Goal: Task Accomplishment & Management: Manage account settings

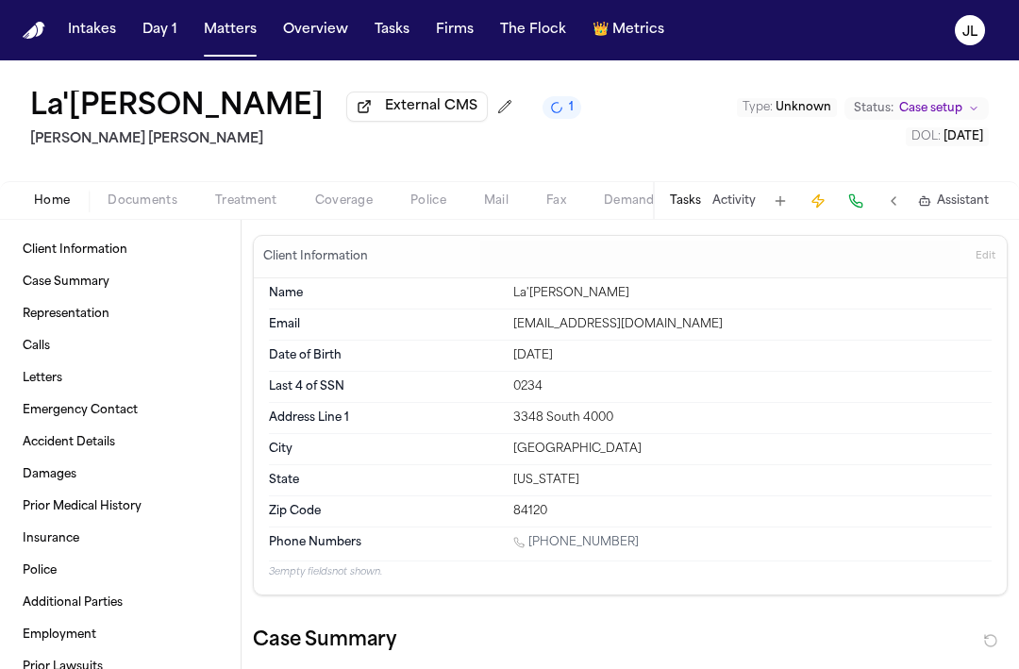
click at [346, 209] on span "Coverage" at bounding box center [344, 200] width 58 height 15
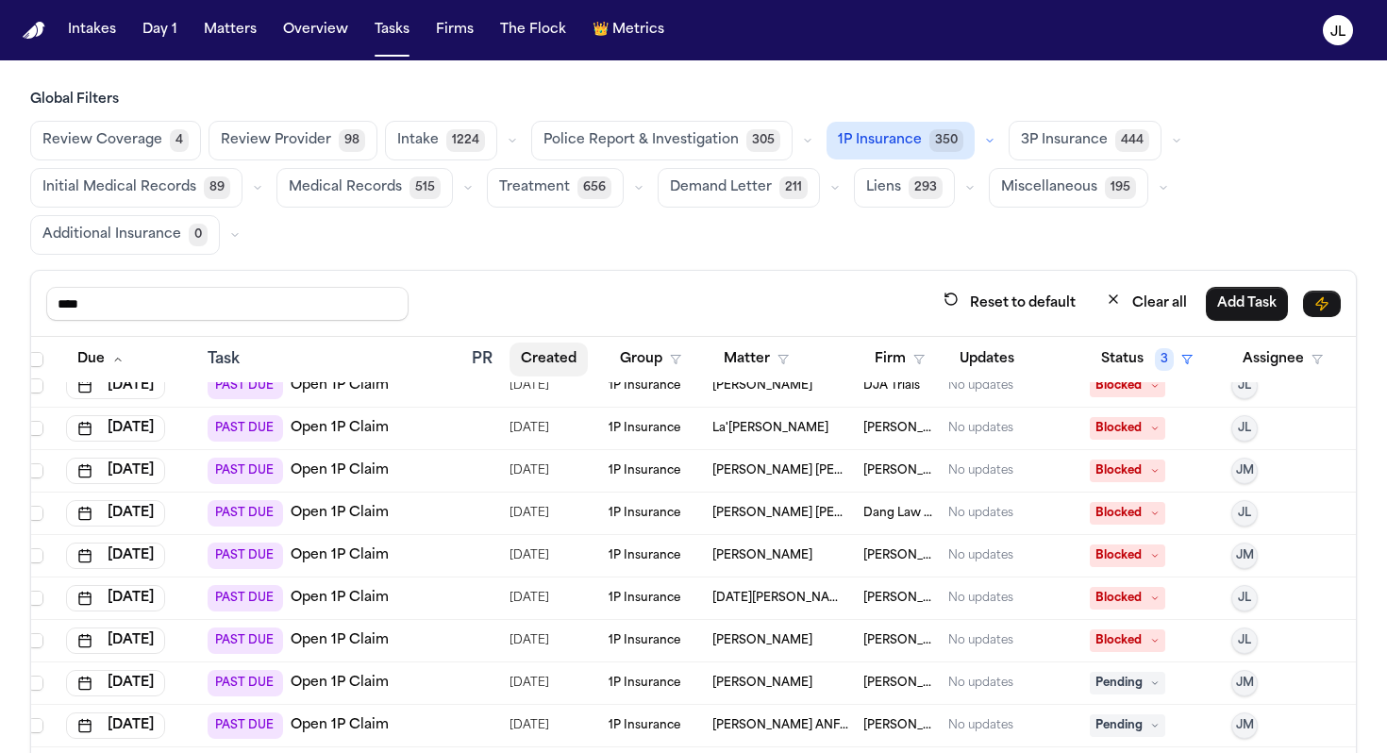
scroll to position [0, 10]
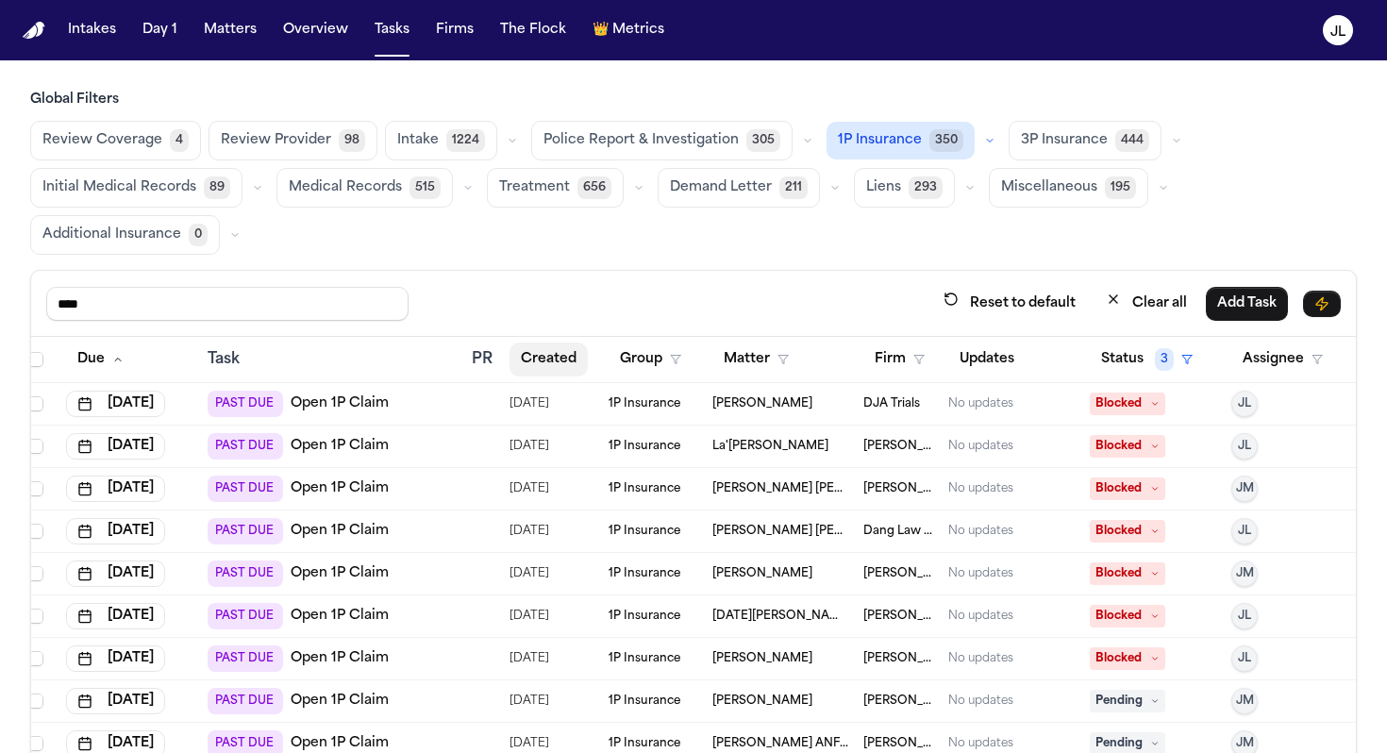
drag, startPoint x: 520, startPoint y: 359, endPoint x: 530, endPoint y: 365, distance: 11.8
click at [530, 365] on button "Created" at bounding box center [548, 359] width 78 height 34
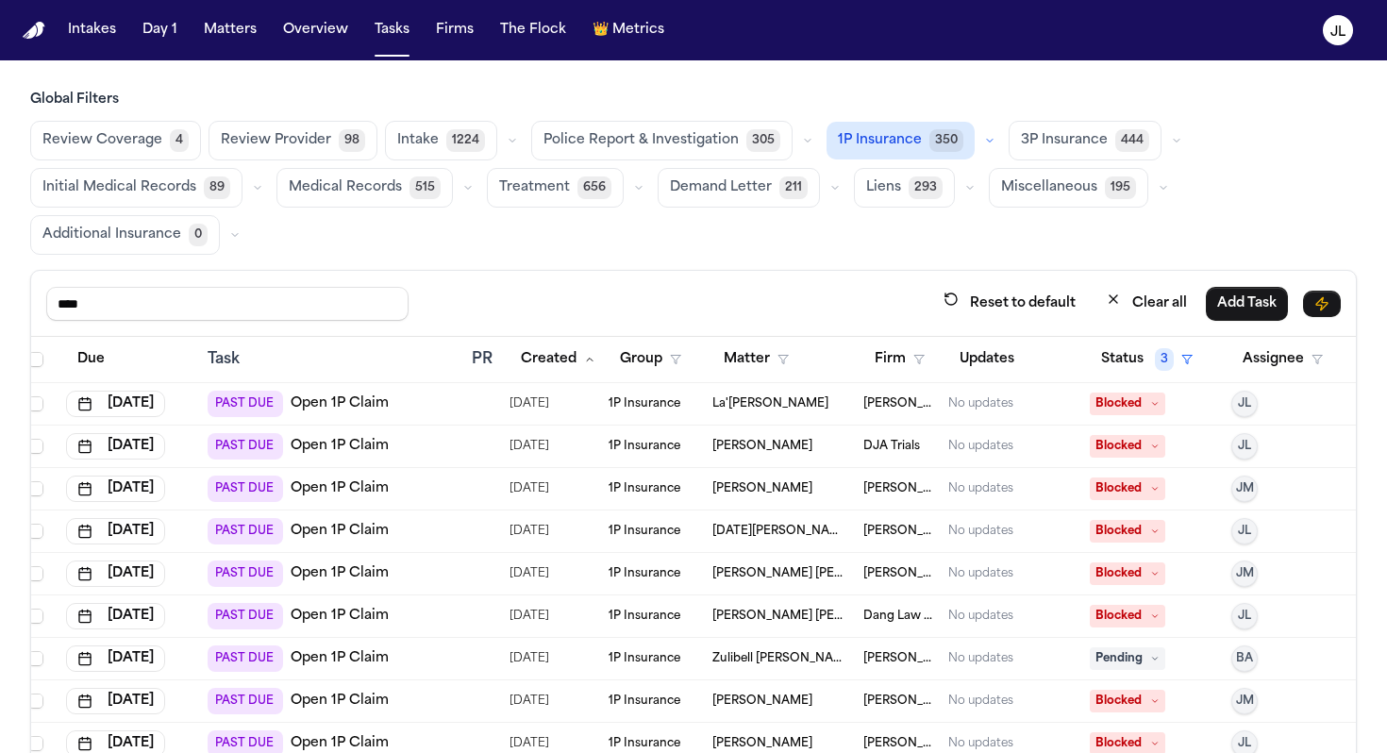
click at [309, 442] on link "Open 1P Claim" at bounding box center [340, 446] width 98 height 19
click at [1018, 449] on span "Blocked" at bounding box center [1127, 446] width 75 height 23
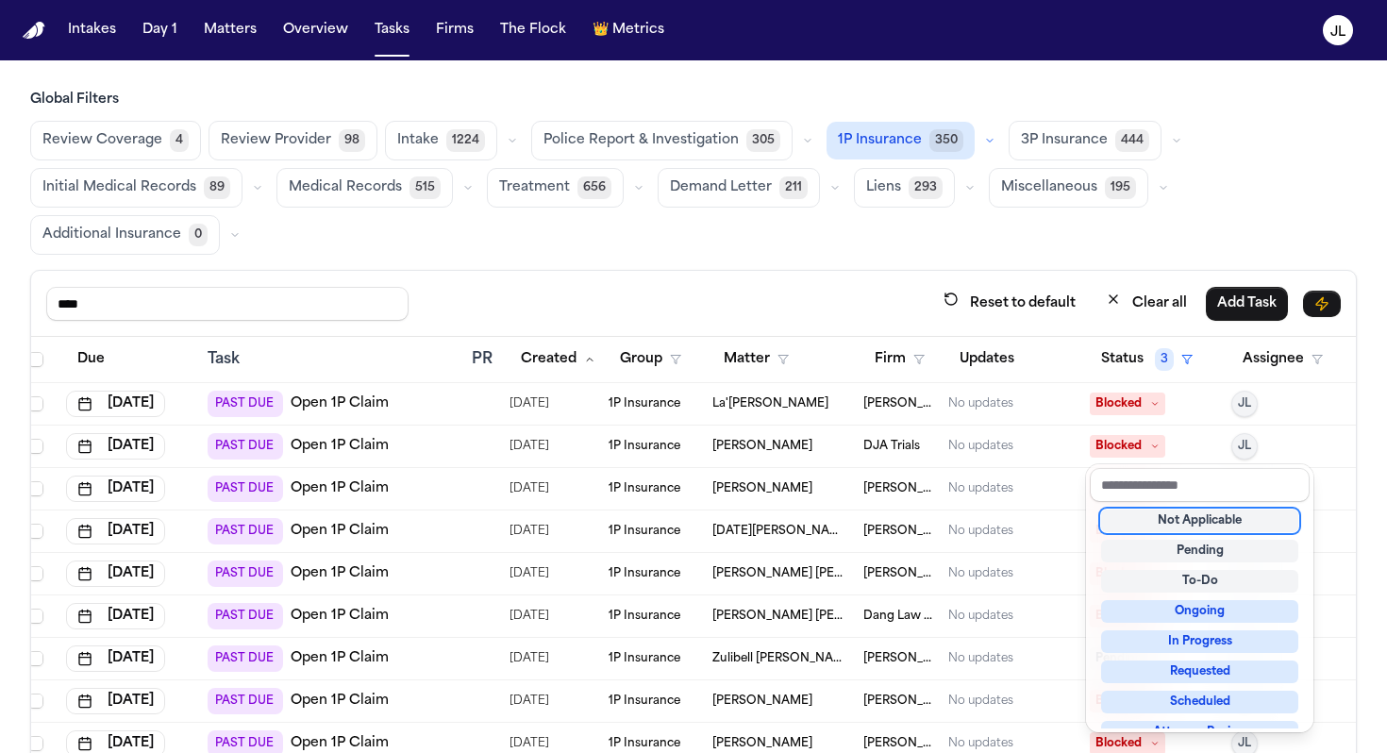
click at [1018, 519] on div "Not Applicable" at bounding box center [1199, 520] width 197 height 23
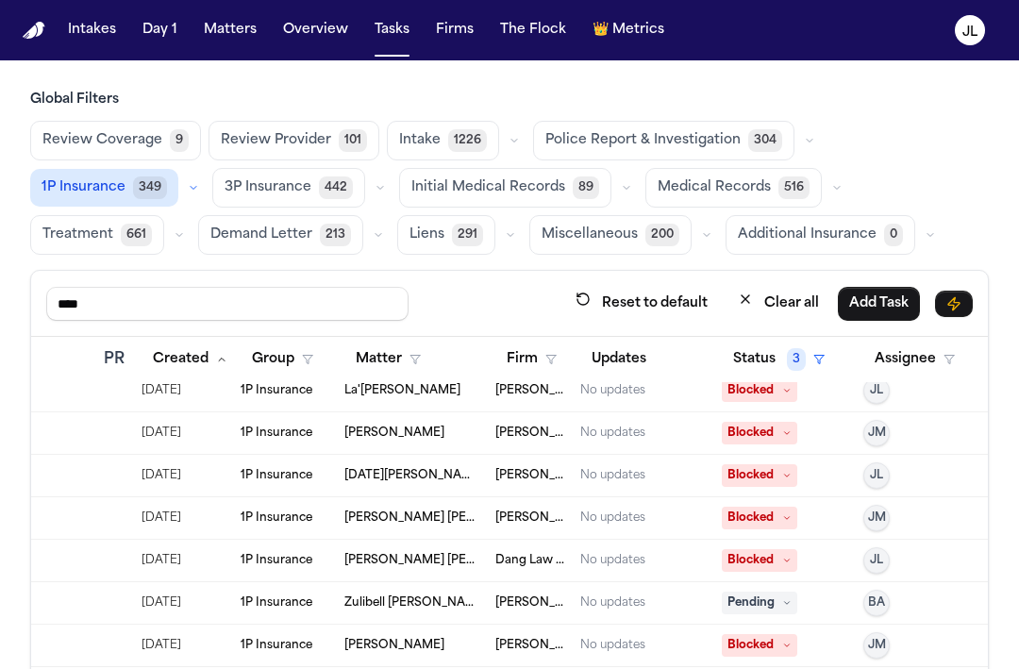
scroll to position [0, 378]
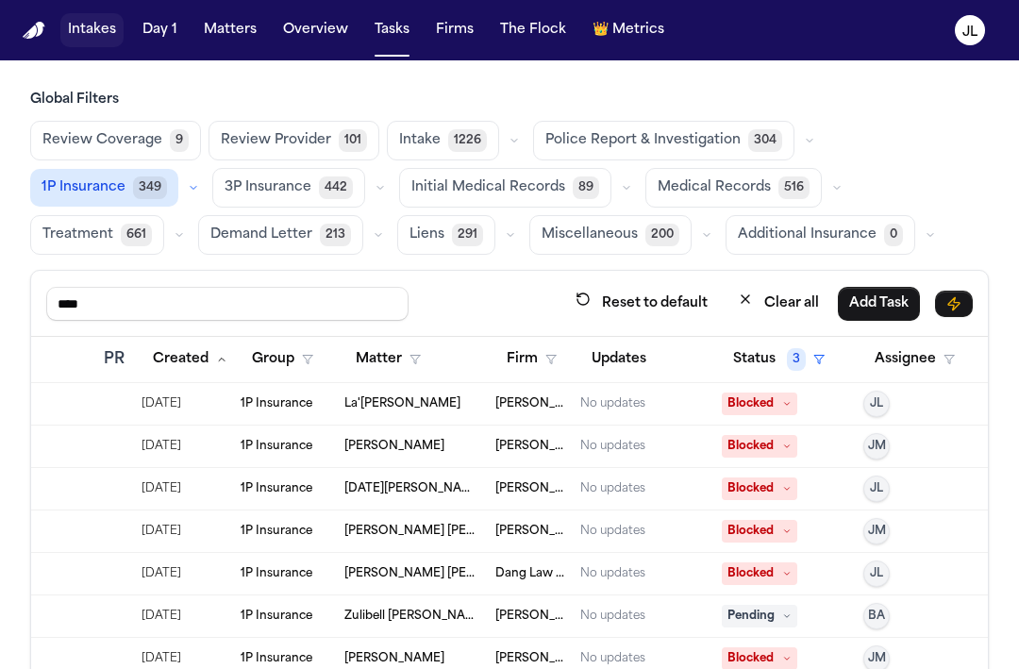
click at [90, 31] on button "Intakes" at bounding box center [91, 30] width 63 height 34
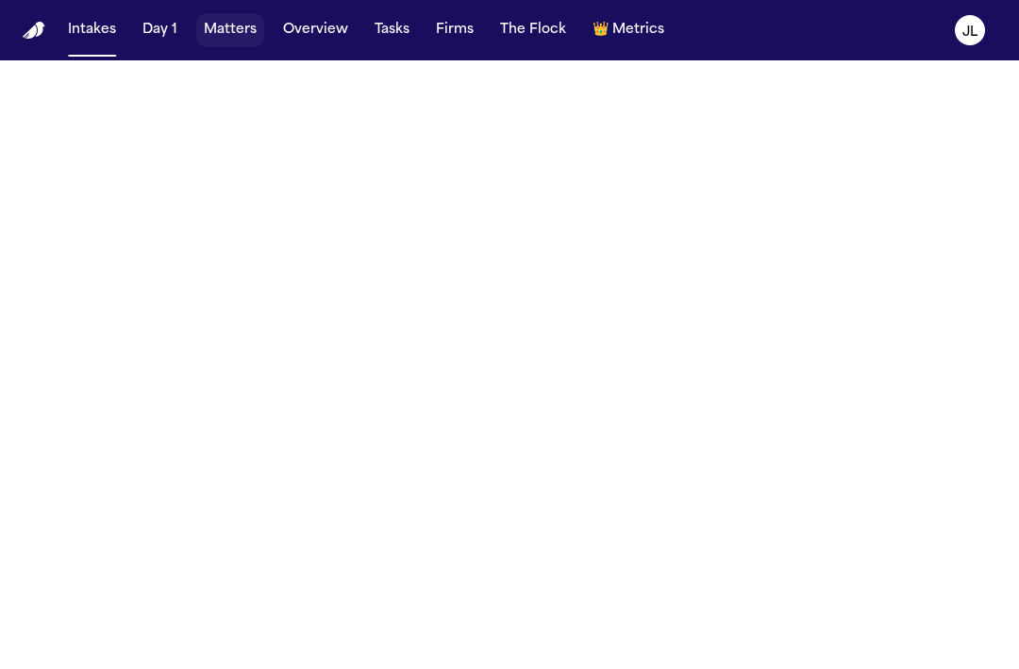
click at [245, 23] on button "Matters" at bounding box center [230, 30] width 68 height 34
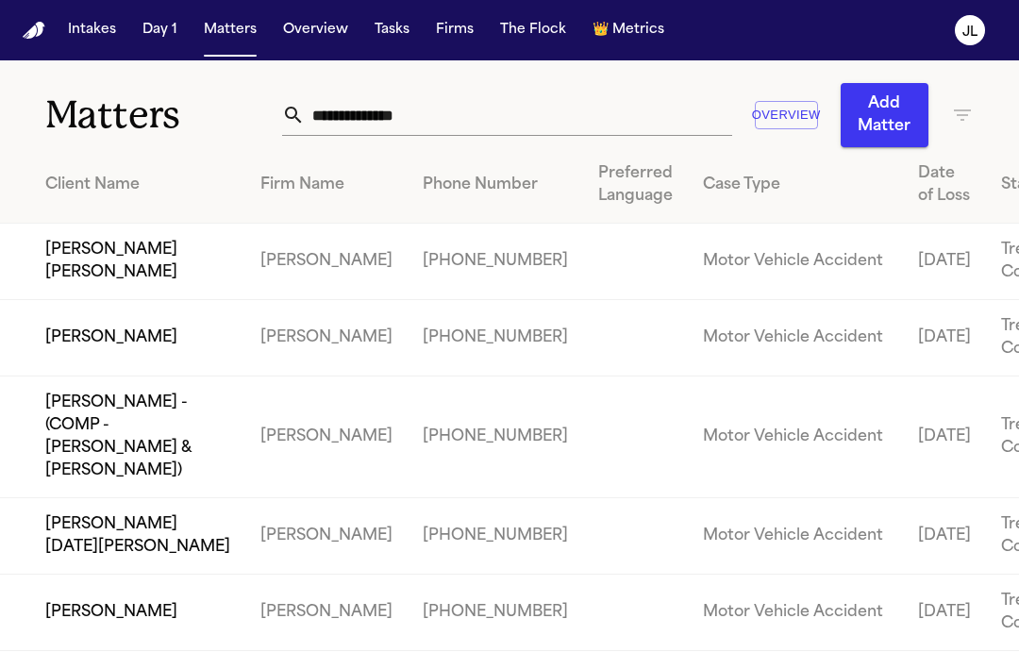
click at [382, 113] on input "text" at bounding box center [518, 115] width 426 height 42
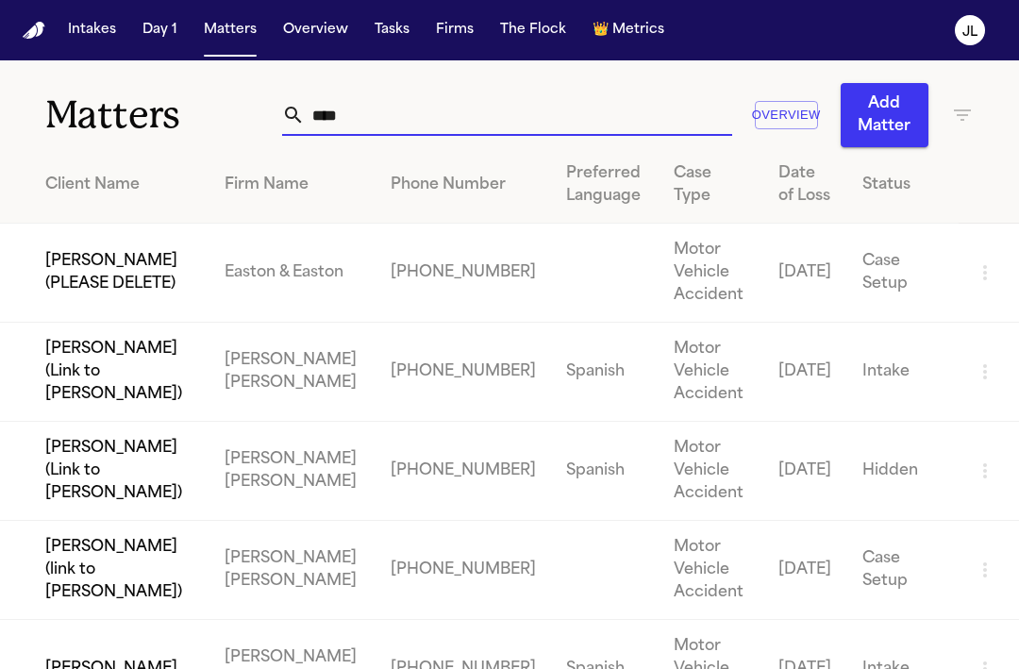
click at [305, 118] on input "****" at bounding box center [518, 115] width 426 height 42
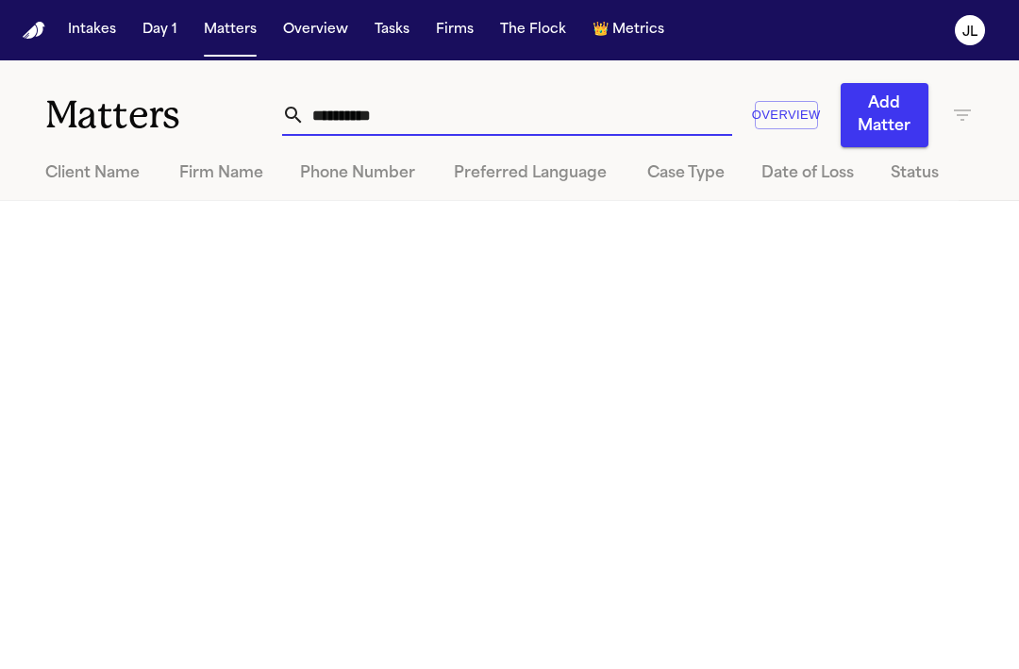
type input "**********"
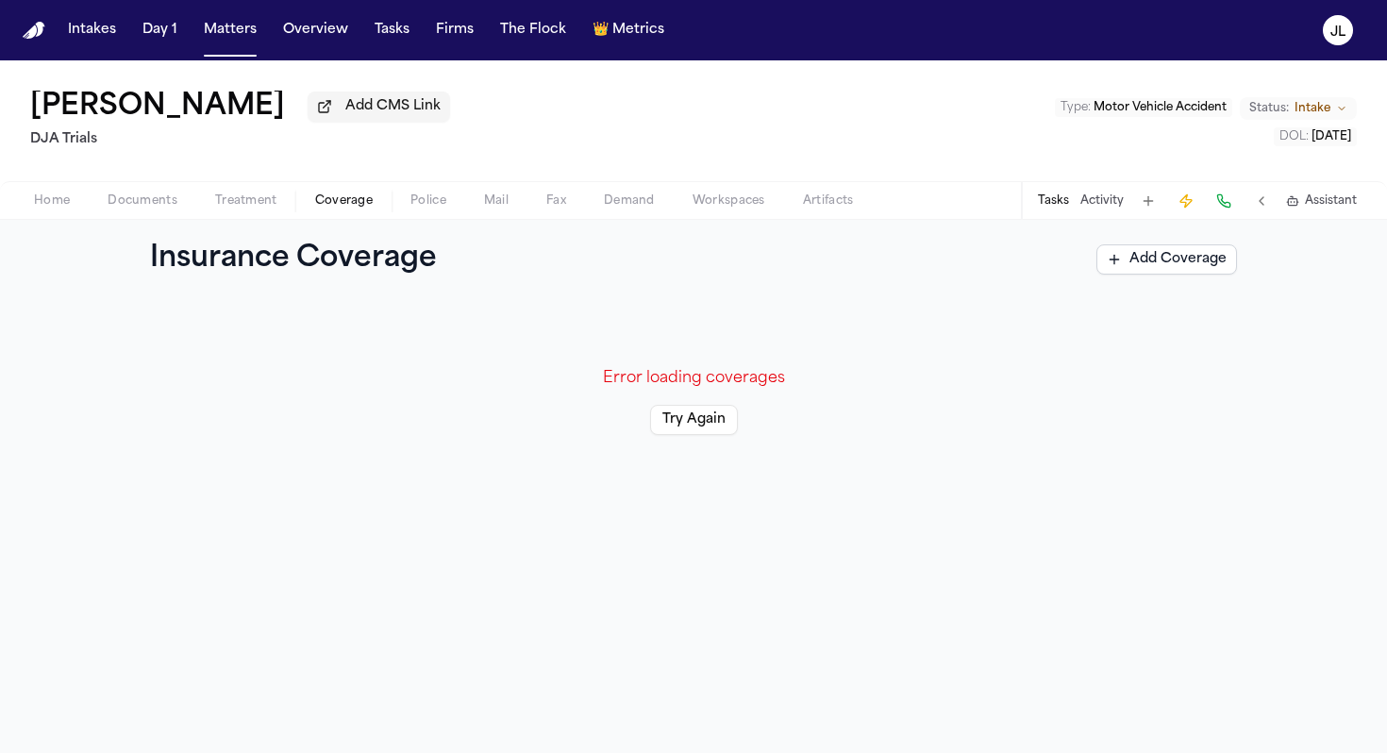
click at [679, 432] on button "Try Again" at bounding box center [694, 420] width 88 height 30
click at [679, 427] on button "Try Again" at bounding box center [694, 420] width 88 height 30
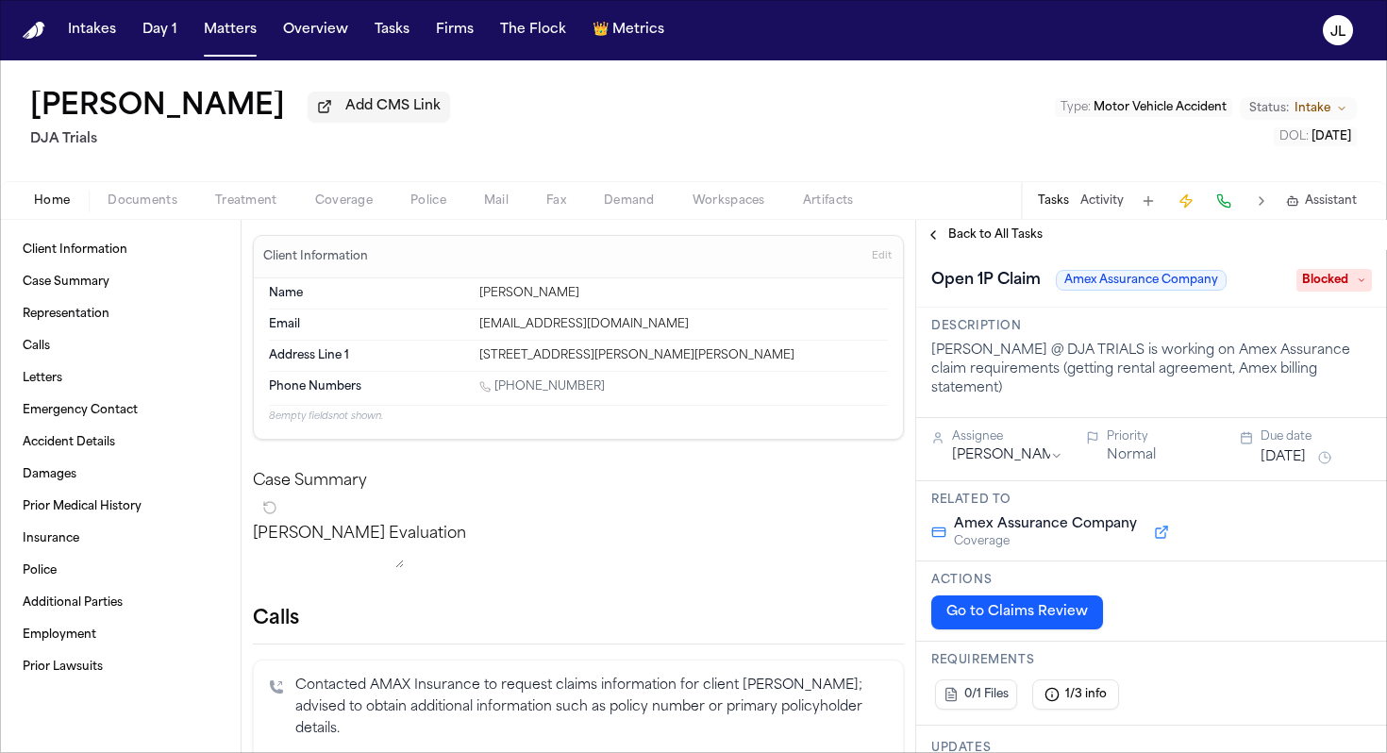
click at [334, 219] on div "Home Documents Treatment Coverage Police Mail Fax Demand Workspaces Artifacts T…" at bounding box center [693, 200] width 1387 height 38
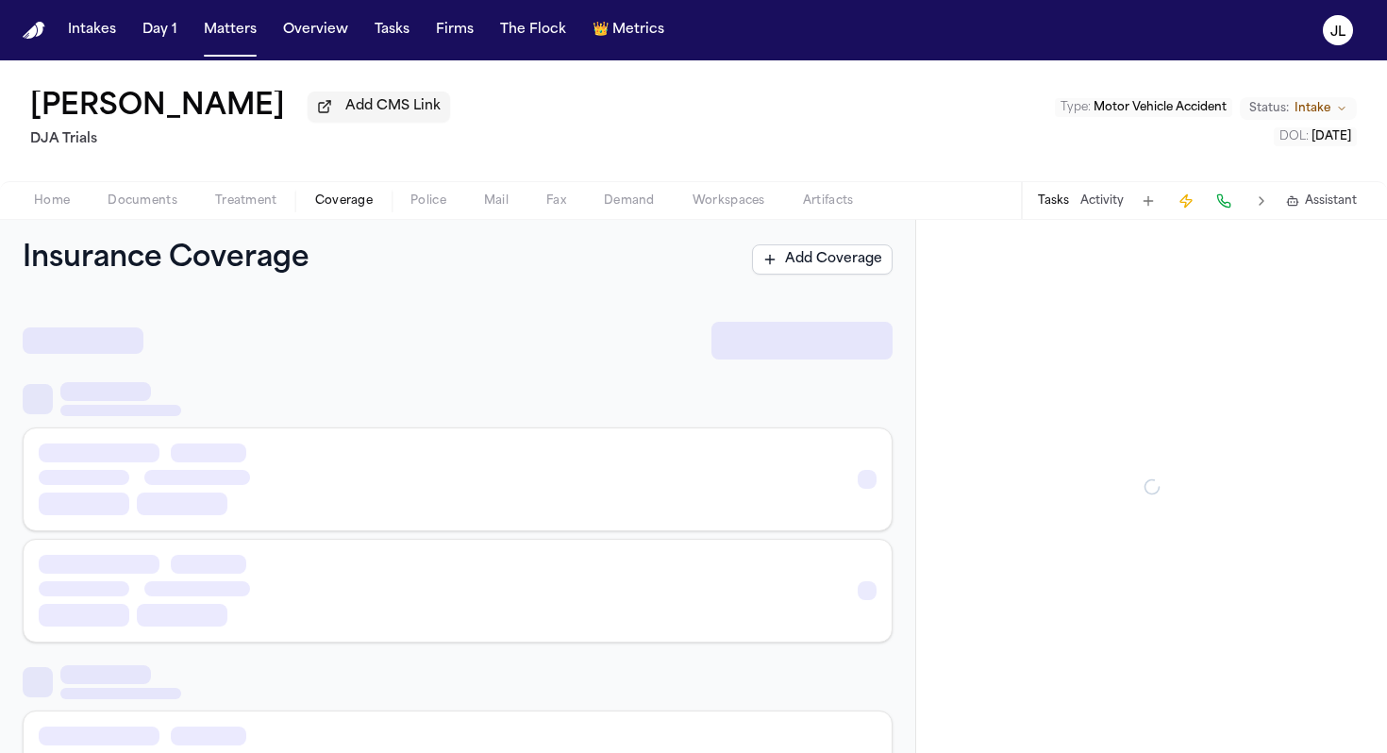
click at [334, 212] on span "button" at bounding box center [344, 211] width 80 height 2
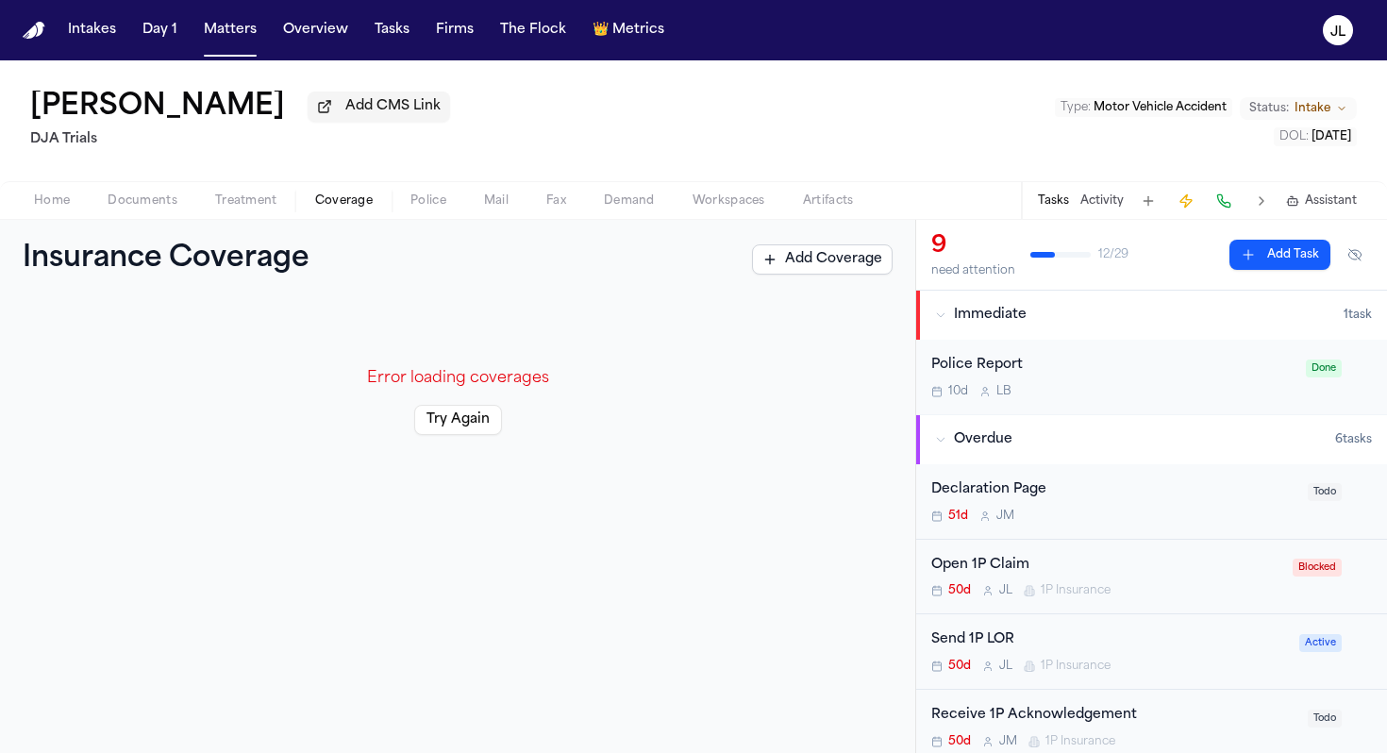
click at [222, 39] on button "Matters" at bounding box center [230, 30] width 68 height 34
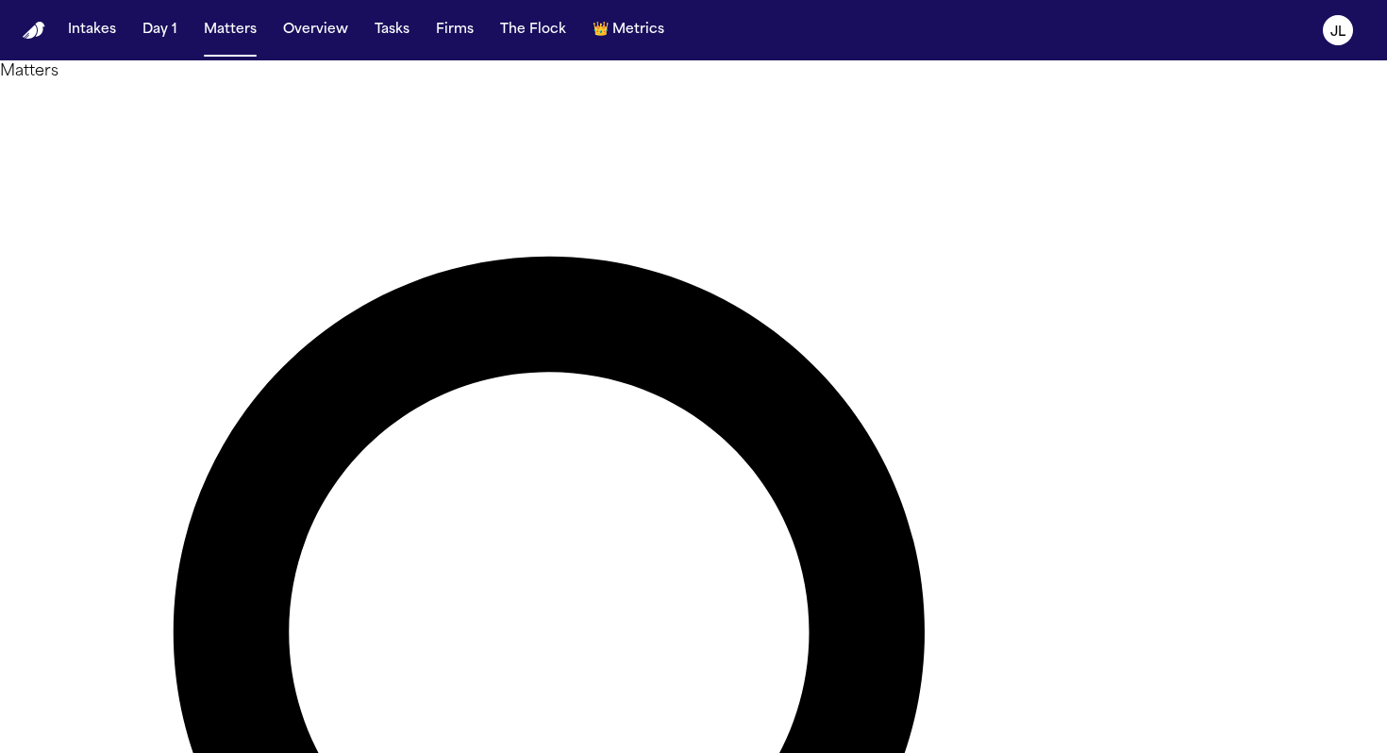
paste input "**********"
drag, startPoint x: 609, startPoint y: 107, endPoint x: 538, endPoint y: 110, distance: 71.8
type input "**********"
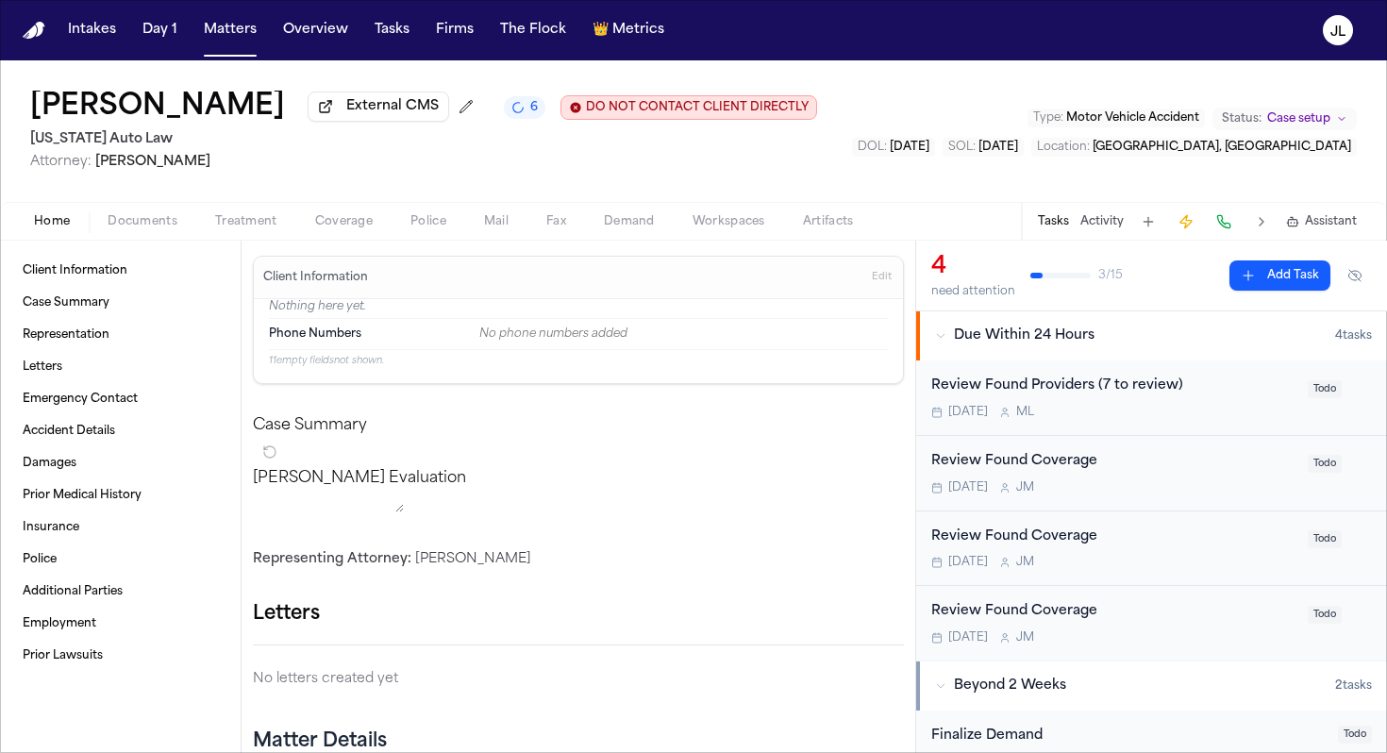
click at [331, 229] on span "Coverage" at bounding box center [344, 221] width 58 height 15
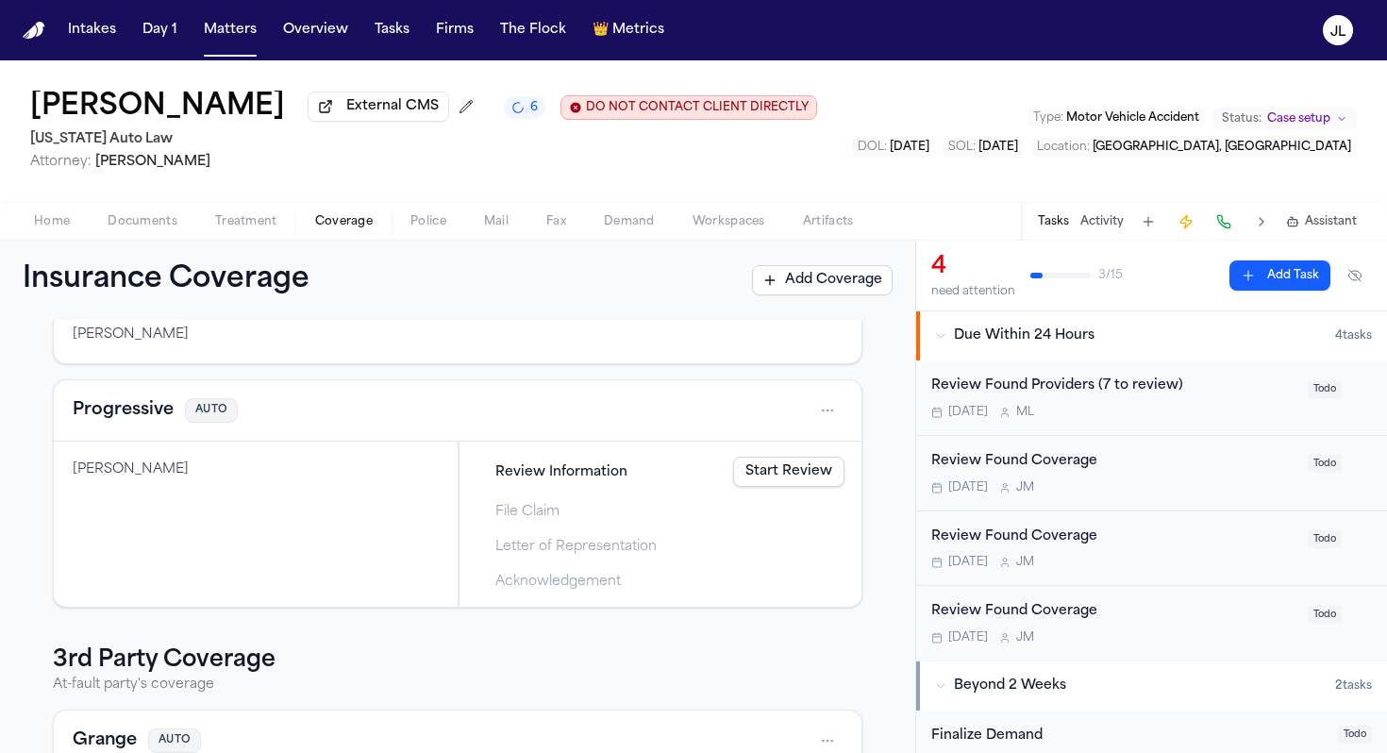
scroll to position [151, 0]
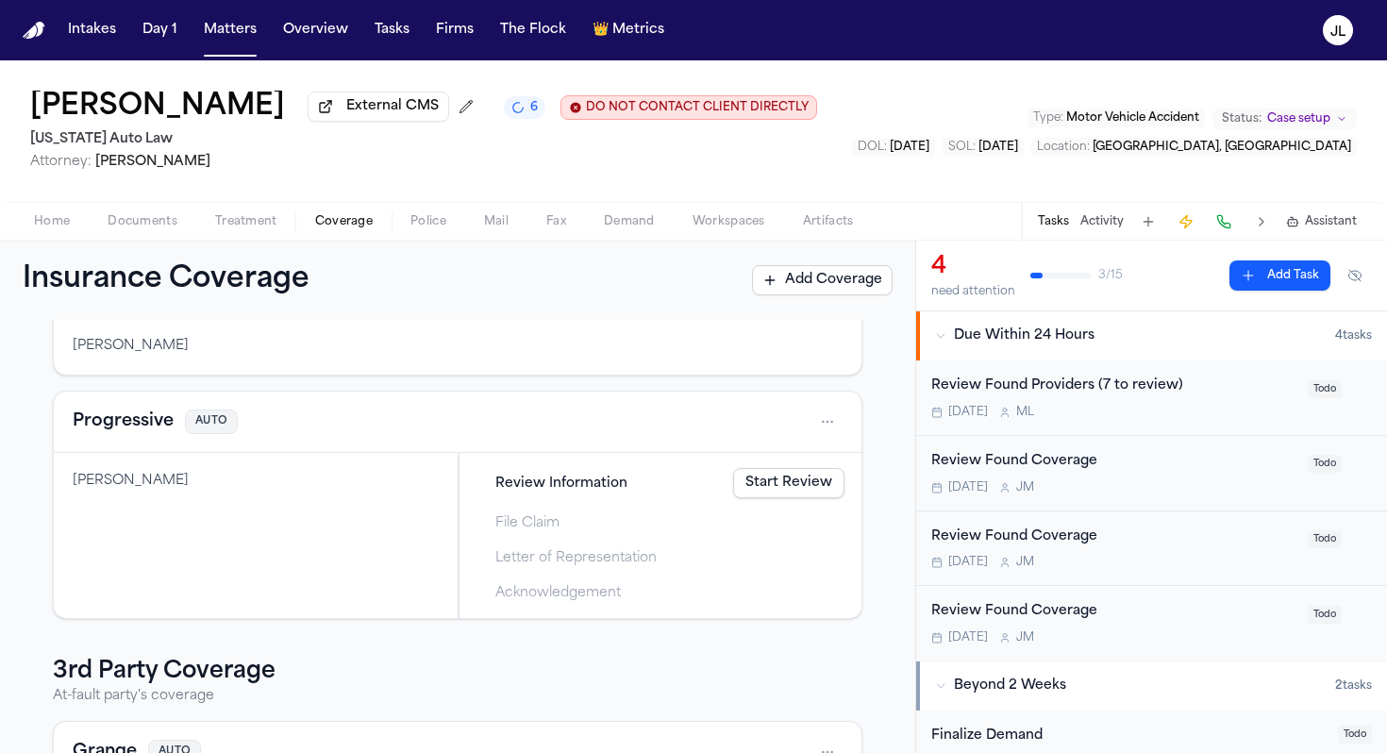
click at [128, 420] on button "Progressive" at bounding box center [123, 422] width 101 height 26
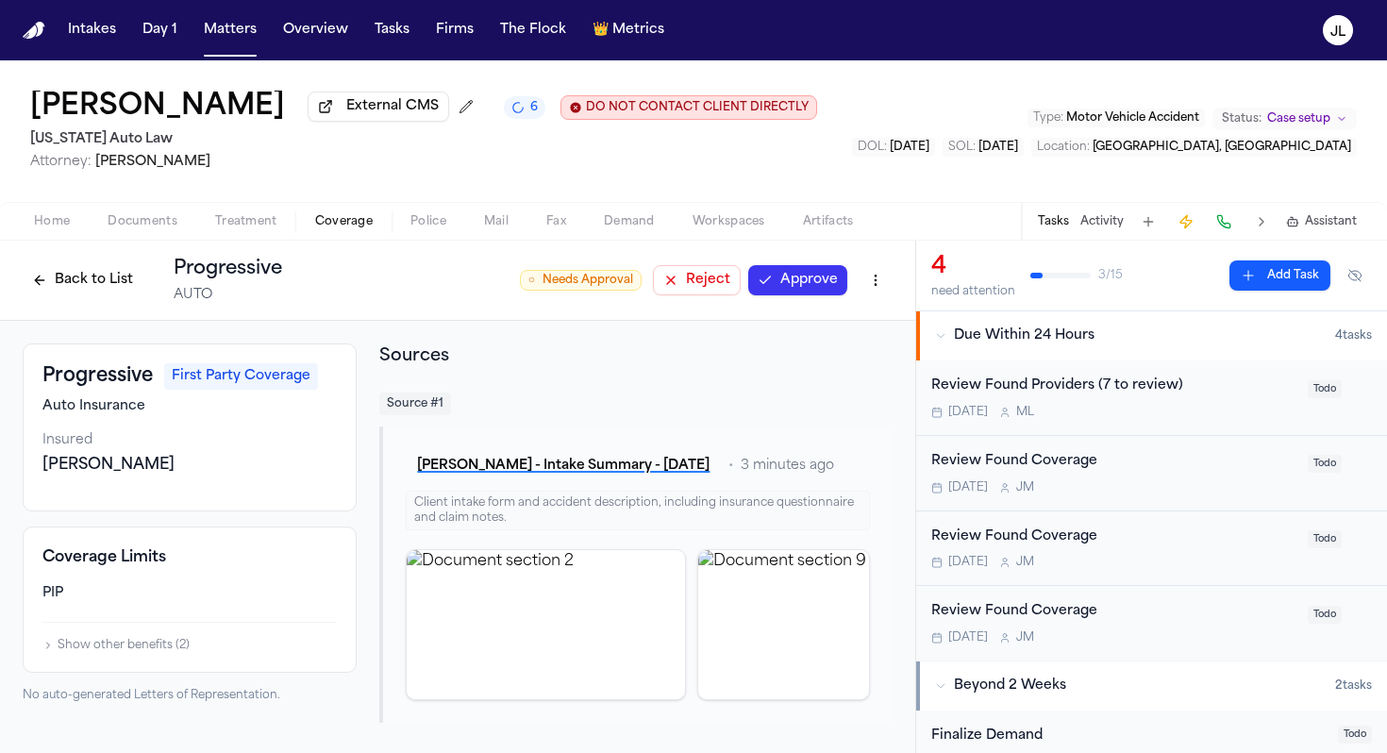
click at [1225, 222] on button at bounding box center [1223, 222] width 26 height 26
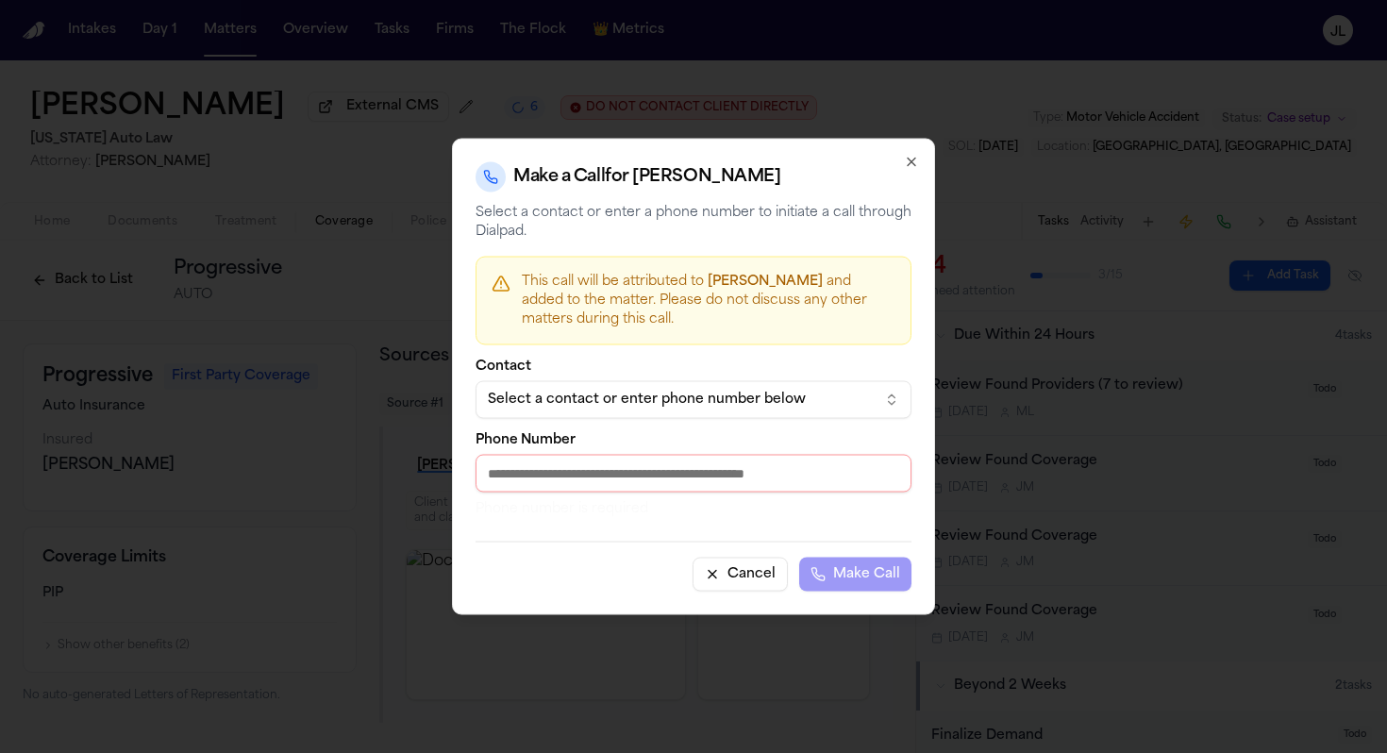
click at [529, 403] on div "Select a contact or enter phone number below" at bounding box center [678, 400] width 381 height 19
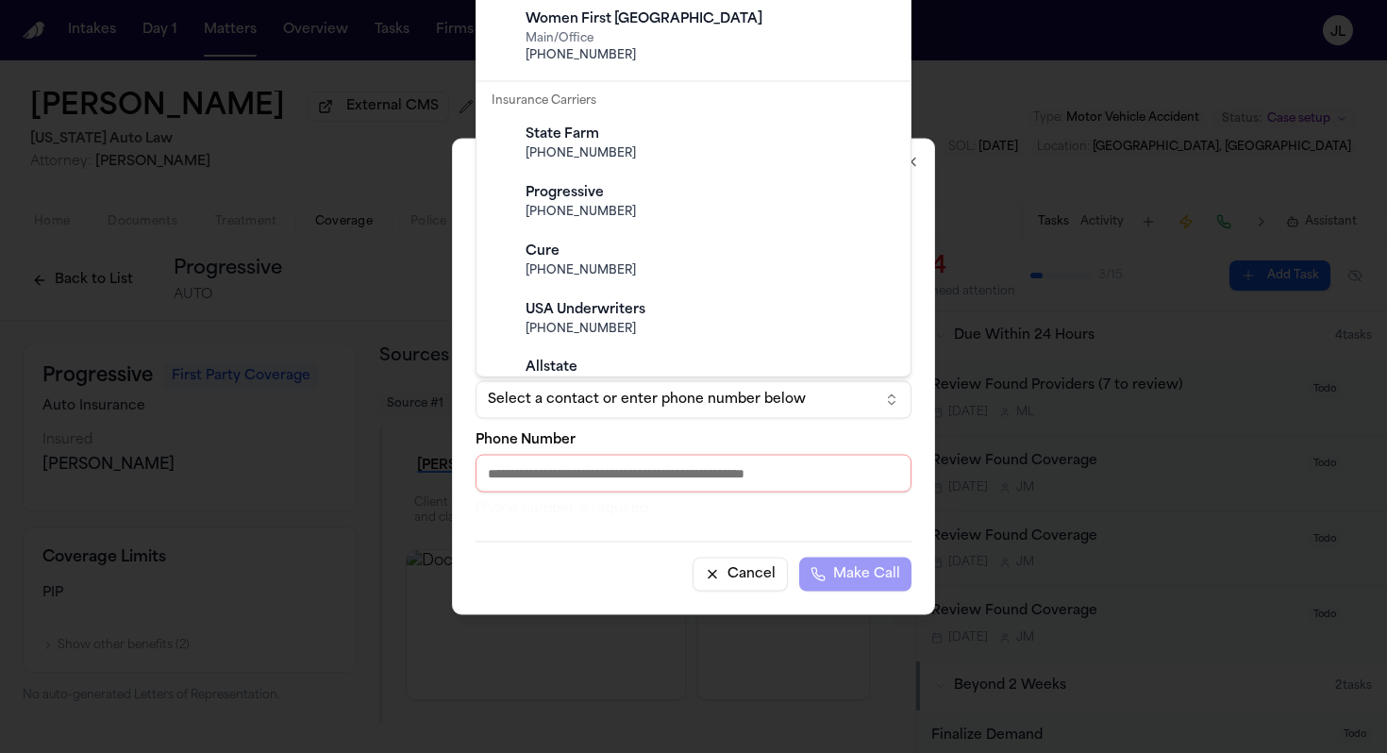
scroll to position [1009, 0]
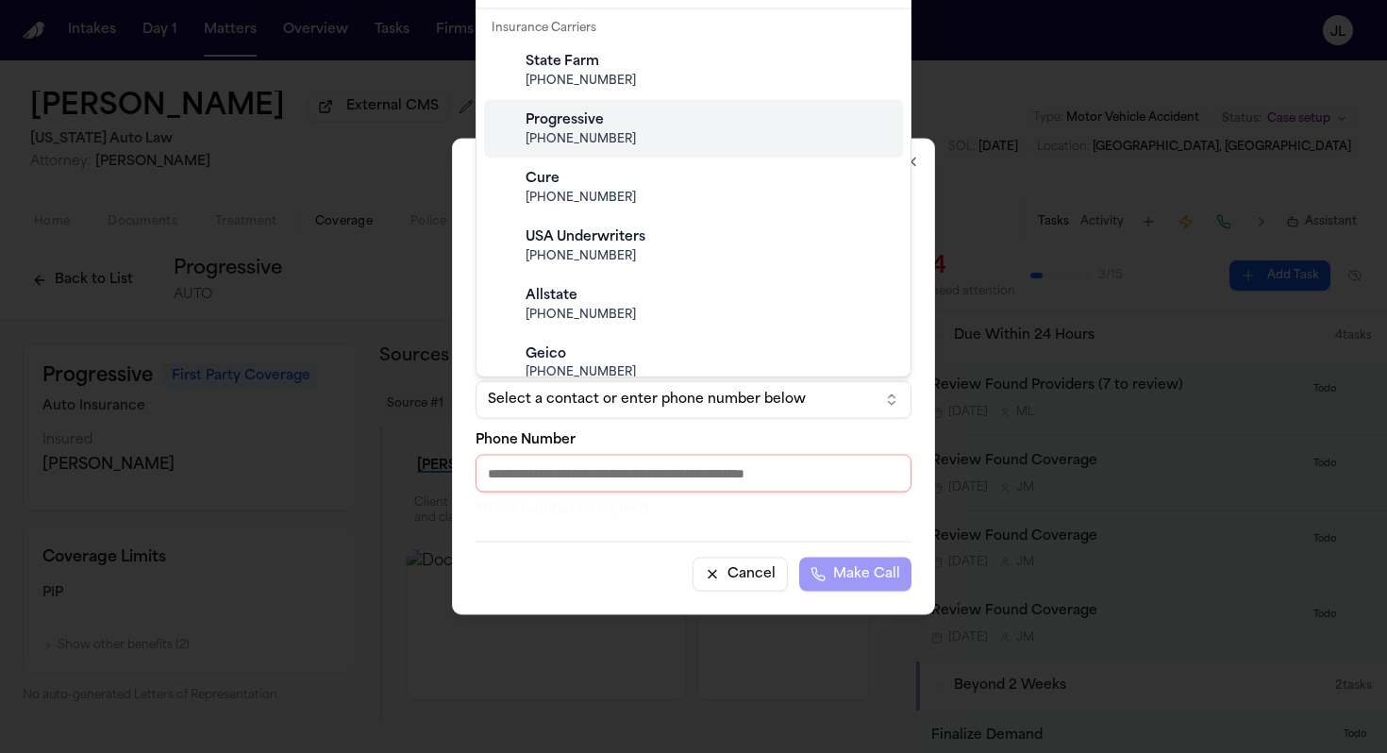
click at [564, 143] on span "[PHONE_NUMBER]" at bounding box center [708, 139] width 366 height 15
type input "**********"
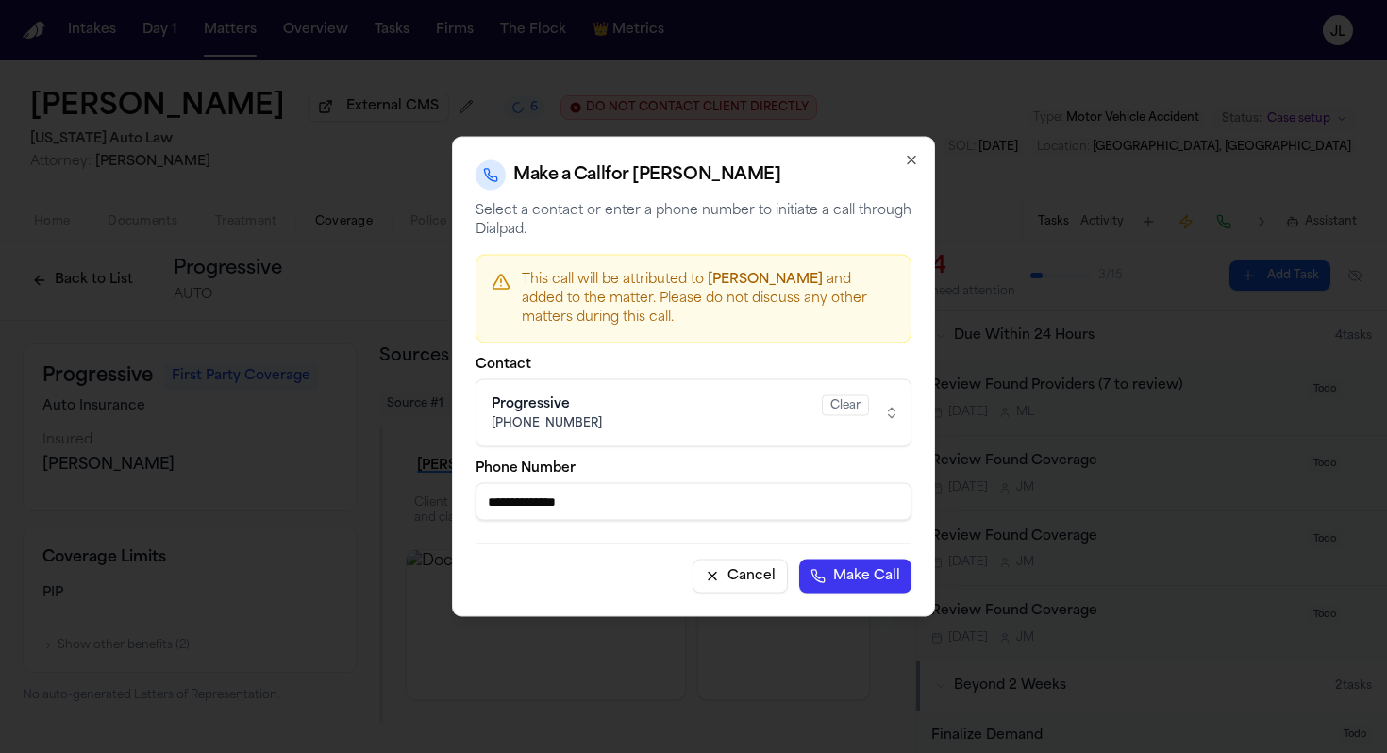
click at [860, 582] on button "Make Call" at bounding box center [855, 576] width 112 height 34
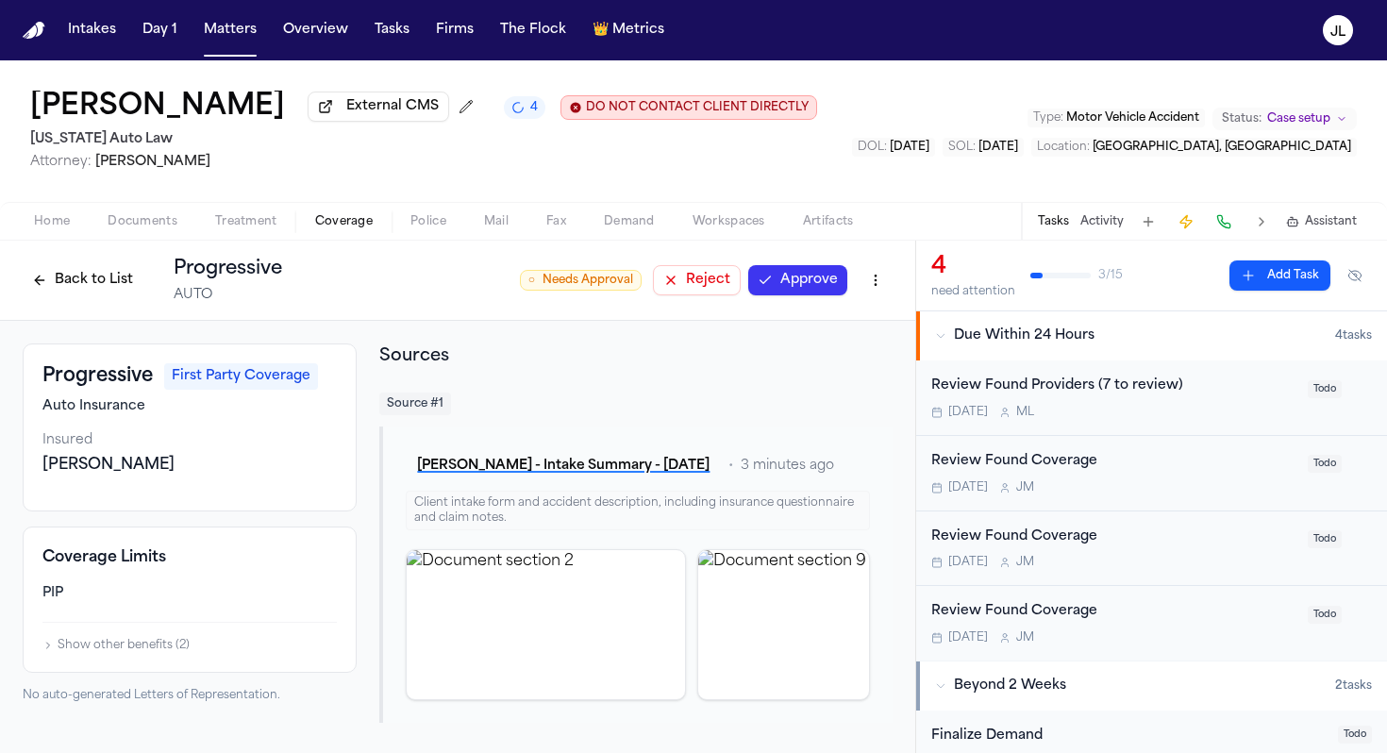
click at [774, 287] on button "Approve" at bounding box center [797, 280] width 99 height 30
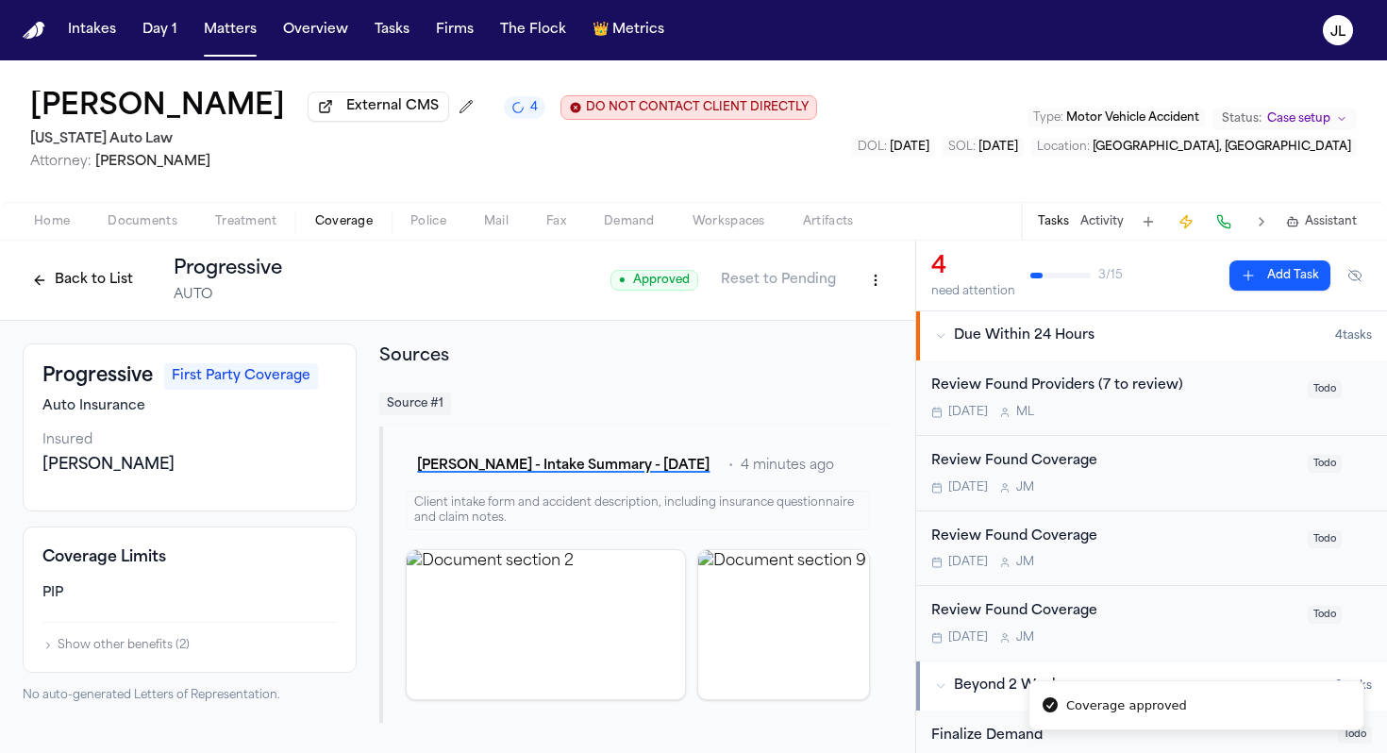
click at [879, 284] on html "Coverage approved Intakes Day 1 Matters Overview Tasks Firms The Flock 👑 Metric…" at bounding box center [693, 376] width 1387 height 753
click at [546, 568] on html "Intakes Day 1 Matters Overview Tasks Firms The Flock 👑 Metrics JL Taylor Wildma…" at bounding box center [693, 376] width 1387 height 753
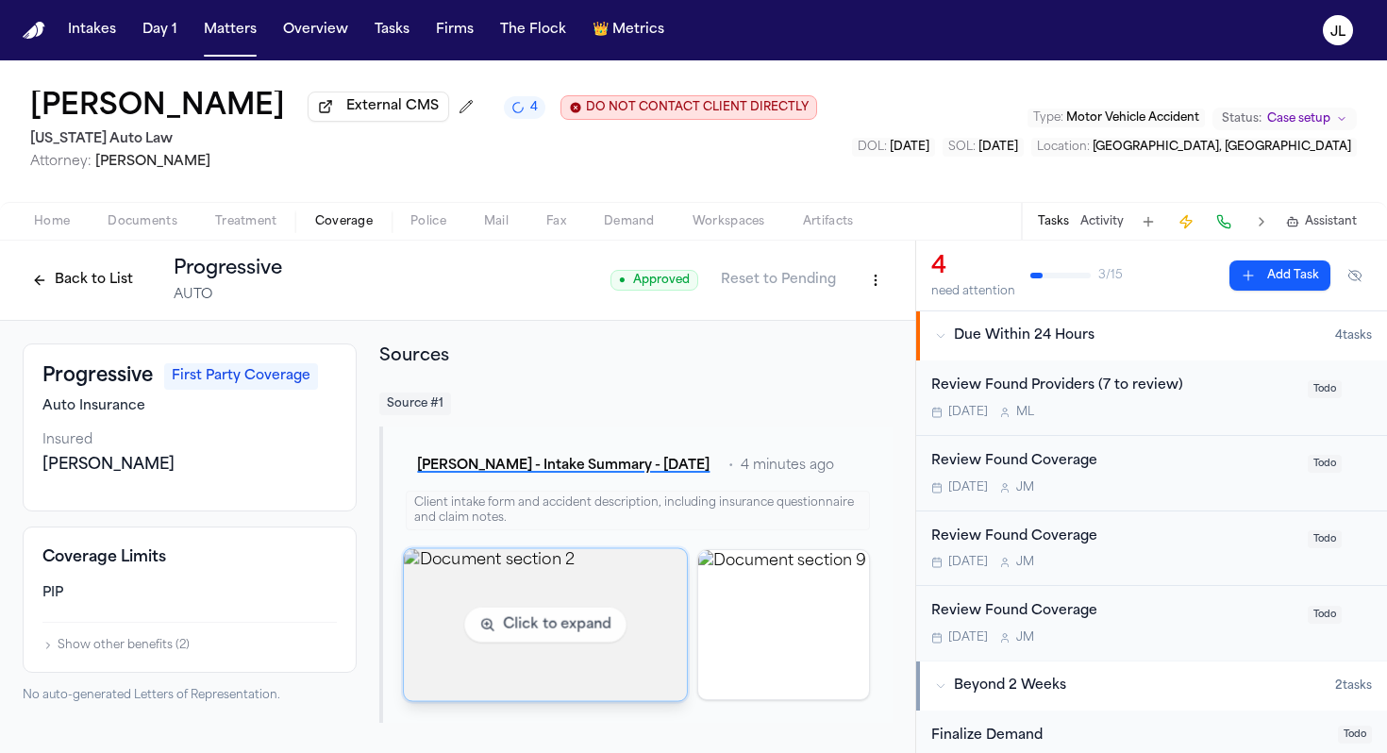
click at [552, 612] on img "View document section 2" at bounding box center [545, 624] width 283 height 152
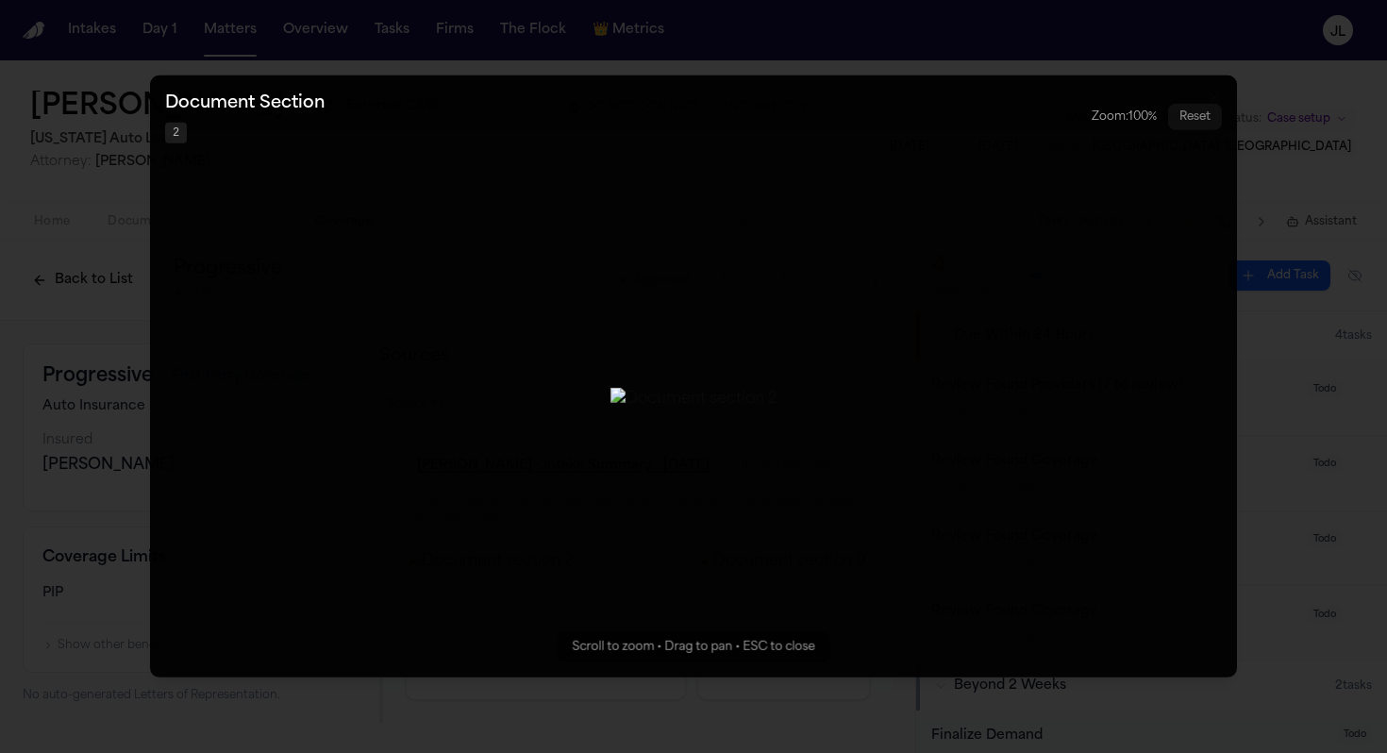
click at [1040, 392] on button "Zoomable image viewer. Use mouse wheel to zoom, drag to pan, or press R to rese…" at bounding box center [693, 376] width 1087 height 602
click at [1119, 109] on div "Zoom: 100 %" at bounding box center [1124, 116] width 65 height 15
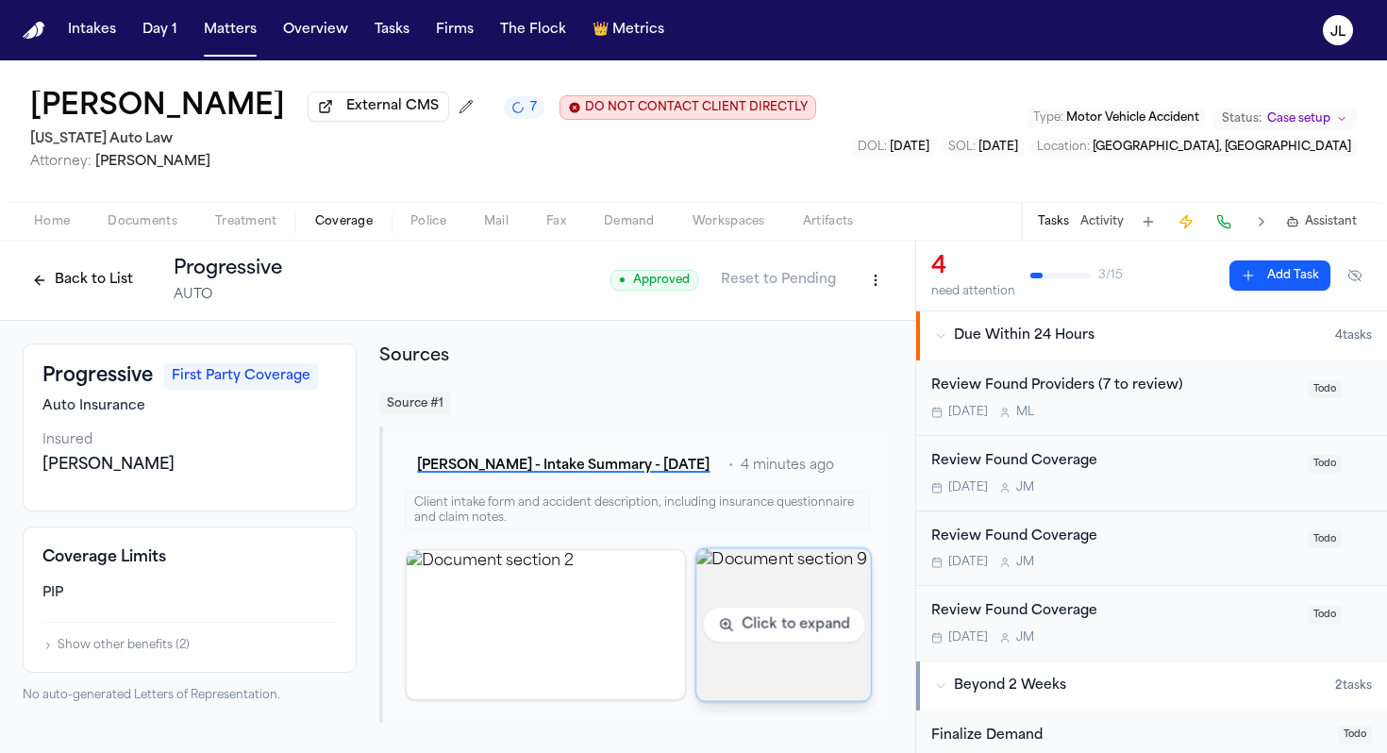
click at [763, 668] on img "View document section 9" at bounding box center [783, 624] width 175 height 152
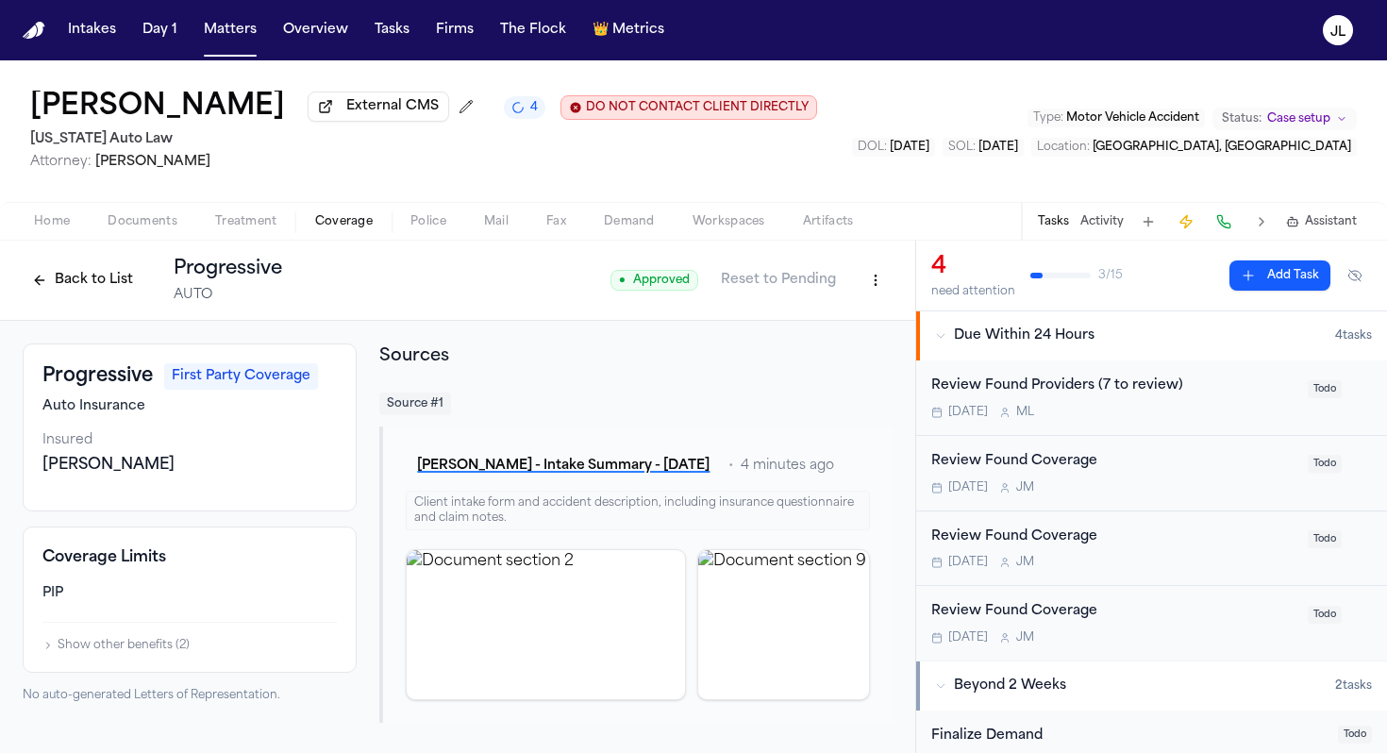
click at [57, 279] on button "Back to List" at bounding box center [83, 280] width 120 height 30
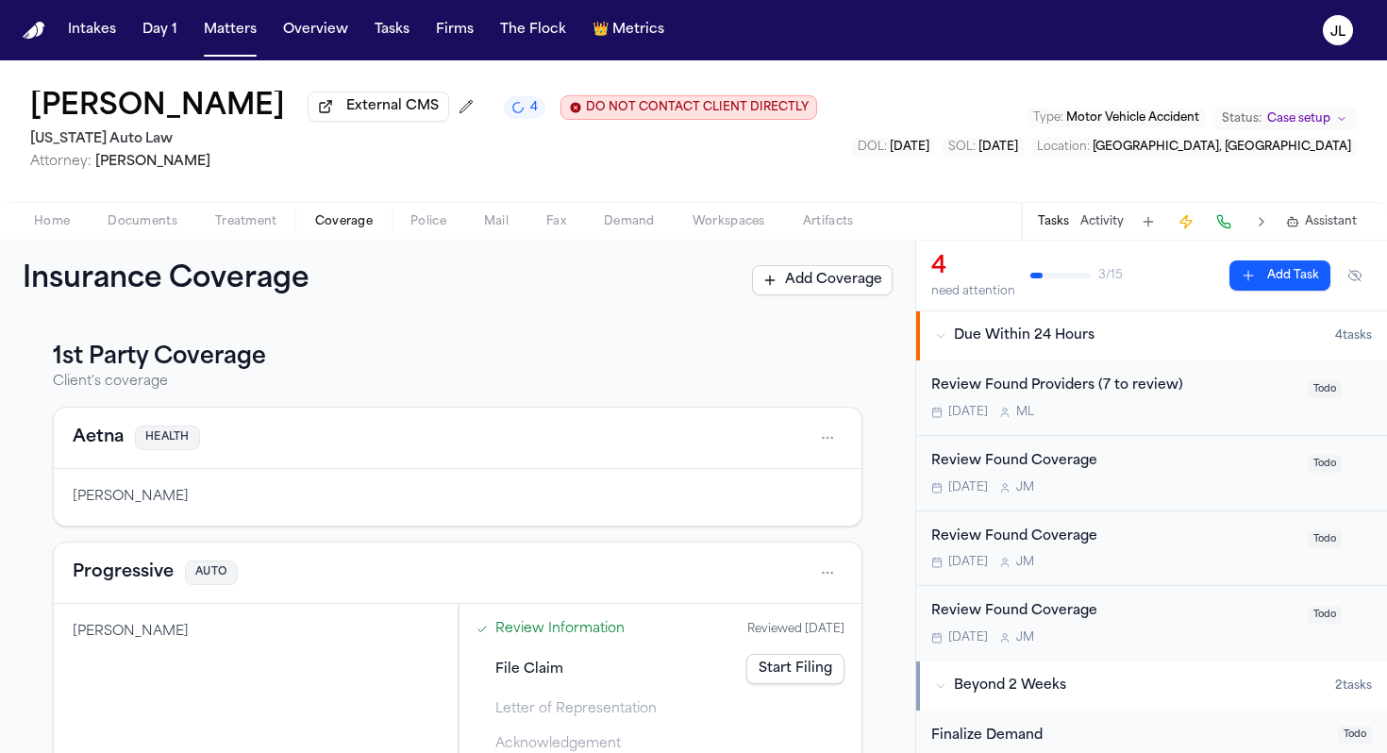
click at [36, 225] on span "Home" at bounding box center [52, 221] width 36 height 15
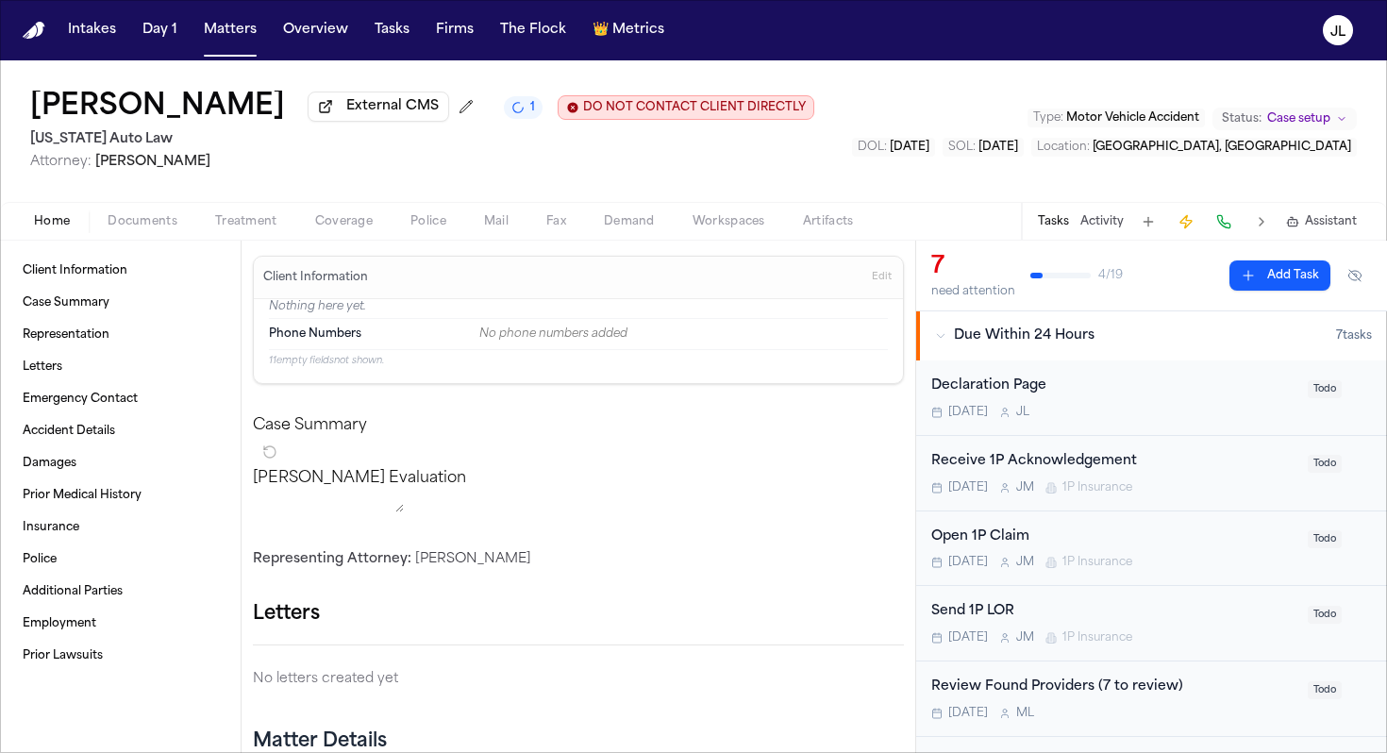
click at [326, 223] on span "Coverage" at bounding box center [344, 221] width 58 height 15
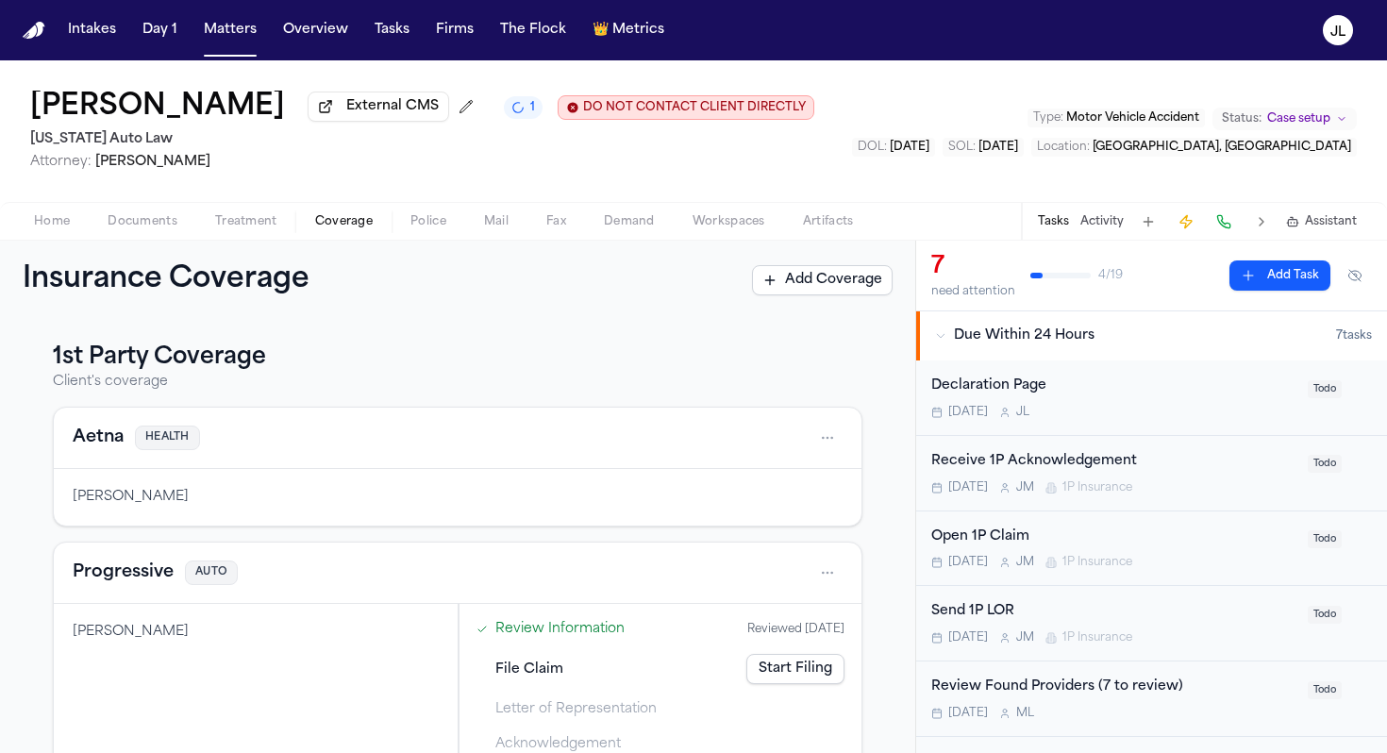
click at [125, 579] on button "Progressive" at bounding box center [123, 572] width 101 height 26
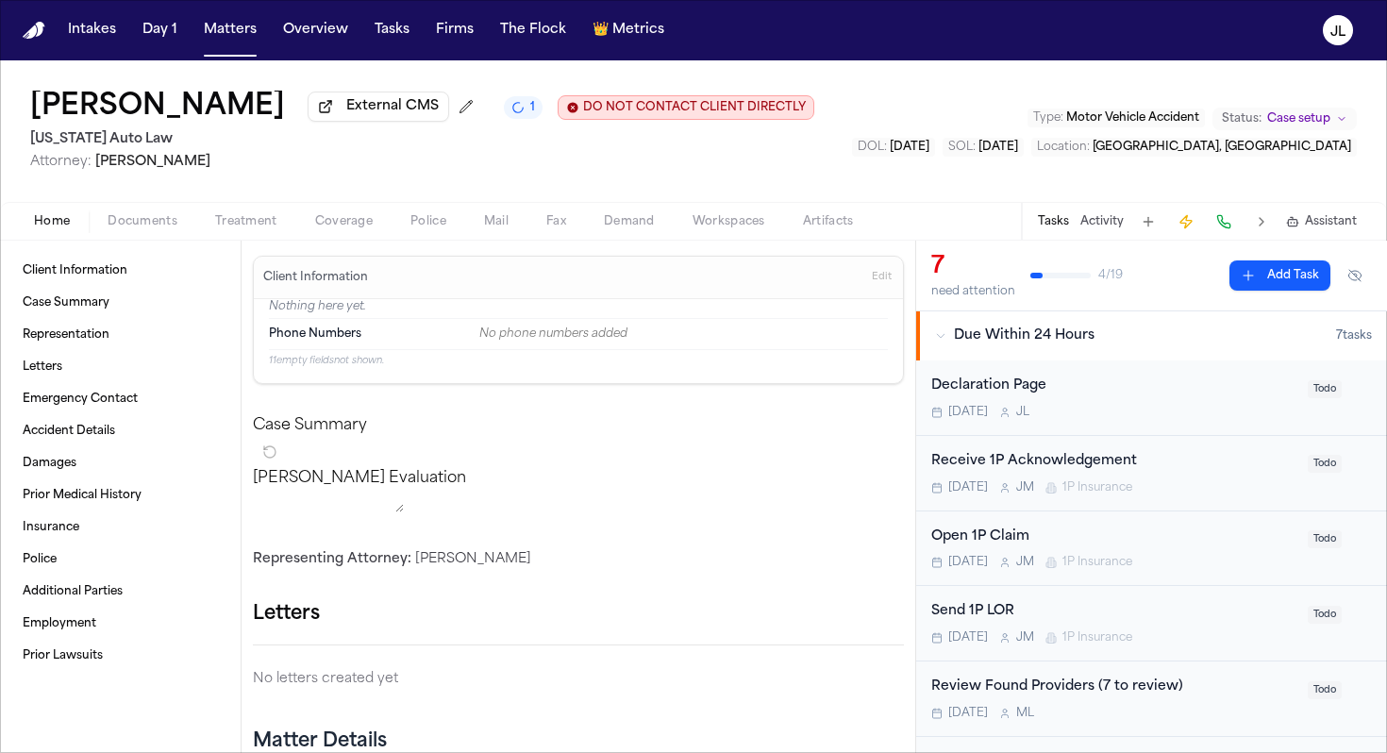
click at [50, 224] on span "Home" at bounding box center [52, 221] width 36 height 15
click at [142, 218] on span "Documents" at bounding box center [143, 221] width 70 height 15
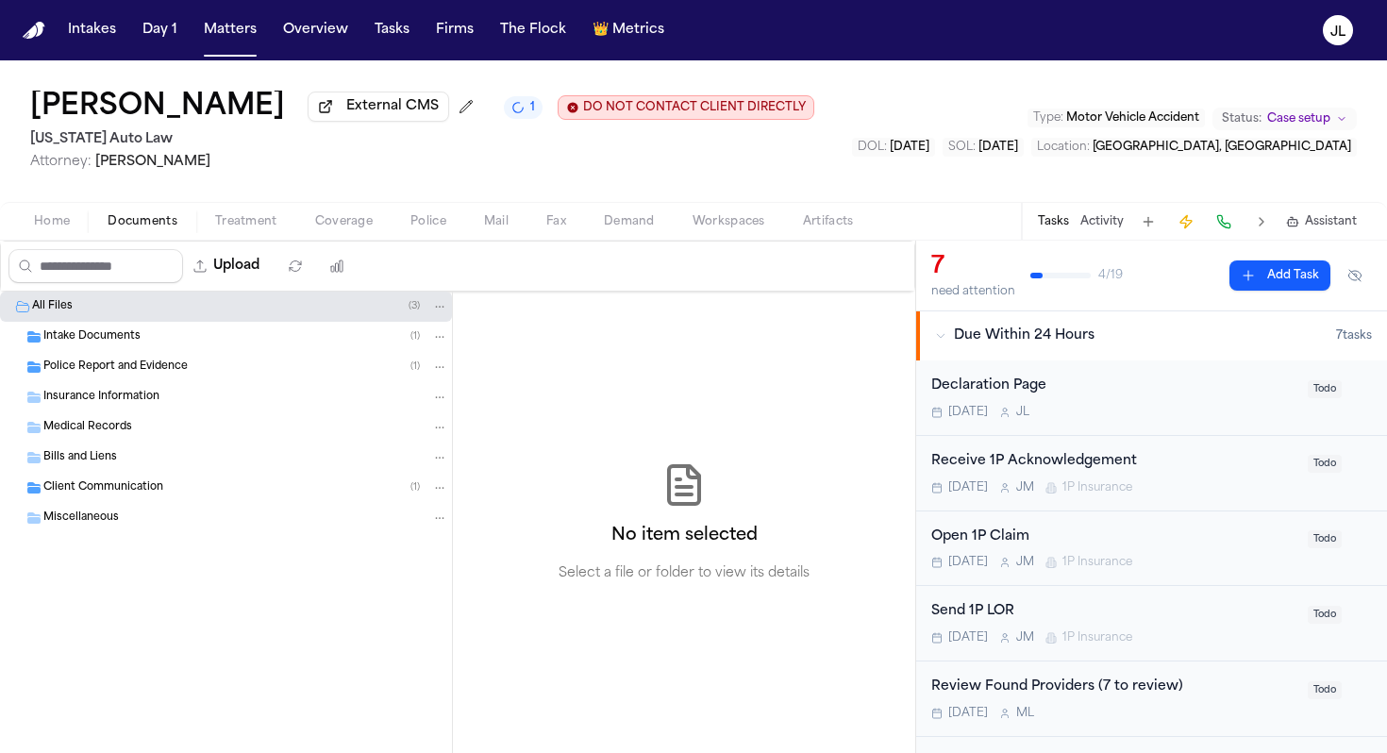
click at [106, 379] on div "Police Report and Evidence ( 1 )" at bounding box center [226, 367] width 452 height 30
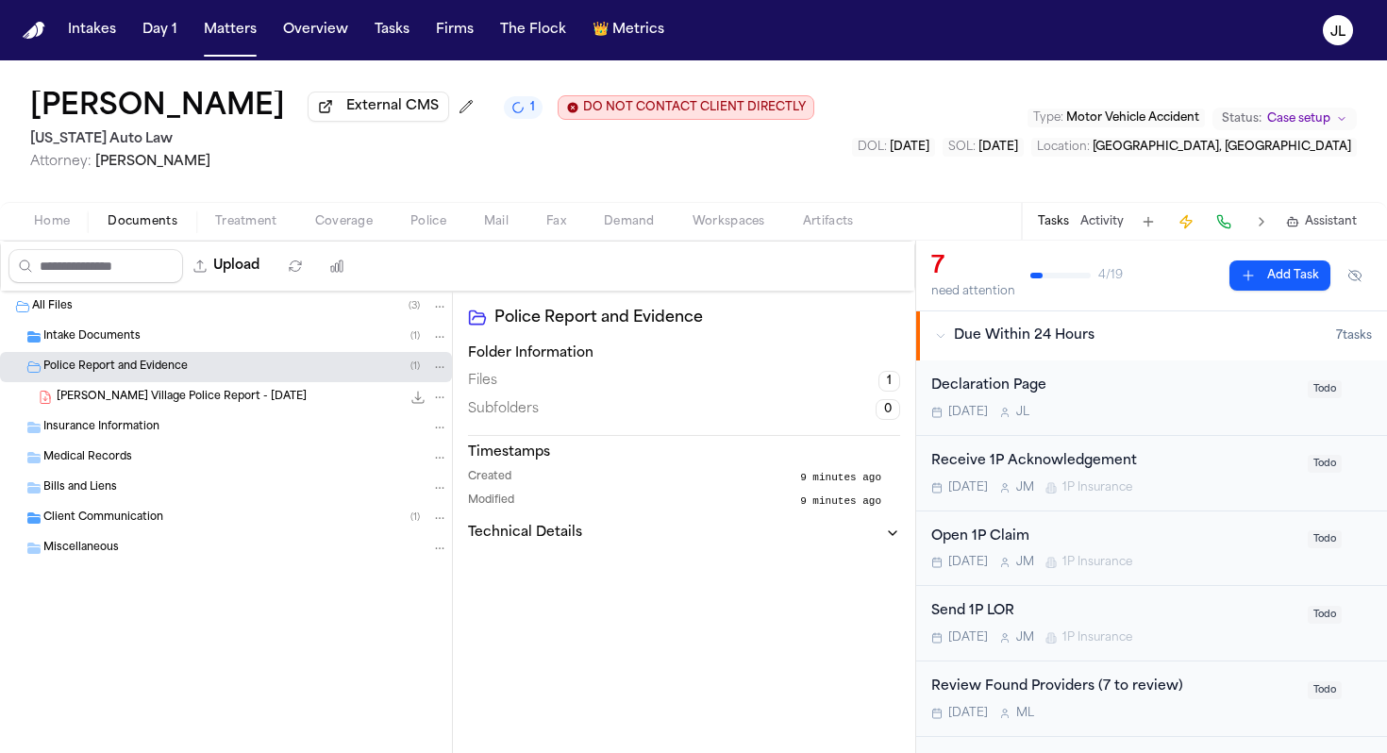
click at [108, 398] on span "T. Wildman - Lathrup Village Police Report - 7.27.25" at bounding box center [182, 398] width 250 height 16
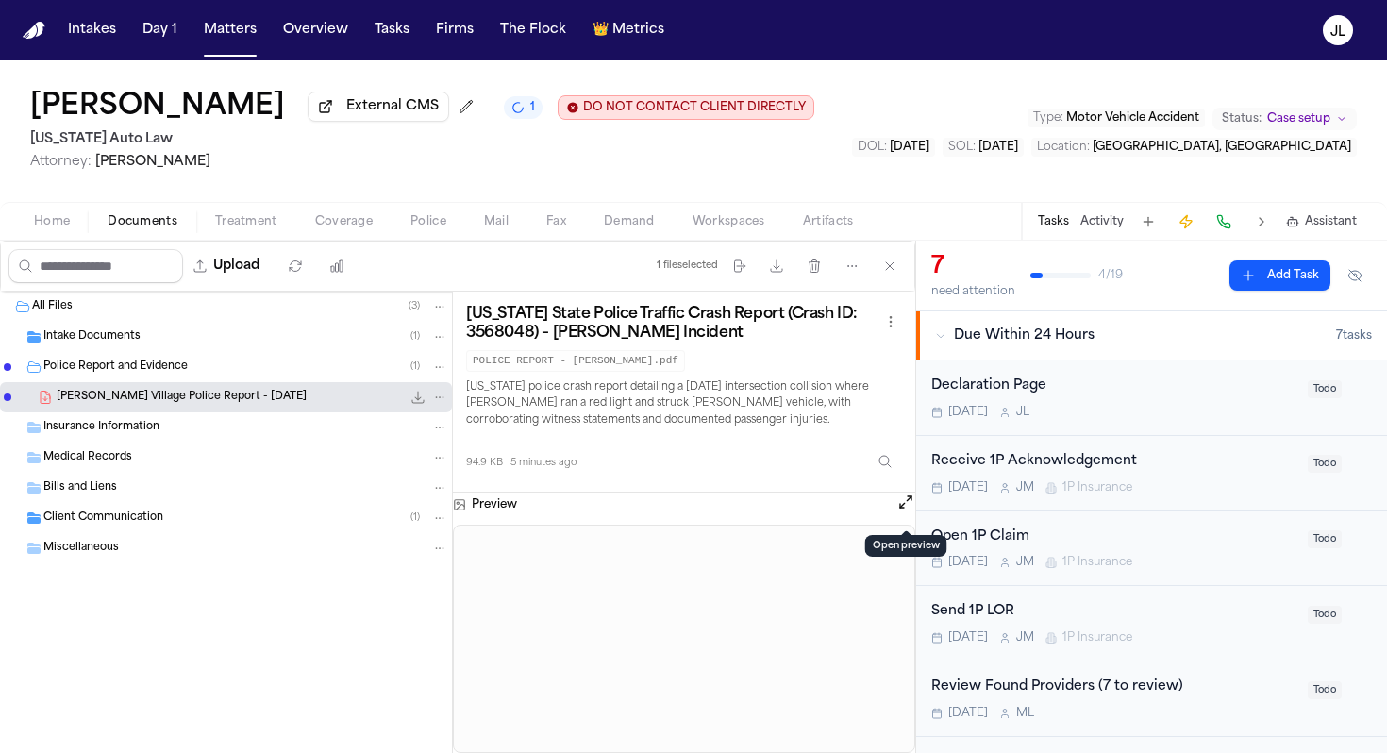
click at [901, 506] on button "Open preview" at bounding box center [905, 501] width 19 height 19
click at [333, 229] on span "Coverage" at bounding box center [344, 221] width 58 height 15
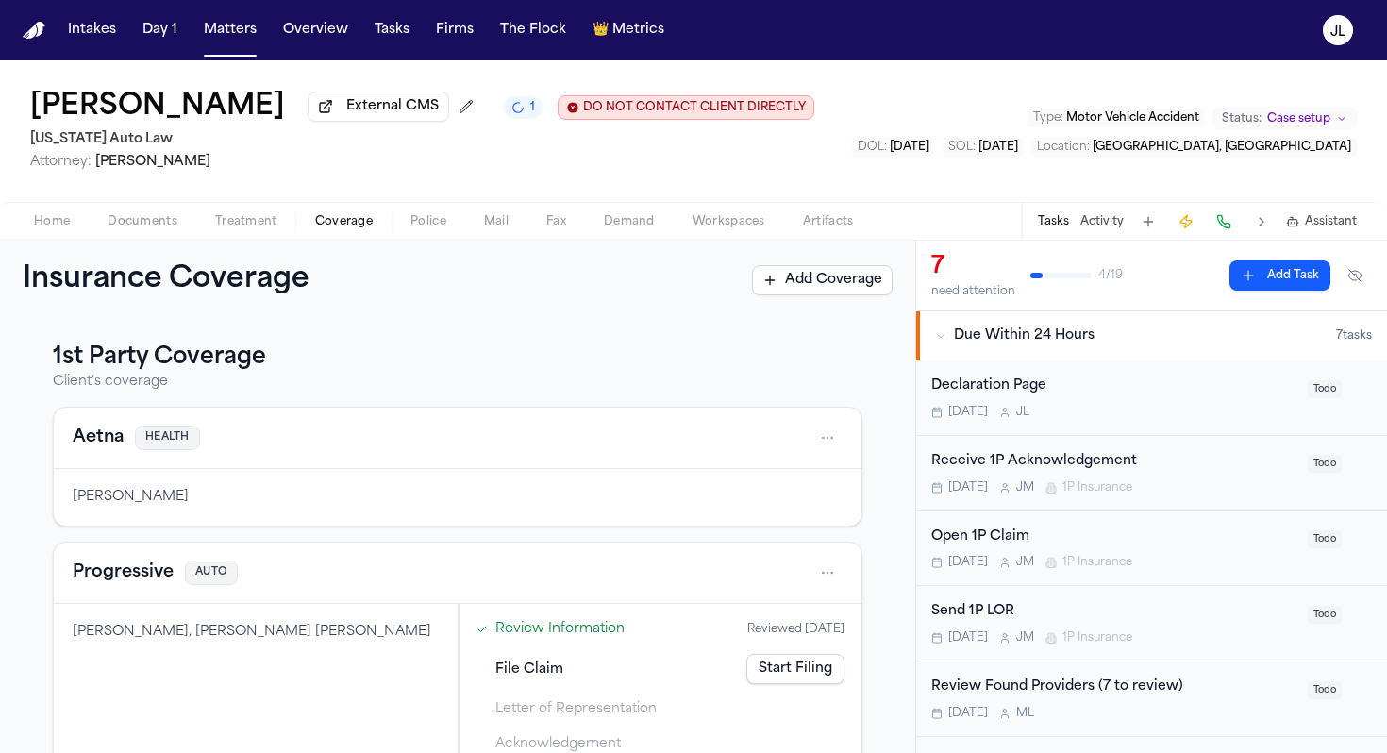
click at [120, 584] on button "Progressive" at bounding box center [123, 572] width 101 height 26
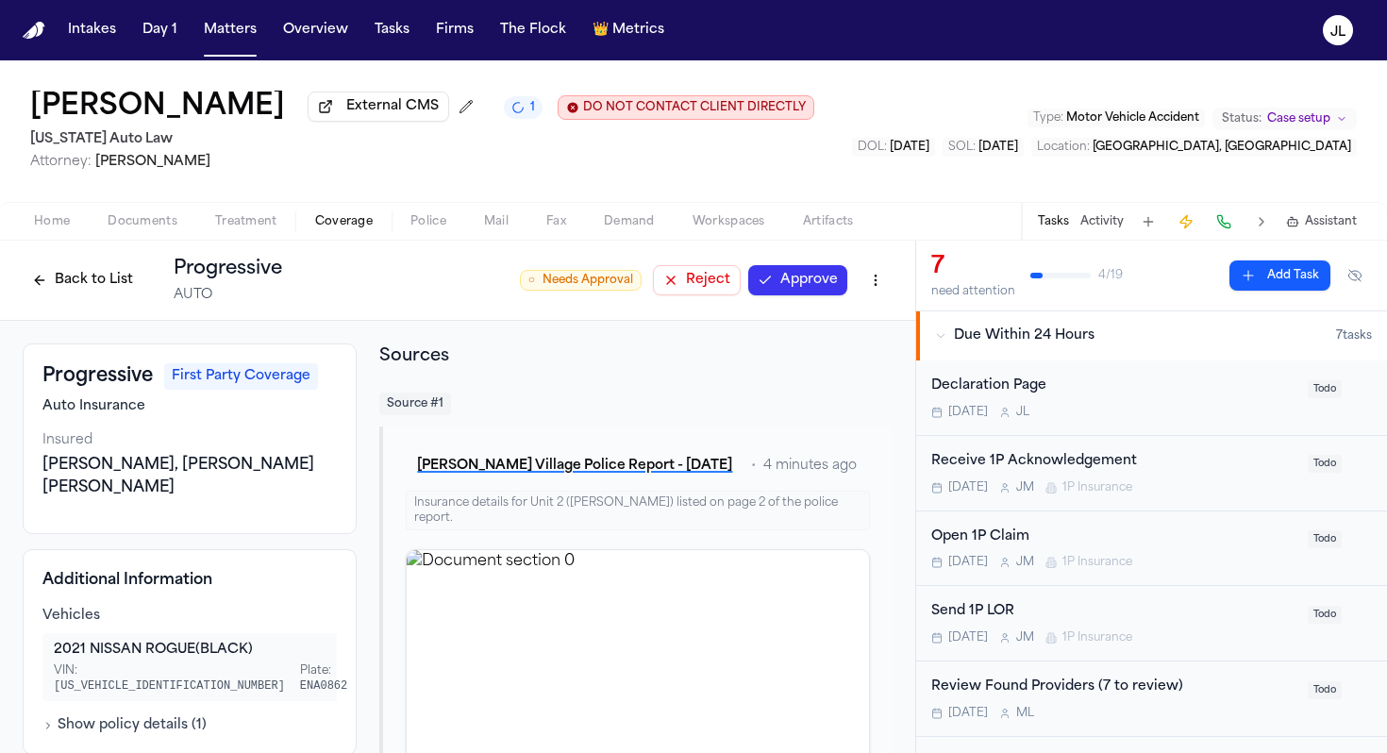
click at [817, 282] on button "Approve" at bounding box center [797, 280] width 99 height 30
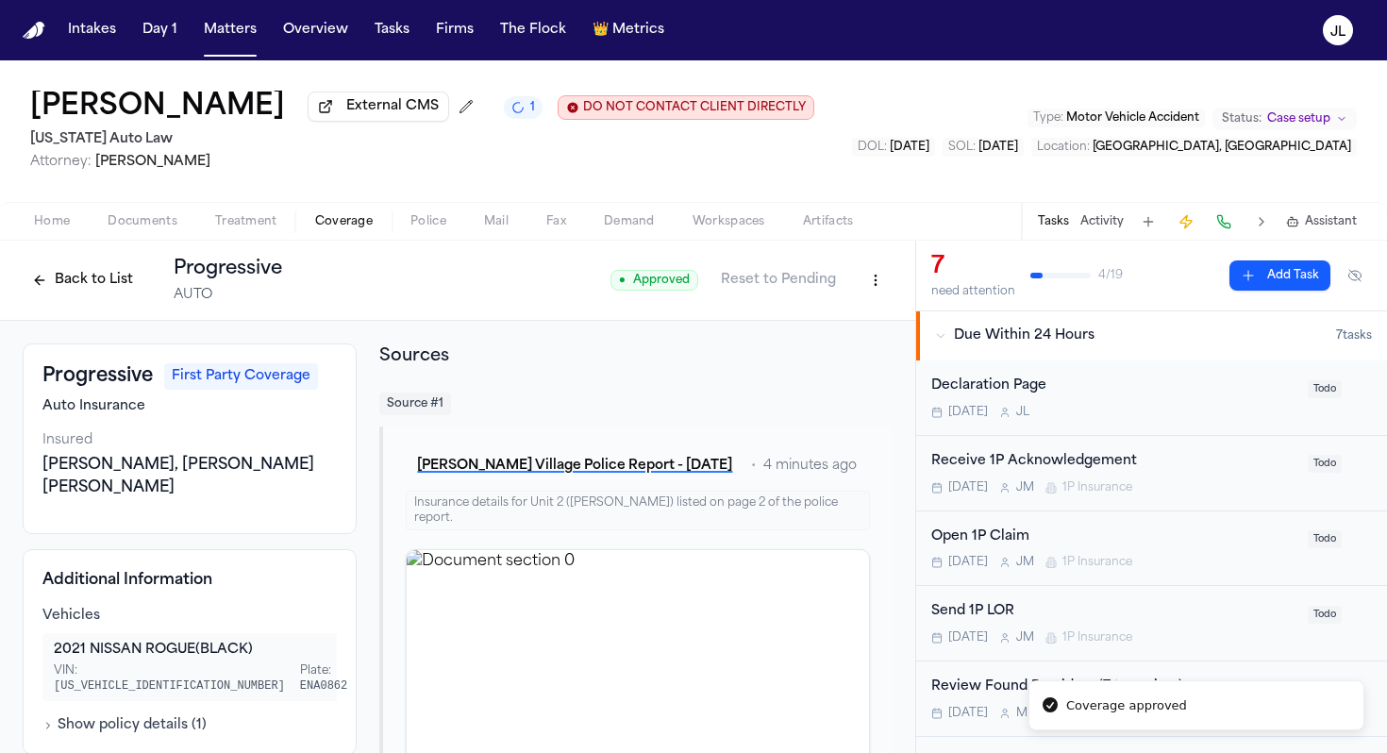
click at [108, 284] on button "Back to List" at bounding box center [83, 280] width 120 height 30
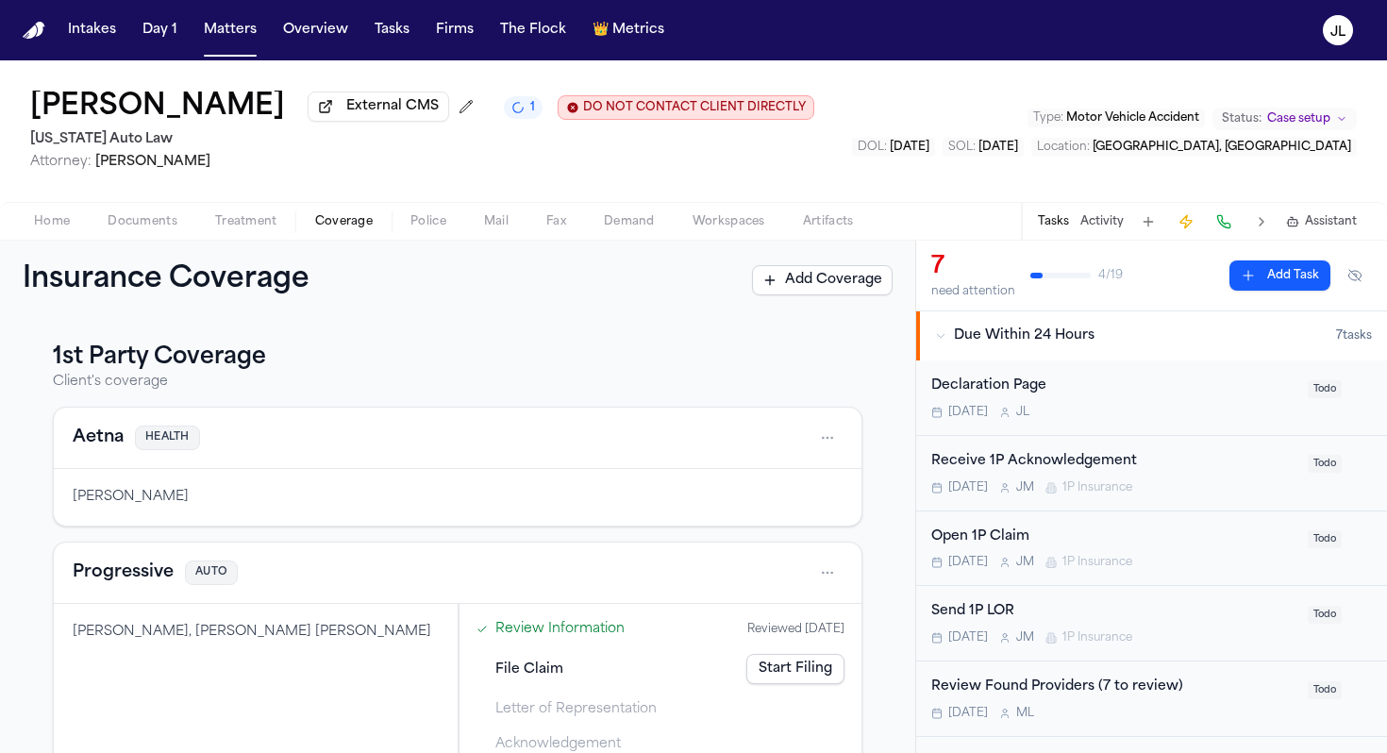
click at [114, 576] on button "Progressive" at bounding box center [123, 572] width 101 height 26
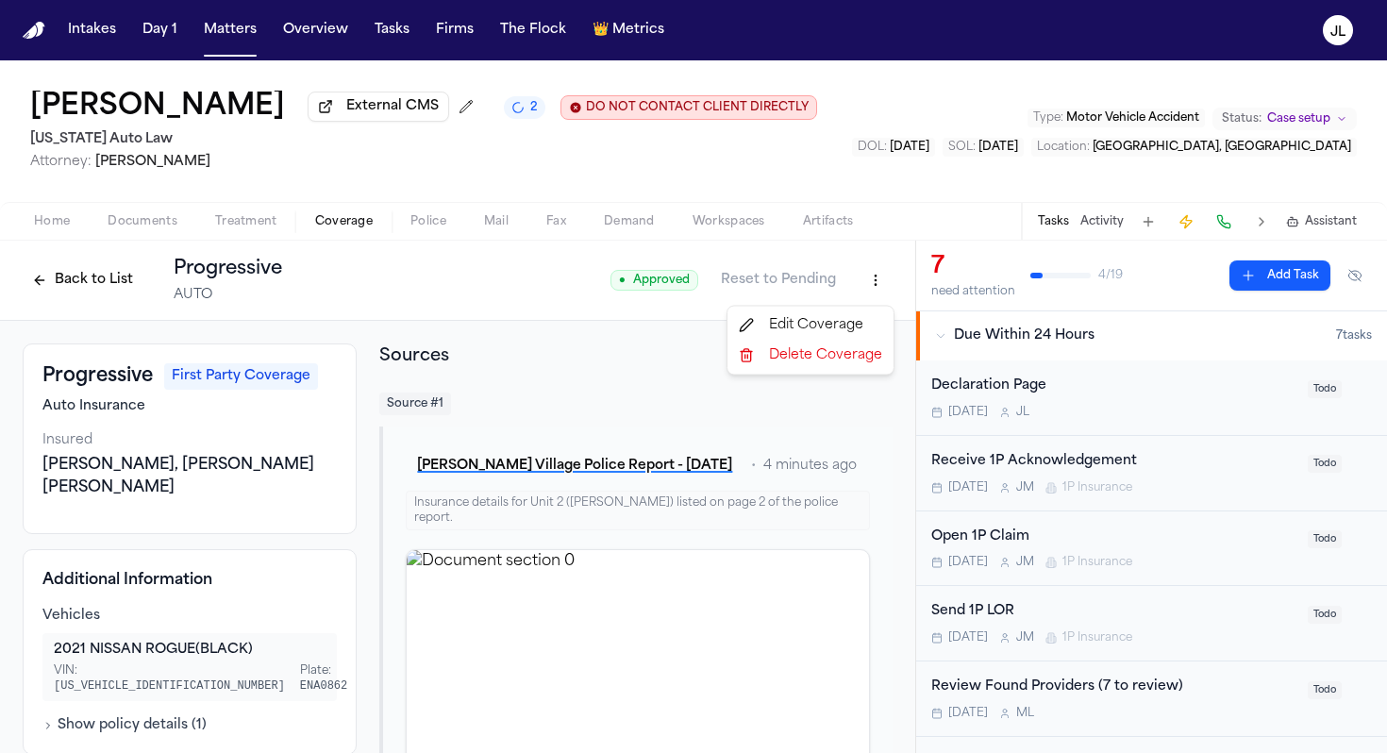
click at [885, 295] on html "Intakes Day 1 Matters Overview Tasks Firms The Flock 👑 Metrics JL Taylor Wildma…" at bounding box center [693, 376] width 1387 height 753
click at [852, 326] on div "Edit Coverage" at bounding box center [810, 325] width 158 height 30
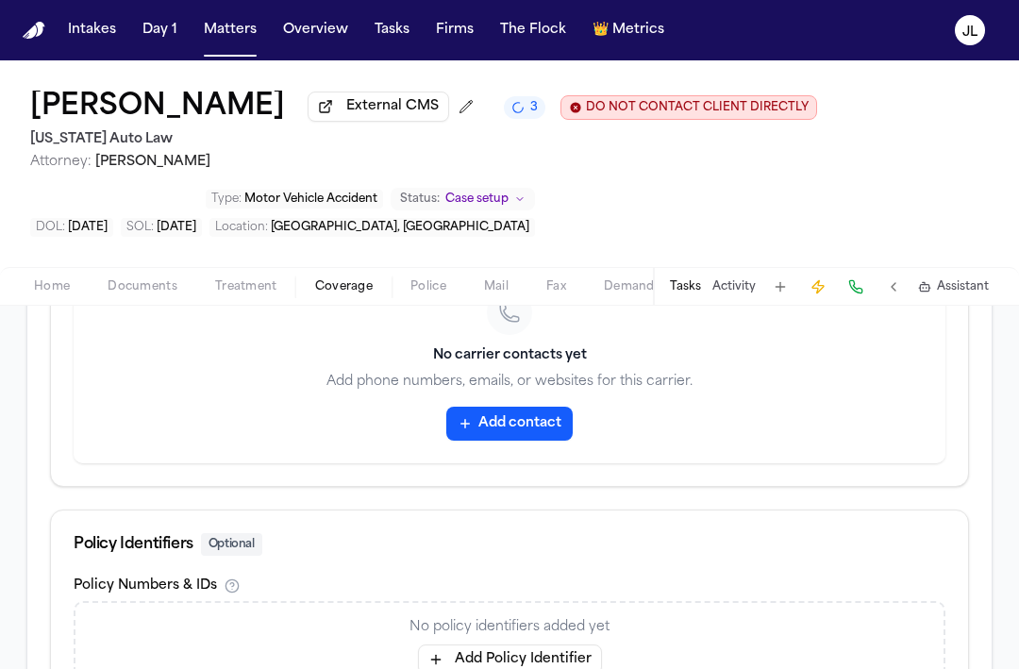
scroll to position [972, 0]
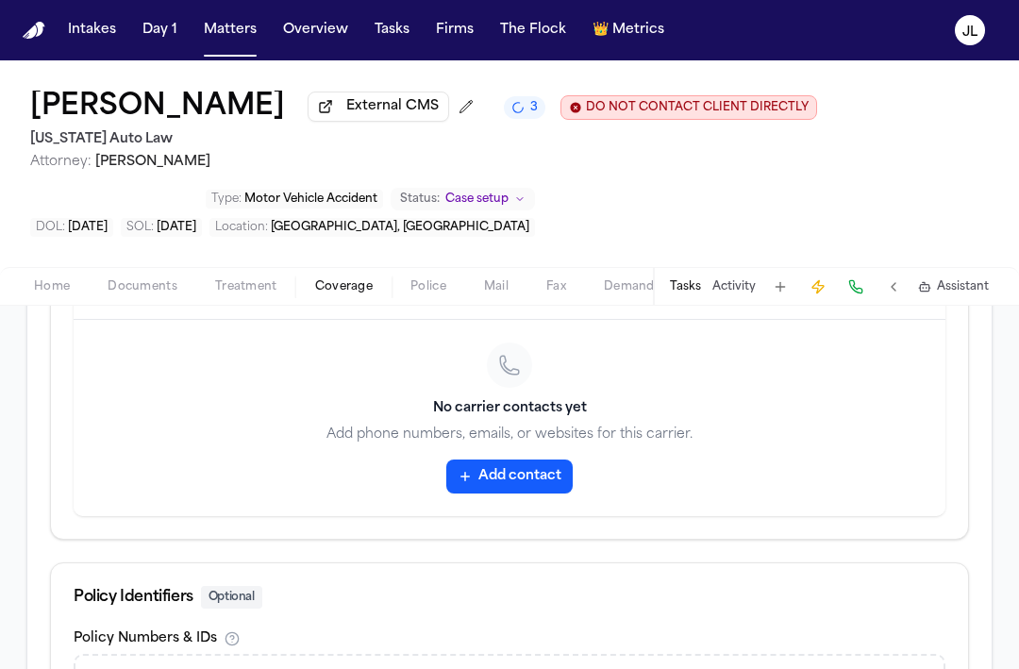
click at [468, 483] on icon "button" at bounding box center [465, 476] width 15 height 15
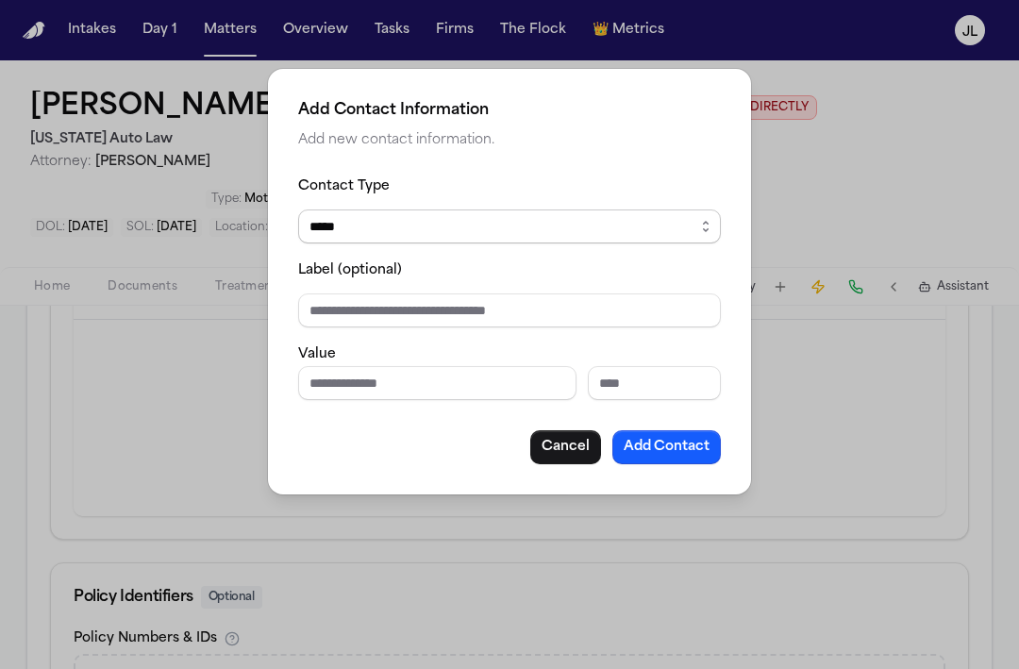
click at [363, 226] on select "***** ***** ******* *** *****" at bounding box center [509, 226] width 423 height 34
select select "***"
click at [298, 209] on select "***** ***** ******* *** *****" at bounding box center [509, 226] width 423 height 34
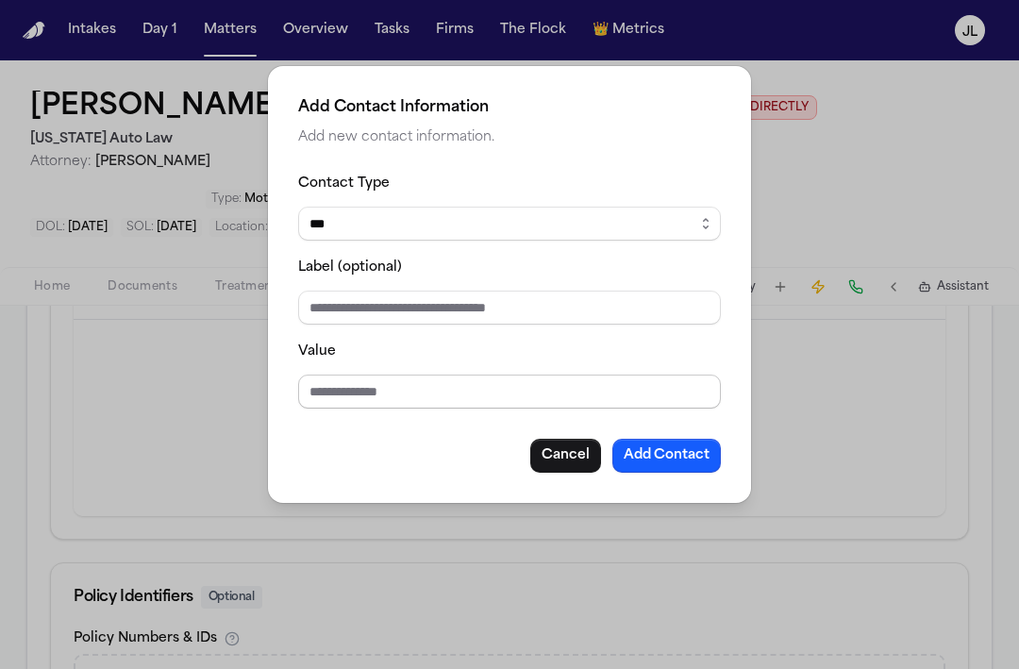
click at [352, 385] on input "Value" at bounding box center [509, 392] width 423 height 34
type input "**********"
click at [692, 463] on button "Add Contact" at bounding box center [666, 456] width 108 height 34
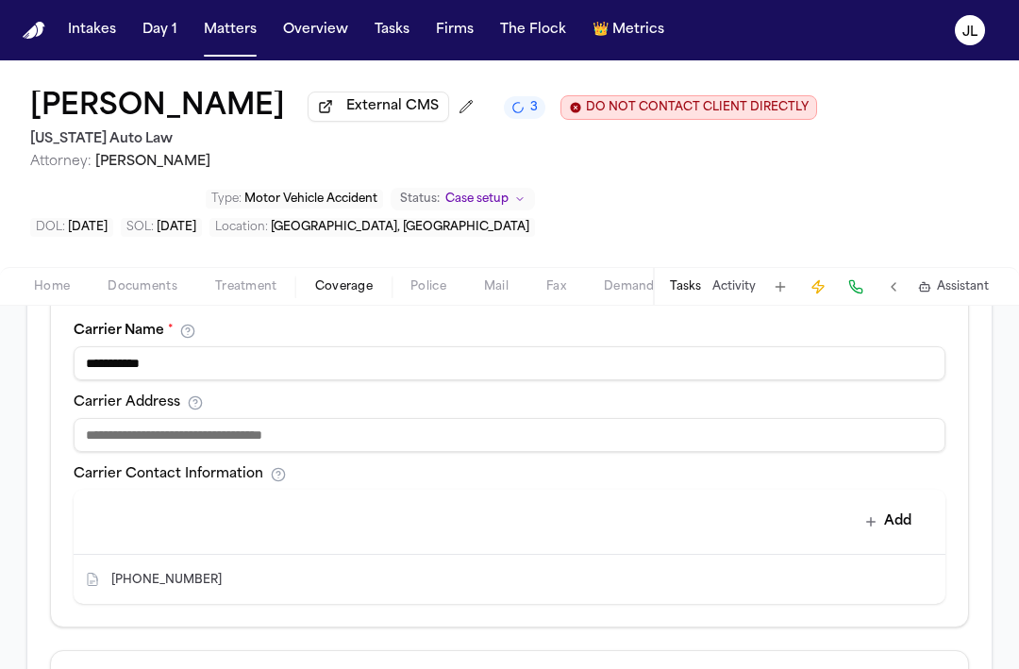
scroll to position [776, 0]
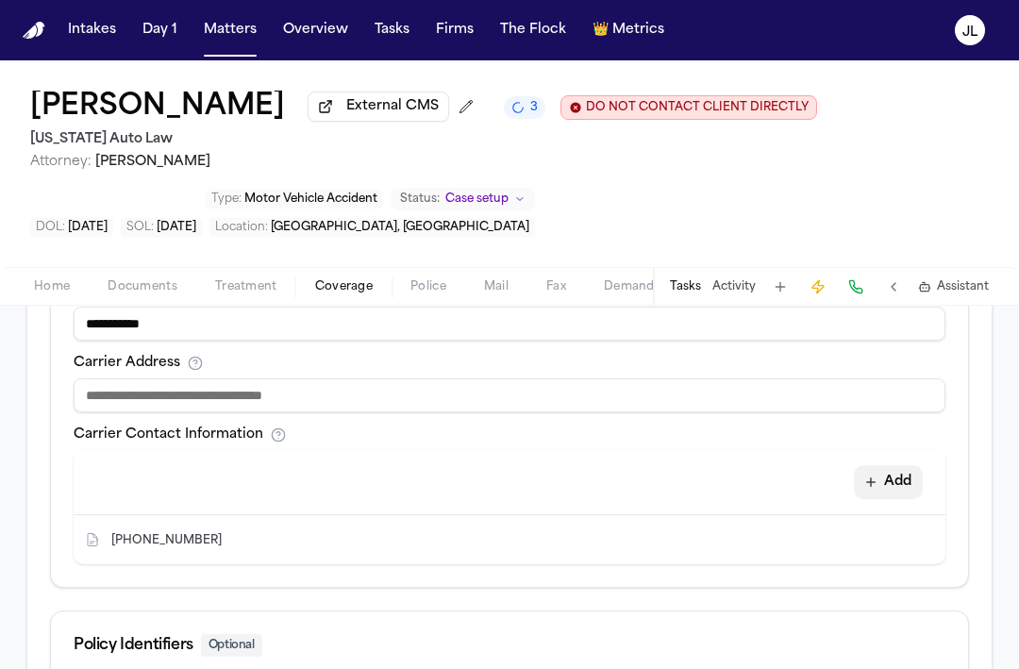
click at [902, 493] on button "Add" at bounding box center [888, 482] width 69 height 34
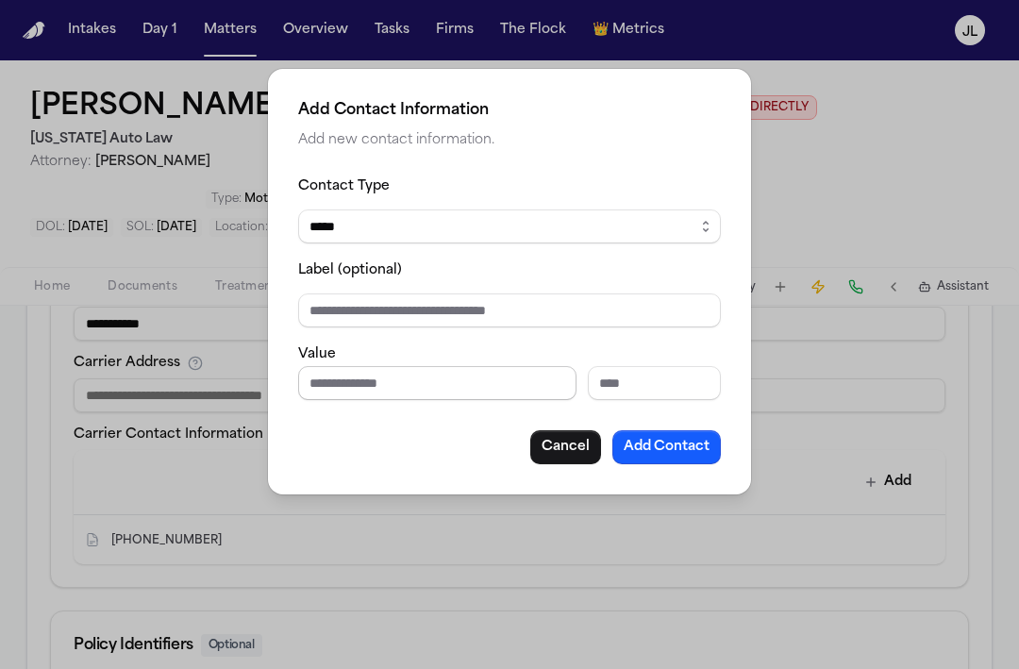
click at [447, 370] on input "Phone number" at bounding box center [437, 383] width 278 height 34
type input "**********"
click at [687, 454] on button "Add Contact" at bounding box center [666, 447] width 108 height 34
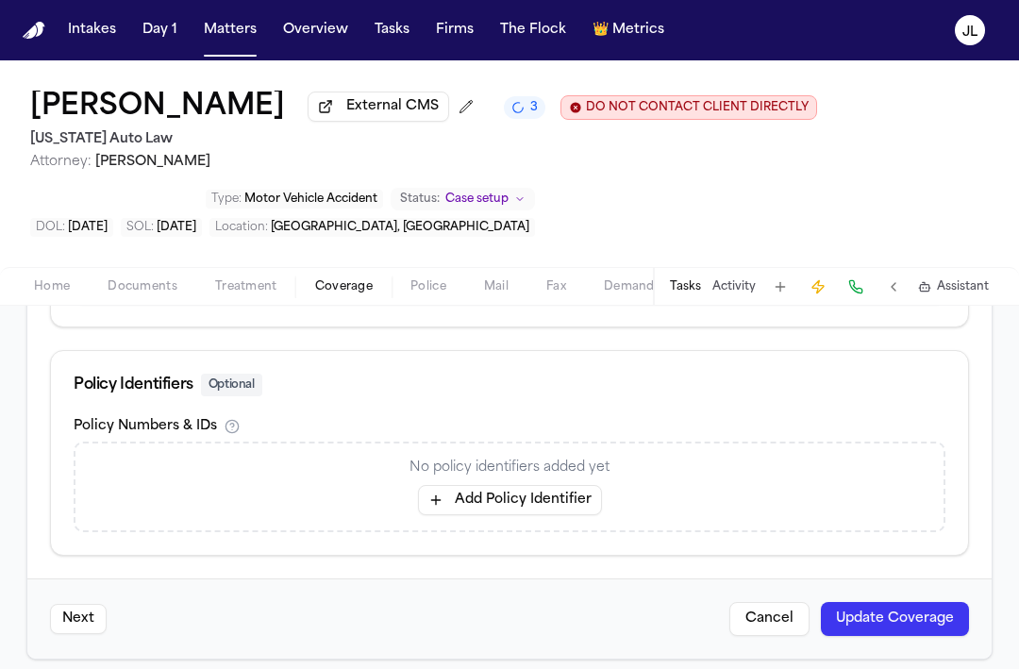
scroll to position [1143, 0]
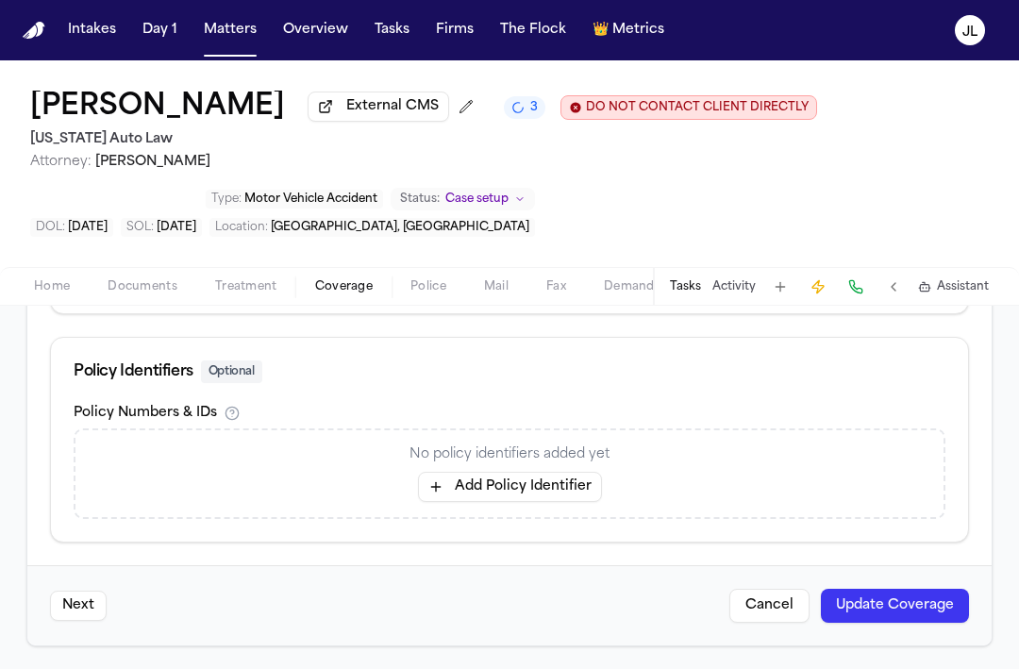
click at [883, 602] on button "Update Coverage" at bounding box center [895, 606] width 148 height 34
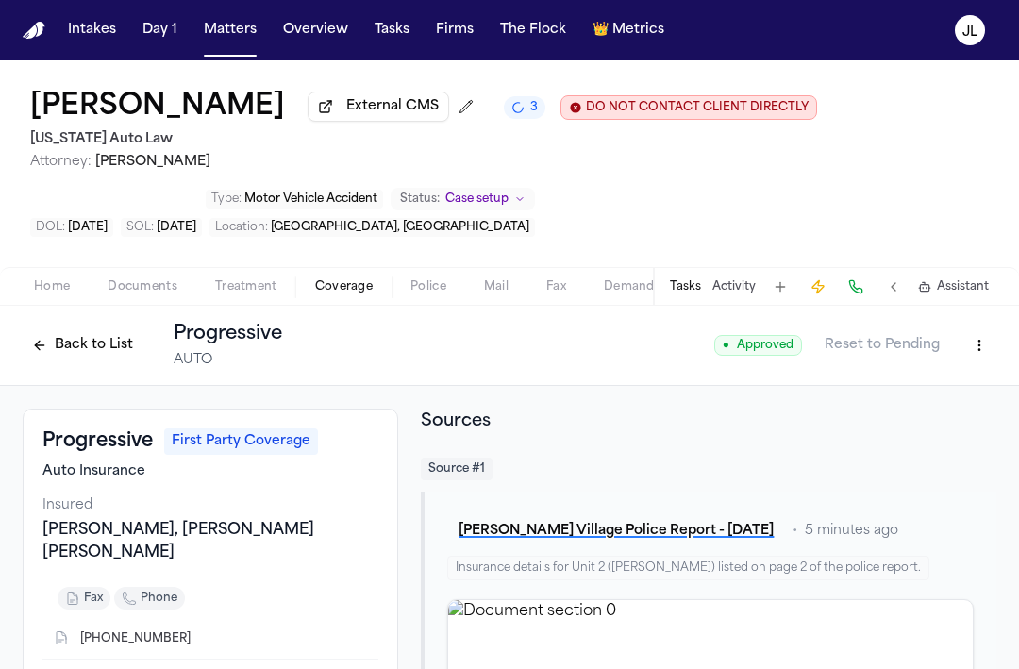
click at [105, 349] on button "Back to List" at bounding box center [83, 345] width 120 height 30
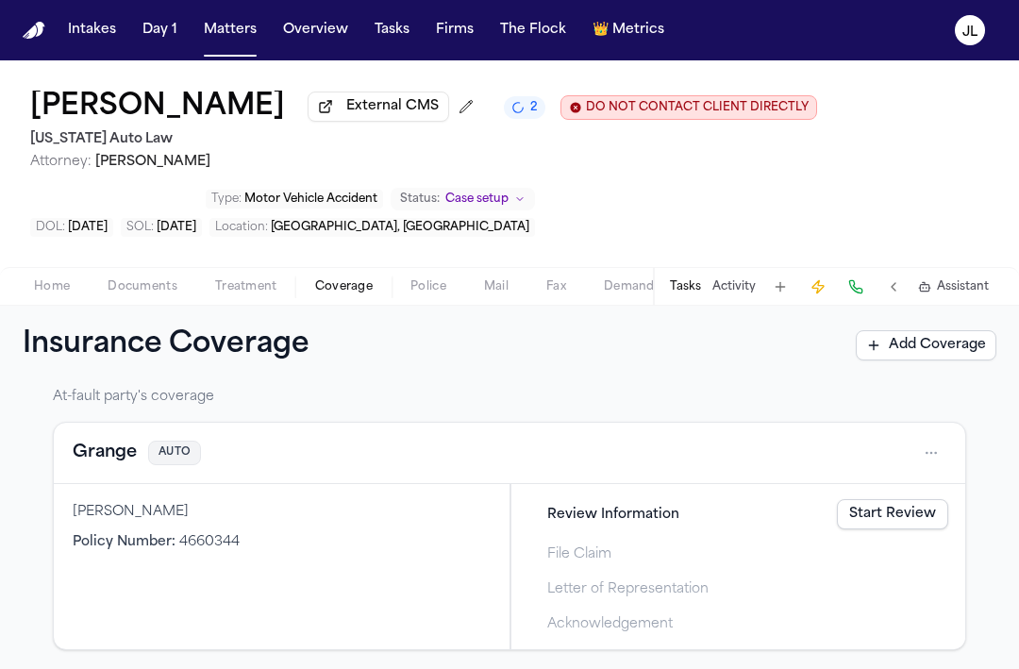
scroll to position [524, 0]
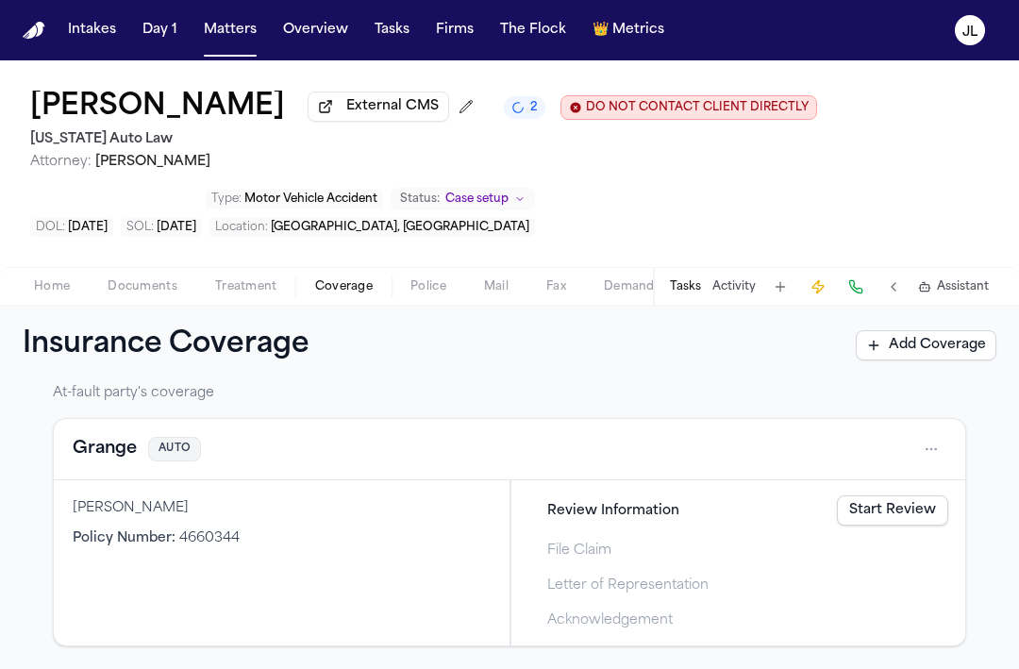
click at [97, 455] on button "Grange" at bounding box center [105, 449] width 64 height 26
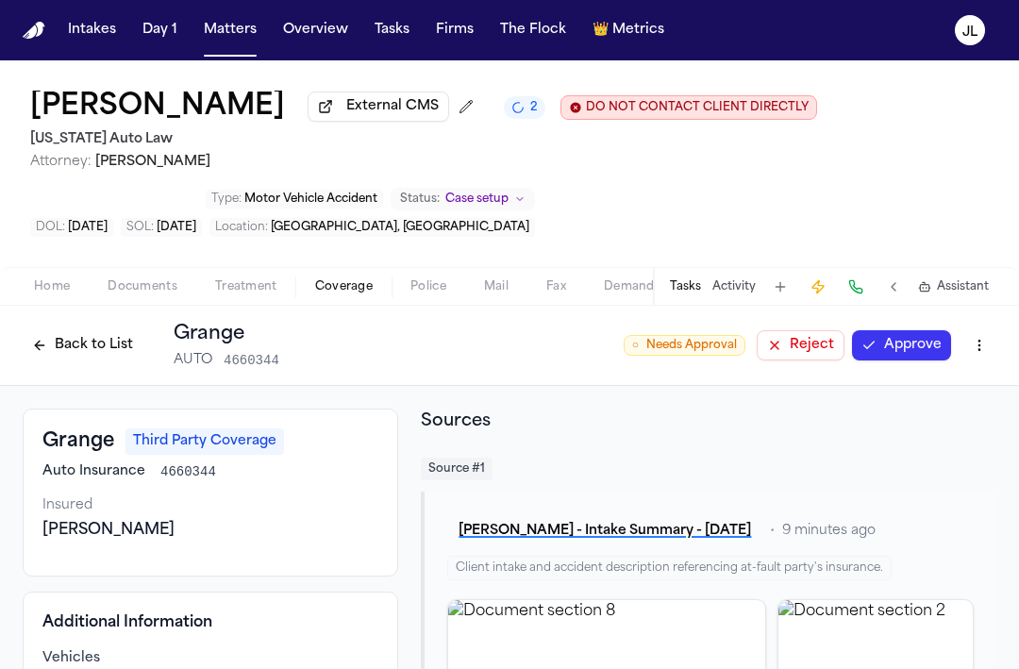
click at [911, 353] on button "Approve" at bounding box center [901, 345] width 99 height 30
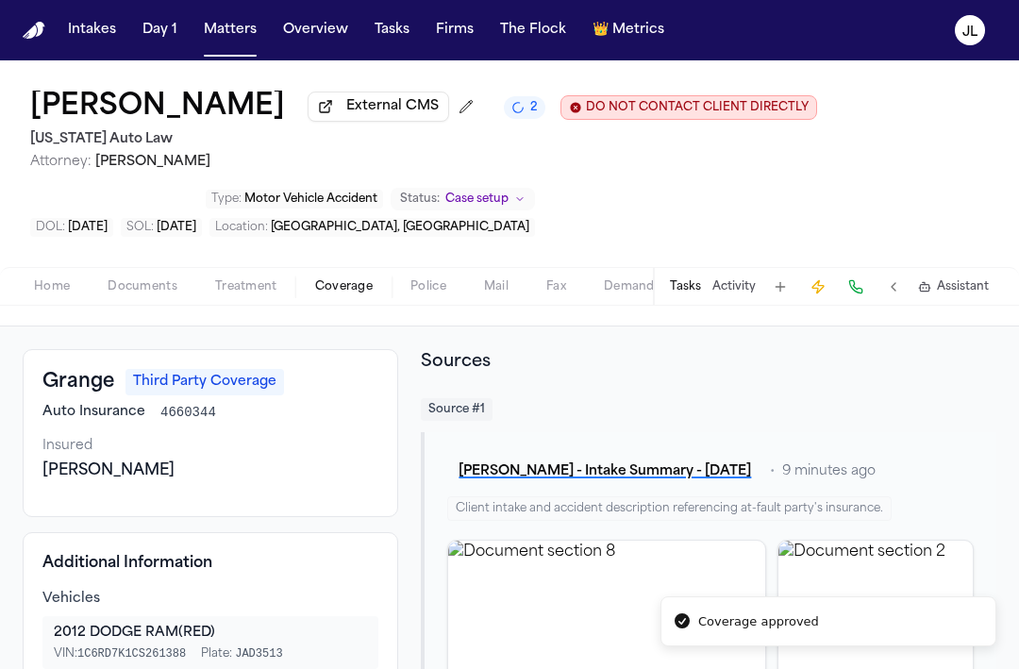
scroll to position [63, 0]
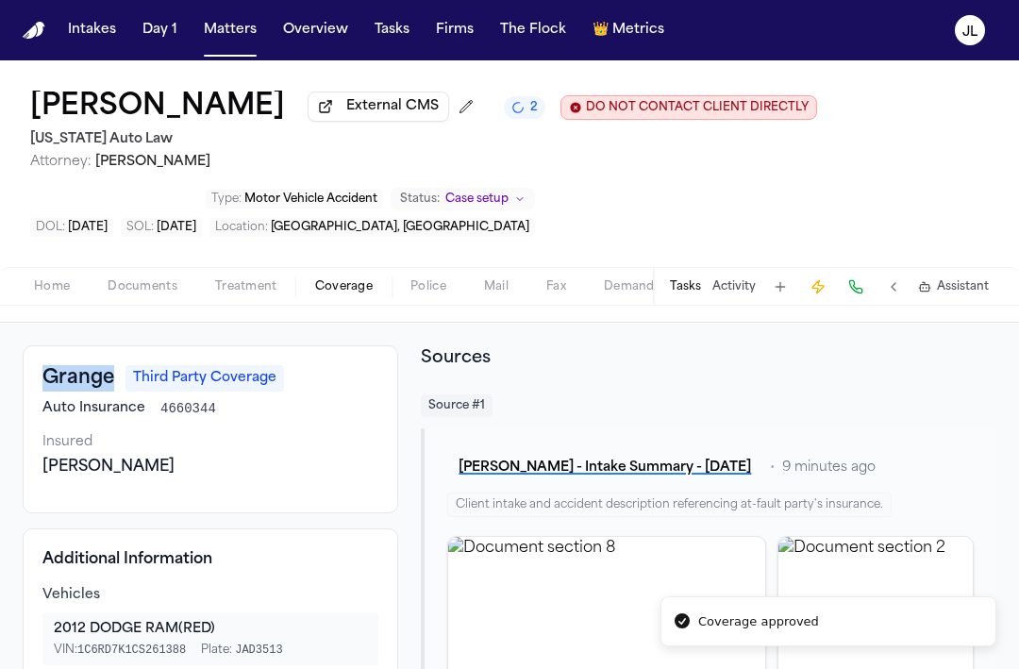
drag, startPoint x: 115, startPoint y: 383, endPoint x: 28, endPoint y: 383, distance: 86.8
click at [27, 383] on div "Grange Third Party Coverage Auto Insurance 4660344 Insured Bobby Faulkner" at bounding box center [210, 429] width 375 height 168
copy h3 "Grange"
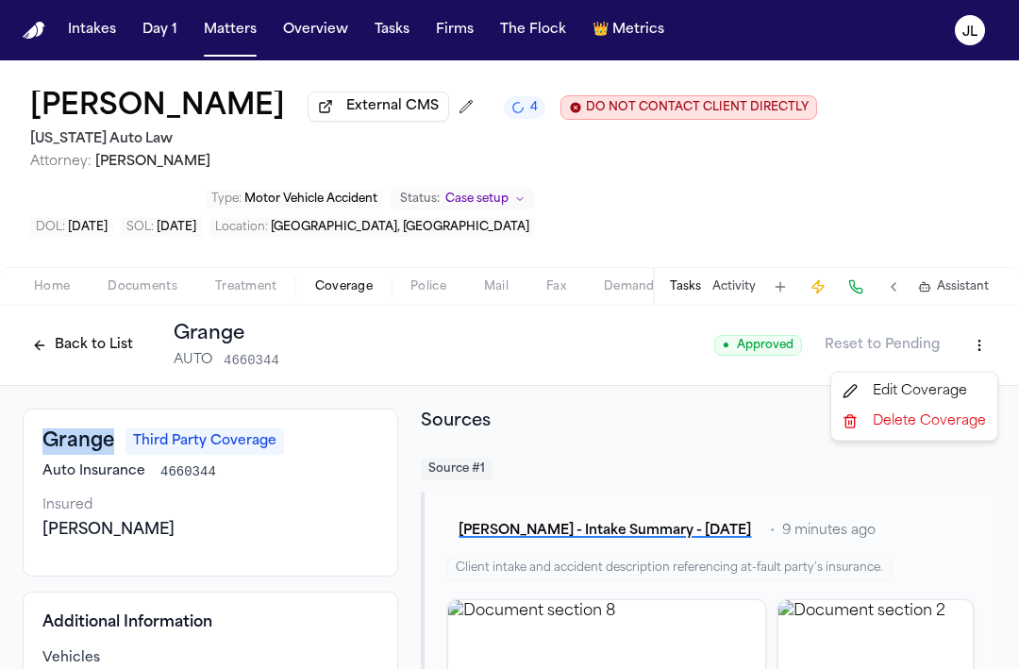
click at [977, 358] on html "Intakes Day 1 Matters Overview Tasks Firms The Flock 👑 Metrics JL Taylor Wildma…" at bounding box center [509, 334] width 1019 height 669
click at [912, 388] on div "Edit Coverage" at bounding box center [914, 391] width 158 height 30
select select "**********"
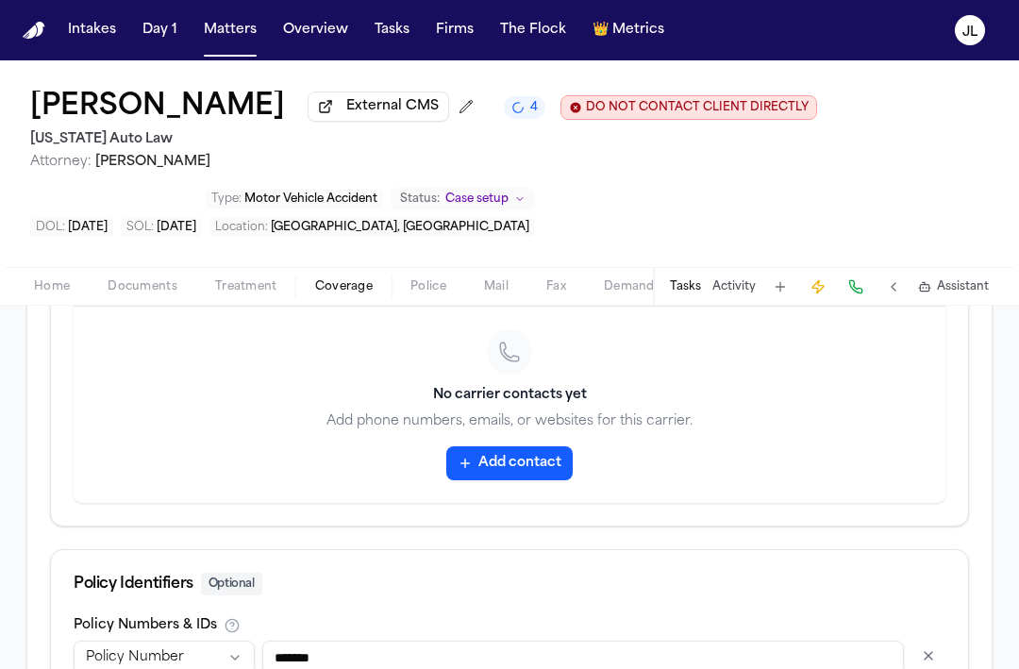
scroll to position [944, 0]
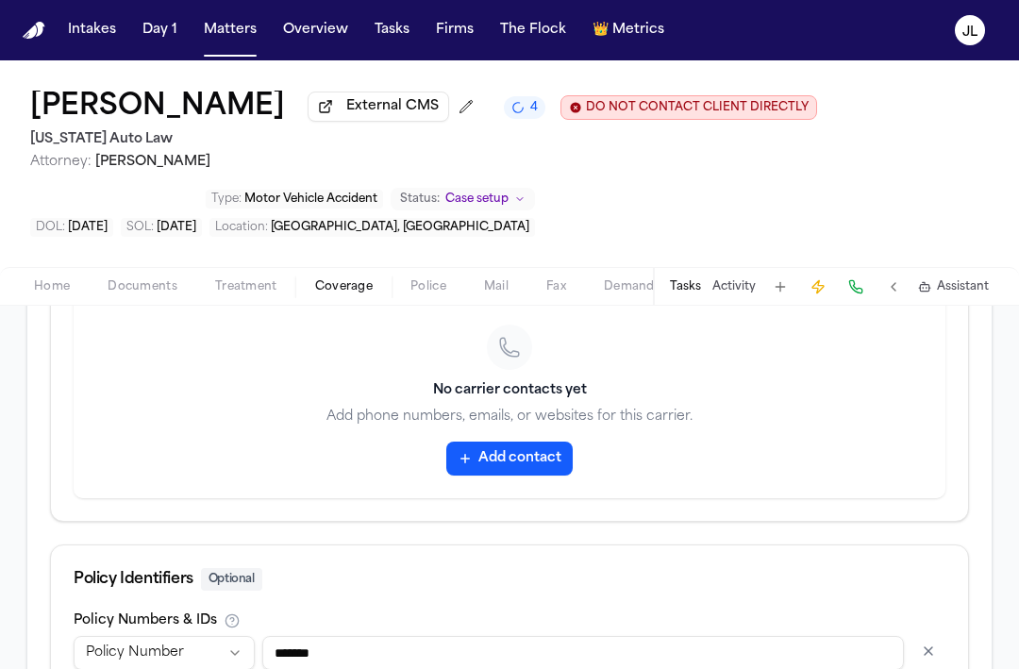
click at [508, 467] on button "Add contact" at bounding box center [509, 459] width 126 height 34
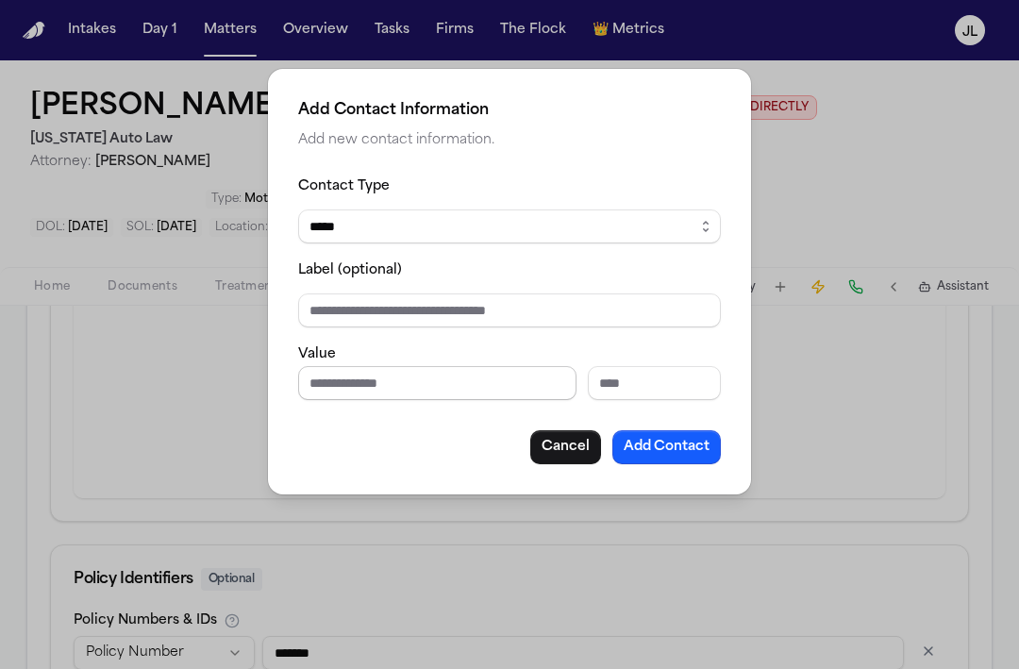
click at [414, 387] on input "Phone number" at bounding box center [437, 383] width 278 height 34
paste input "**********"
type input "**********"
click at [696, 448] on button "Add Contact" at bounding box center [666, 447] width 108 height 34
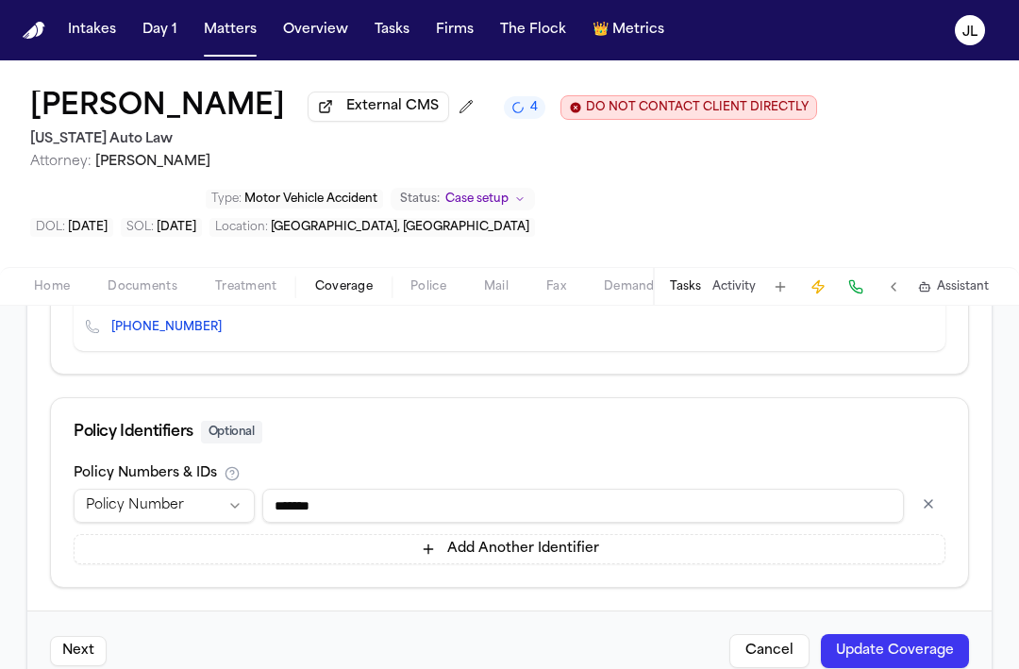
click at [903, 656] on button "Update Coverage" at bounding box center [895, 651] width 148 height 34
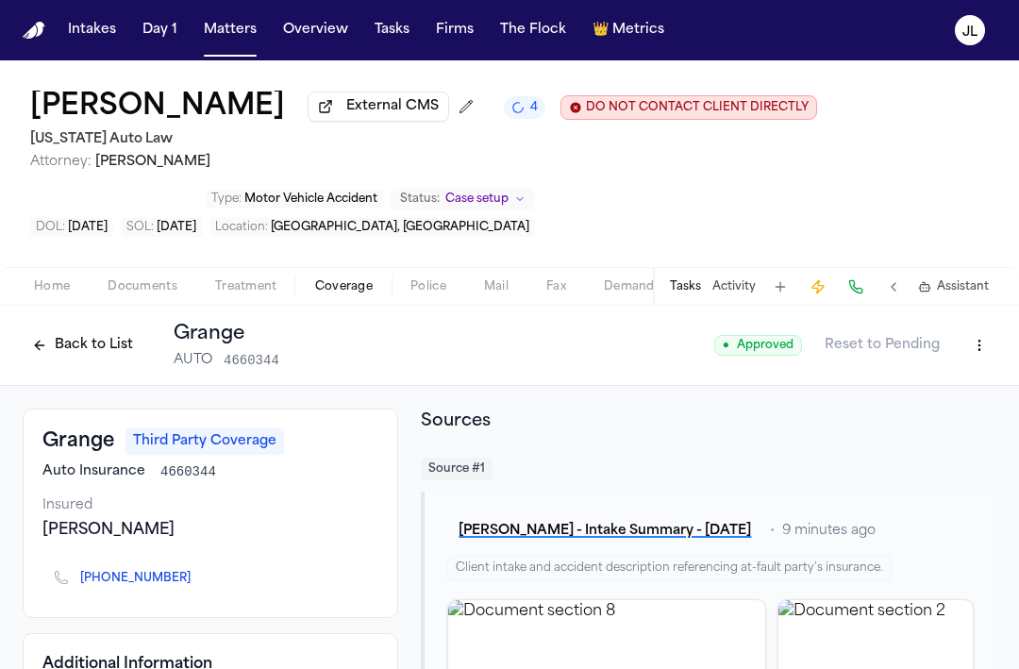
click at [196, 583] on icon "Copy to clipboard" at bounding box center [199, 580] width 7 height 7
click at [859, 291] on button at bounding box center [855, 287] width 26 height 26
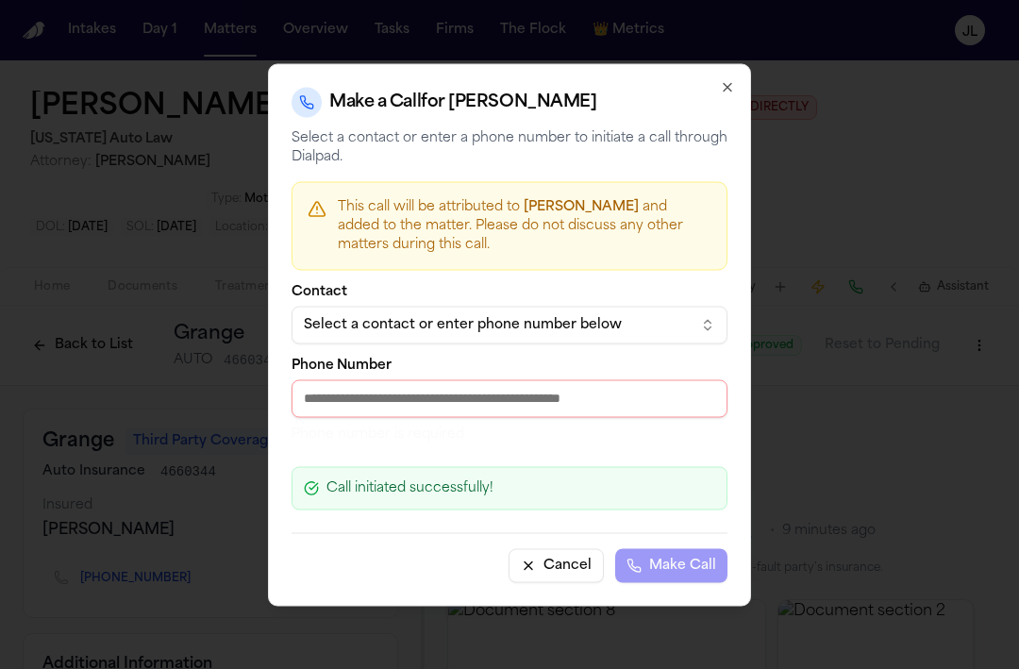
click at [419, 390] on input "Phone Number" at bounding box center [510, 398] width 436 height 38
paste input "**********"
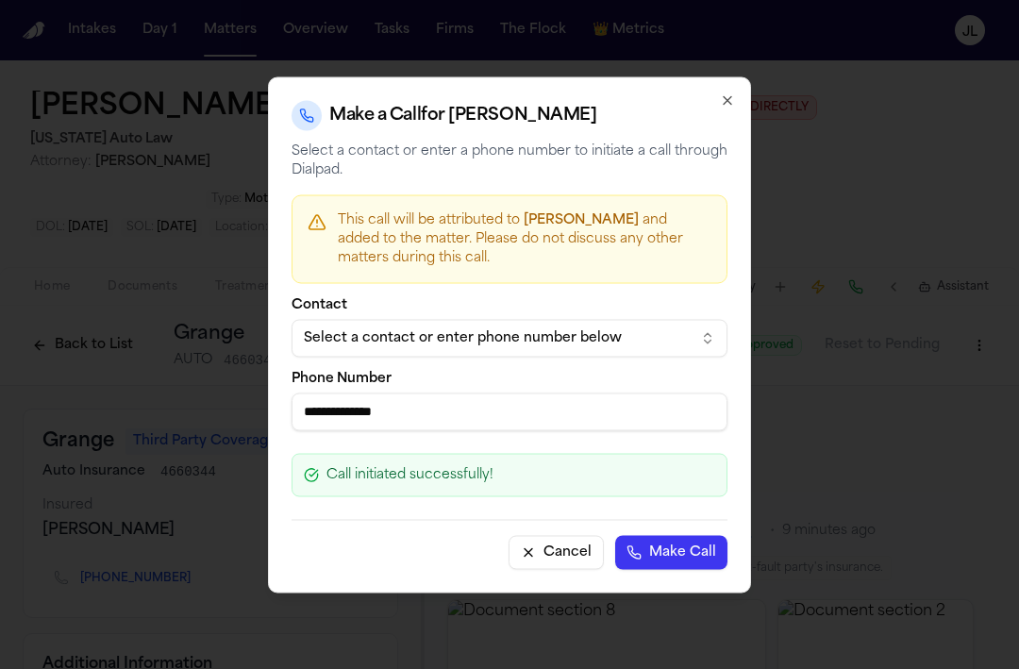
type input "**********"
click at [662, 558] on button "Make Call" at bounding box center [671, 552] width 112 height 34
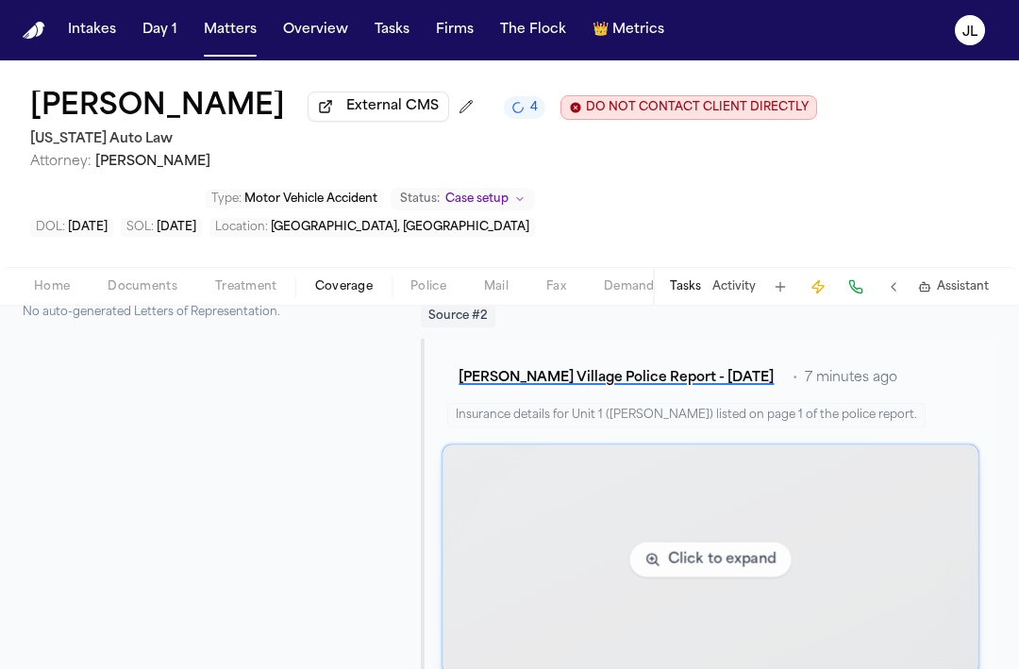
scroll to position [707, 0]
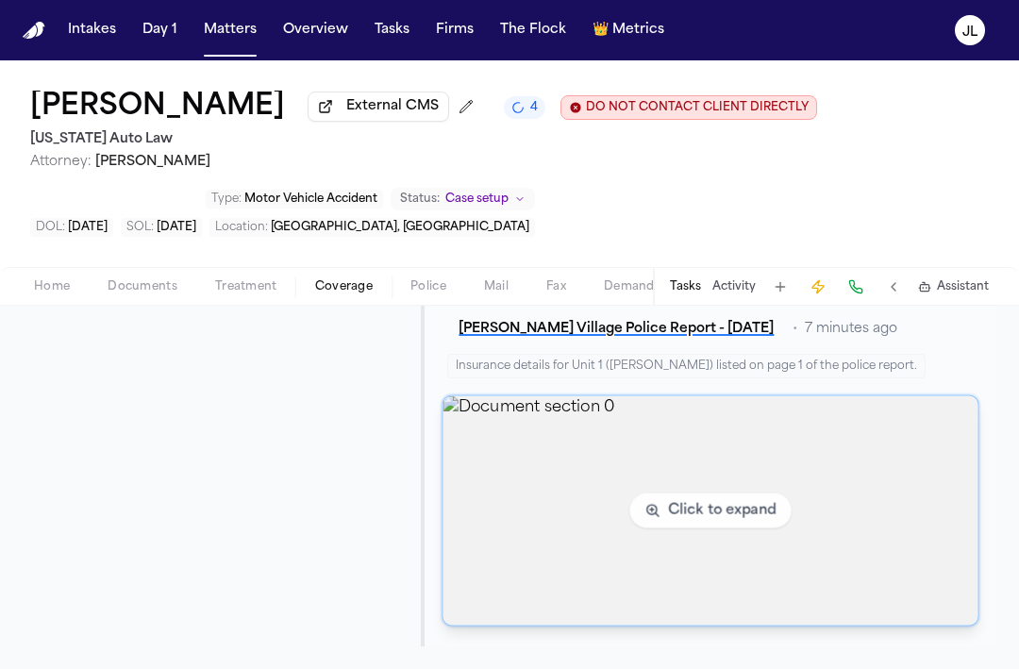
click at [556, 540] on img "View document section 0" at bounding box center [710, 510] width 535 height 229
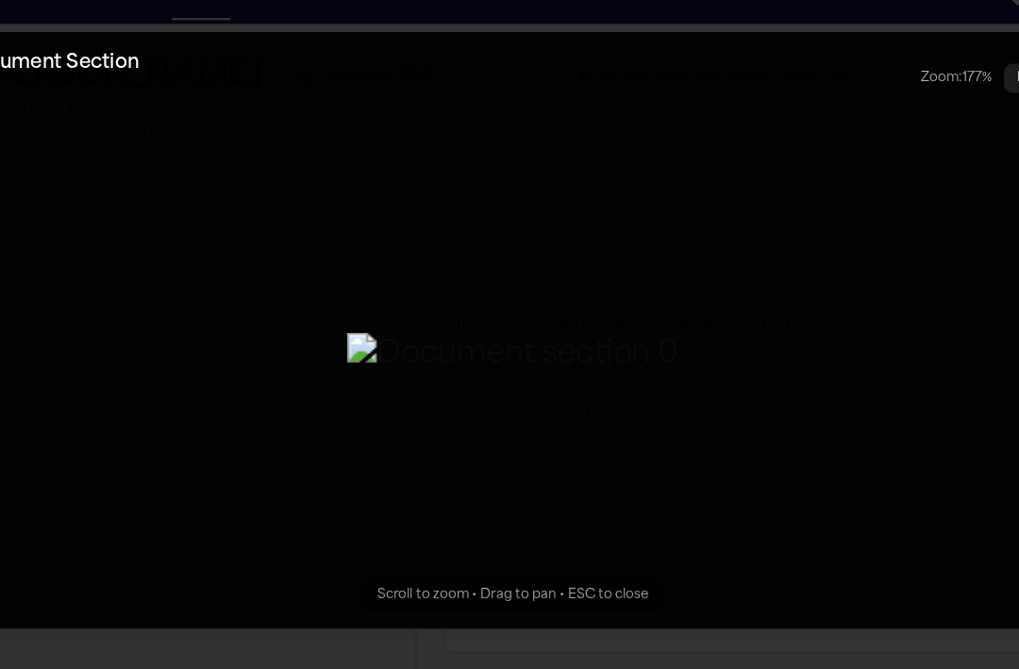
click at [100, 142] on button "Zoomable image viewer. Use mouse wheel to zoom, drag to pan, or press R to rese…" at bounding box center [509, 334] width 1019 height 535
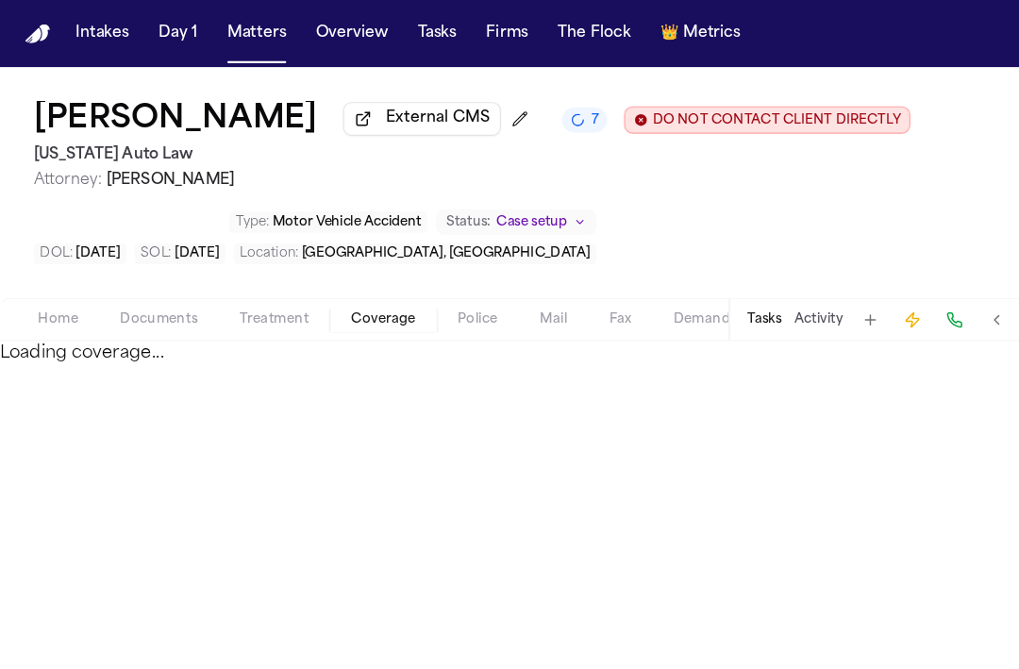
select select "**********"
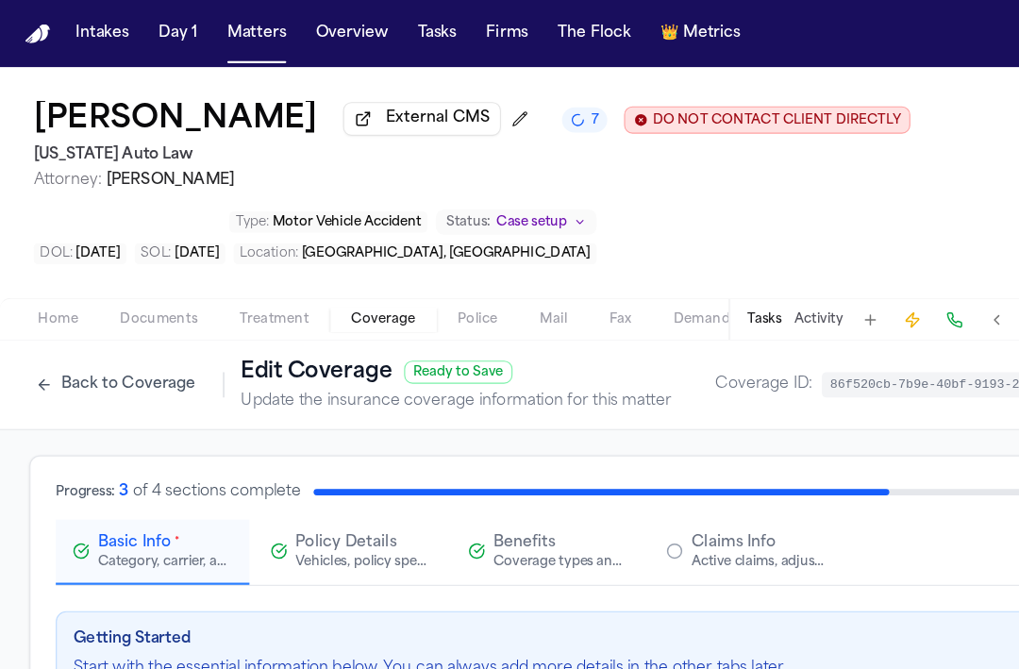
click at [359, 304] on div "Home Documents Treatment Coverage Police Mail Fax Demand Workspaces Artifacts T…" at bounding box center [509, 286] width 1019 height 38
click at [358, 294] on span "Coverage" at bounding box center [344, 286] width 58 height 15
click at [116, 341] on button "Back to Coverage" at bounding box center [104, 345] width 162 height 30
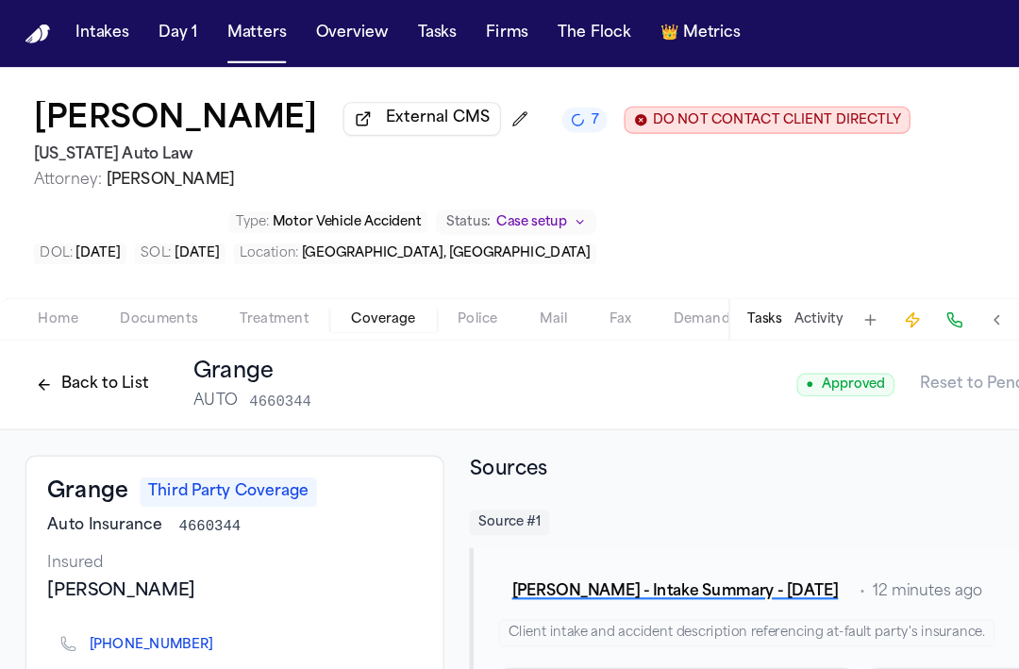
click at [354, 288] on span "Coverage" at bounding box center [344, 286] width 58 height 15
click at [92, 356] on button "Back to List" at bounding box center [83, 345] width 120 height 30
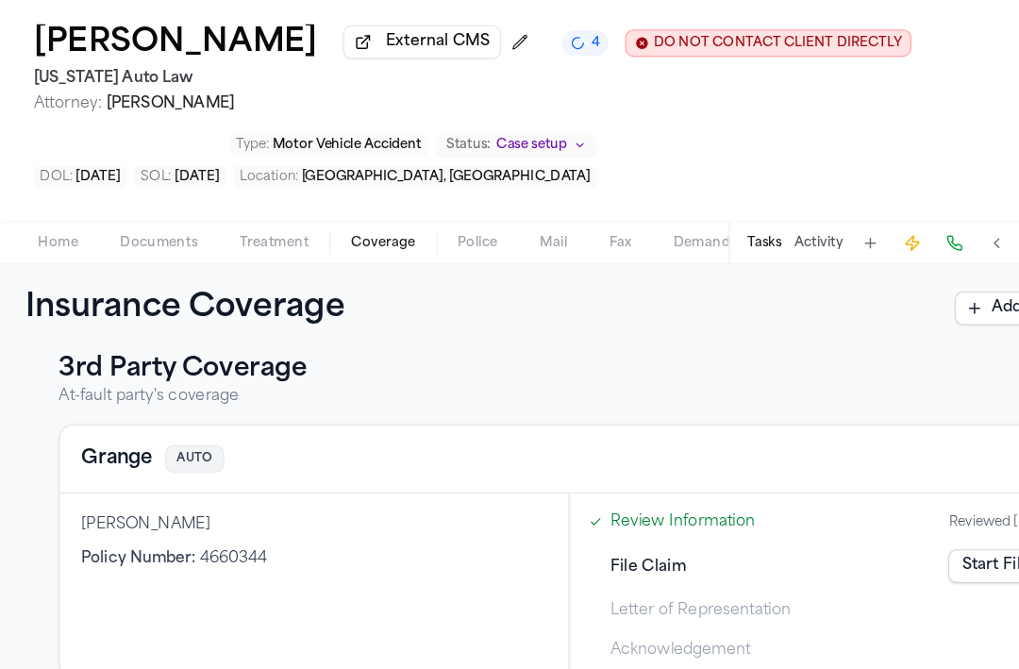
scroll to position [524, 0]
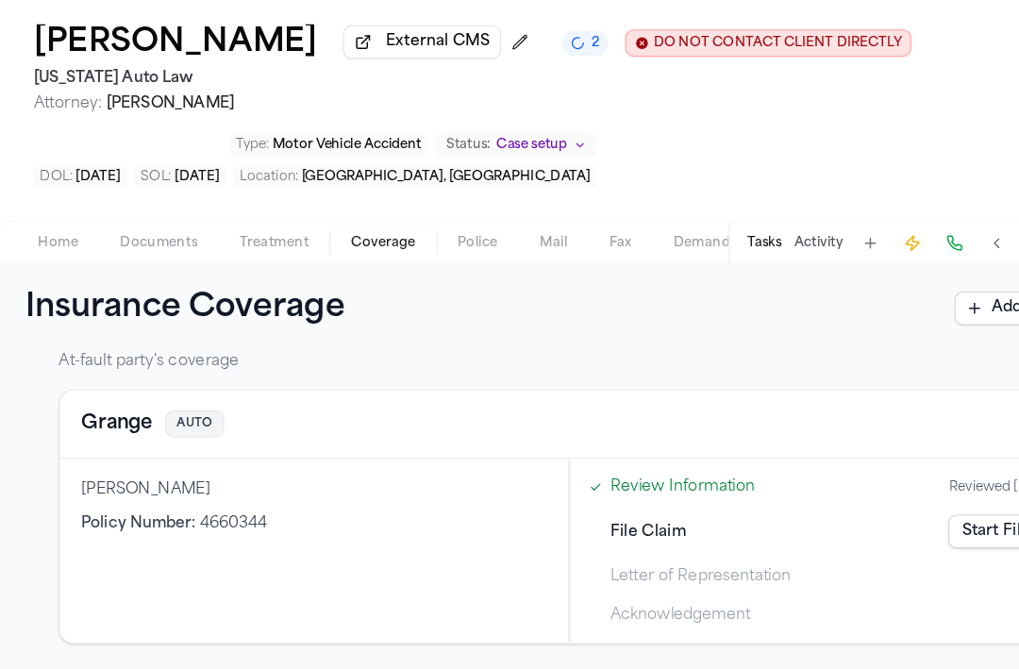
click at [110, 461] on button "Grange" at bounding box center [105, 449] width 64 height 26
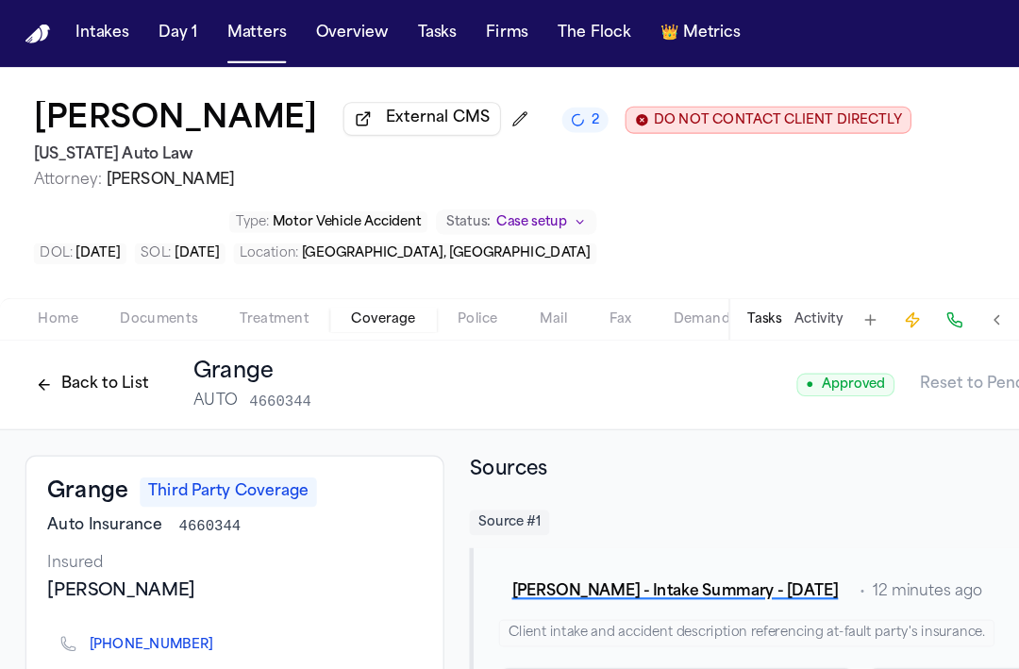
click at [73, 352] on button "Back to List" at bounding box center [83, 345] width 120 height 30
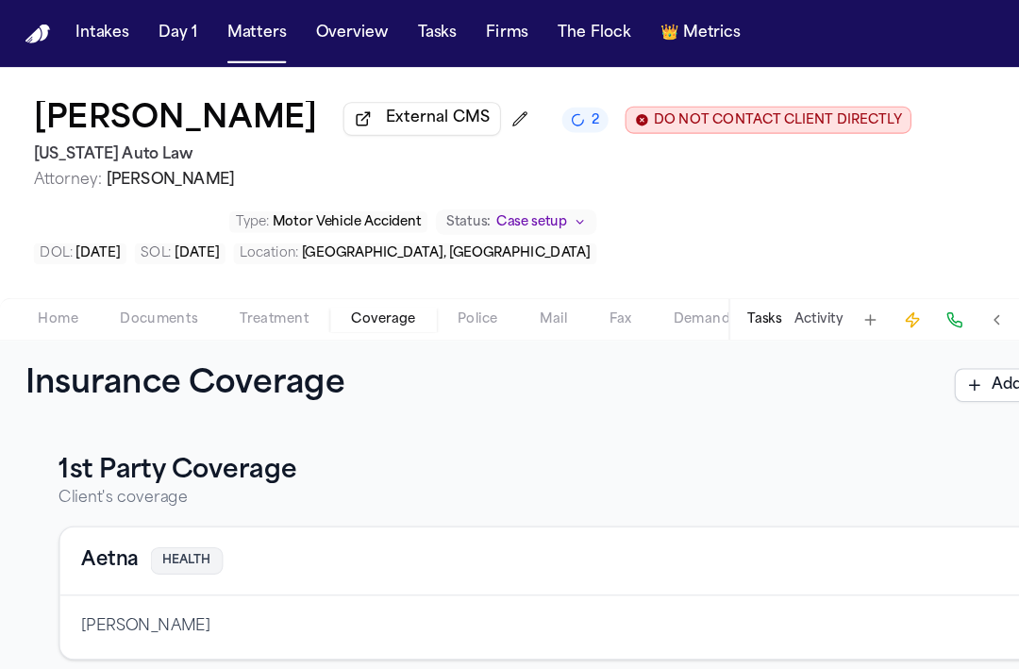
click at [74, 305] on div "Home Documents Treatment Coverage Police Mail Fax Demand Workspaces Artifacts T…" at bounding box center [509, 286] width 1019 height 38
click at [69, 305] on div "Home Documents Treatment Coverage Police Mail Fax Demand Workspaces Artifacts T…" at bounding box center [509, 286] width 1019 height 38
click at [69, 294] on span "Home" at bounding box center [52, 286] width 36 height 15
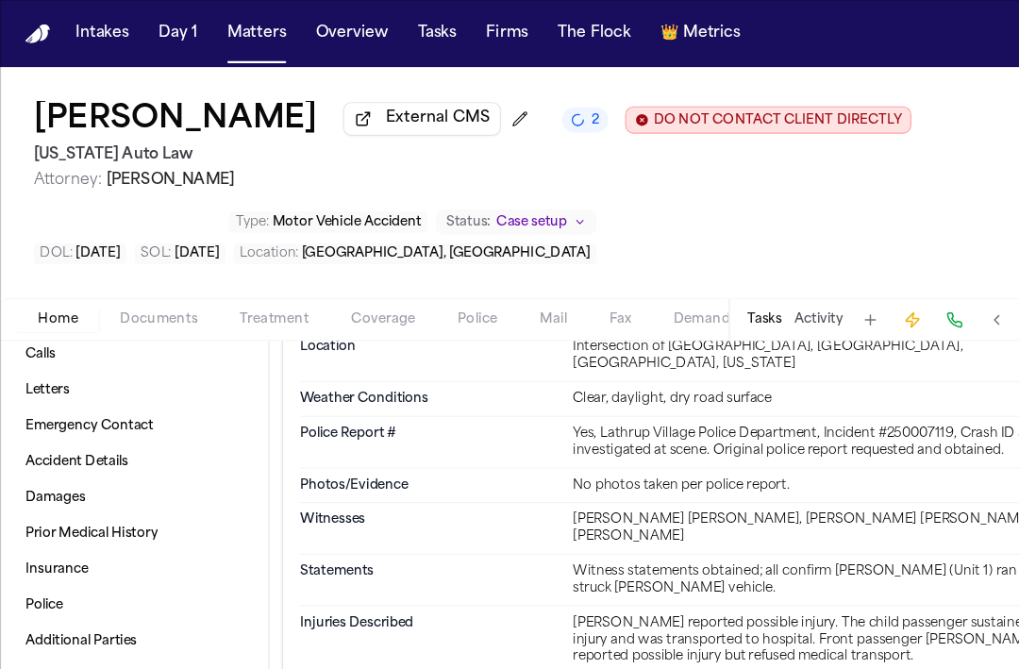
scroll to position [1187, 0]
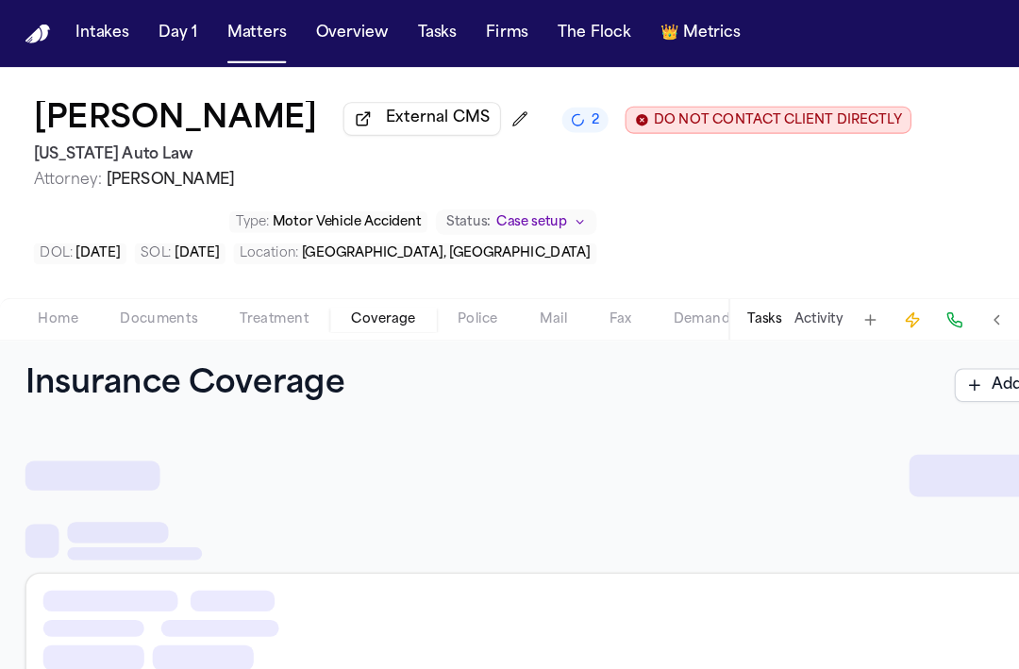
click at [335, 281] on button "Coverage" at bounding box center [343, 286] width 95 height 23
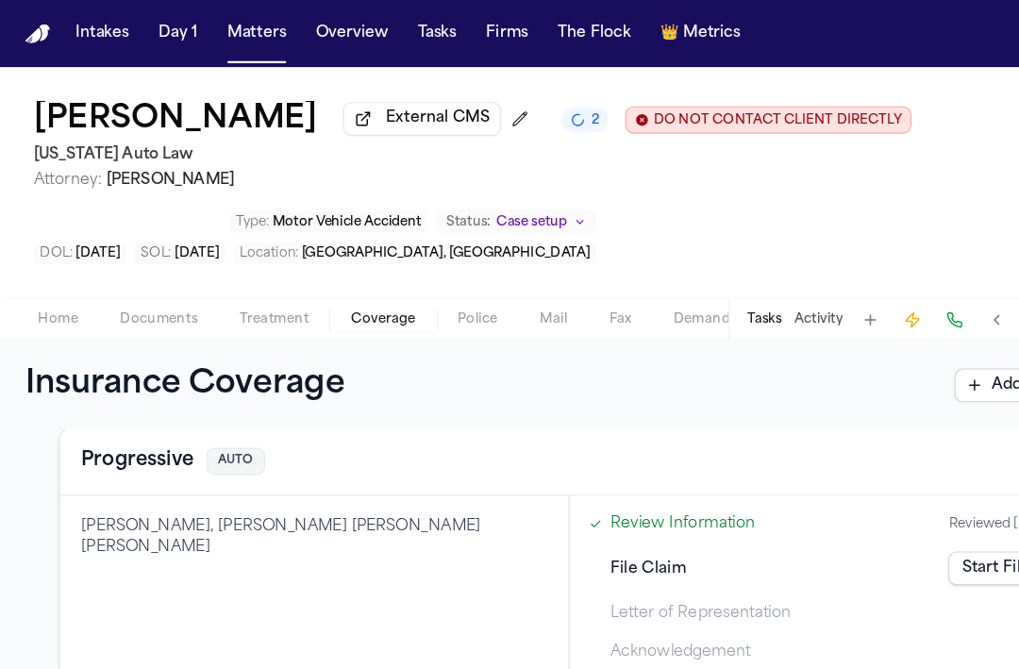
scroll to position [228, 0]
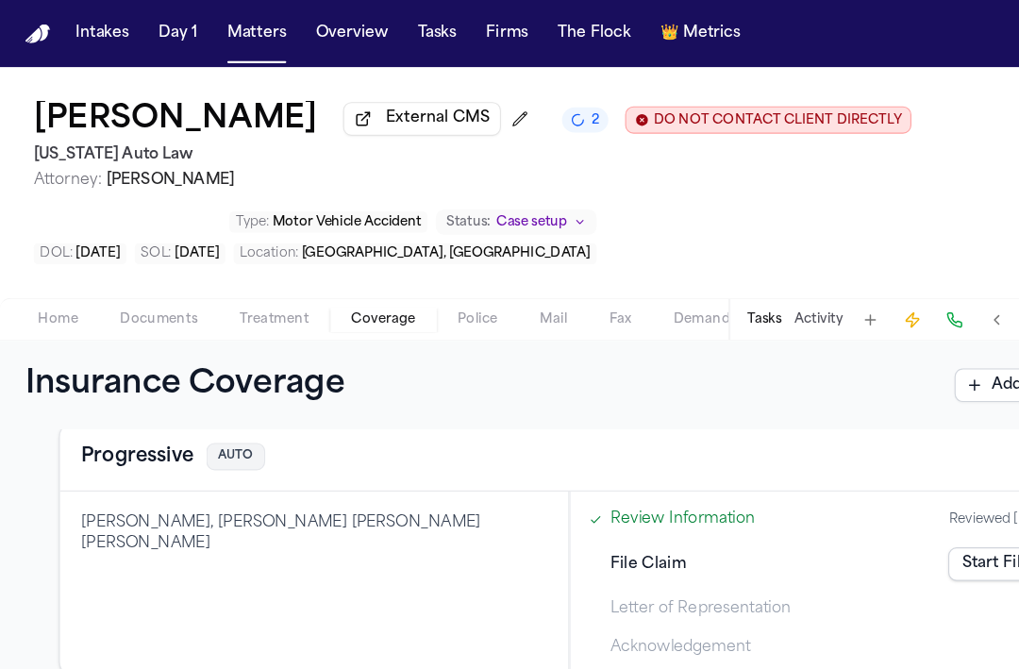
click at [137, 419] on button "Progressive" at bounding box center [123, 409] width 101 height 26
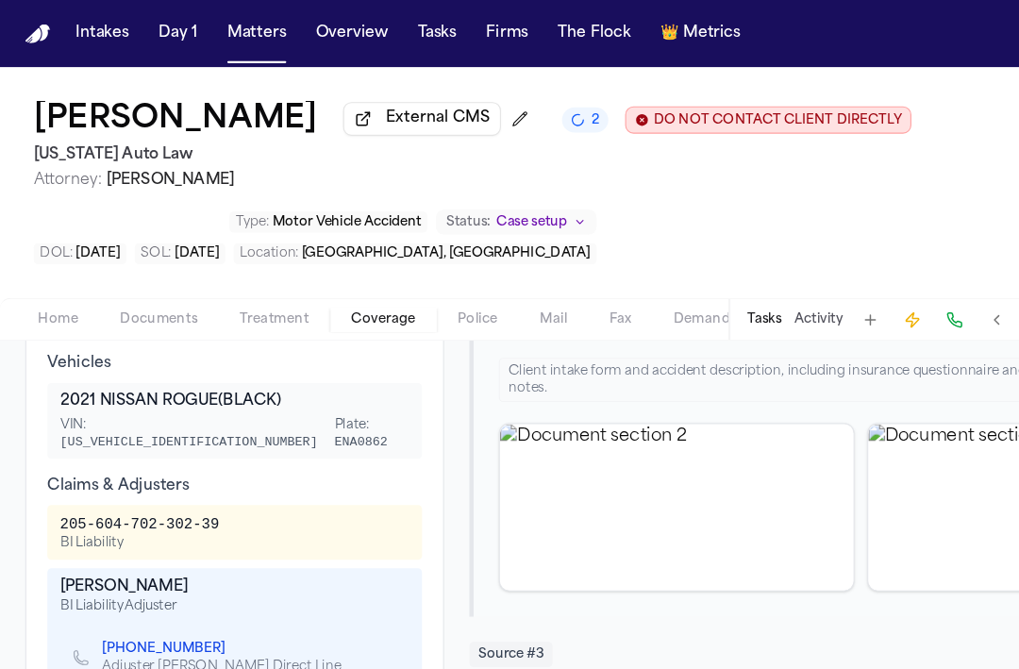
scroll to position [659, 0]
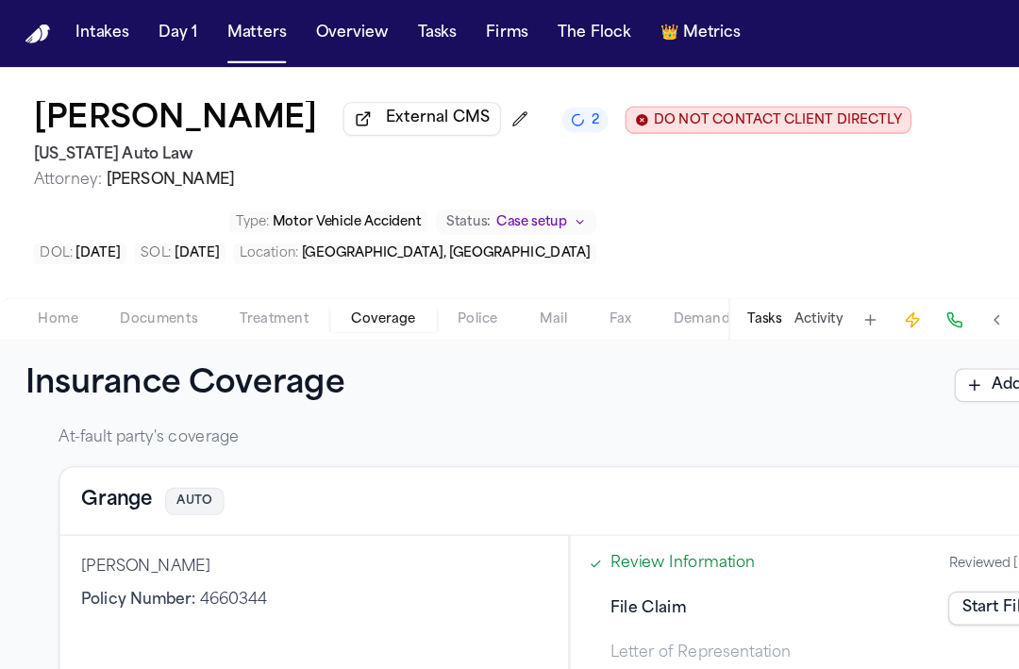
scroll to position [524, 0]
click at [108, 457] on button "Grange" at bounding box center [105, 449] width 64 height 26
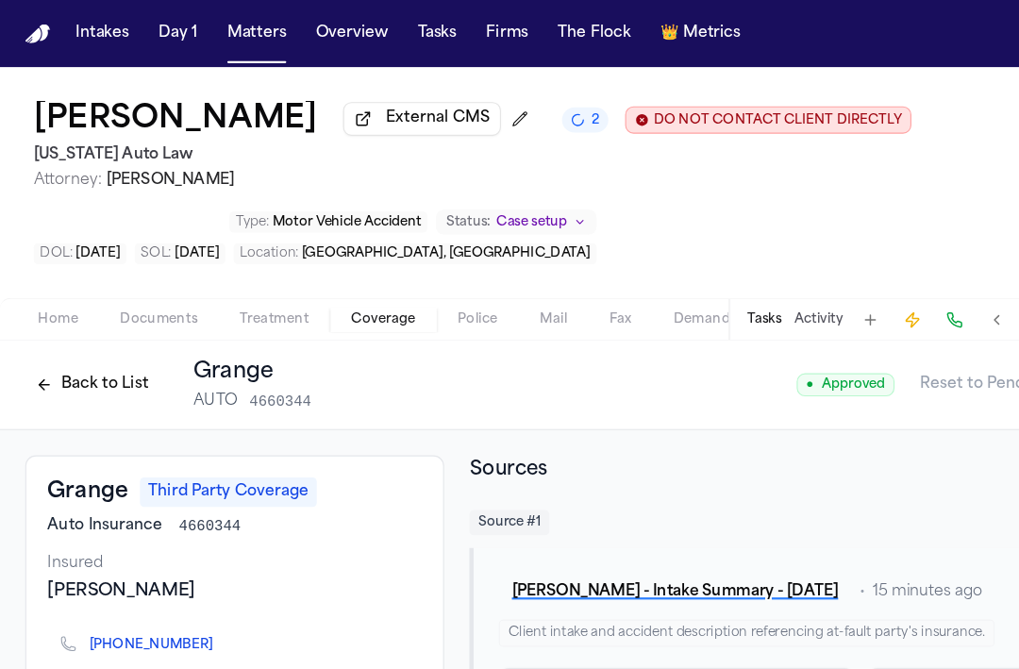
click at [64, 340] on button "Back to List" at bounding box center [83, 345] width 120 height 30
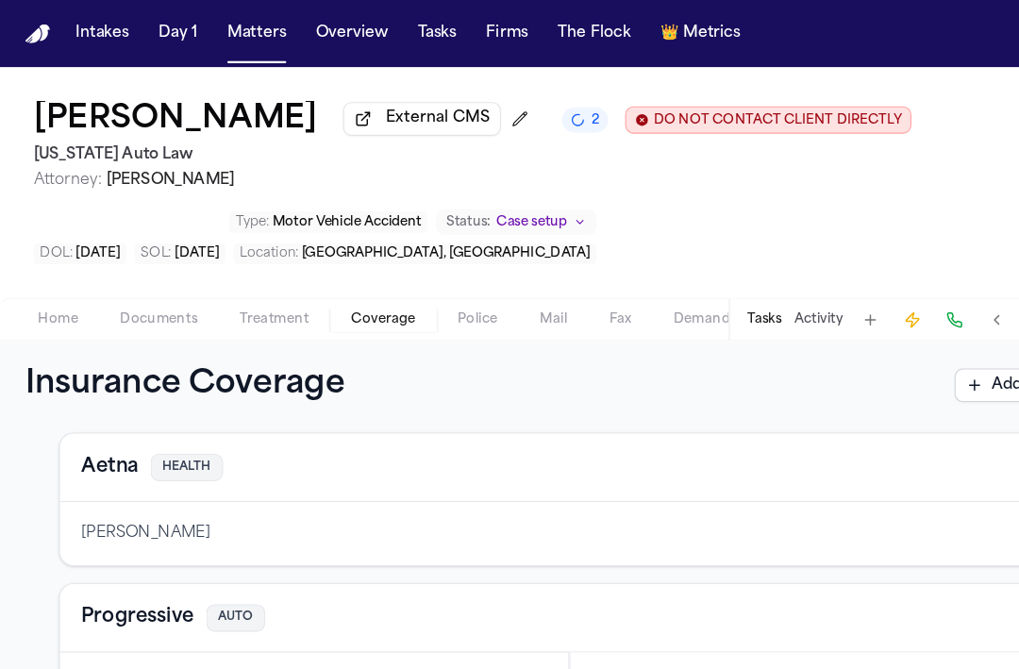
scroll to position [89, 0]
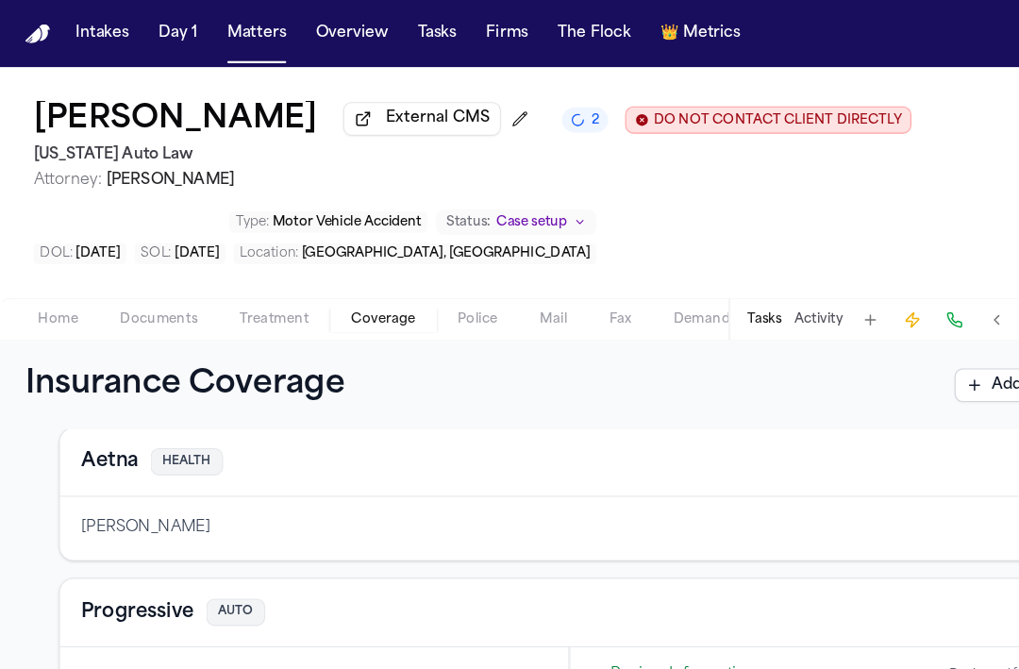
click at [102, 562] on button "Progressive" at bounding box center [123, 549] width 101 height 26
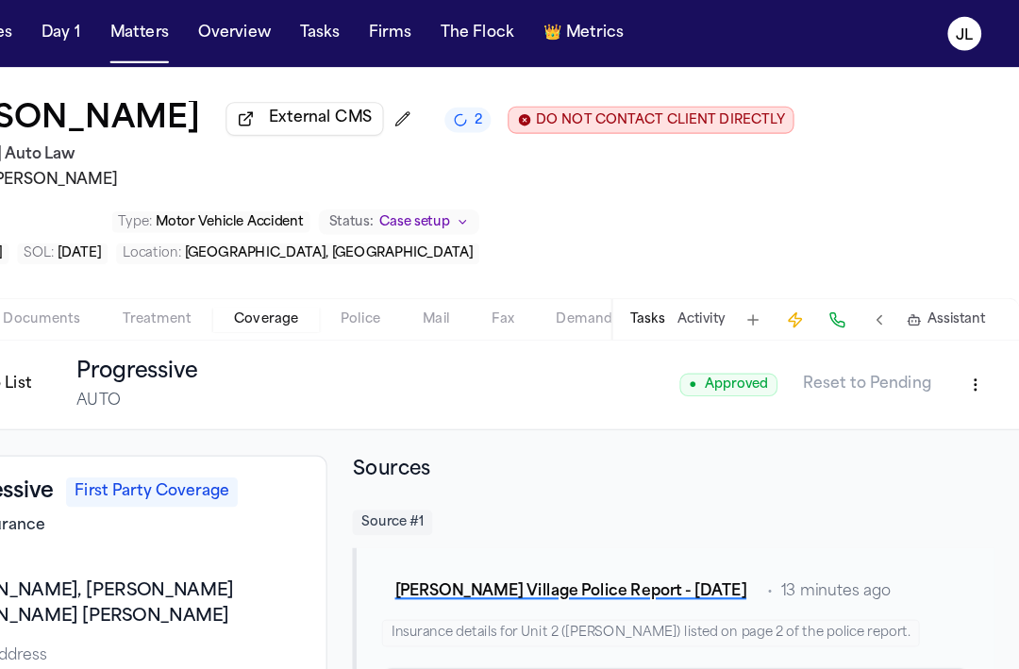
click at [972, 350] on html "Intakes Day 1 Matters Overview Tasks Firms The Flock 👑 Metrics JL Taylor Wildma…" at bounding box center [509, 334] width 1019 height 669
click at [937, 386] on div "Edit Coverage" at bounding box center [914, 391] width 158 height 30
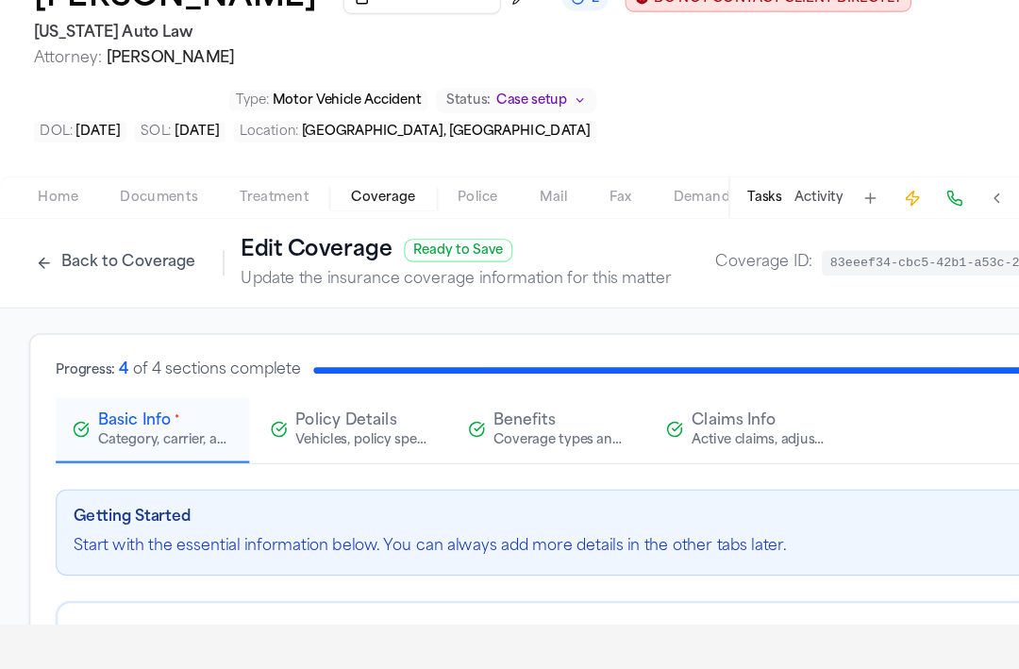
click at [684, 400] on div "Active claims, adjusters, and subrogation details" at bounding box center [680, 394] width 121 height 15
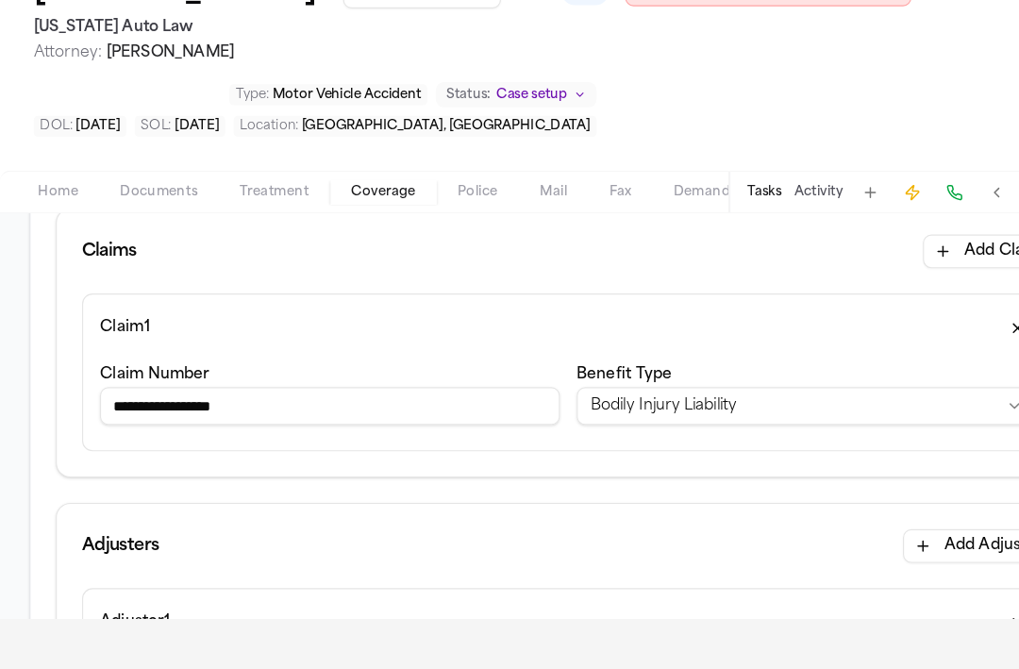
scroll to position [254, 0]
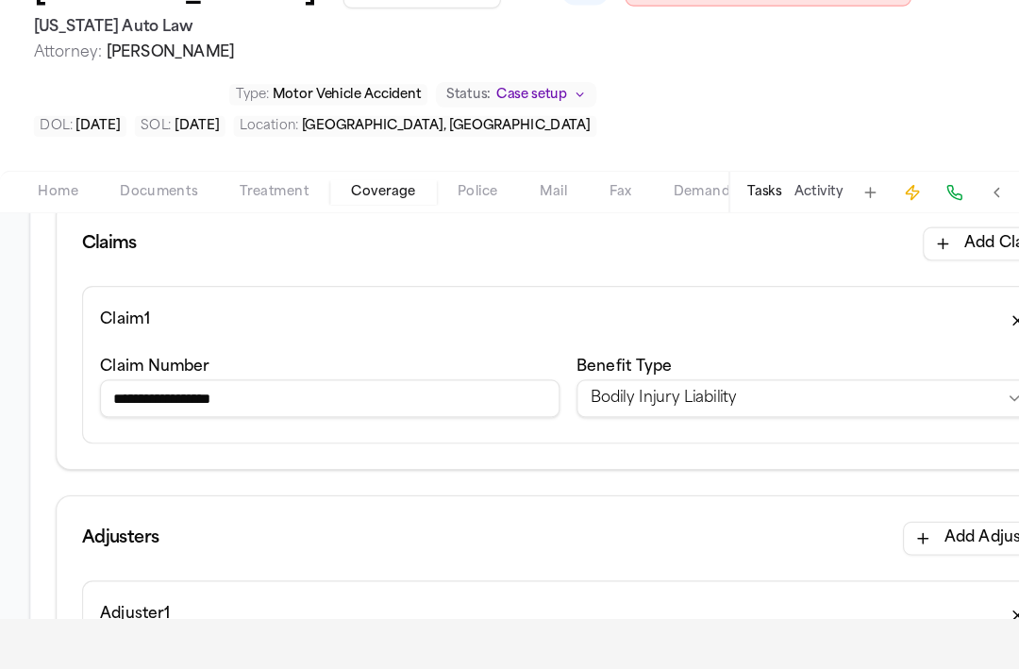
click at [108, 359] on input "**********" at bounding box center [296, 358] width 412 height 34
click at [114, 359] on input "**********" at bounding box center [296, 358] width 412 height 34
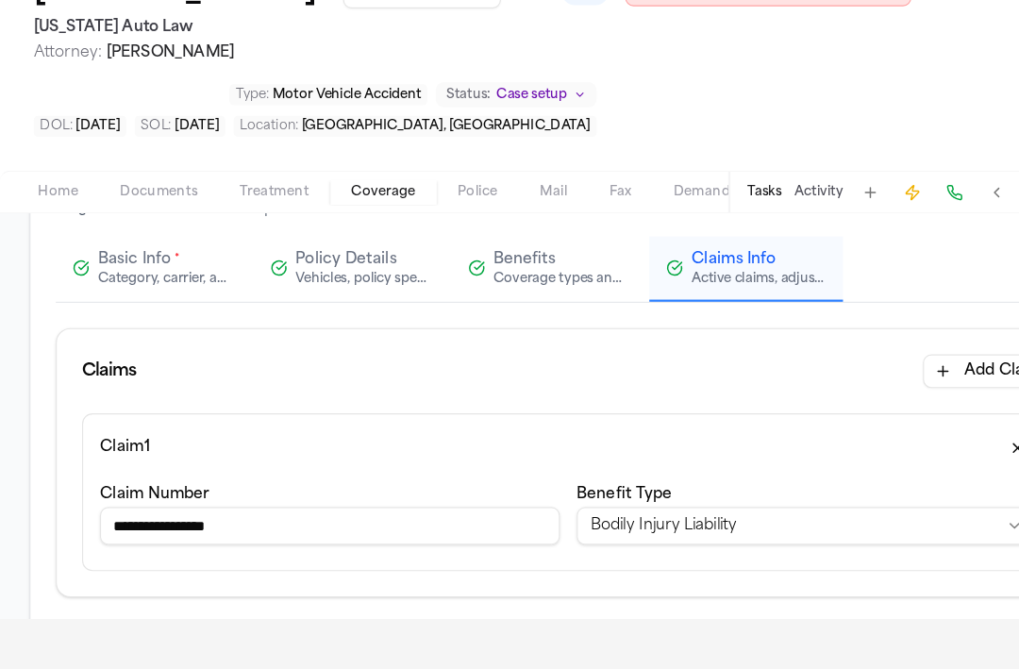
scroll to position [127, 0]
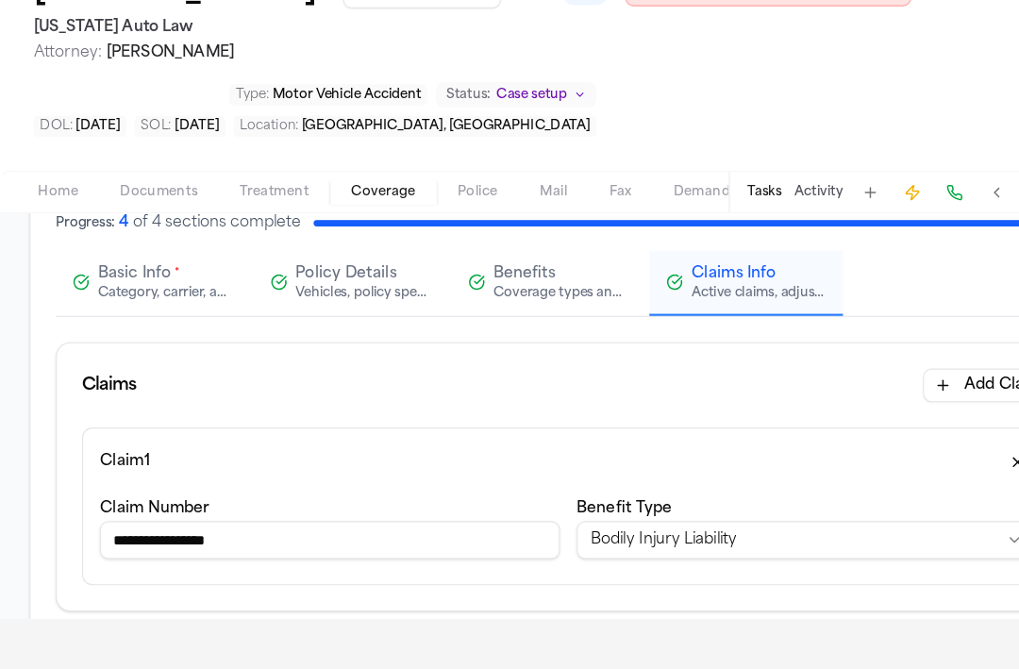
click at [139, 490] on input "**********" at bounding box center [296, 484] width 412 height 34
click at [146, 491] on input "**********" at bounding box center [296, 484] width 412 height 34
click at [172, 487] on input "**********" at bounding box center [296, 484] width 412 height 34
click at [197, 490] on input "**********" at bounding box center [296, 484] width 412 height 34
click at [180, 486] on input "**********" at bounding box center [296, 484] width 412 height 34
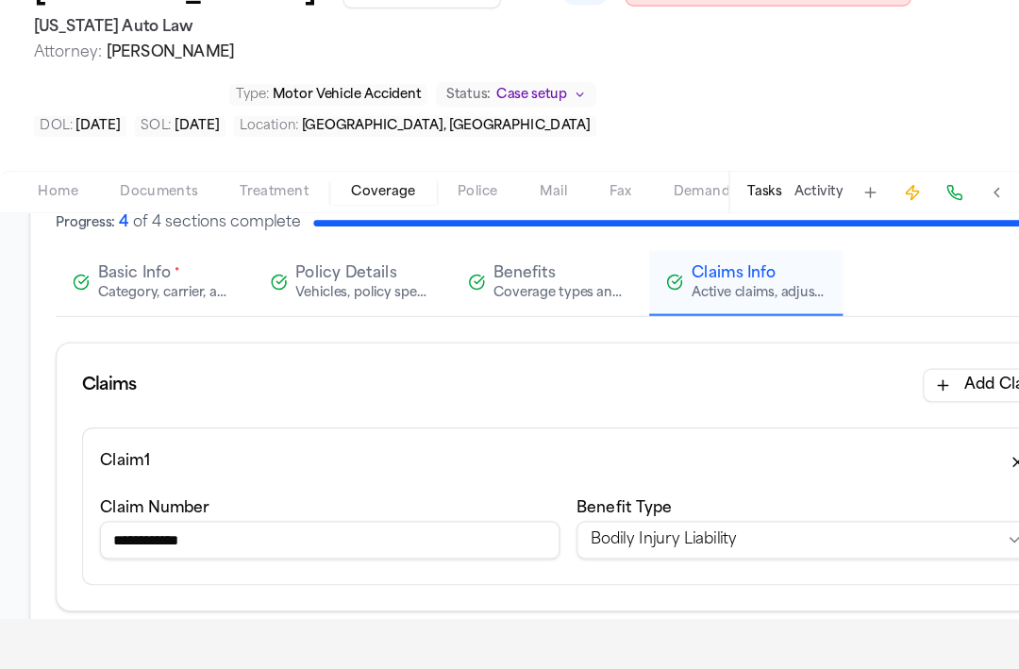
click at [156, 493] on input "**********" at bounding box center [296, 484] width 412 height 34
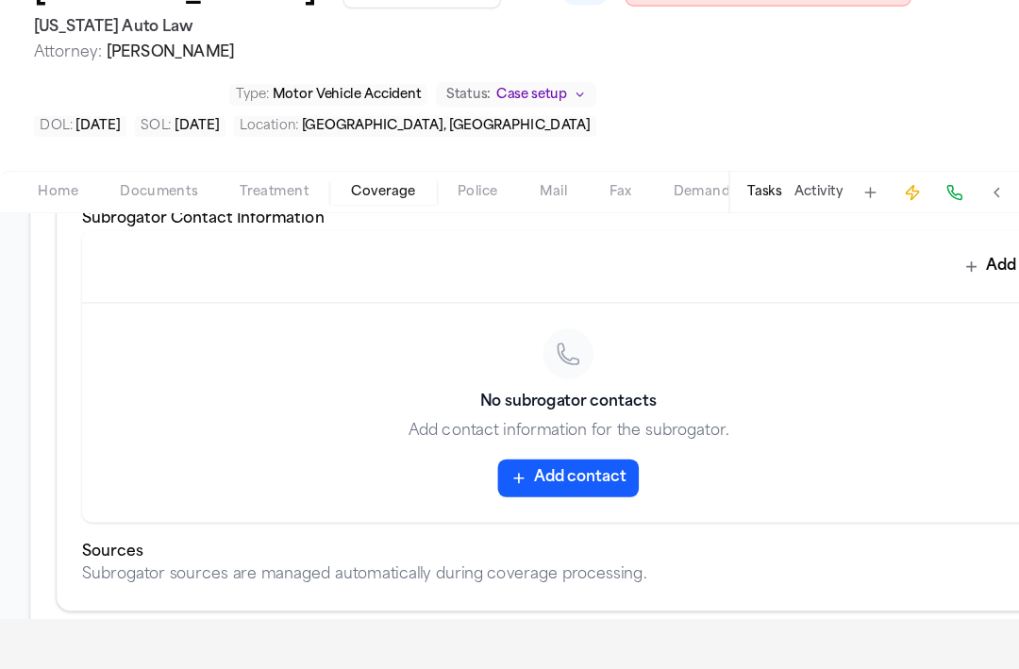
scroll to position [1222, 0]
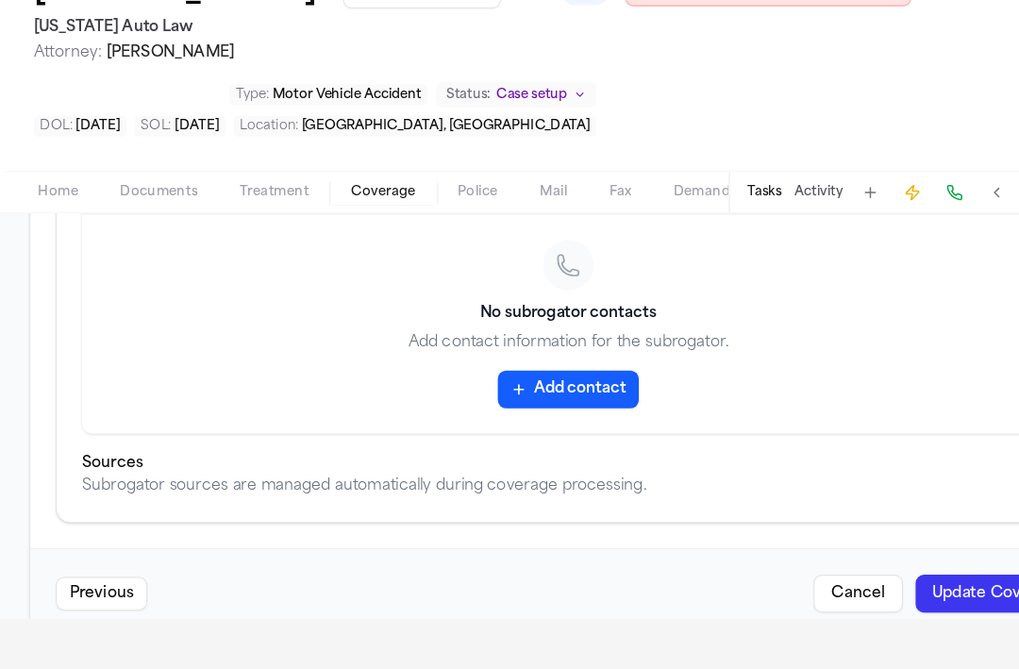
type input "**********"
click at [853, 540] on button "Update Coverage" at bounding box center [895, 532] width 148 height 34
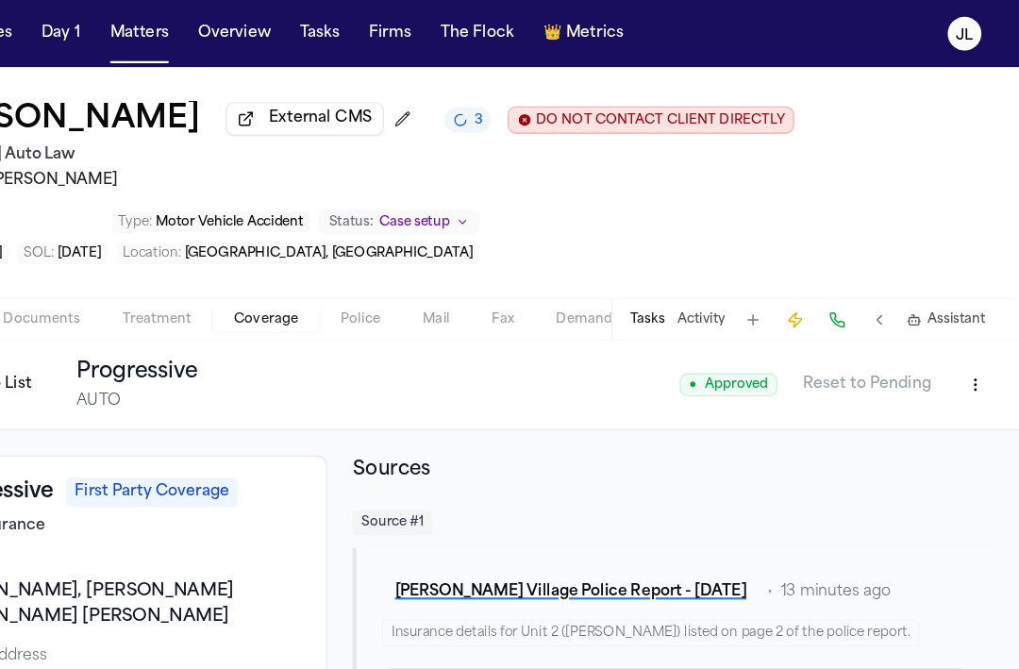
click at [973, 359] on html "Intakes Day 1 Matters Overview Tasks Firms The Flock 👑 Metrics JL Taylor Wildma…" at bounding box center [509, 334] width 1019 height 669
click at [914, 400] on div "Edit Coverage" at bounding box center [914, 391] width 158 height 30
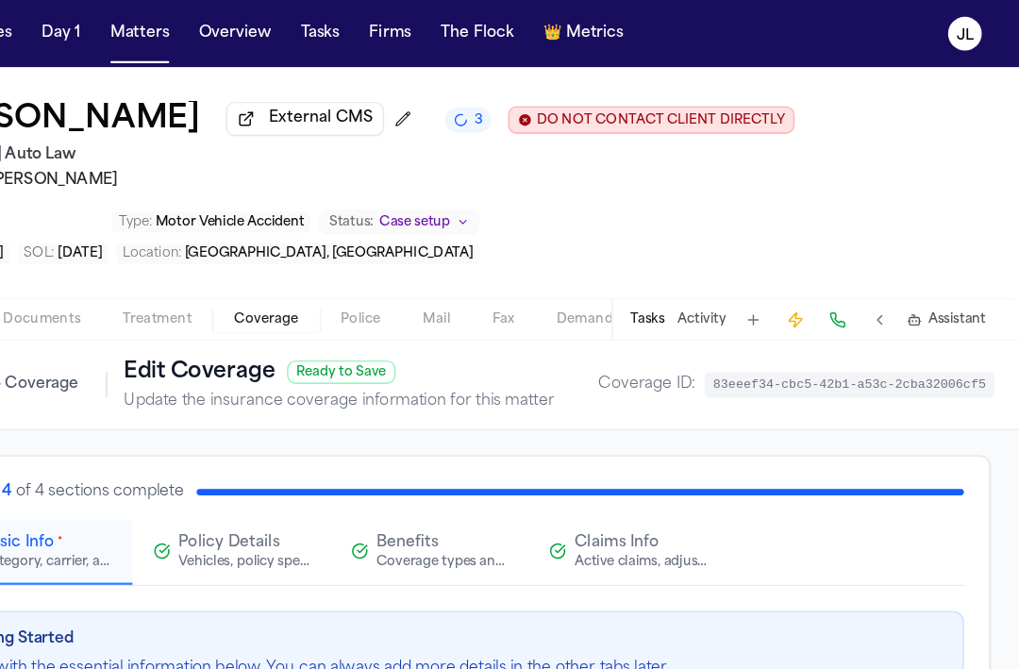
click at [658, 525] on button "Claims Info Active claims, adjusters, and subrogation details" at bounding box center [669, 495] width 174 height 58
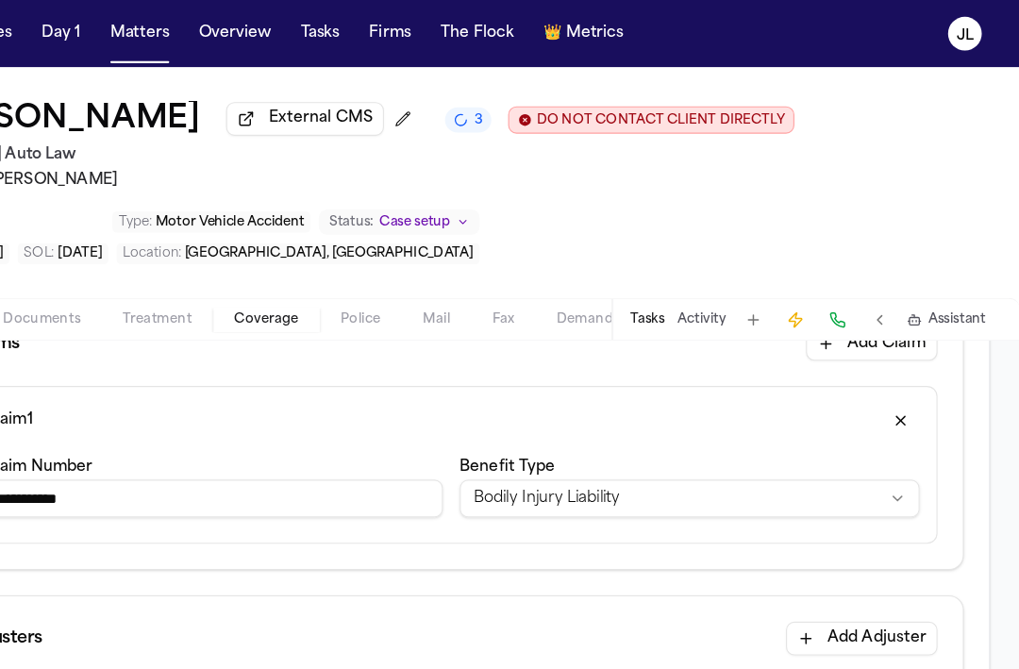
scroll to position [279, 0]
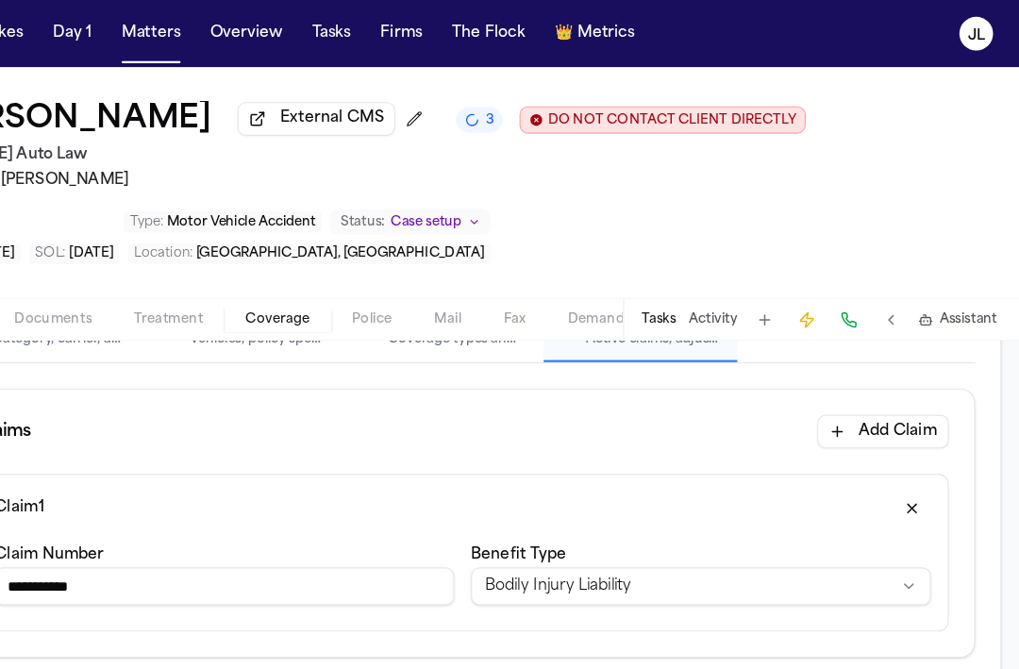
click at [898, 402] on button "Add Claim" at bounding box center [886, 387] width 118 height 30
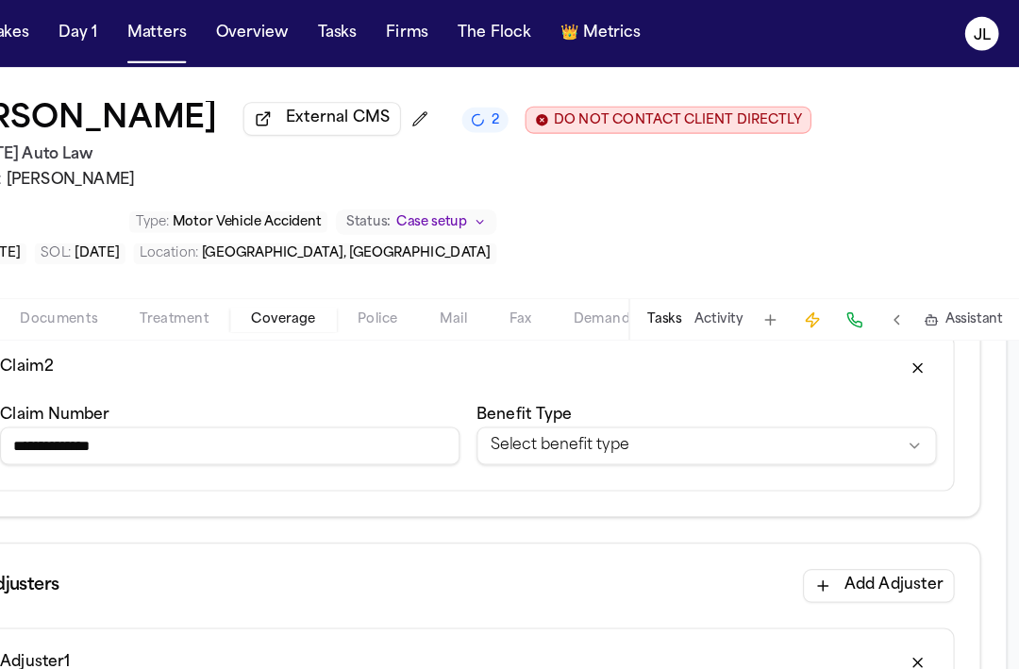
scroll to position [485, 0]
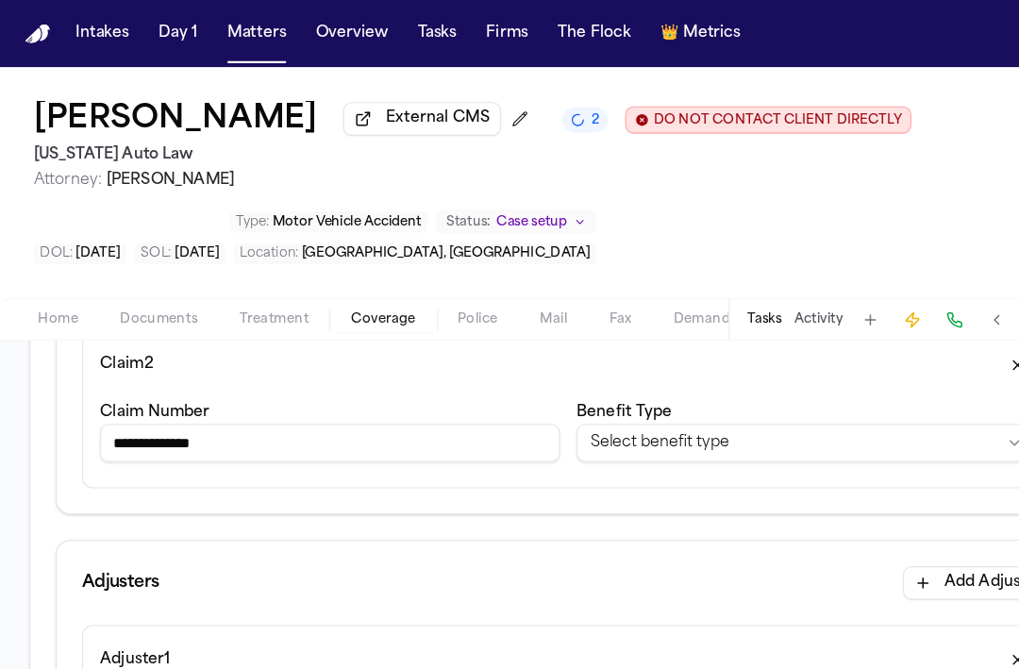
click at [151, 403] on input "**********" at bounding box center [296, 397] width 412 height 34
click at [171, 404] on input "**********" at bounding box center [296, 397] width 412 height 34
type input "**********"
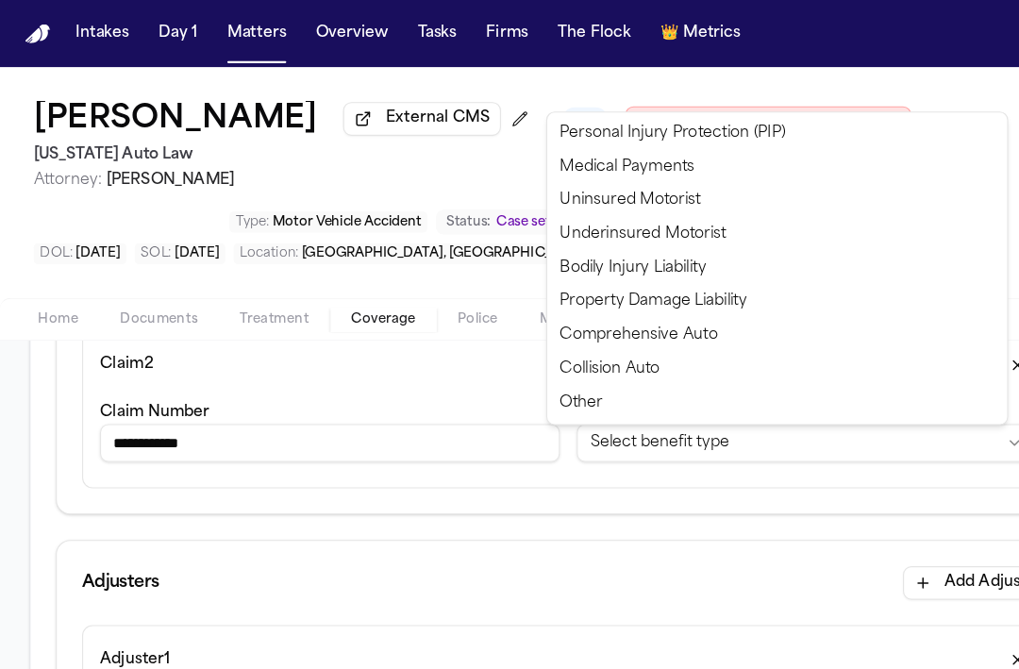
click at [553, 414] on html "**********" at bounding box center [509, 334] width 1019 height 669
select select "**********"
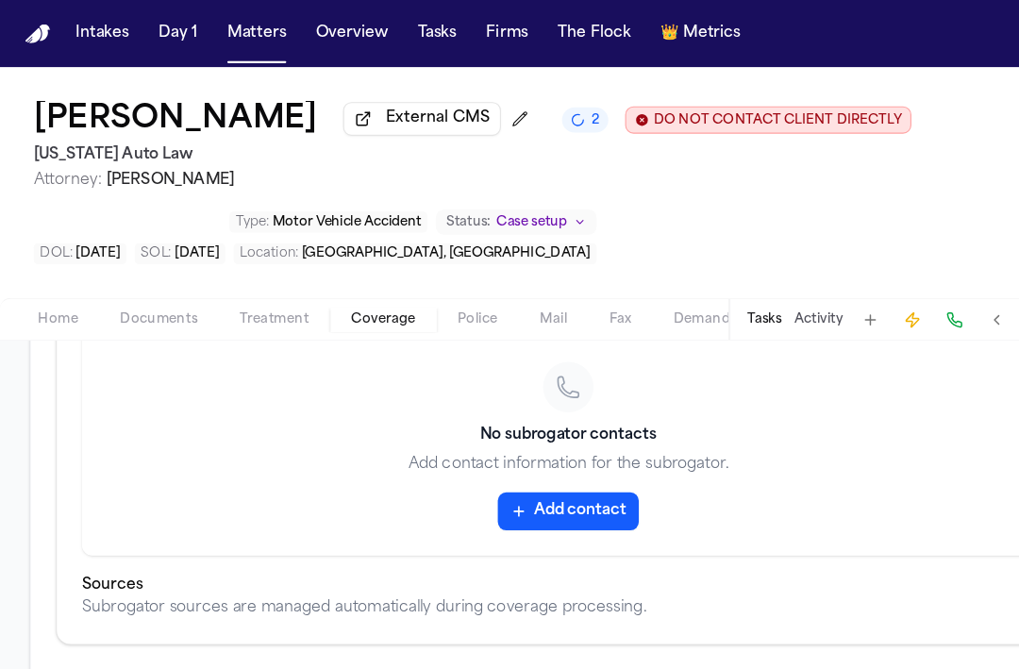
scroll to position [1424, 0]
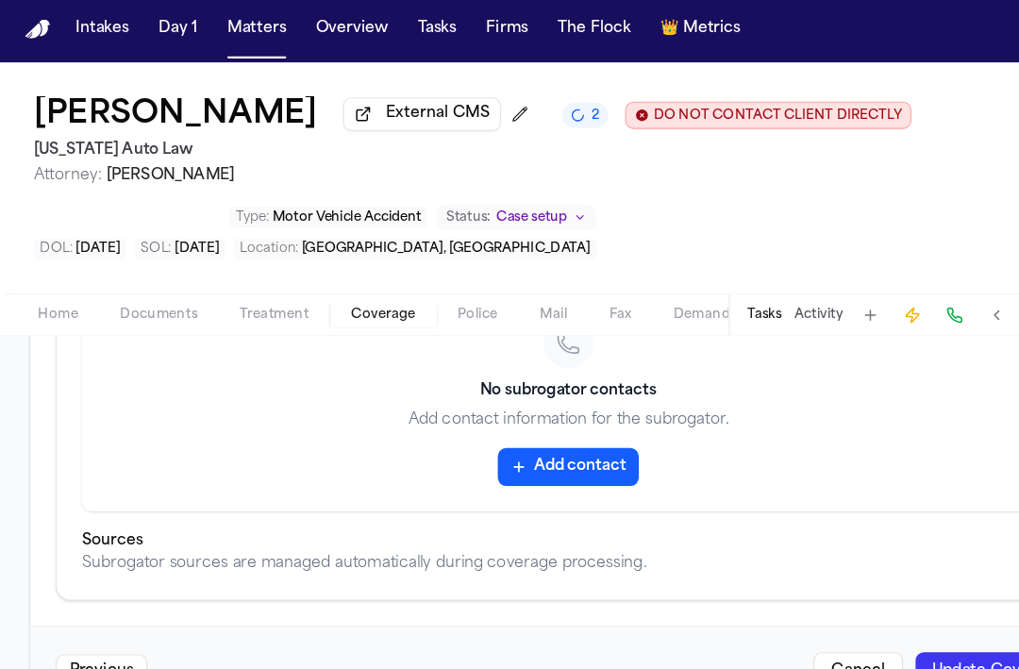
click at [869, 590] on button "Update Coverage" at bounding box center [895, 606] width 148 height 34
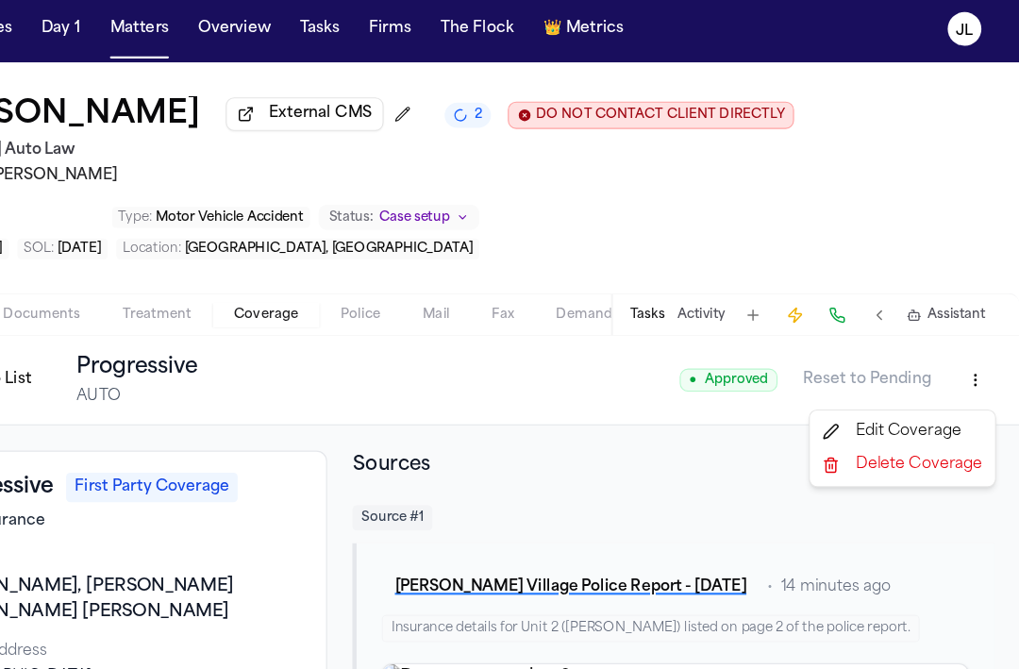
click at [976, 359] on html "Intakes Day 1 Matters Overview Tasks Firms The Flock 👑 Metrics JL Taylor Wildma…" at bounding box center [509, 334] width 1019 height 669
click at [925, 396] on div "Edit Coverage" at bounding box center [914, 391] width 158 height 30
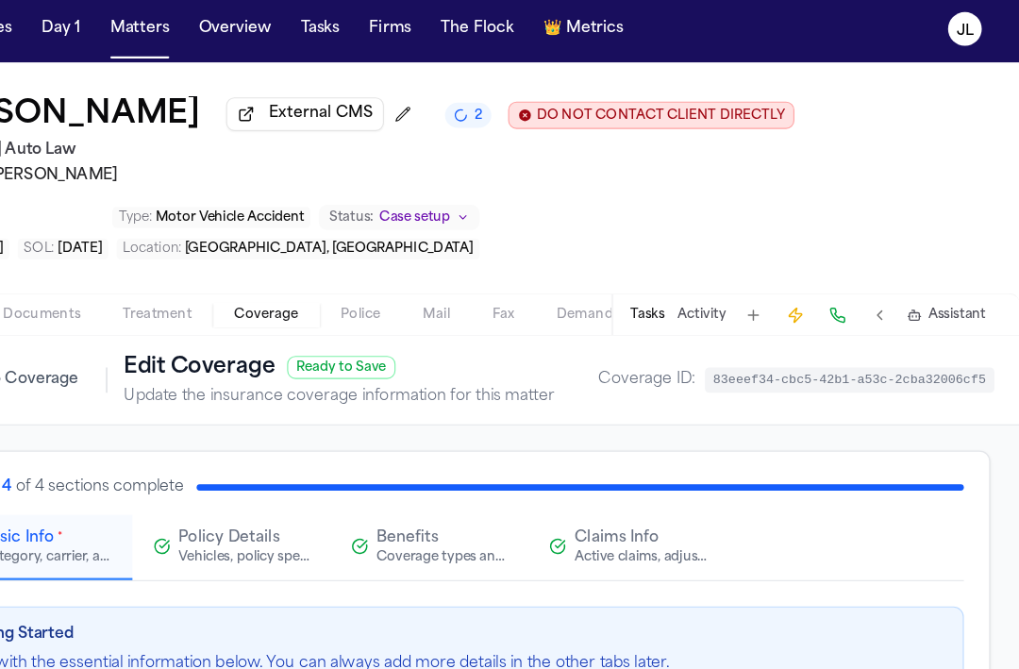
click at [673, 481] on button "Claims Info Active claims, adjusters, and subrogation details" at bounding box center [669, 495] width 174 height 58
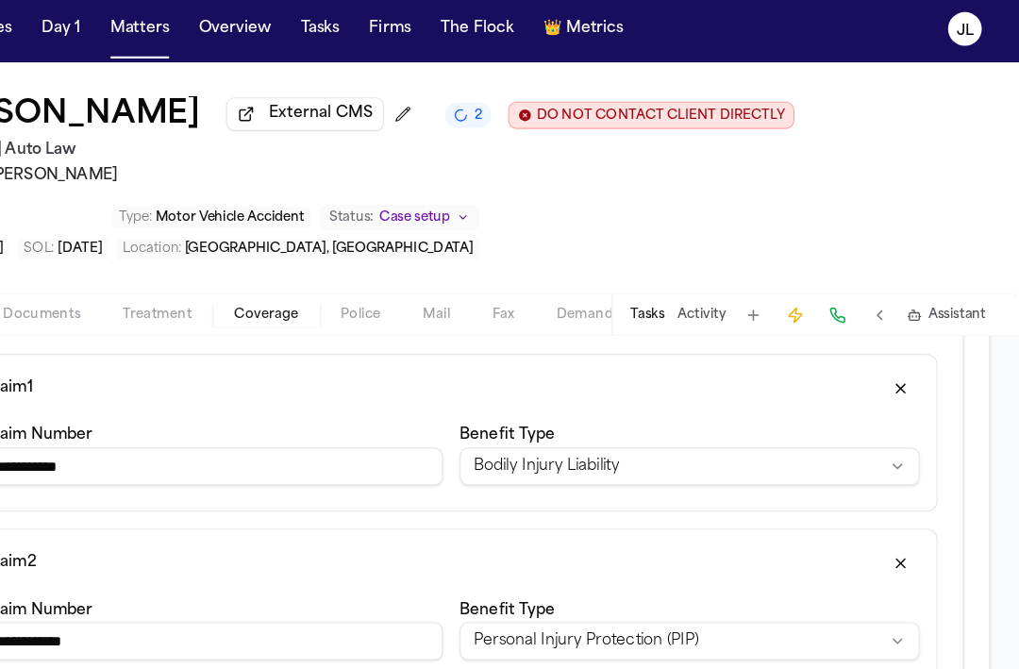
scroll to position [345, 0]
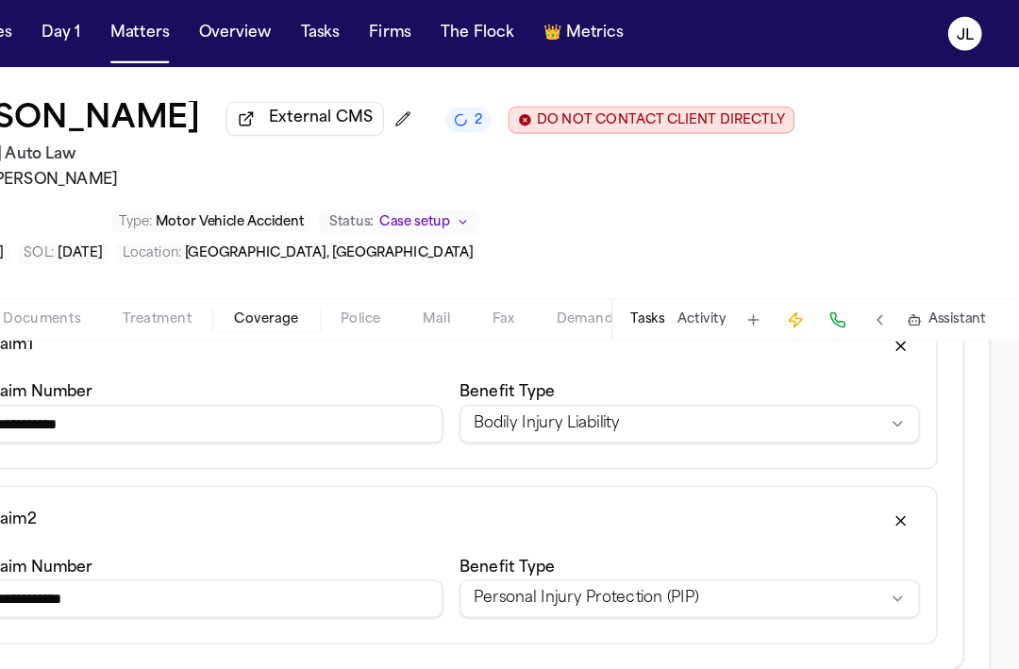
click at [905, 318] on button "button" at bounding box center [912, 310] width 34 height 30
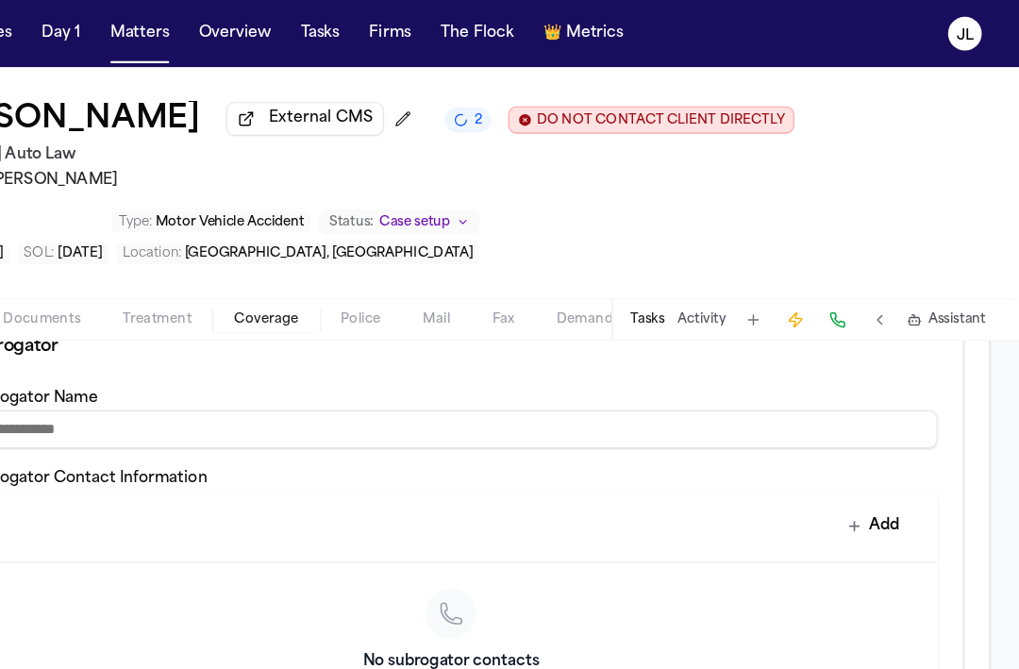
scroll to position [1267, 0]
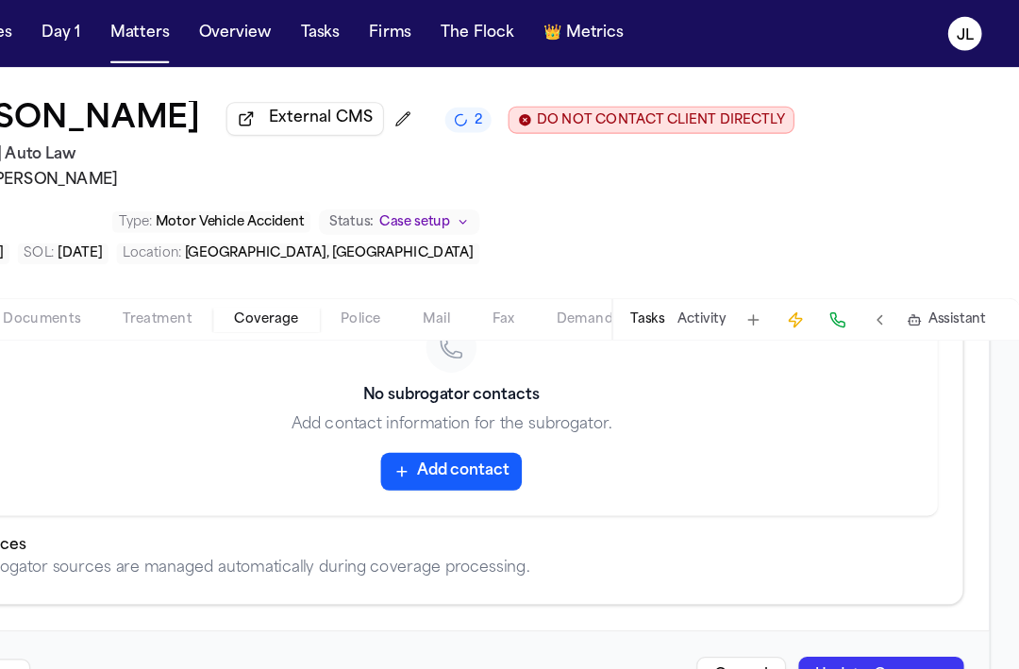
click at [898, 590] on button "Update Coverage" at bounding box center [895, 606] width 148 height 34
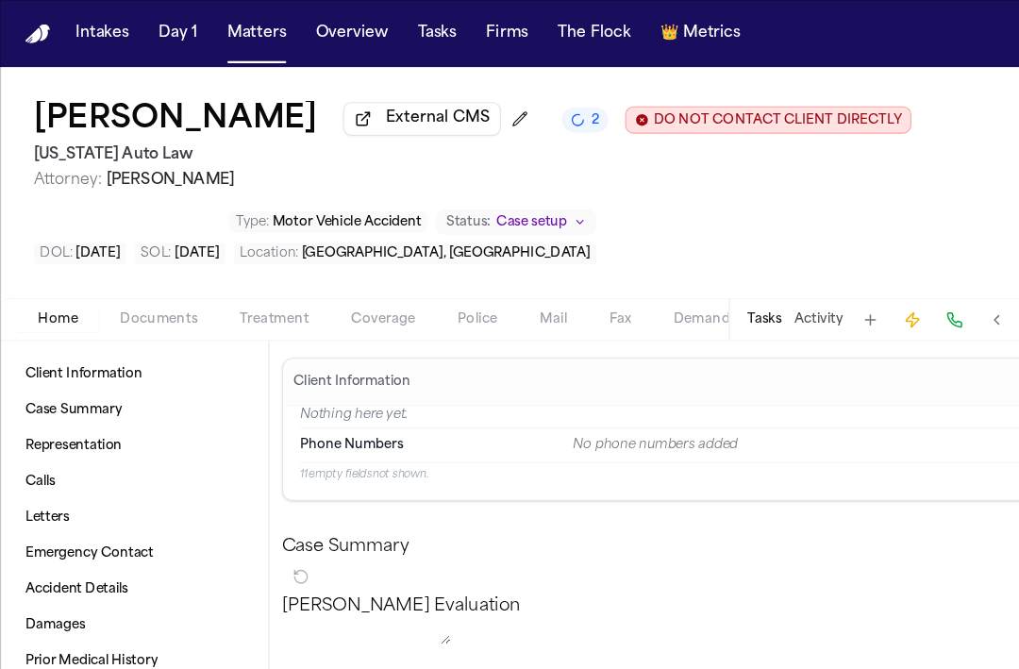
click at [44, 293] on span "Home" at bounding box center [52, 286] width 36 height 15
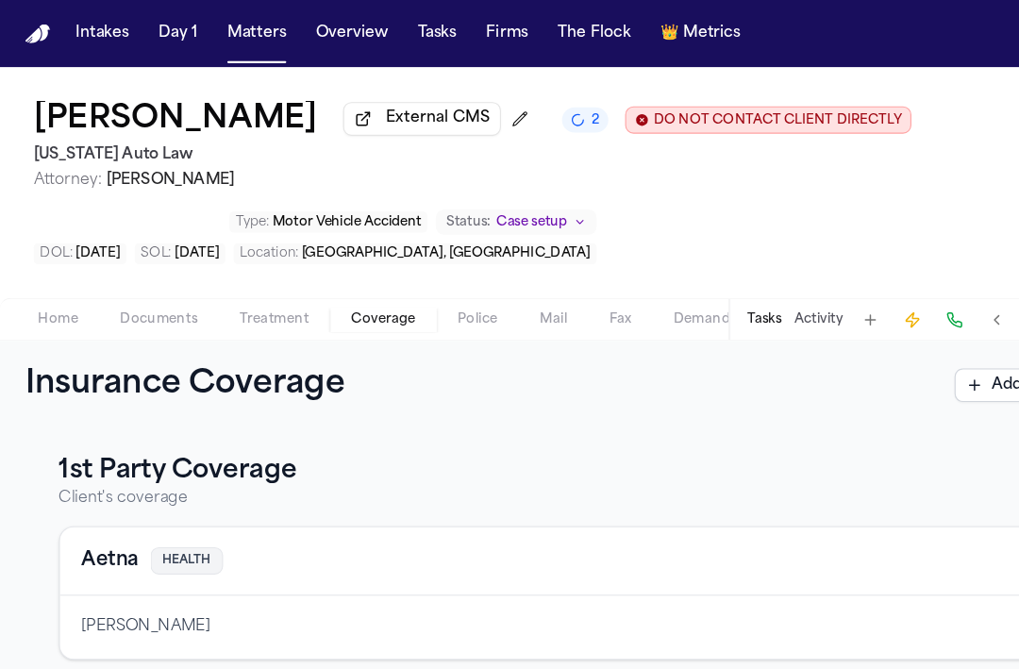
click at [333, 287] on span "Coverage" at bounding box center [344, 286] width 58 height 15
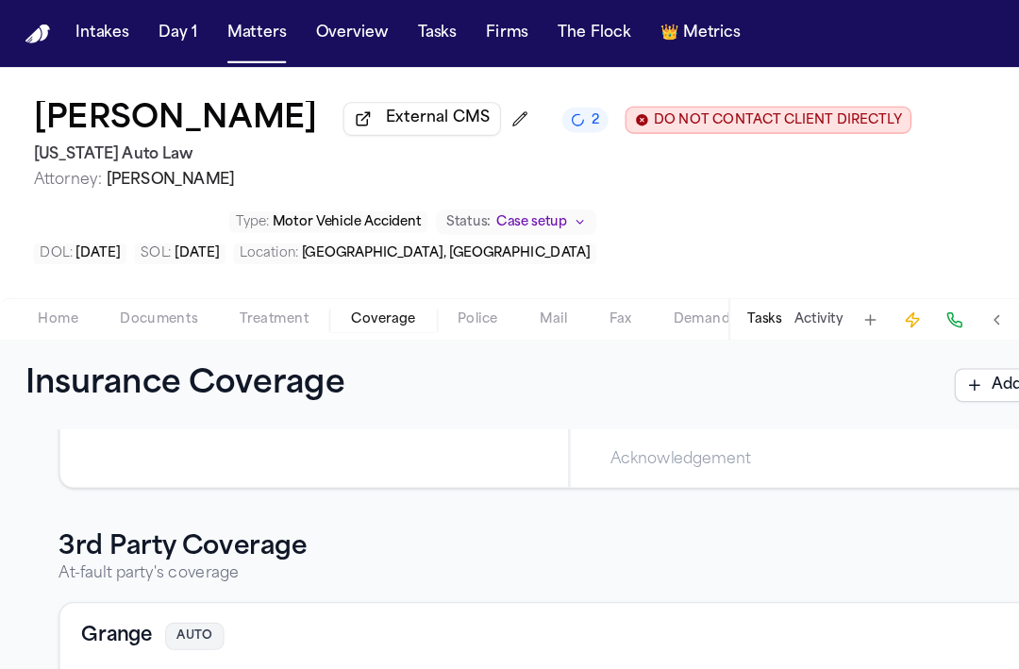
scroll to position [524, 0]
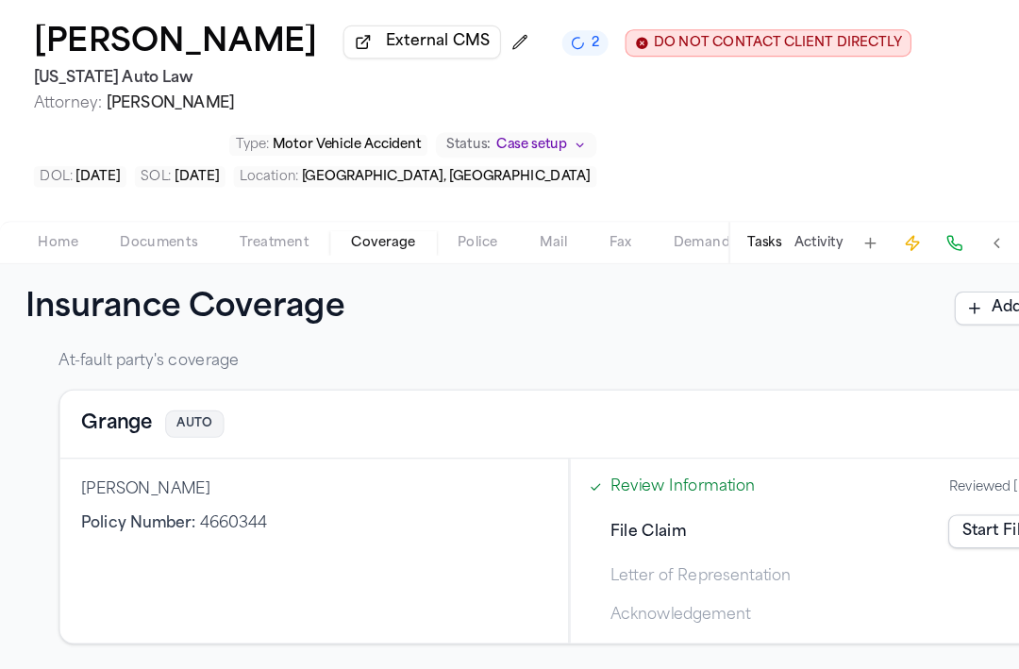
click at [92, 449] on button "Grange" at bounding box center [105, 449] width 64 height 26
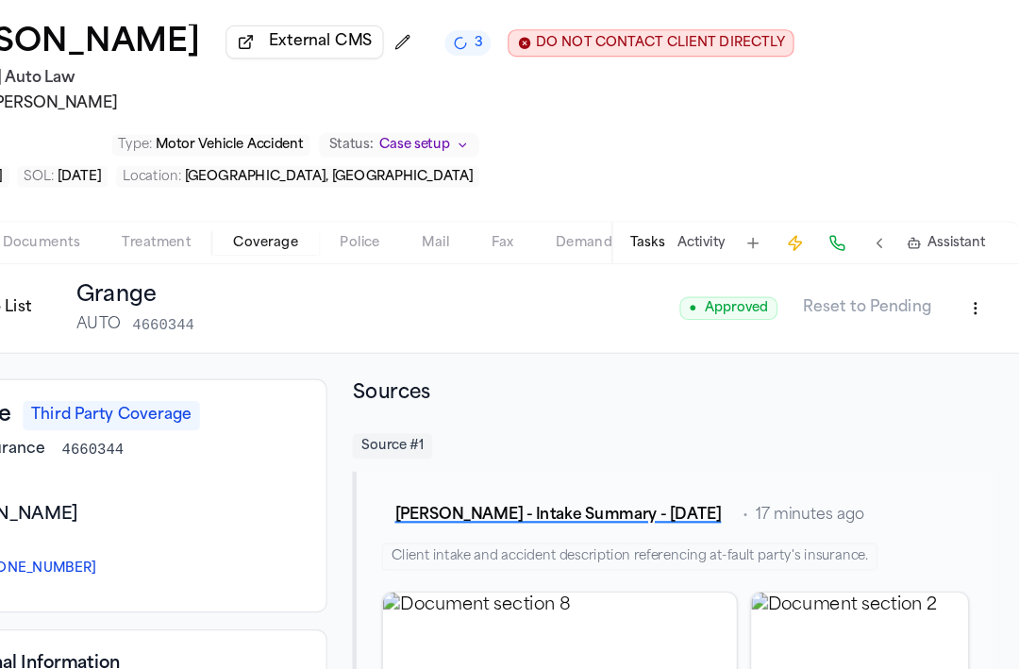
click at [970, 345] on html "Intakes Day 1 Matters Overview Tasks Firms The Flock 👑 Metrics JL Taylor Wildma…" at bounding box center [509, 334] width 1019 height 669
click at [936, 392] on div "Edit Coverage" at bounding box center [914, 391] width 158 height 30
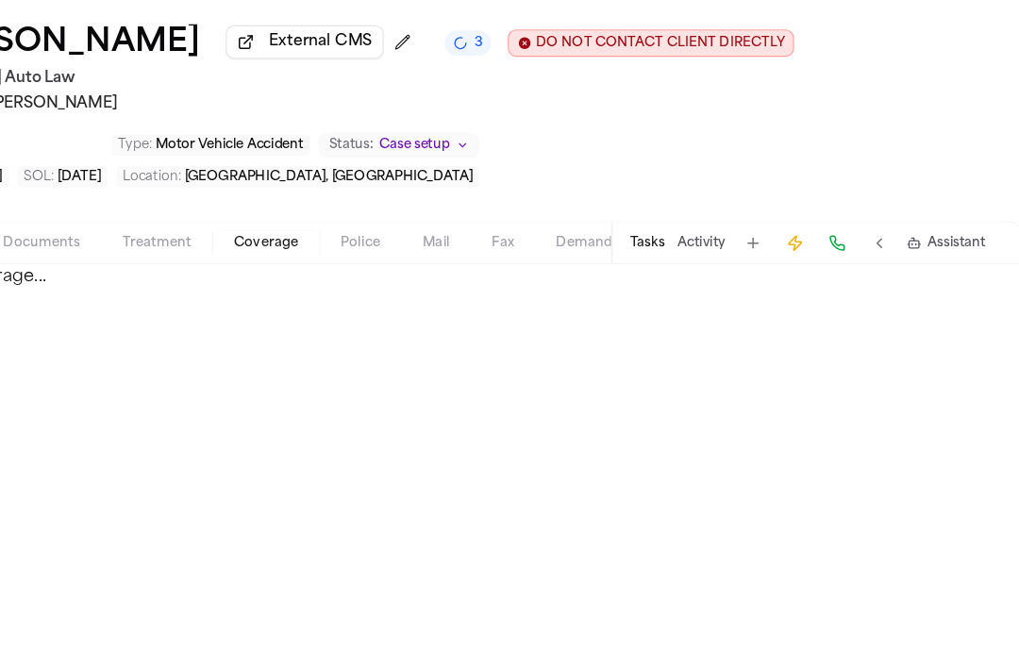
select select "**********"
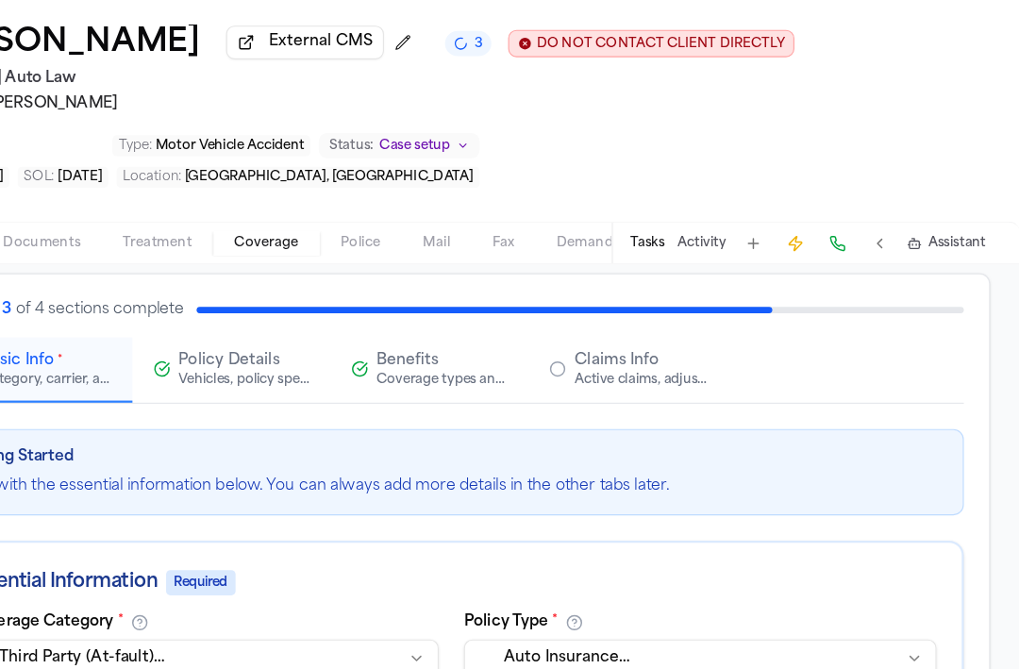
scroll to position [89, 0]
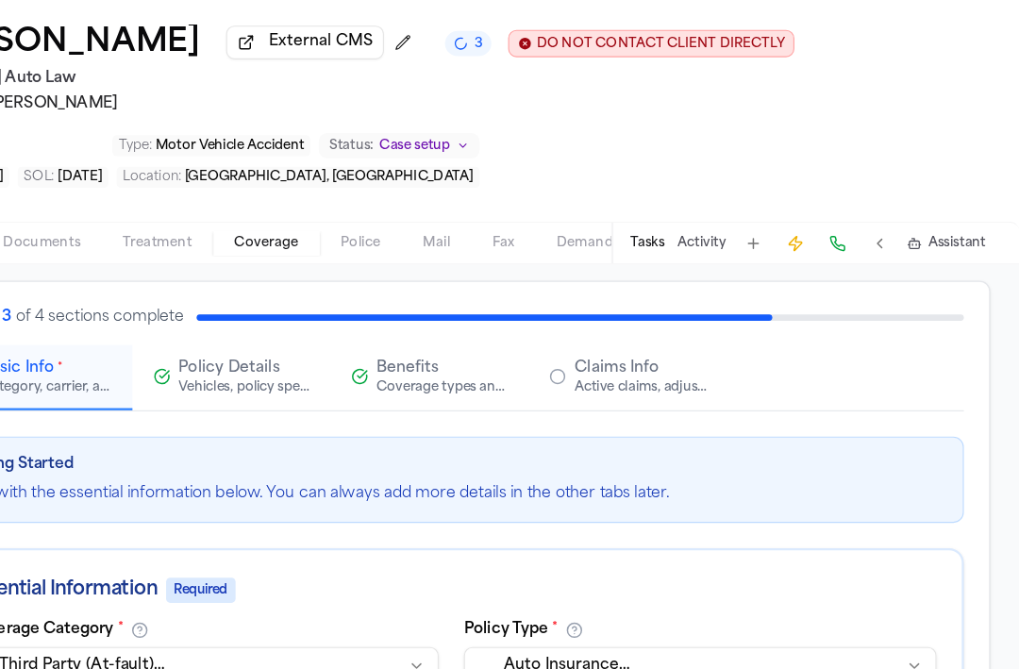
click at [696, 417] on div "Active claims, adjusters, and subrogation details" at bounding box center [680, 415] width 121 height 15
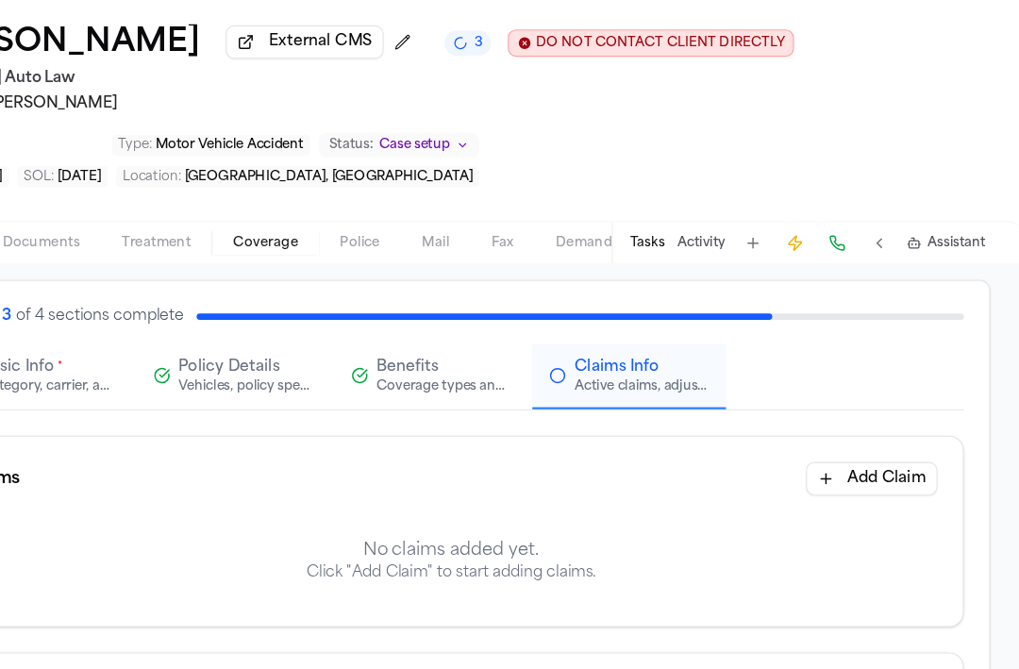
click at [678, 423] on div "Active claims, adjusters, and subrogation details" at bounding box center [680, 415] width 121 height 15
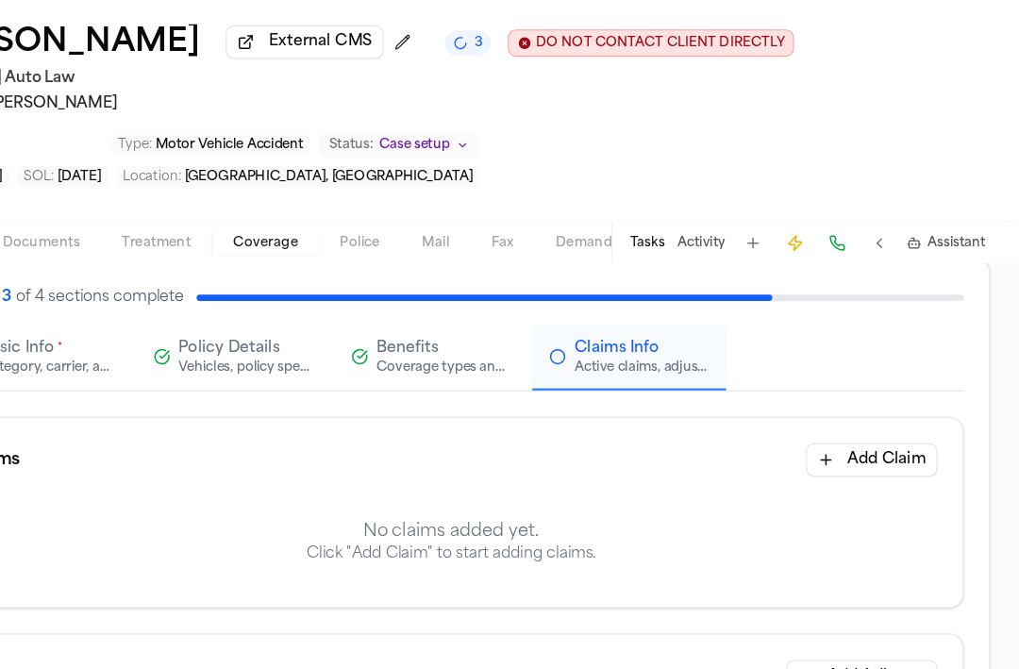
scroll to position [107, 0]
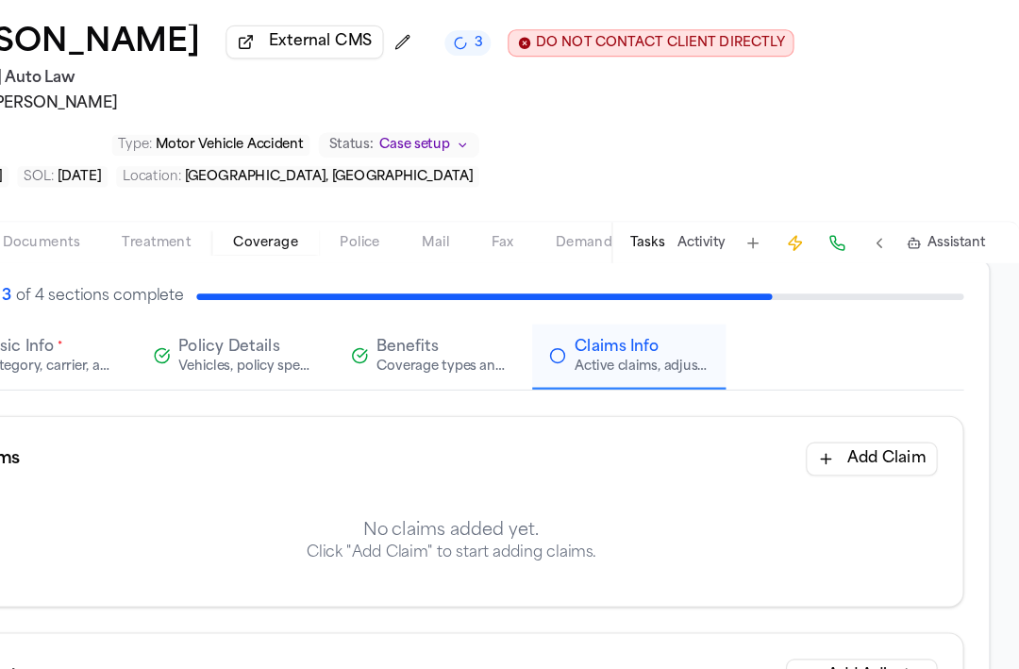
click at [883, 474] on button "Add Claim" at bounding box center [886, 480] width 118 height 30
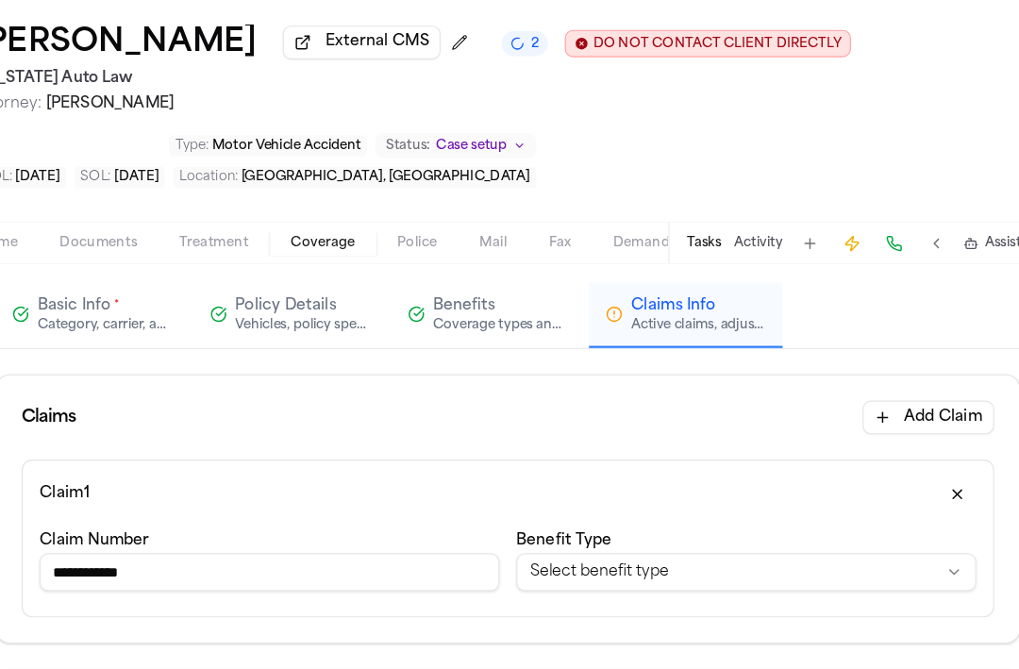
scroll to position [151, 0]
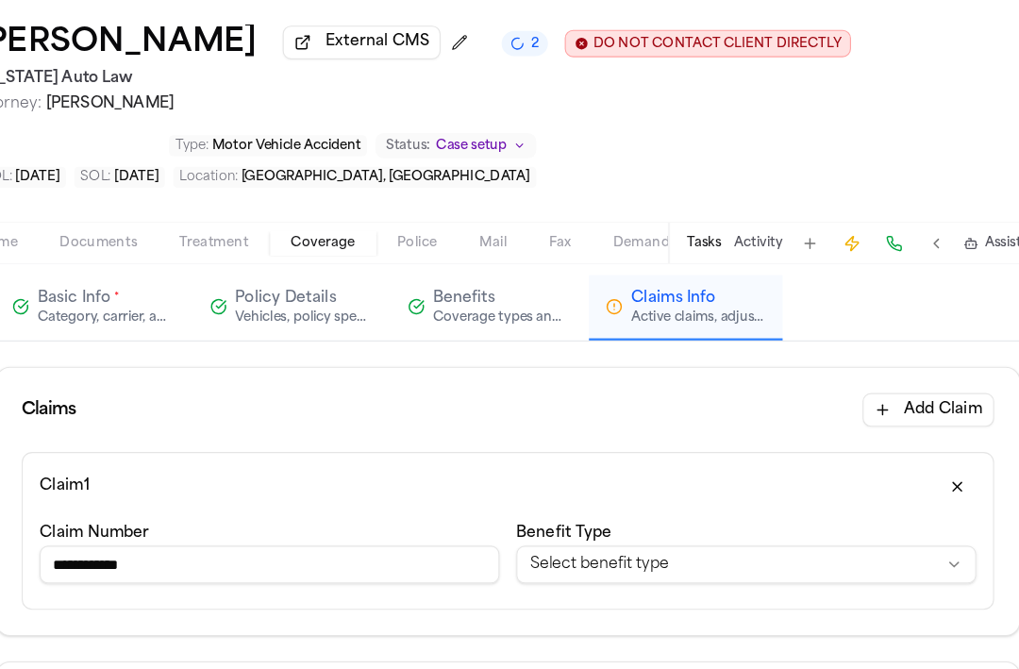
type input "**********"
click at [626, 599] on div "**********" at bounding box center [723, 567] width 412 height 64
click at [624, 590] on html "**********" at bounding box center [509, 334] width 1019 height 669
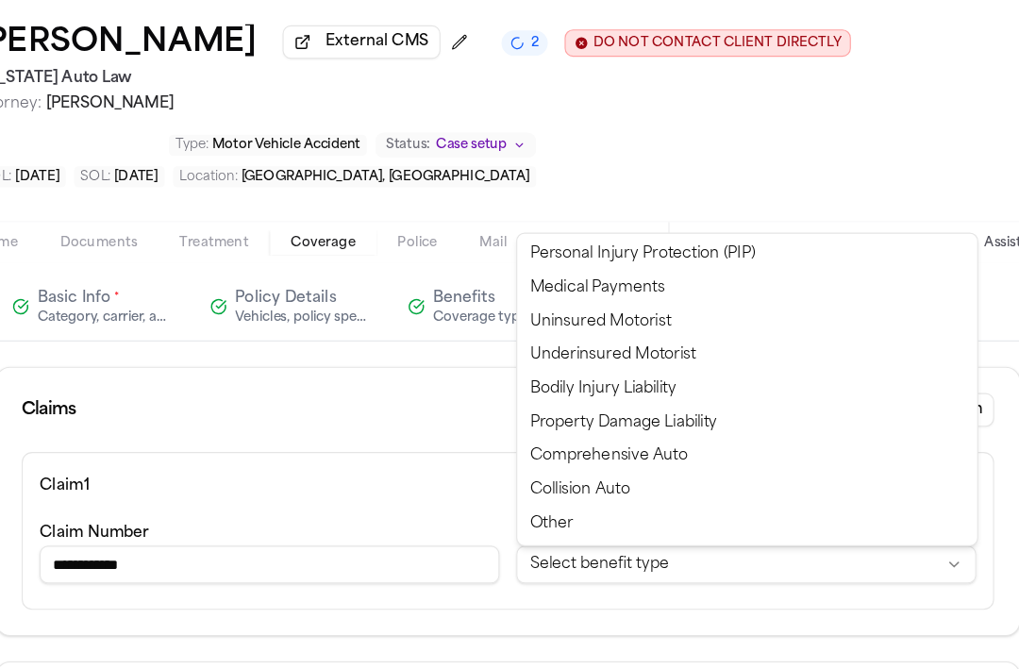
select select "**********"
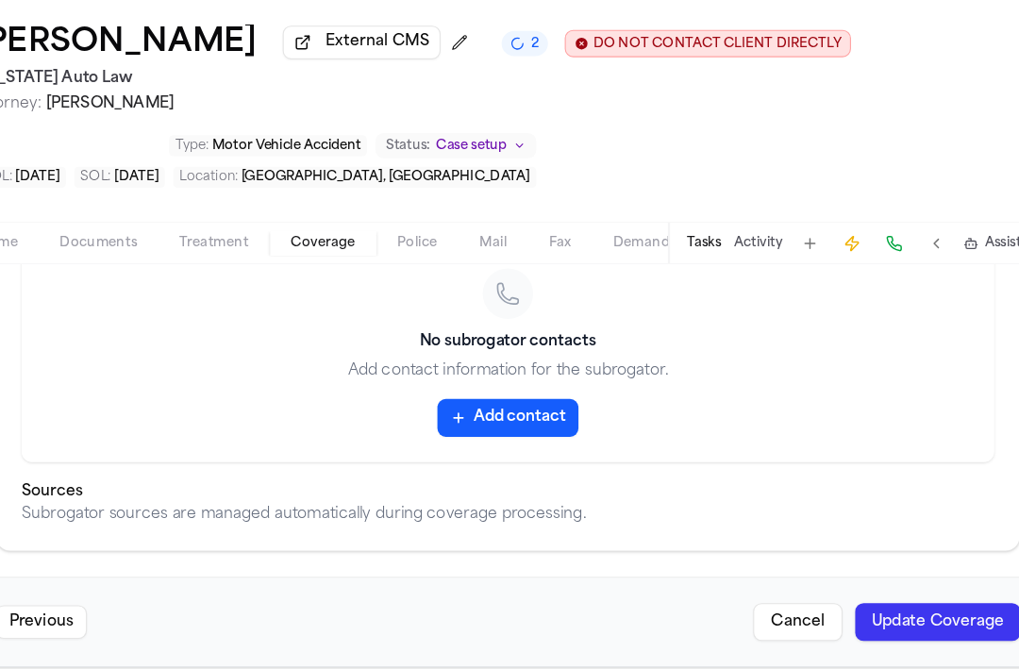
scroll to position [974, 0]
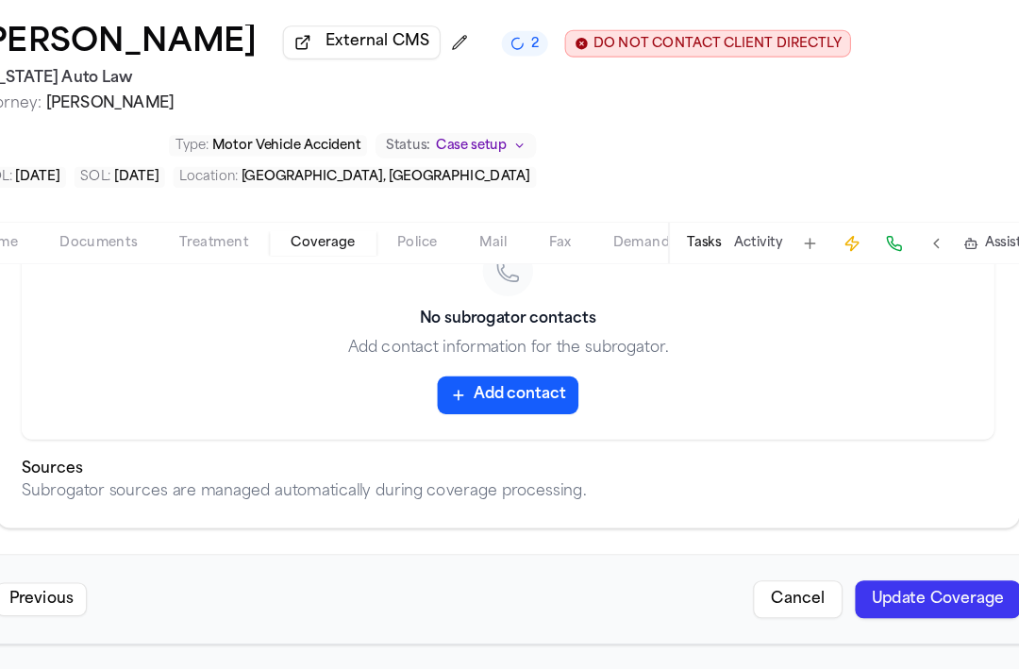
click at [884, 595] on button "Update Coverage" at bounding box center [895, 606] width 148 height 34
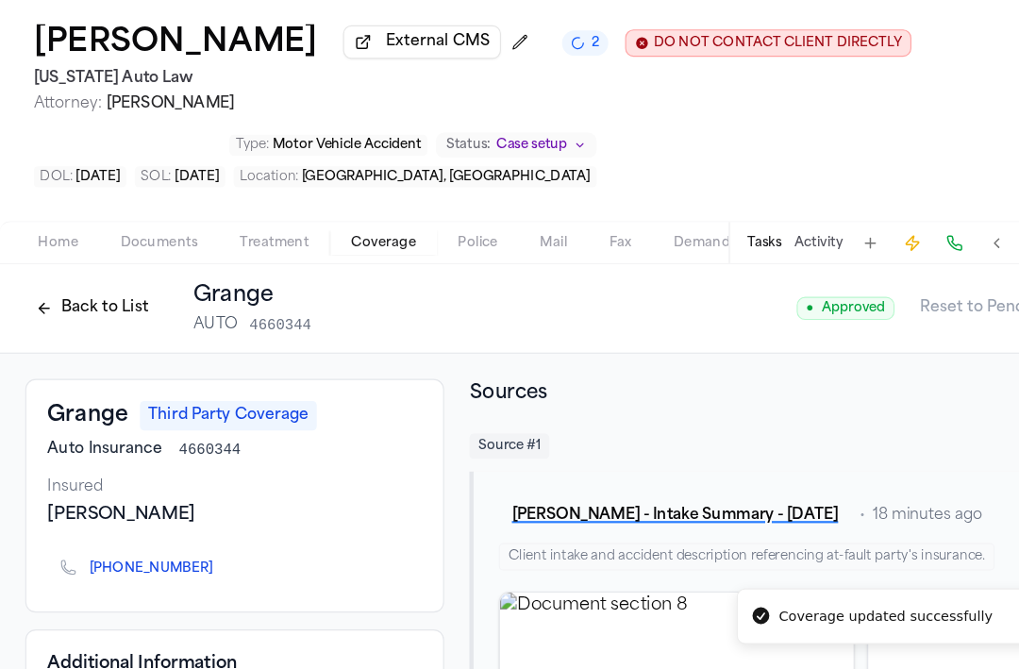
click at [90, 360] on button "Back to List" at bounding box center [83, 345] width 120 height 30
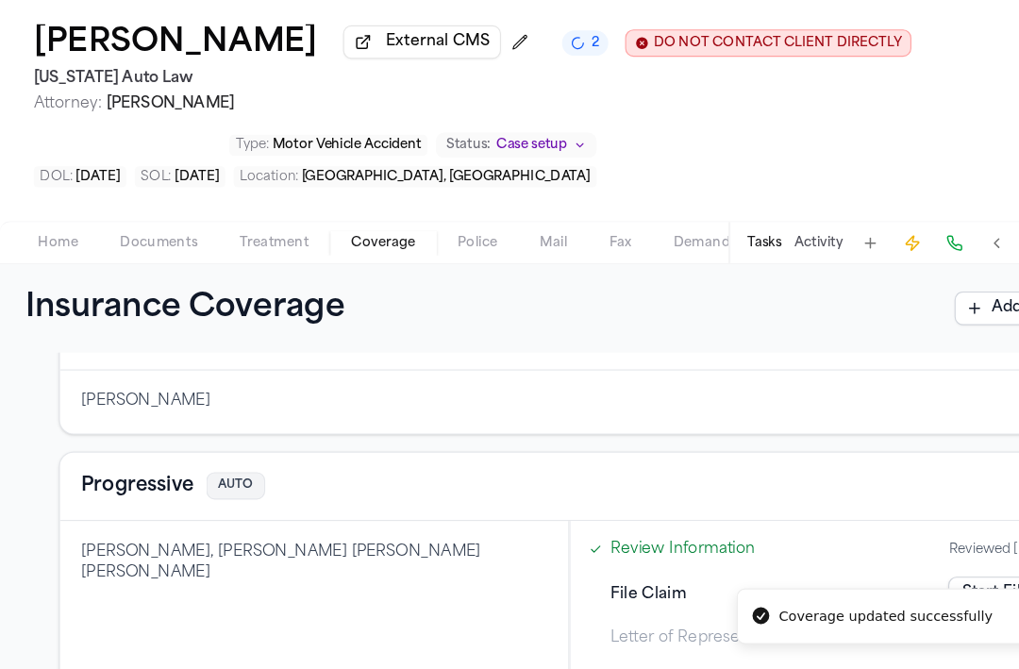
scroll to position [145, 0]
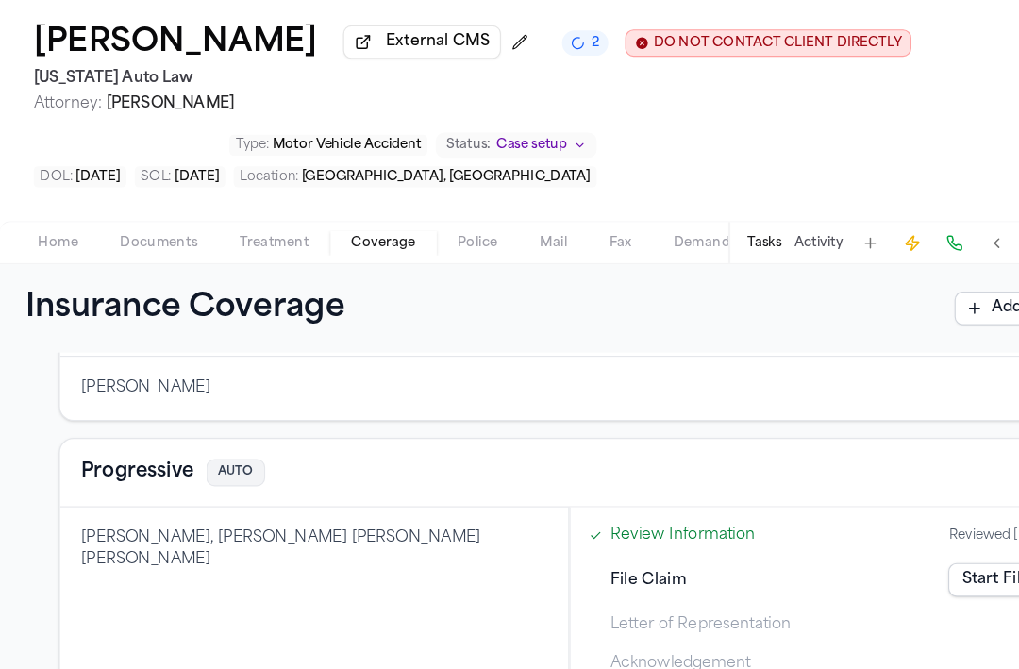
click at [130, 491] on button "Progressive" at bounding box center [123, 492] width 101 height 26
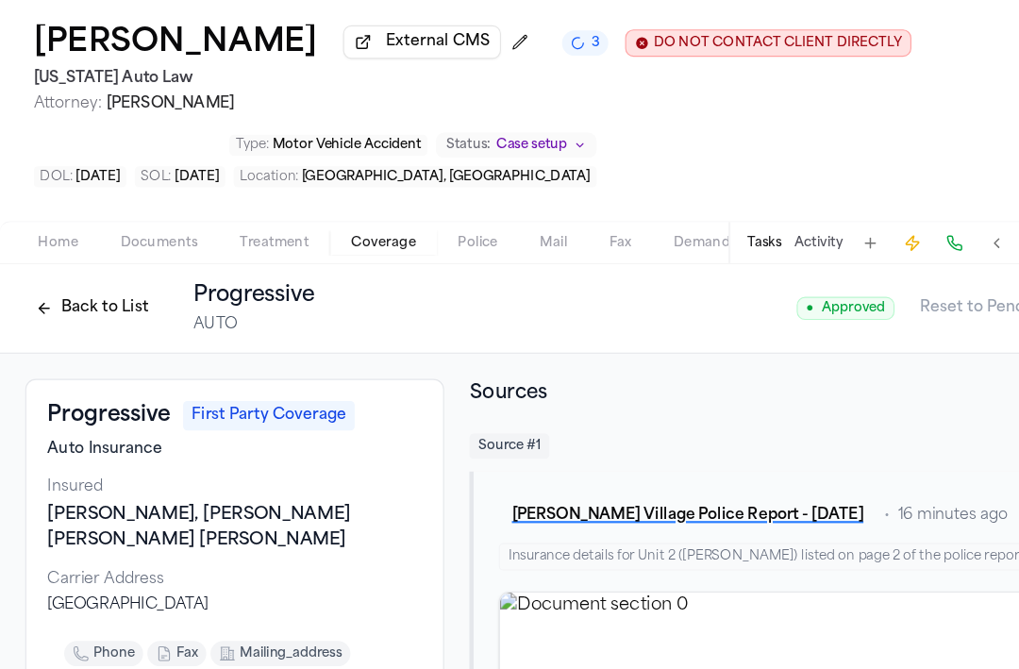
click at [87, 355] on button "Back to List" at bounding box center [83, 345] width 120 height 30
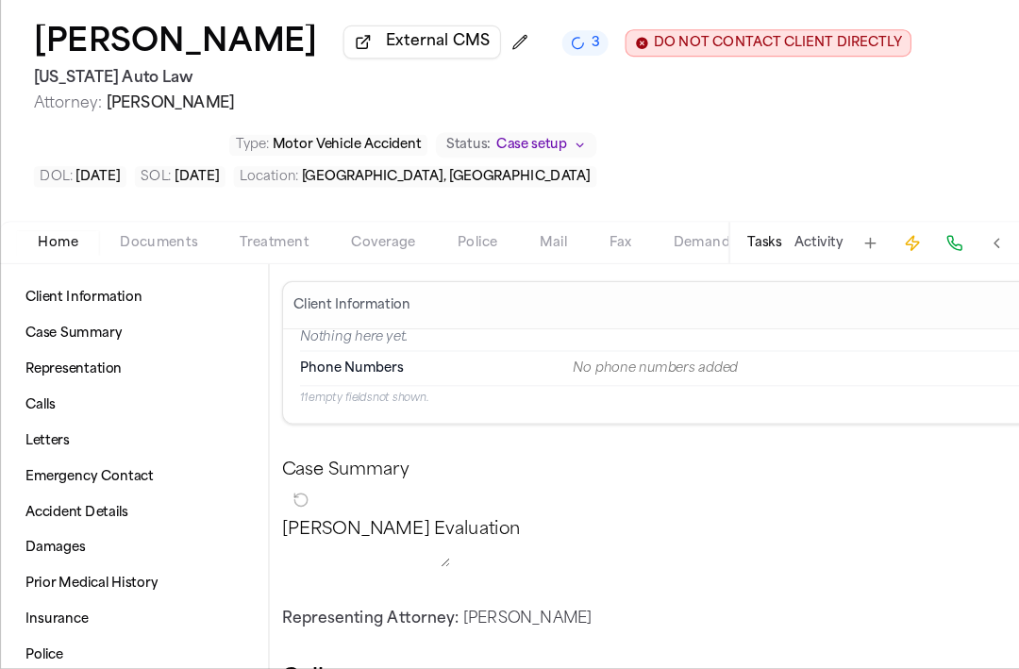
click at [62, 289] on span "Home" at bounding box center [52, 286] width 36 height 15
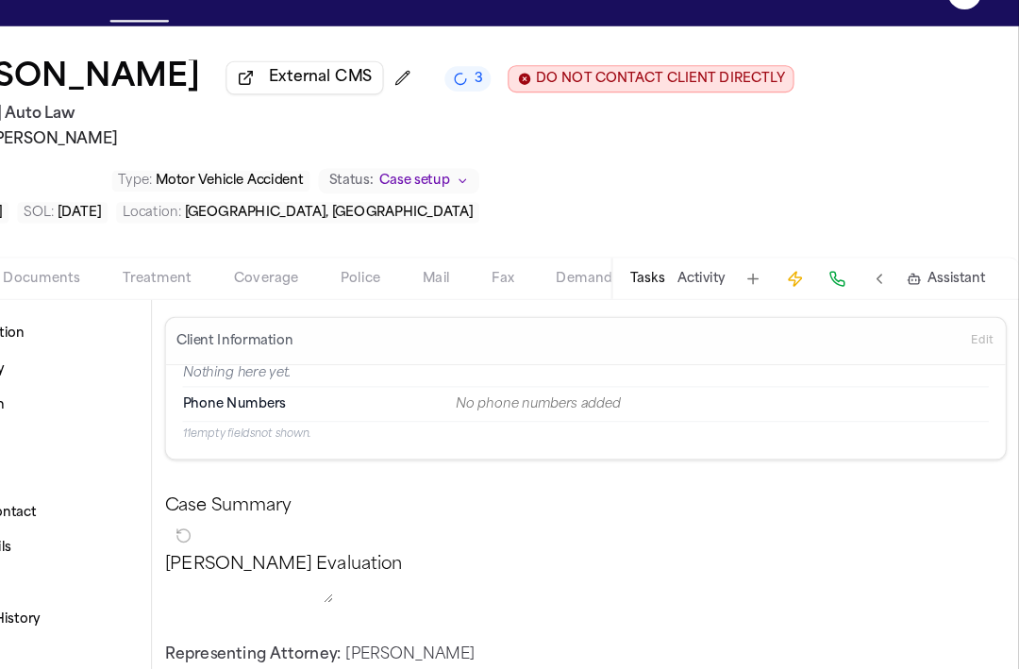
click at [992, 344] on span "Edit" at bounding box center [986, 342] width 20 height 13
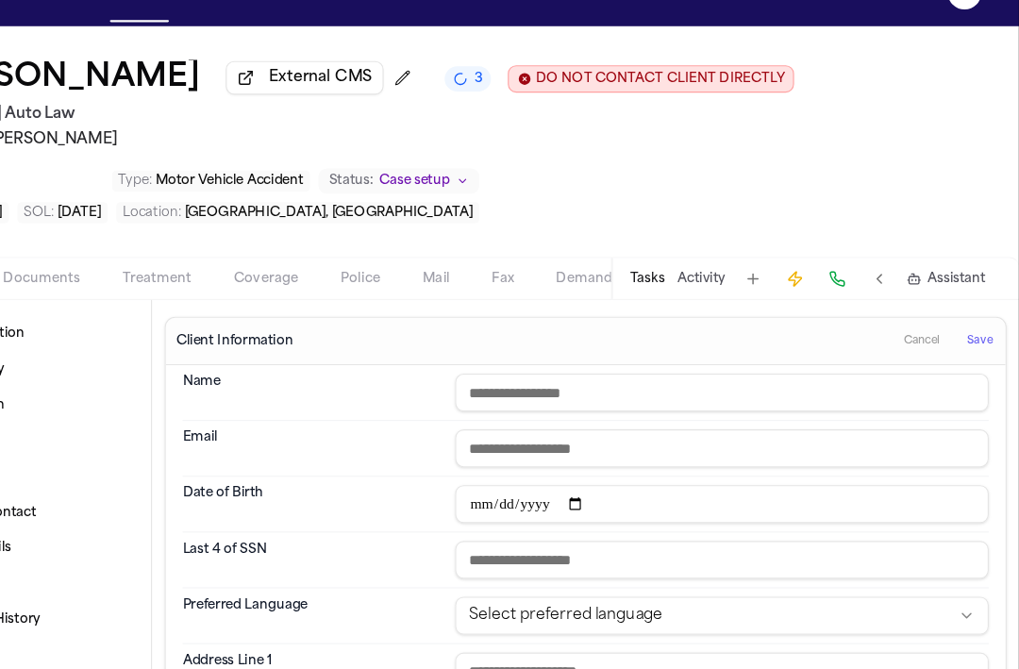
click at [593, 384] on input "text" at bounding box center [752, 389] width 478 height 34
type input "**********"
click at [978, 348] on span "Save" at bounding box center [984, 342] width 24 height 13
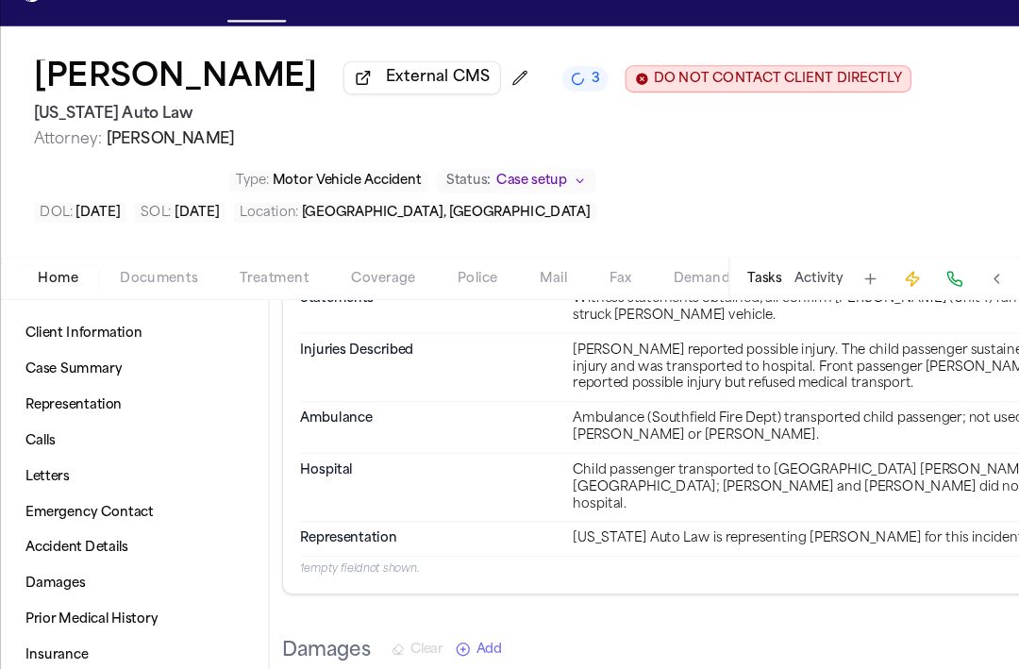
scroll to position [1413, 0]
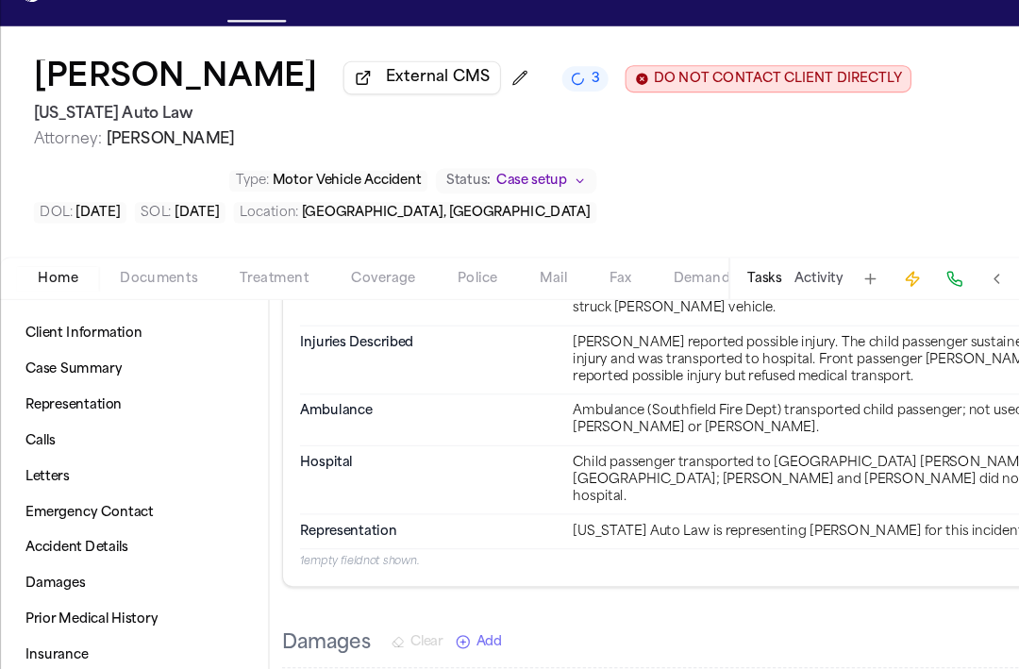
click at [359, 292] on span "Coverage" at bounding box center [344, 286] width 58 height 15
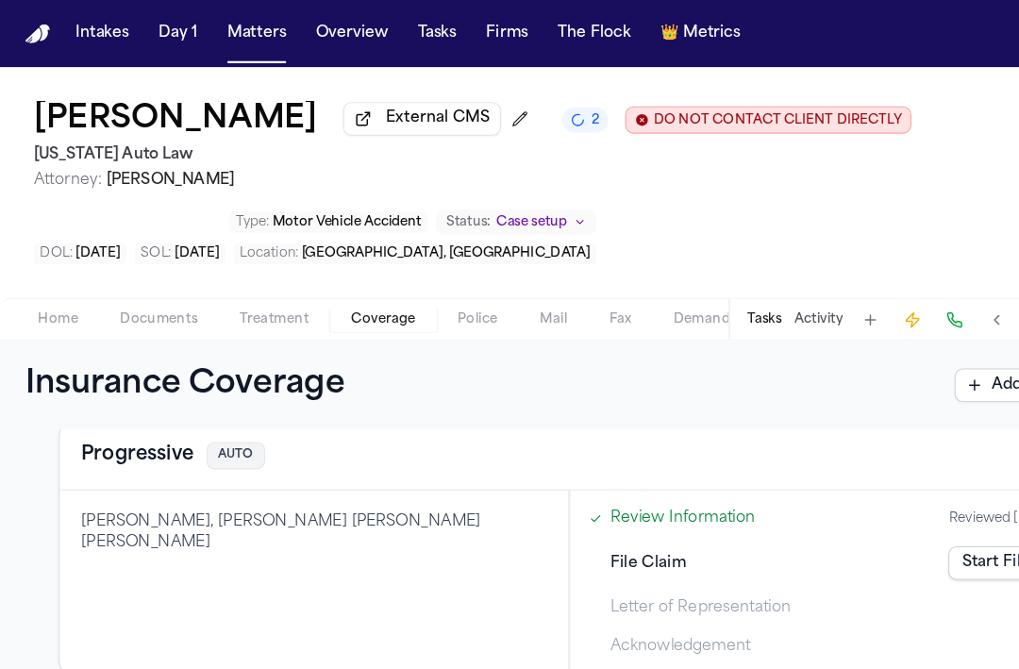
scroll to position [186, 0]
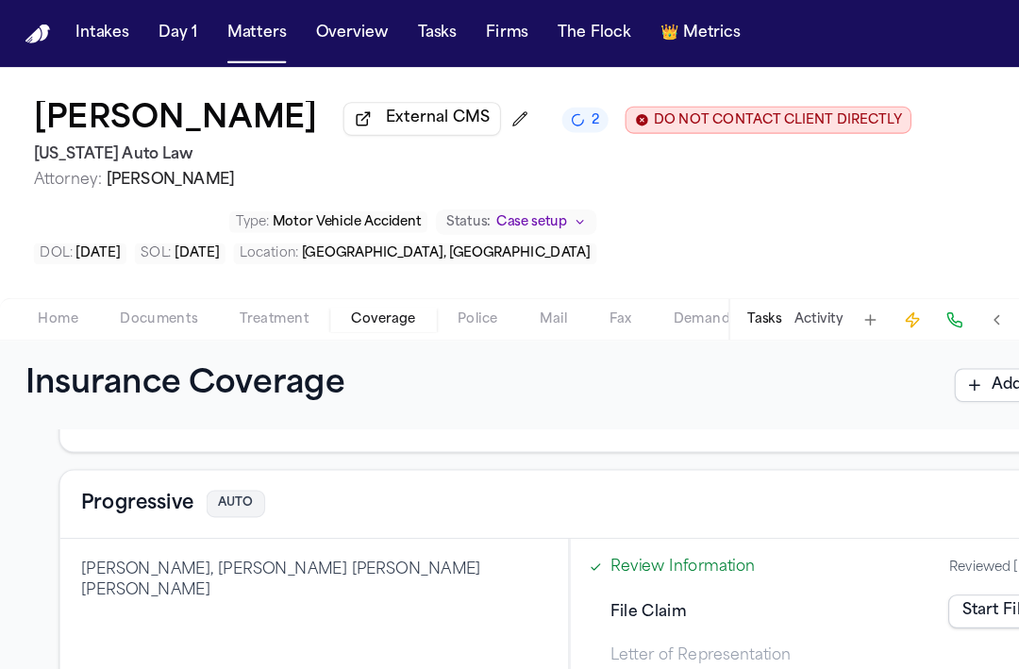
click at [143, 440] on div "Progressive AUTO" at bounding box center [509, 452] width 911 height 61
click at [143, 447] on button "Progressive" at bounding box center [123, 452] width 101 height 26
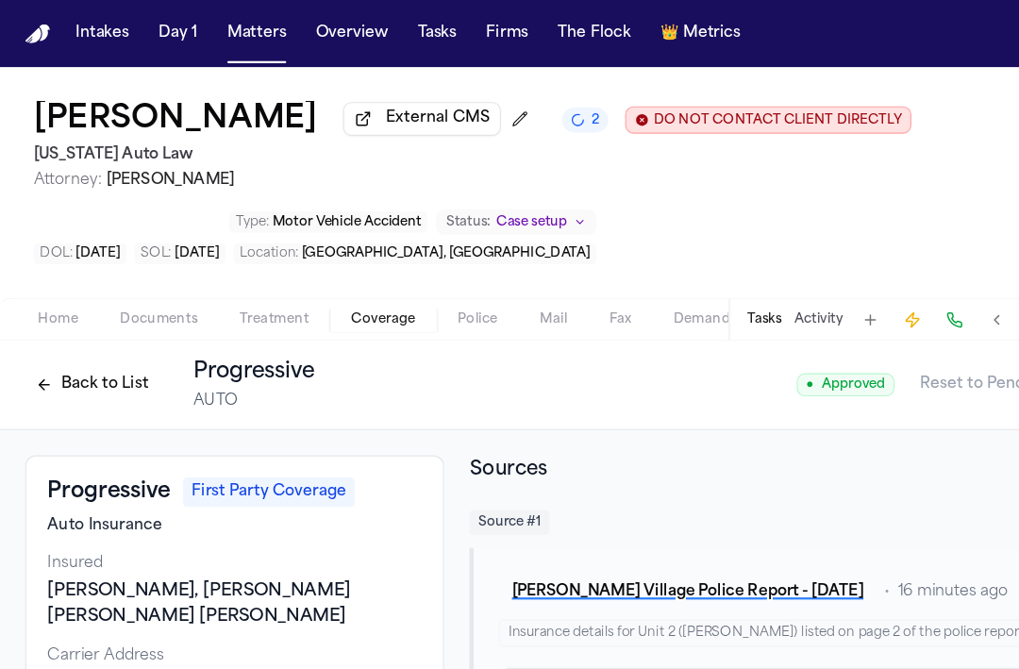
click at [65, 352] on button "Back to List" at bounding box center [83, 345] width 120 height 30
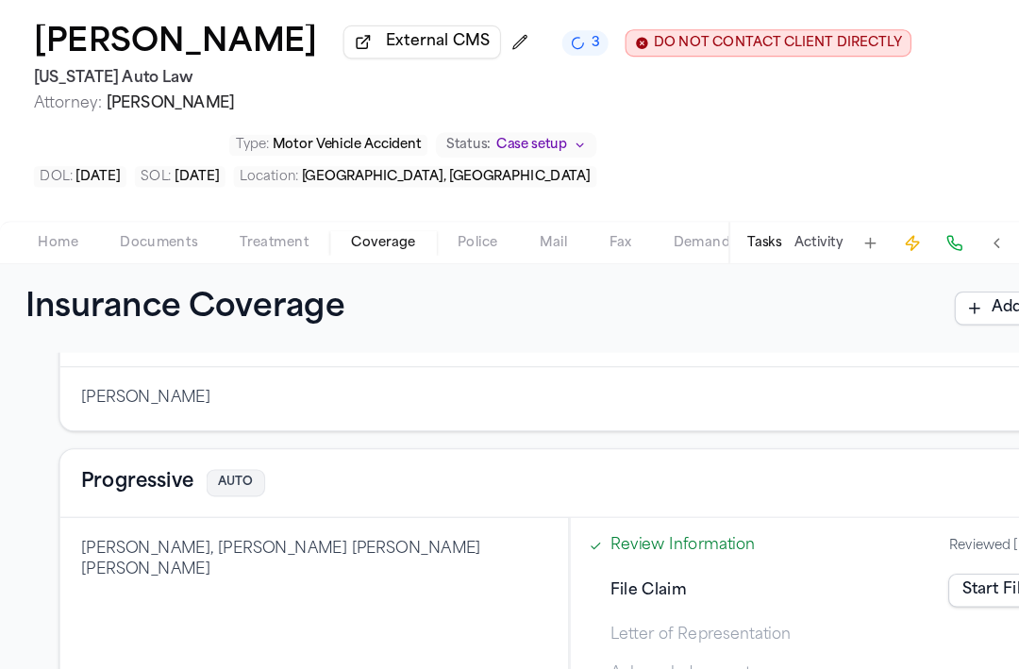
scroll to position [227, 0]
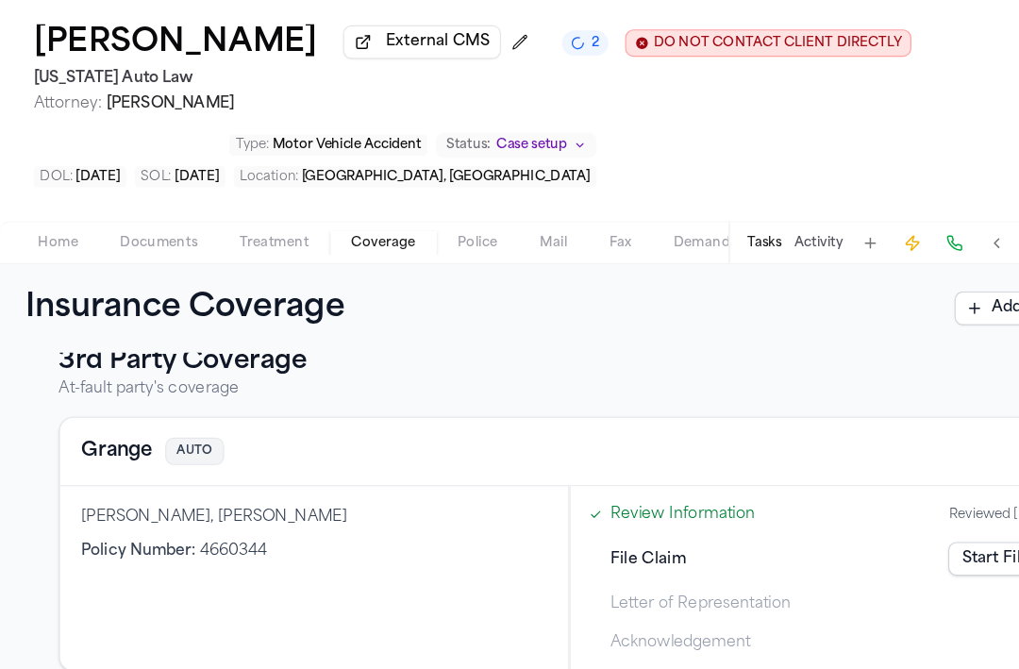
scroll to position [524, 0]
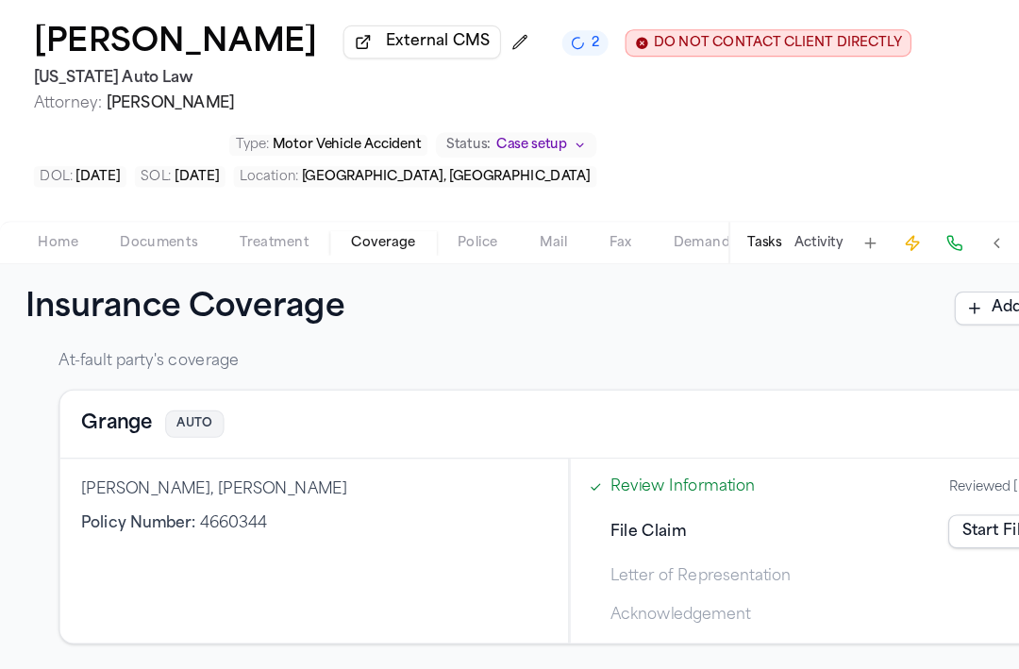
click at [104, 458] on button "Grange" at bounding box center [105, 449] width 64 height 26
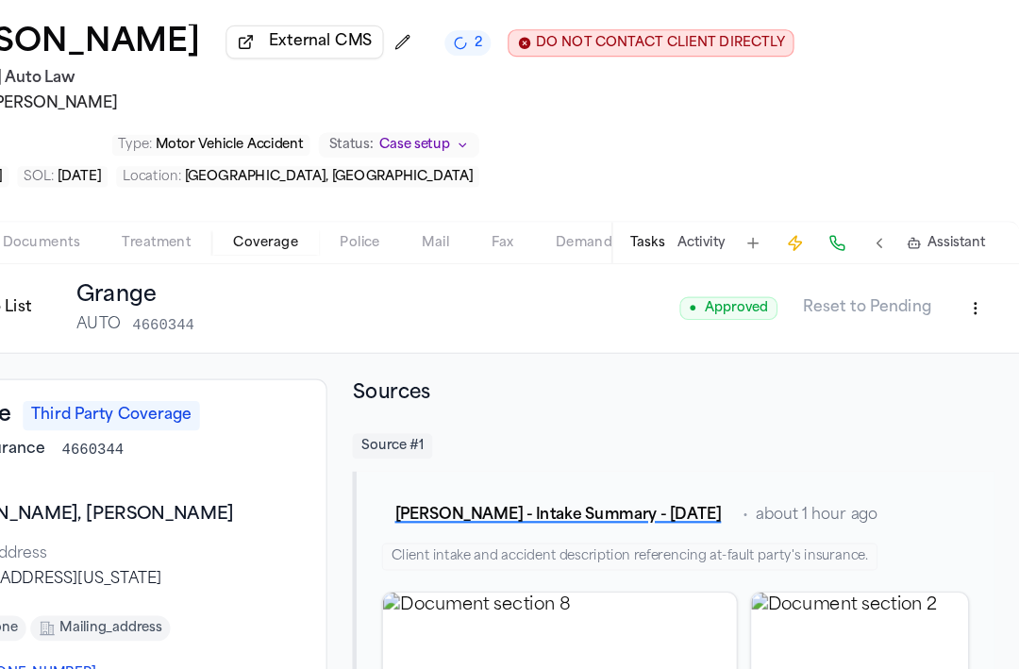
click at [983, 349] on html "Intakes Day 1 Matters Overview Tasks Firms The Flock 👑 Metrics [PERSON_NAME] Ex…" at bounding box center [509, 334] width 1019 height 669
click at [922, 391] on div "Edit Coverage" at bounding box center [914, 391] width 158 height 30
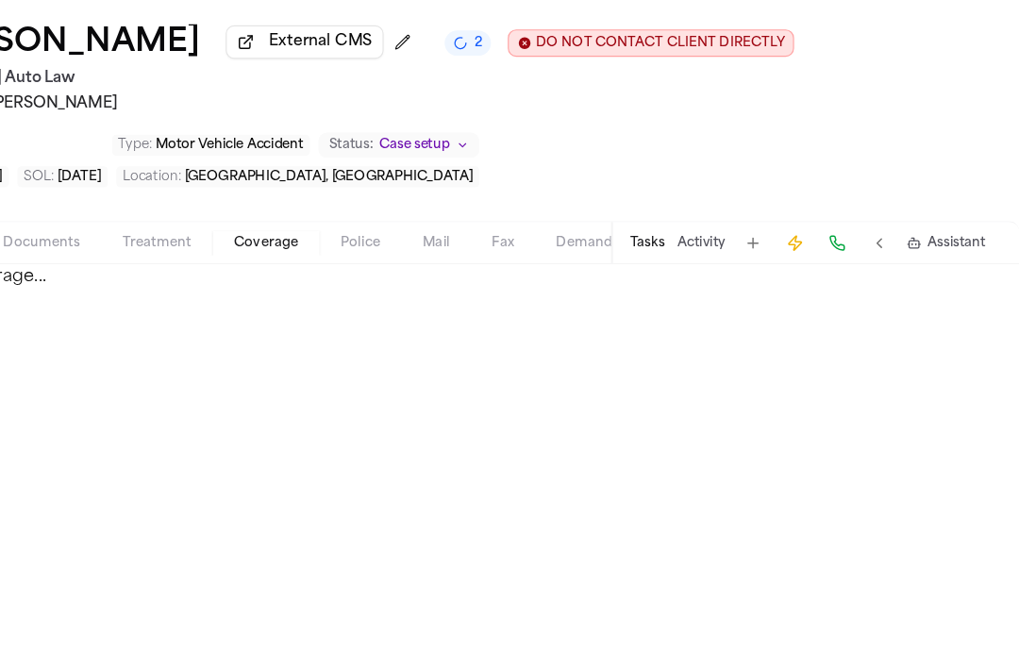
select select "**********"
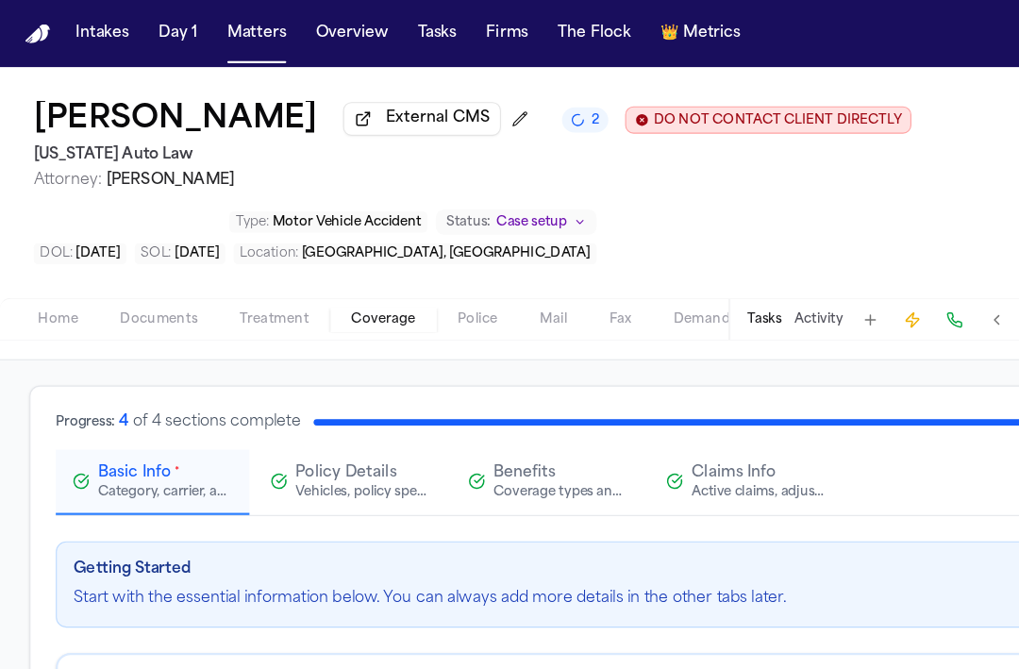
scroll to position [40, 0]
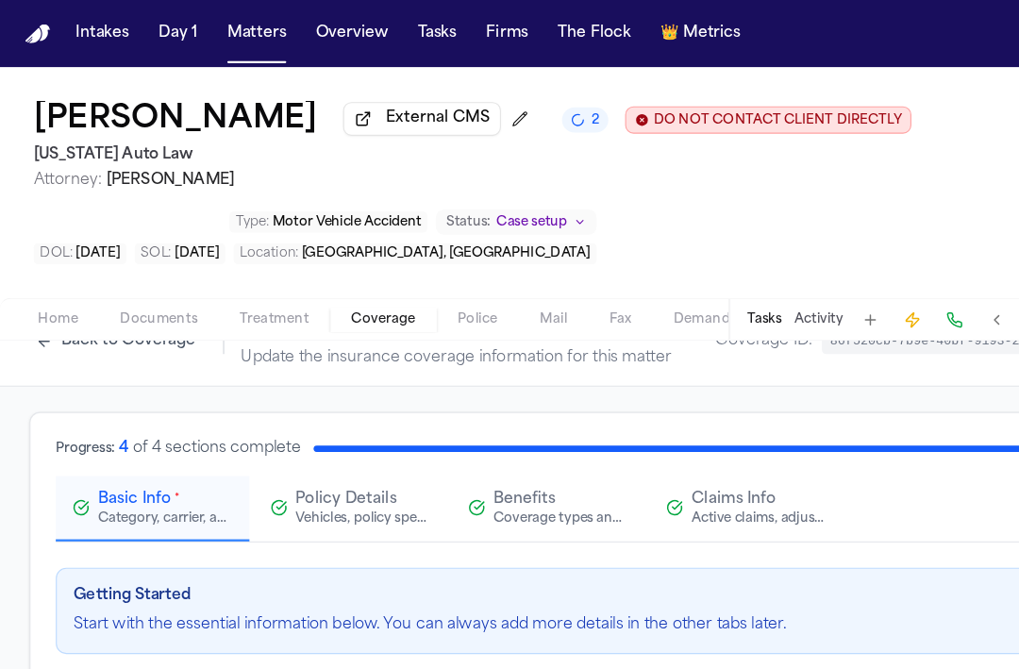
click at [616, 471] on div "Claims Info Active claims, adjusters, and subrogation details" at bounding box center [668, 455] width 143 height 34
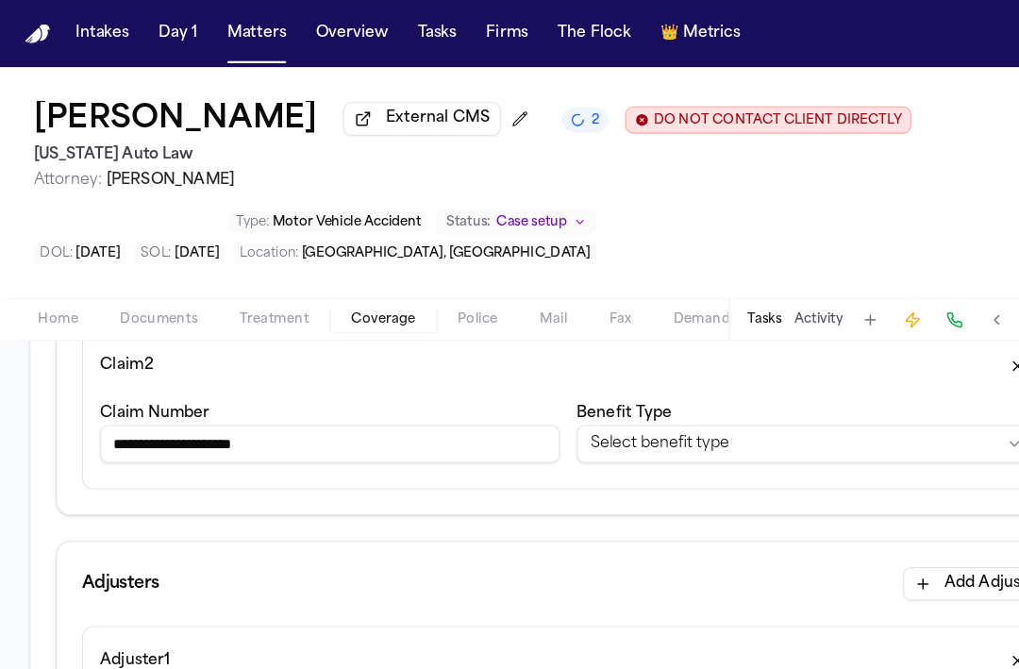
scroll to position [474, 0]
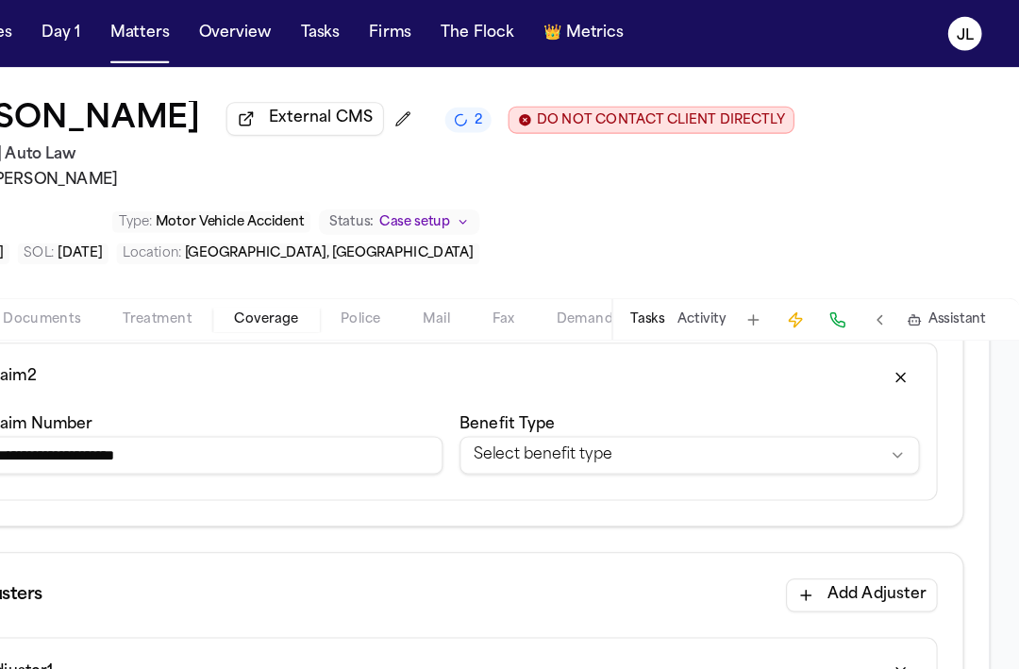
click at [908, 349] on button "button" at bounding box center [912, 339] width 34 height 30
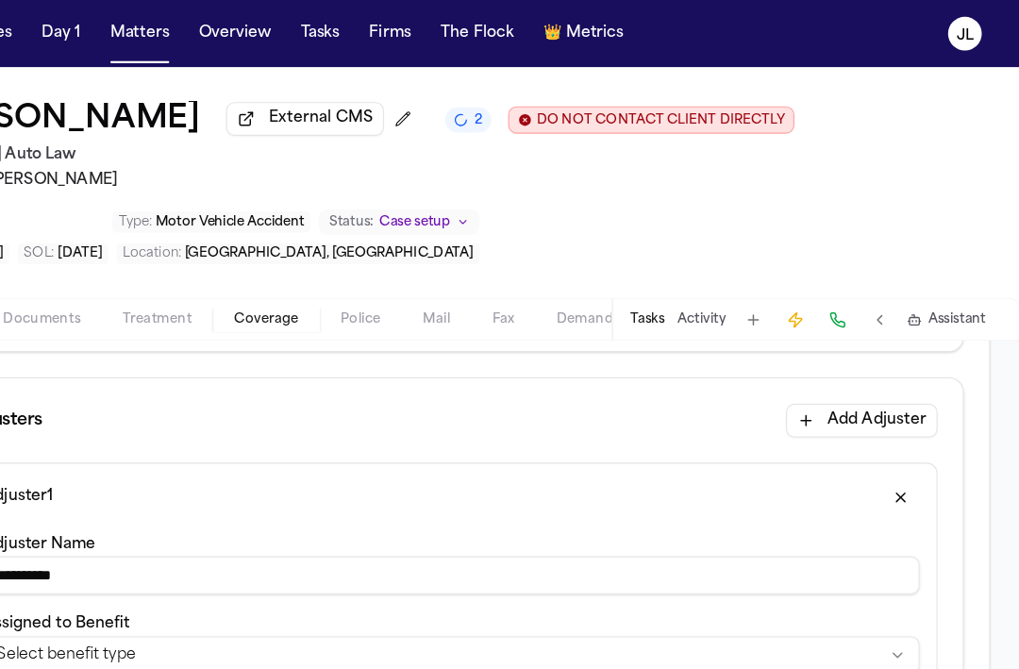
scroll to position [1348, 0]
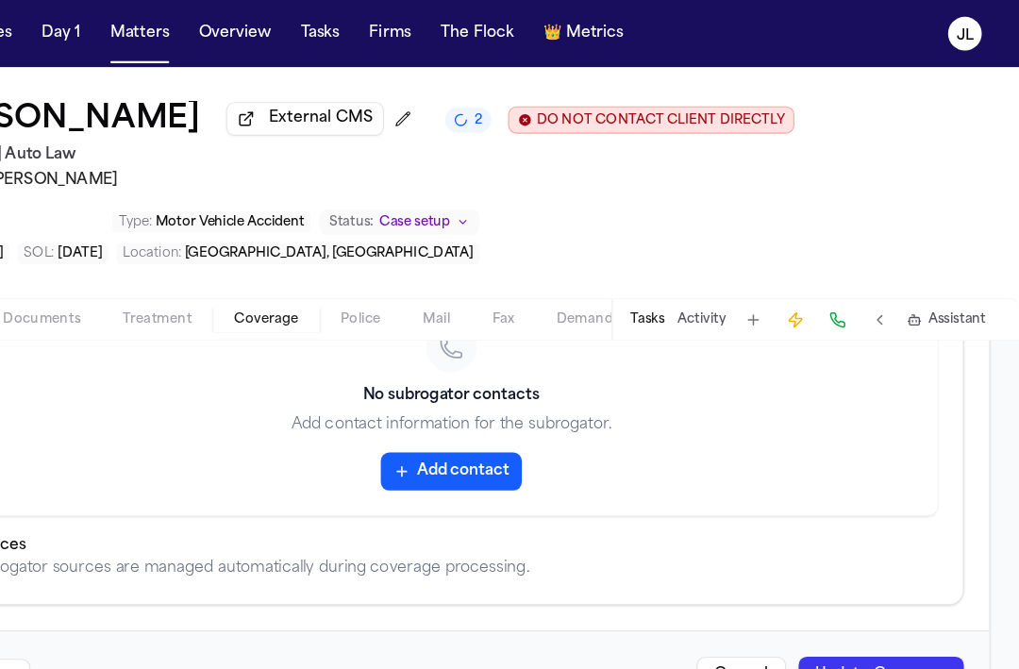
click at [947, 594] on button "Update Coverage" at bounding box center [895, 606] width 148 height 34
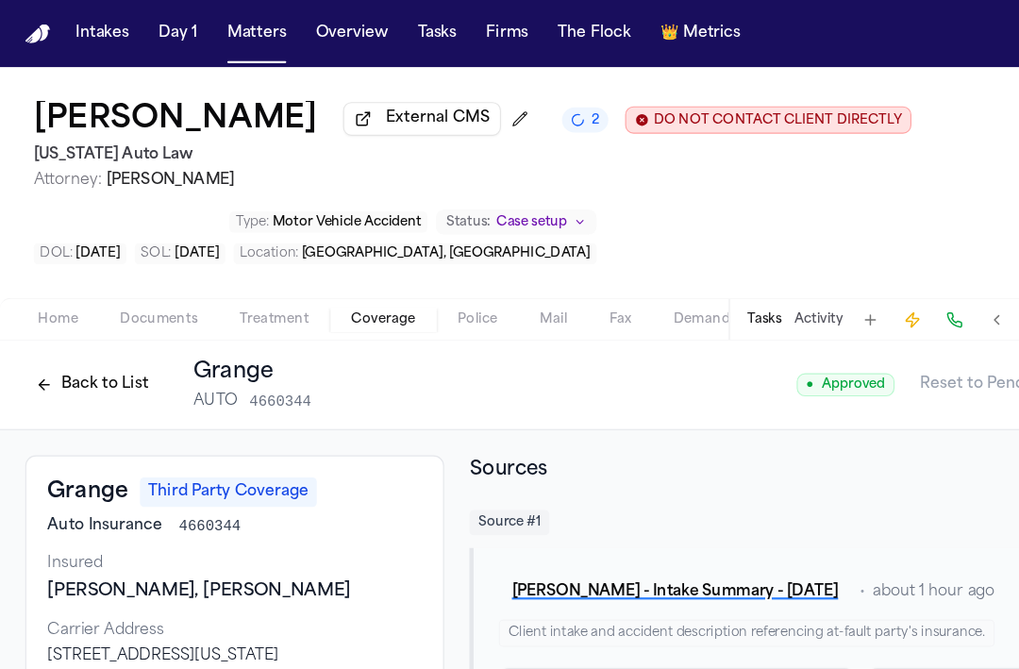
click at [58, 360] on button "Back to List" at bounding box center [83, 345] width 120 height 30
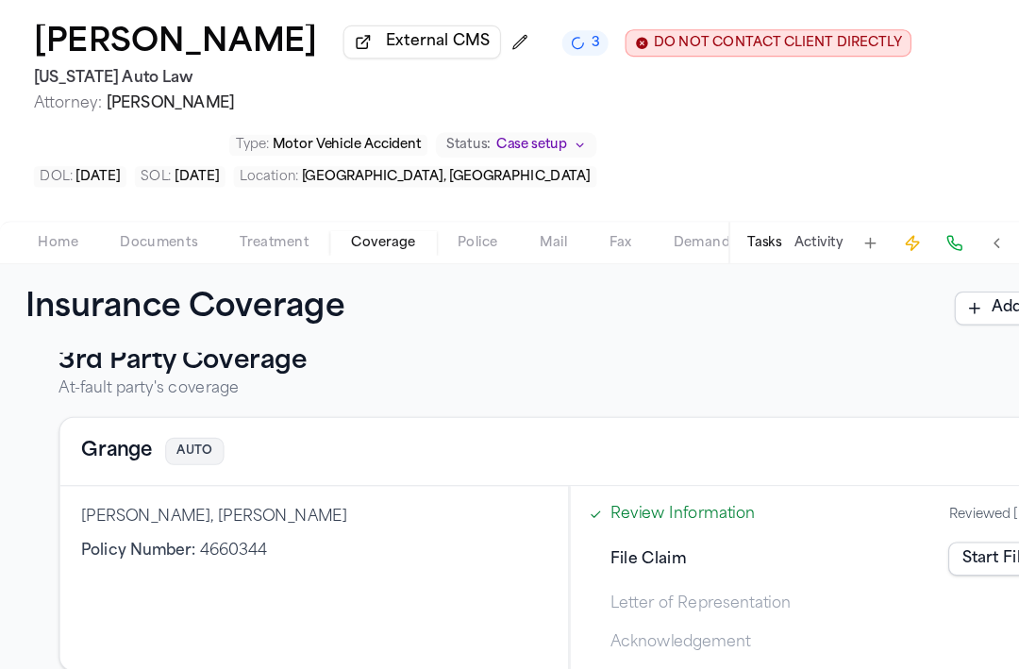
scroll to position [485, 0]
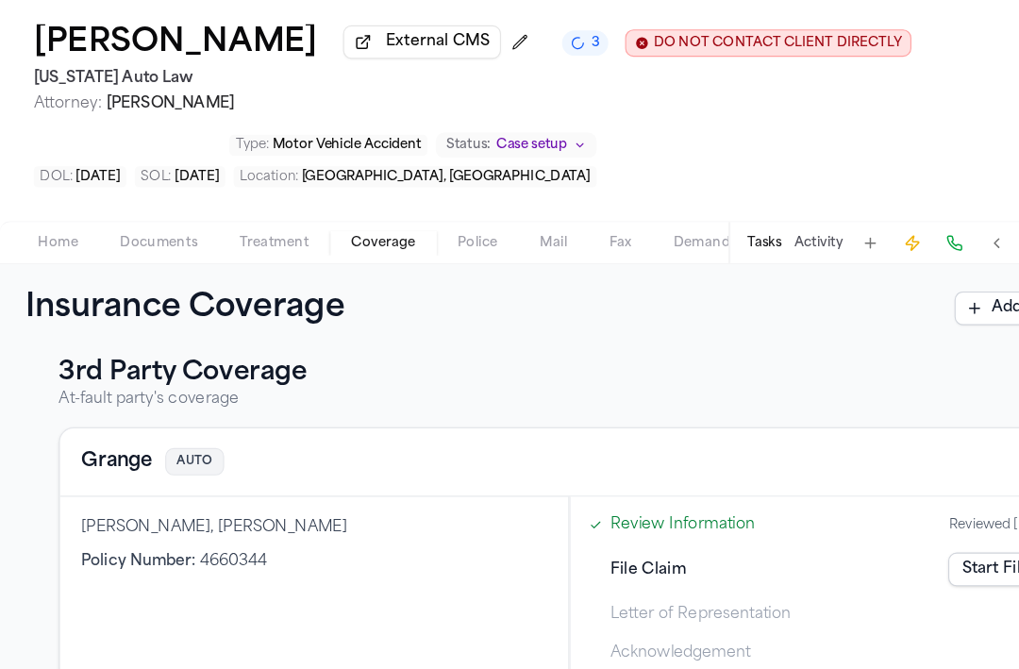
click at [89, 484] on button "Grange" at bounding box center [105, 483] width 64 height 26
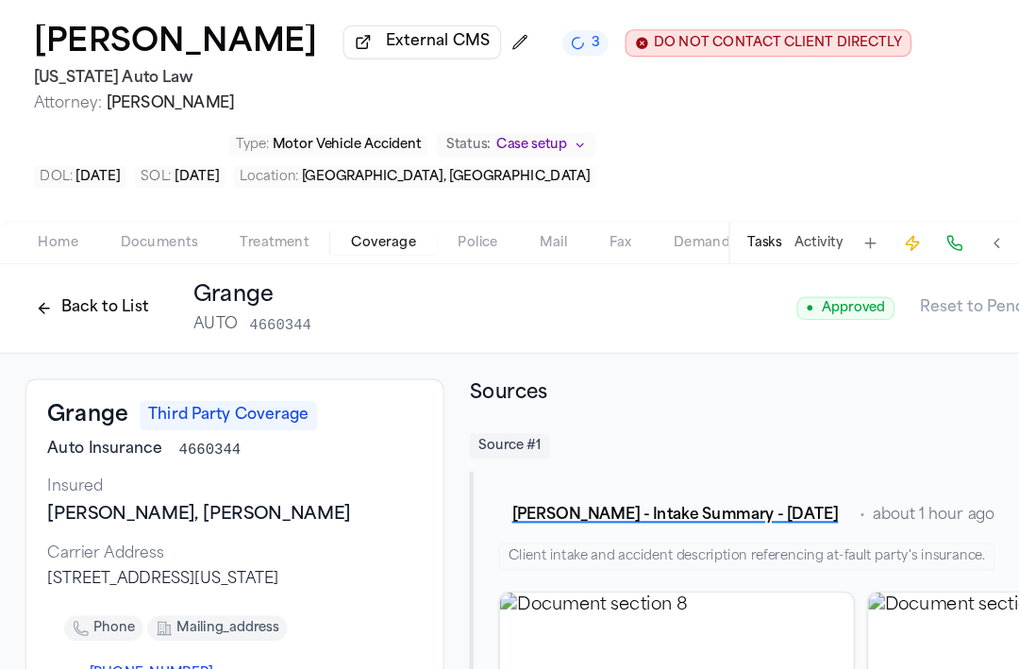
click at [57, 347] on button "Back to List" at bounding box center [83, 345] width 120 height 30
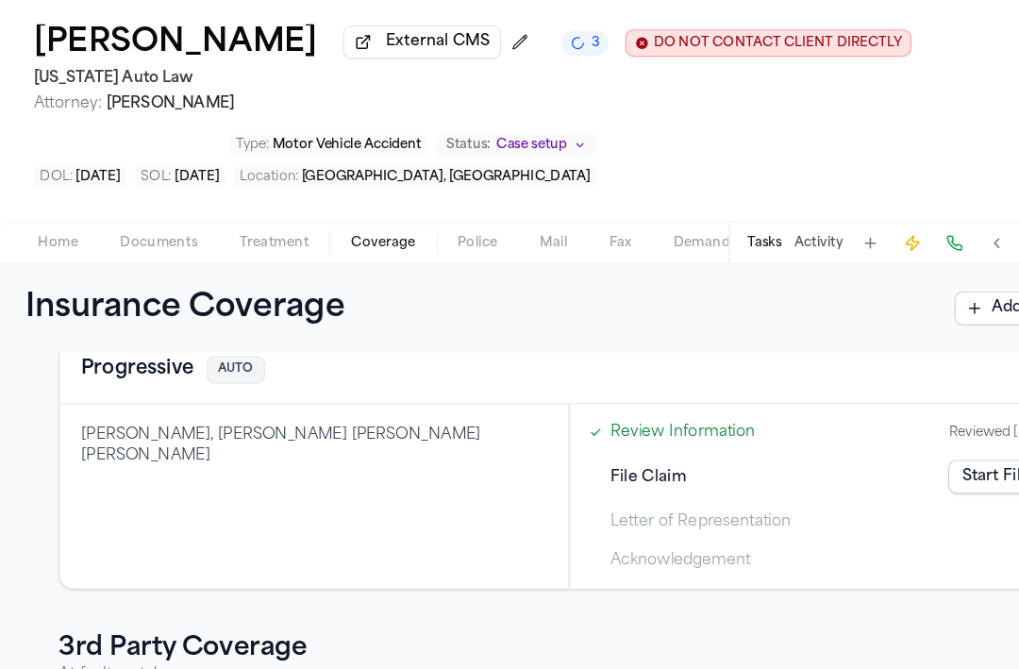
scroll to position [524, 0]
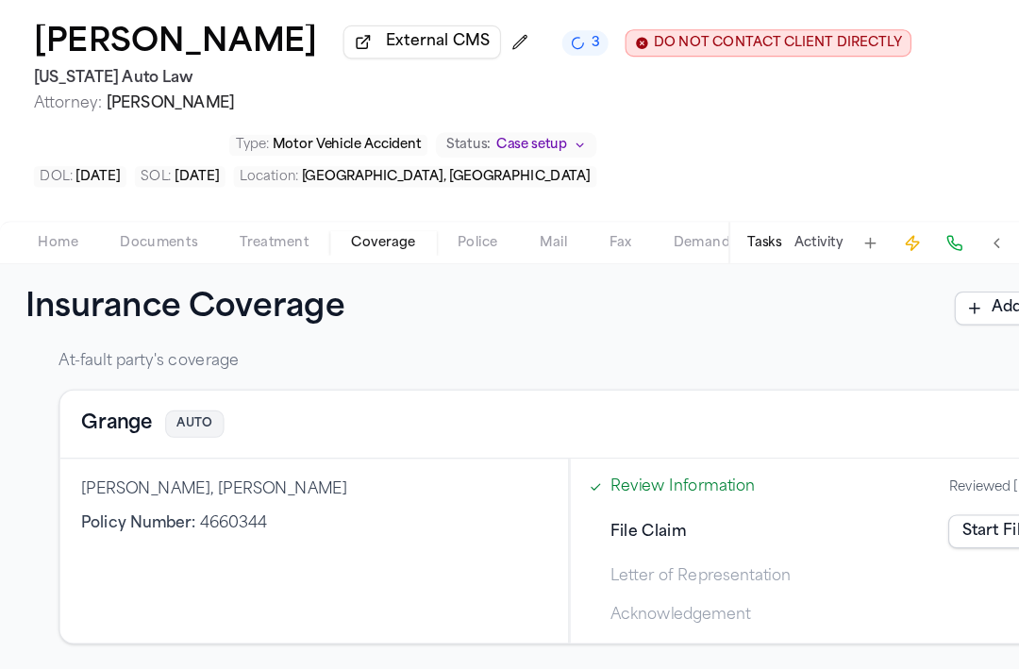
click at [870, 541] on link "Start Filing" at bounding box center [899, 545] width 98 height 30
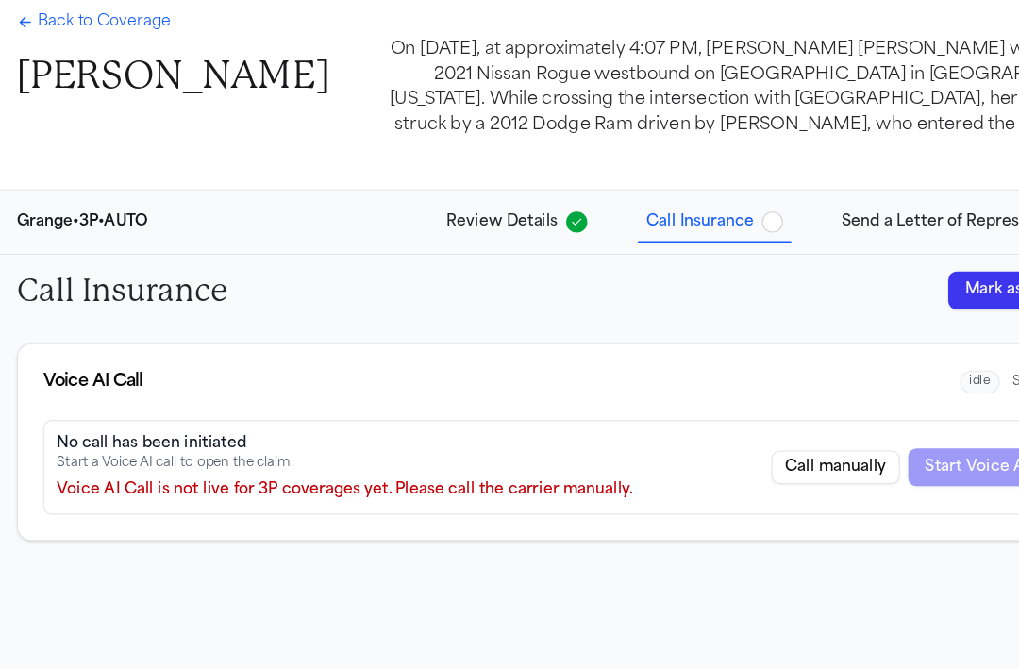
click at [872, 314] on button "Mark as Complete" at bounding box center [927, 329] width 154 height 34
click at [28, 91] on icon "Back to Coverage" at bounding box center [22, 88] width 15 height 15
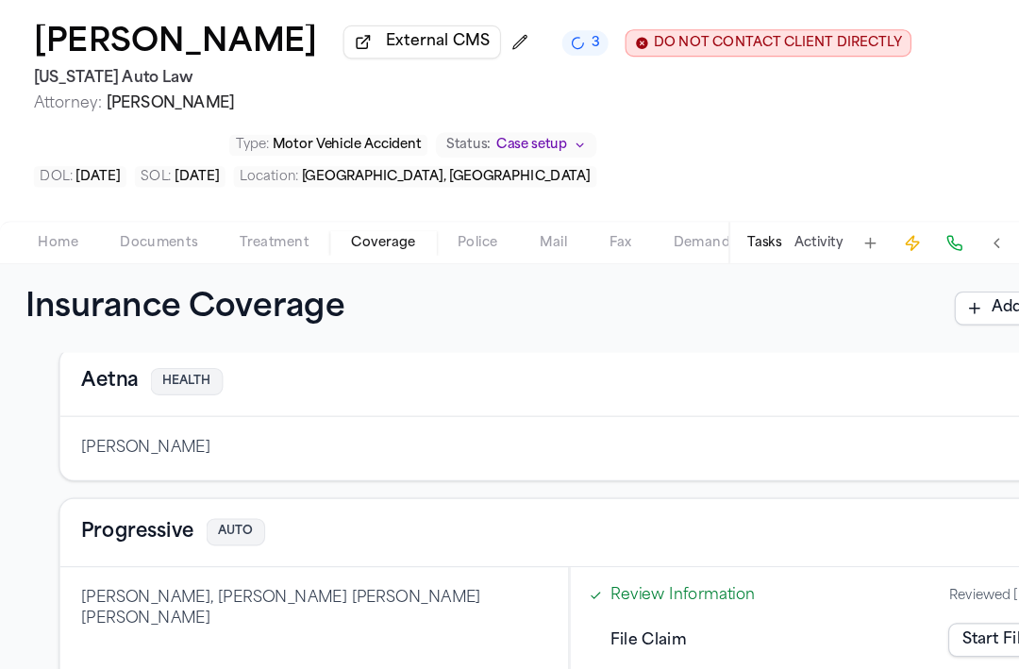
scroll to position [116, 0]
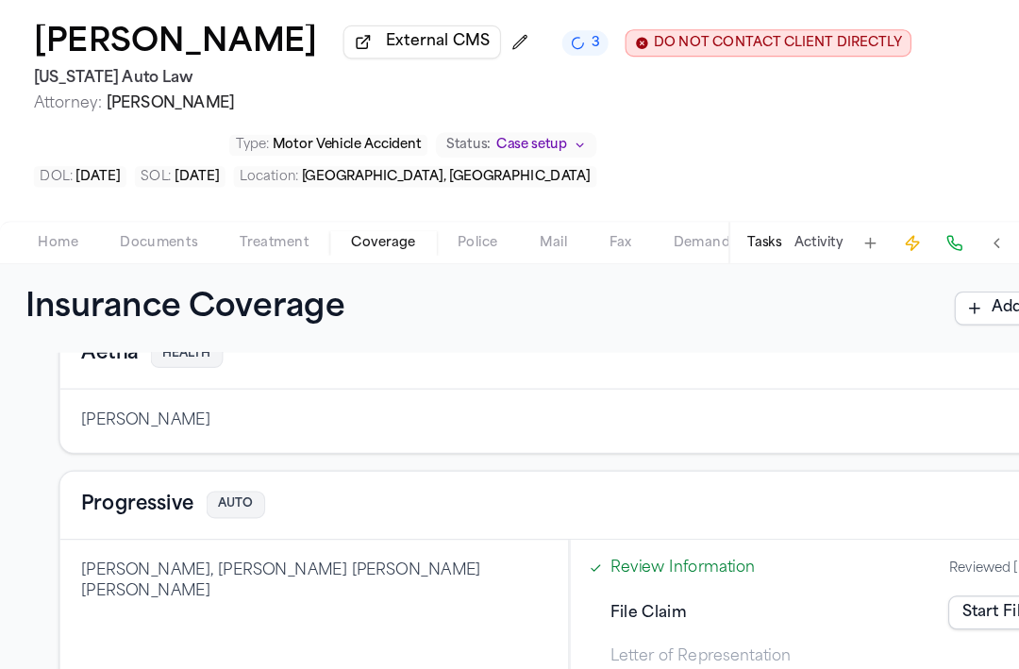
click at [116, 533] on button "Progressive" at bounding box center [123, 522] width 101 height 26
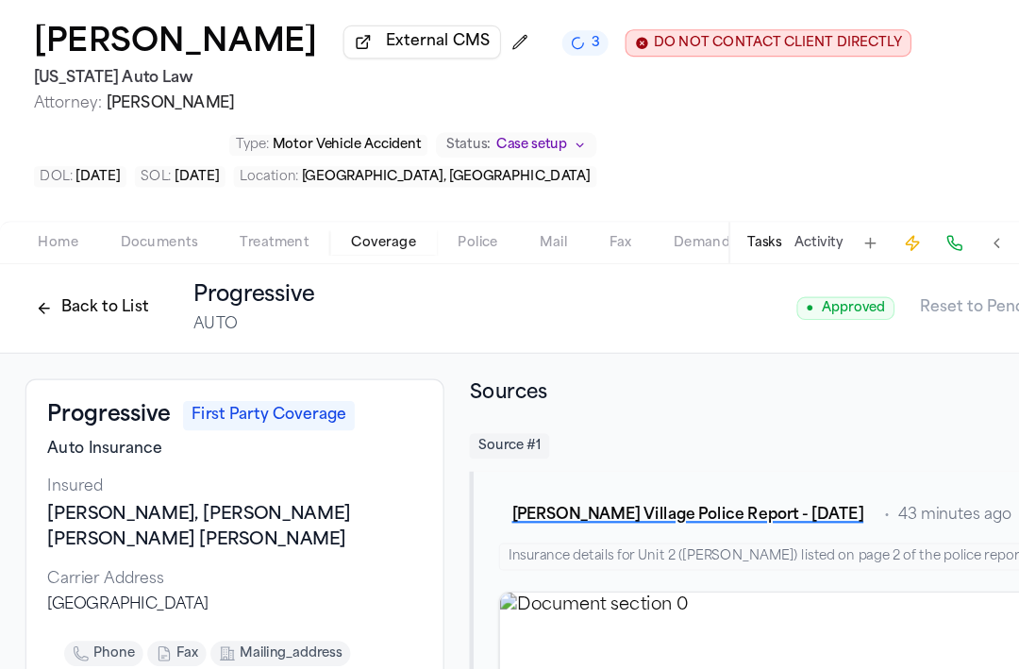
click at [57, 346] on button "Back to List" at bounding box center [83, 345] width 120 height 30
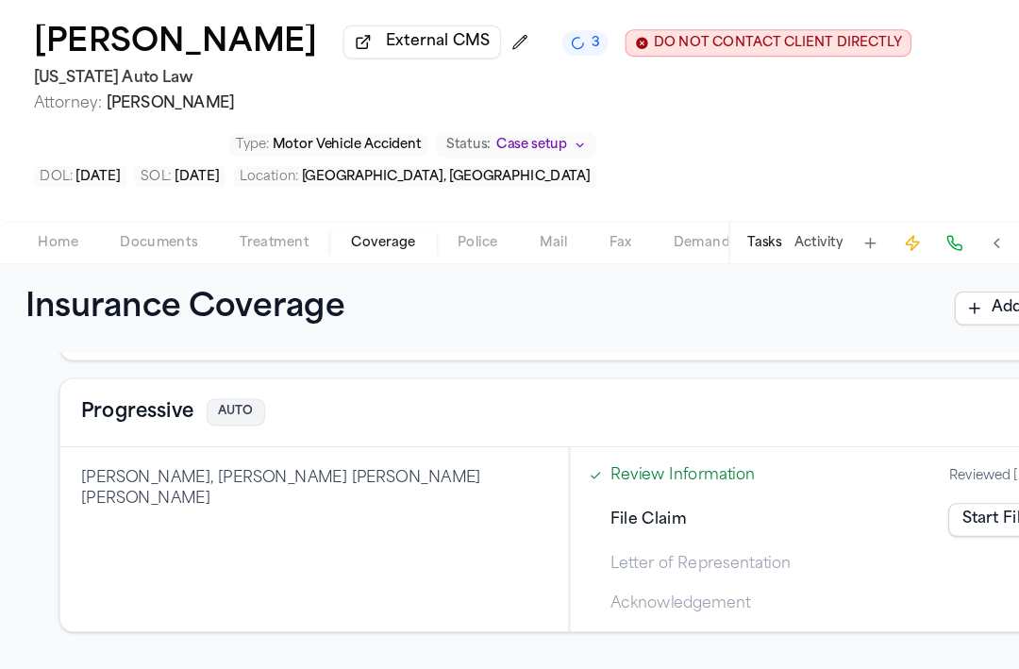
scroll to position [188, 0]
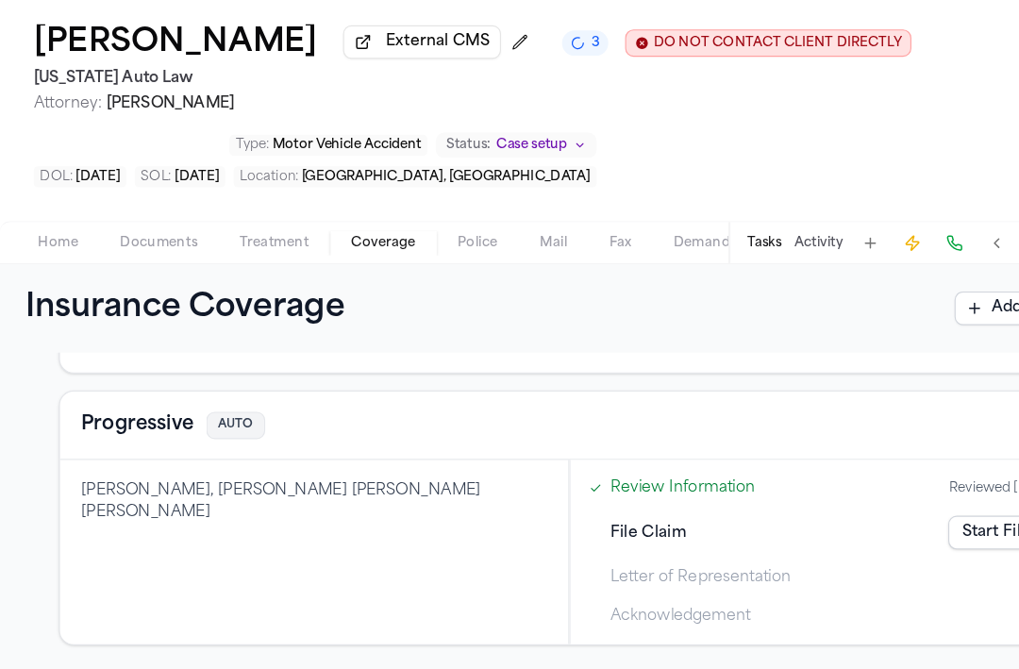
click at [119, 455] on button "Progressive" at bounding box center [123, 450] width 101 height 26
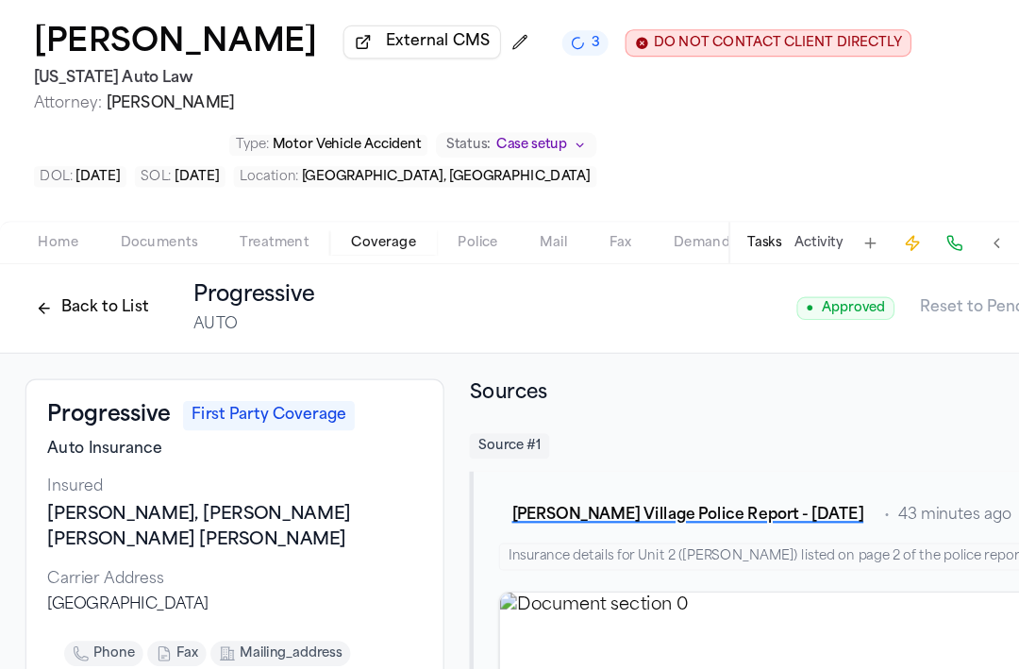
click at [82, 367] on div "Back to List Progressive AUTO" at bounding box center [152, 345] width 259 height 49
click at [82, 359] on button "Back to List" at bounding box center [83, 345] width 120 height 30
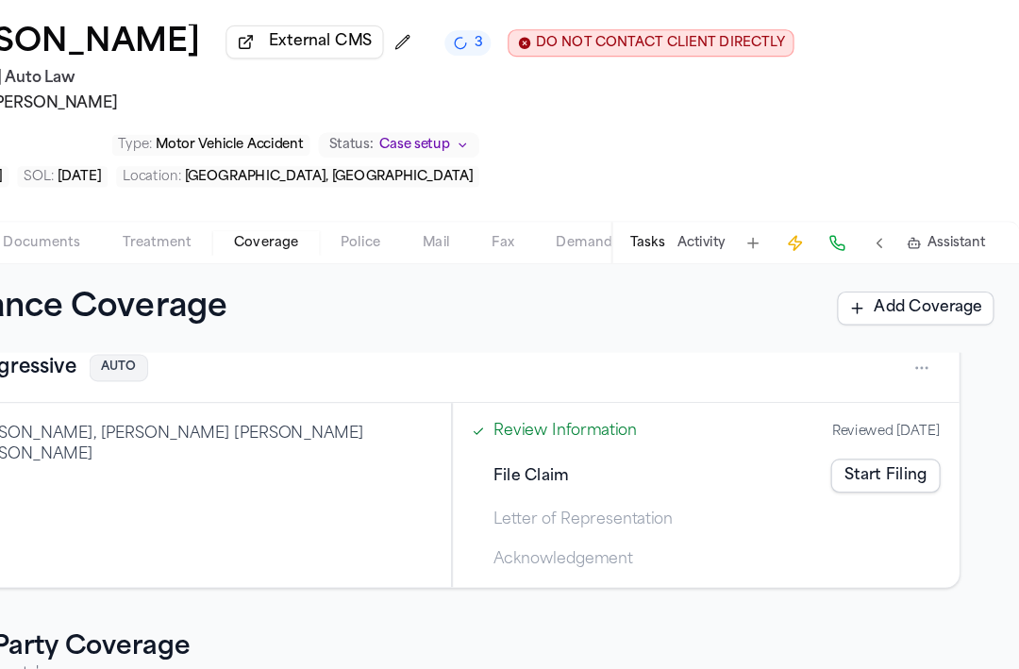
scroll to position [228, 0]
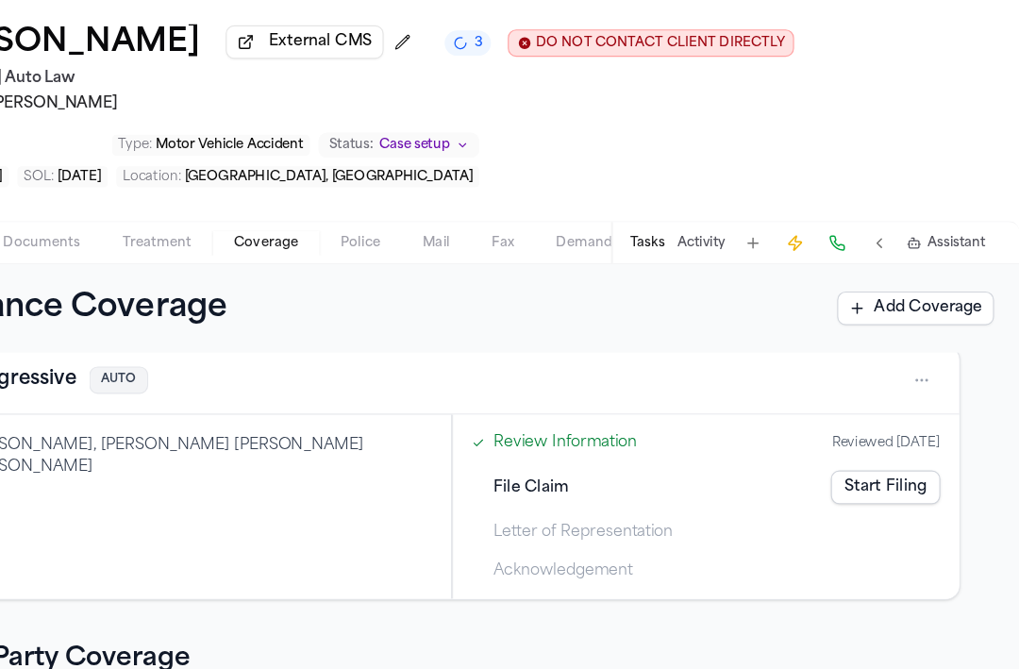
click at [935, 517] on link "Start Filing" at bounding box center [899, 506] width 98 height 30
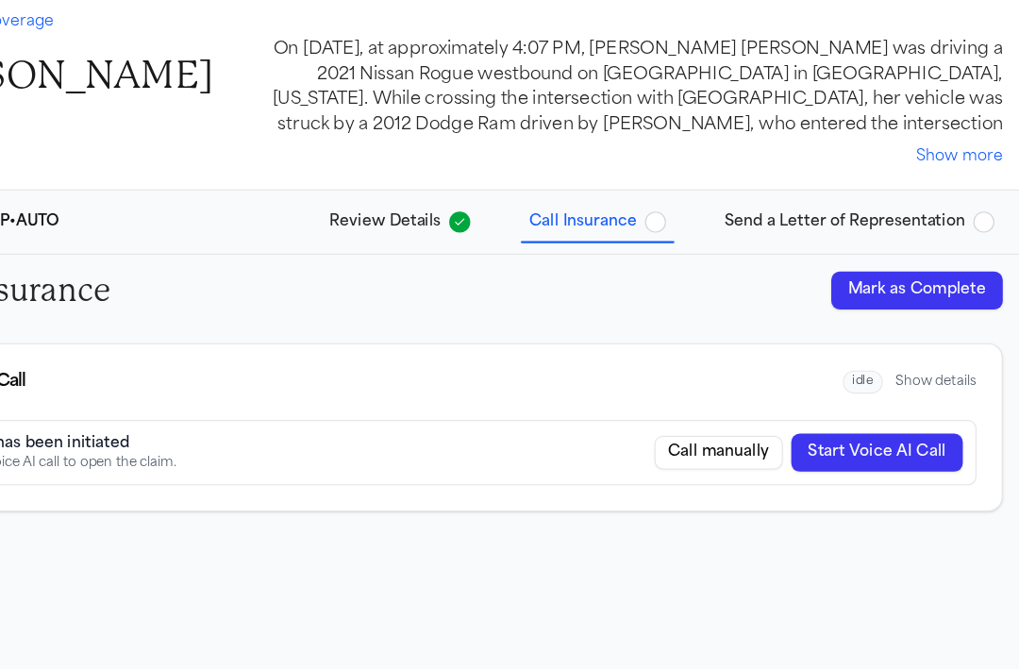
click at [927, 334] on button "Mark as Complete" at bounding box center [927, 329] width 154 height 34
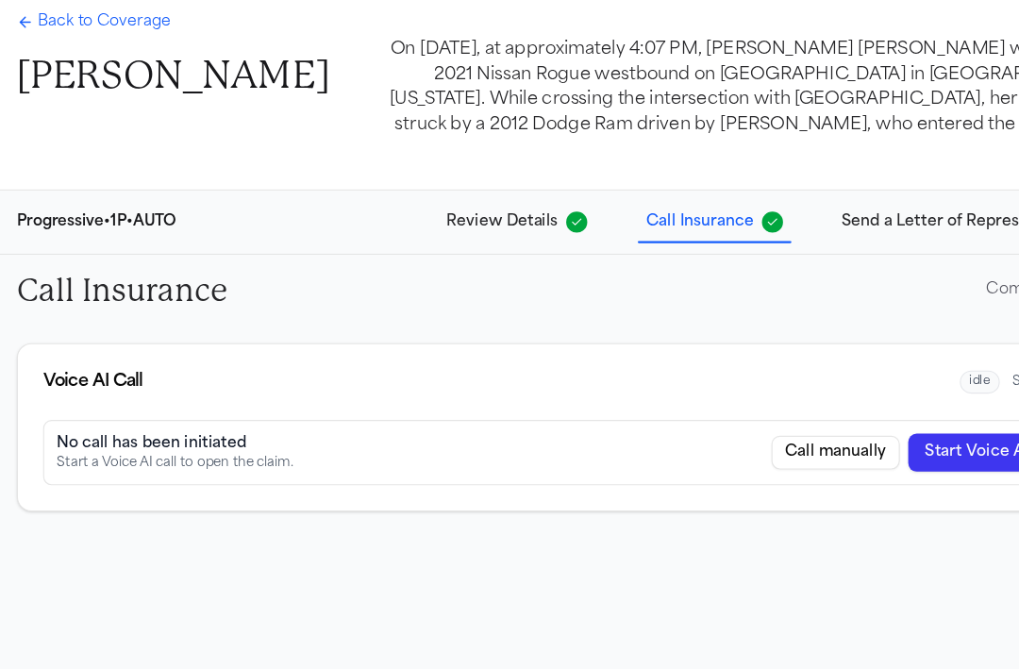
click at [44, 90] on span "Back to Coverage" at bounding box center [93, 88] width 119 height 19
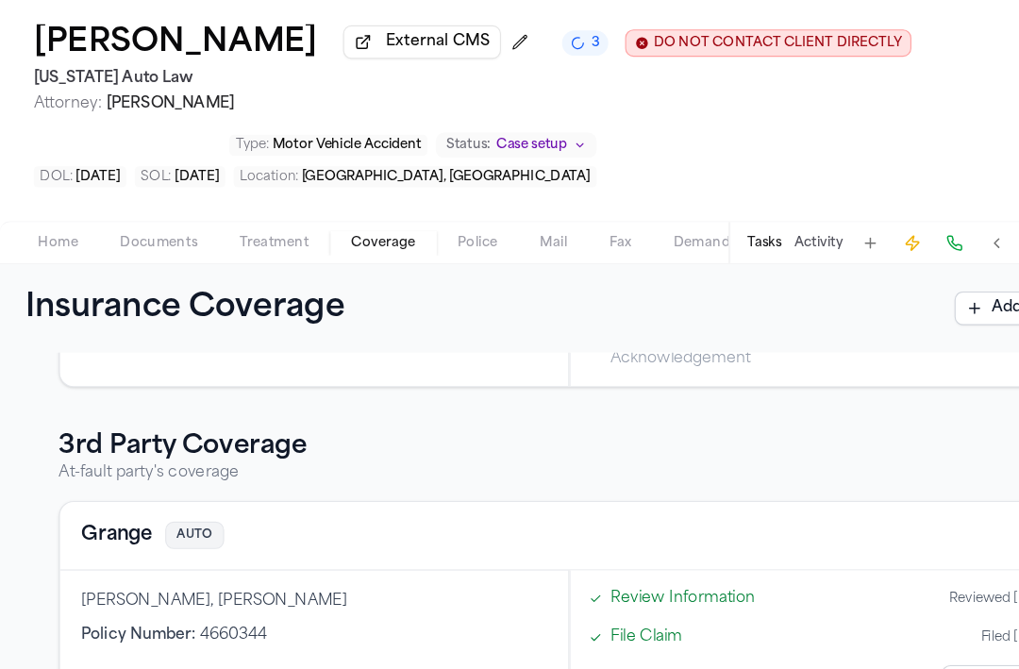
scroll to position [524, 0]
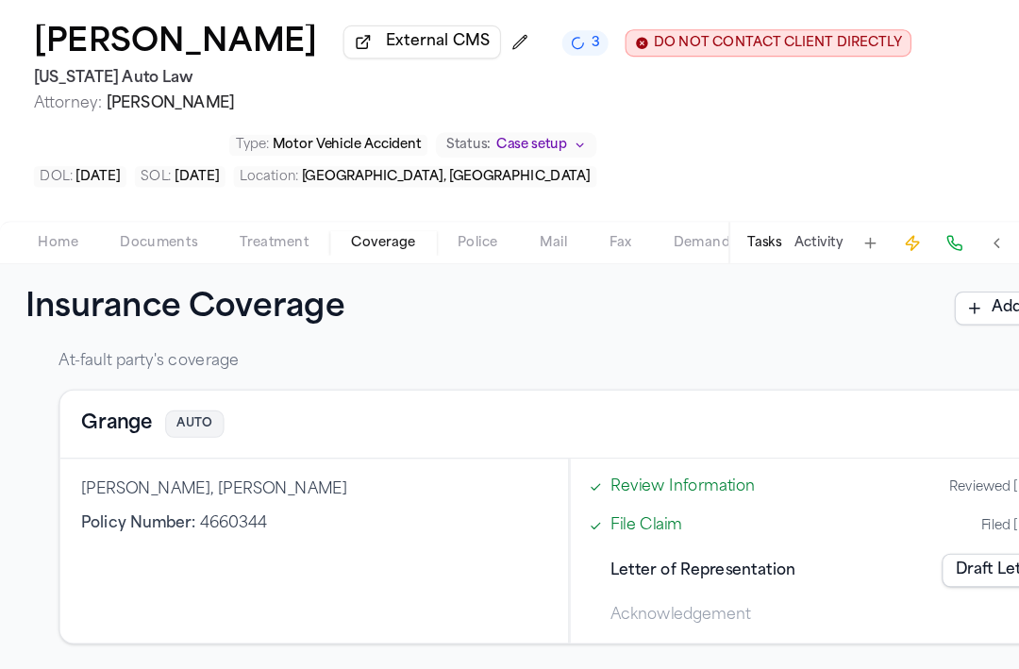
click at [172, 288] on span "Documents" at bounding box center [143, 286] width 70 height 15
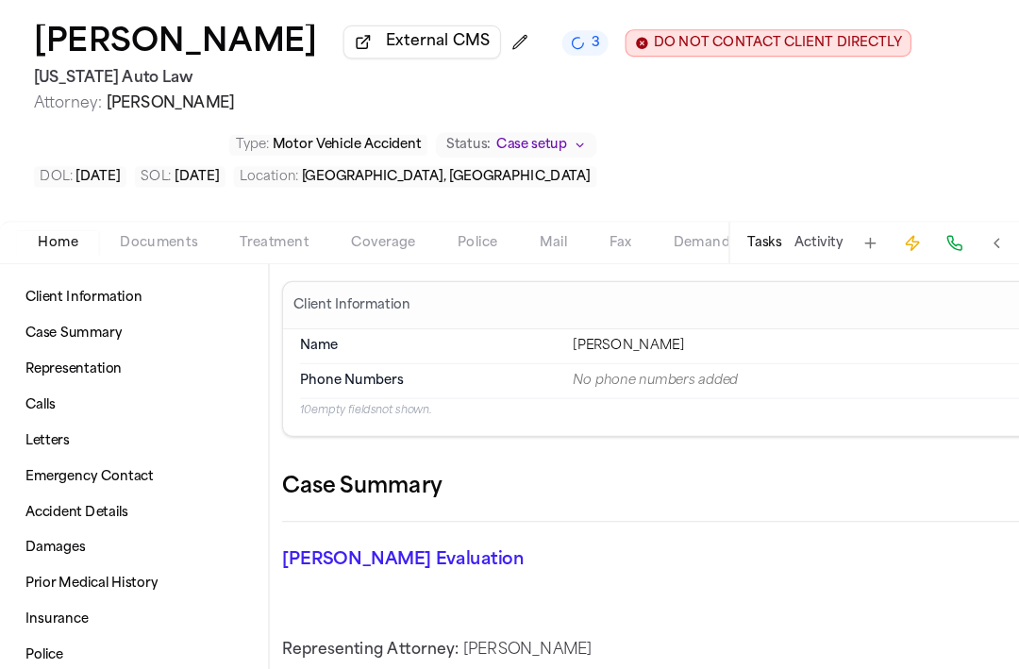
click at [27, 296] on button "Home" at bounding box center [52, 286] width 74 height 23
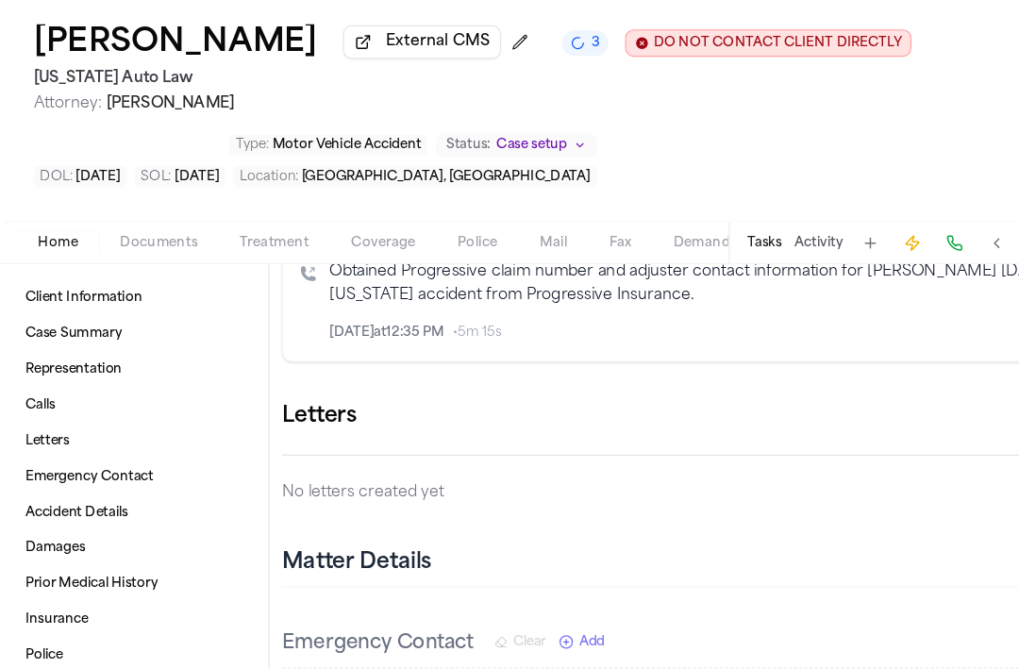
scroll to position [574, 0]
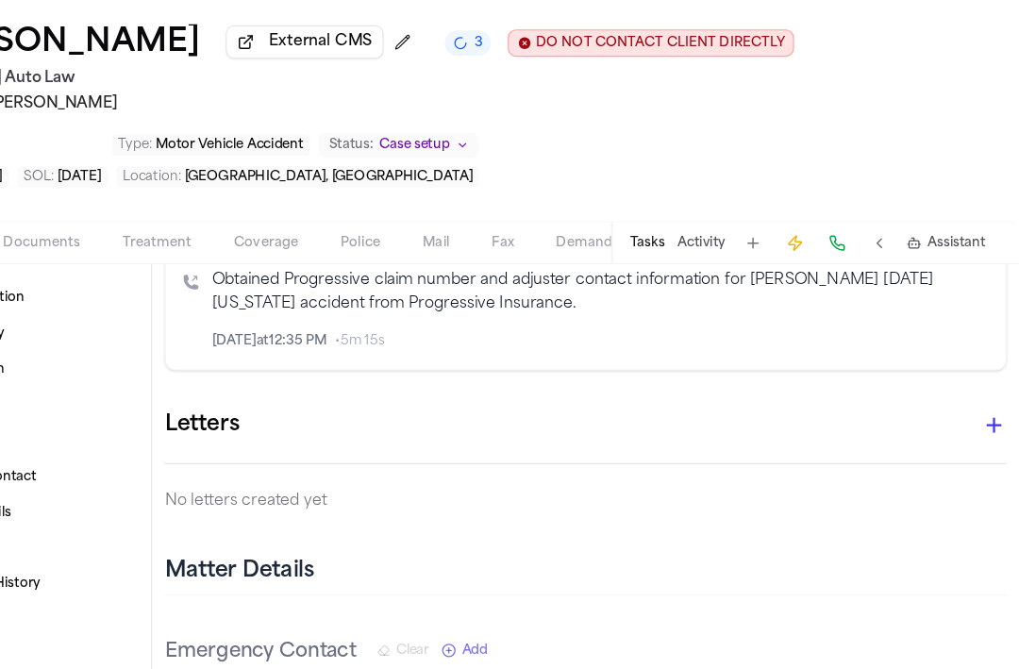
click at [979, 459] on button "button" at bounding box center [996, 450] width 38 height 38
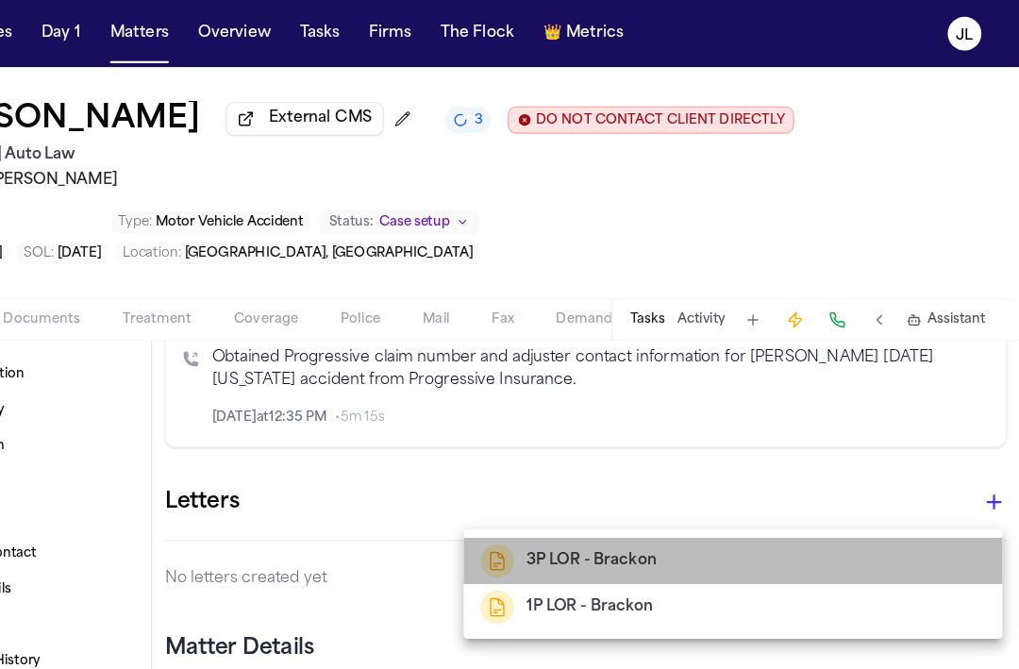
click at [597, 493] on h2 "3P LOR - Brackon" at bounding box center [635, 503] width 116 height 23
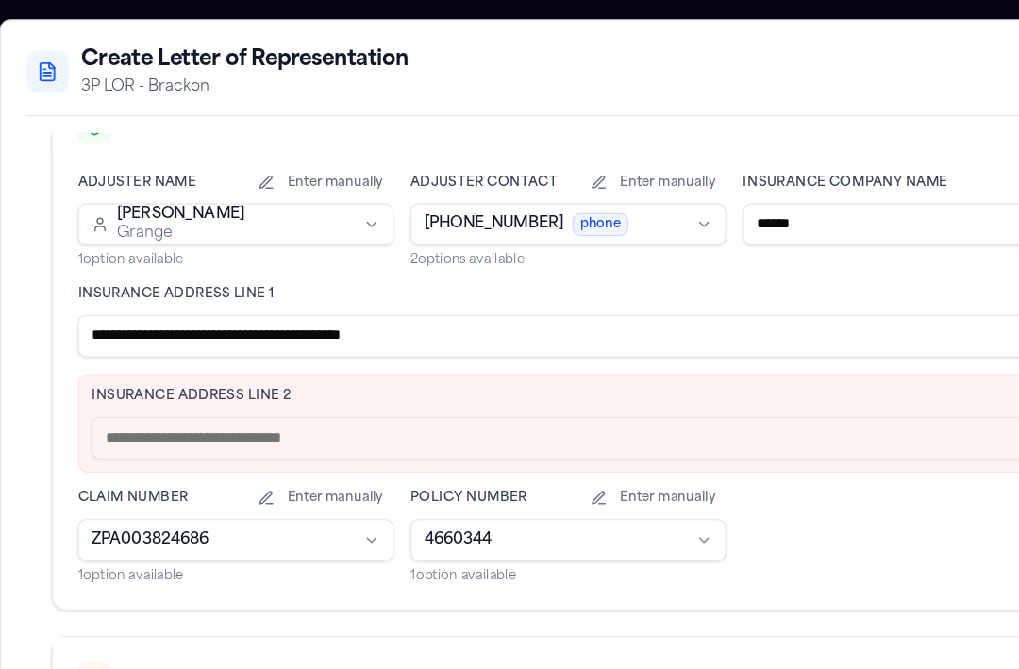
scroll to position [471, 0]
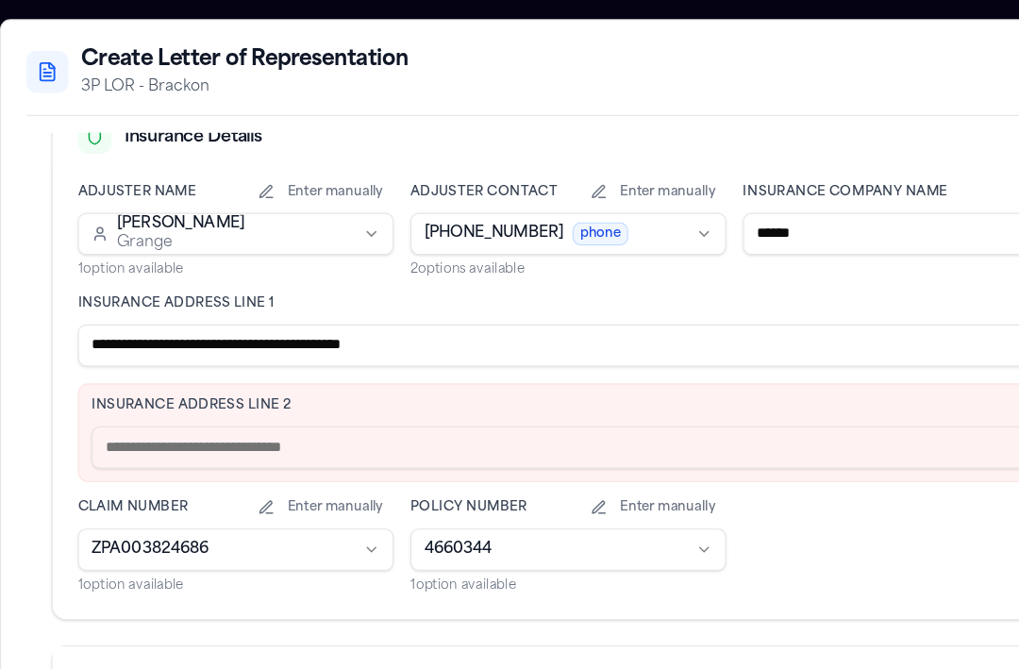
drag, startPoint x: 420, startPoint y: 315, endPoint x: 175, endPoint y: 301, distance: 244.8
click at [175, 301] on input "**********" at bounding box center [509, 310] width 879 height 38
type input "**********"
click at [148, 411] on input "text" at bounding box center [509, 401] width 855 height 38
paste input "**********"
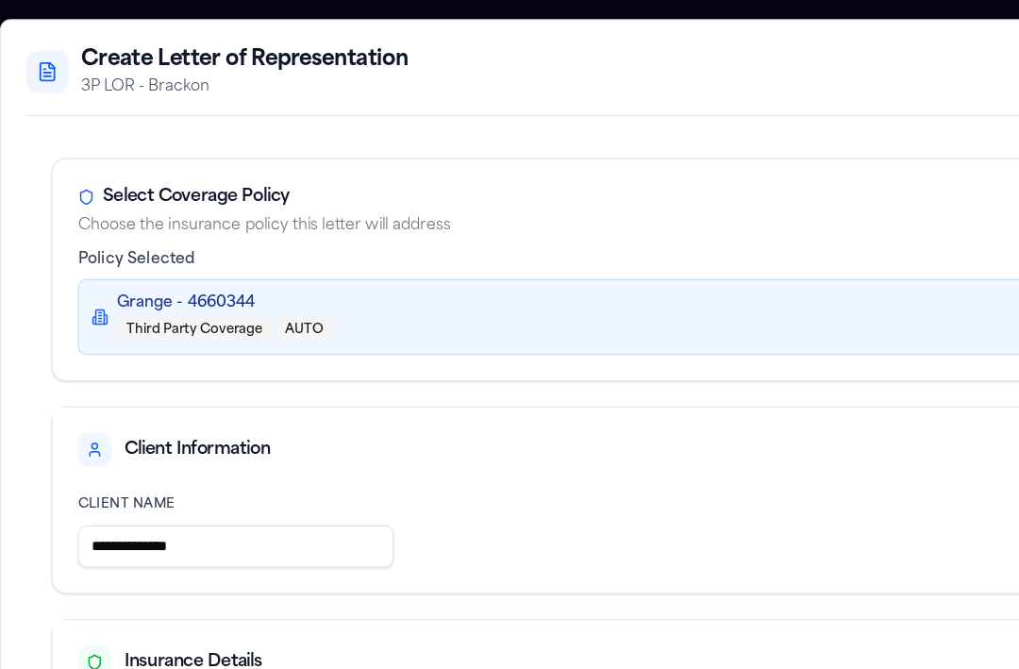
scroll to position [745, 0]
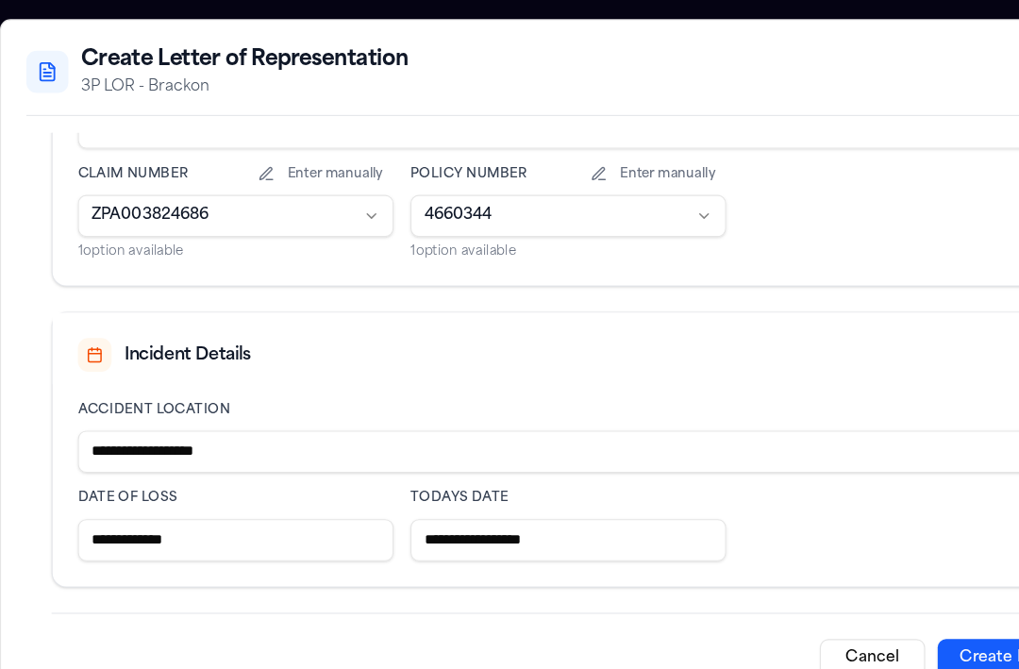
type input "**********"
click at [884, 592] on button "Create Letter" at bounding box center [907, 590] width 132 height 34
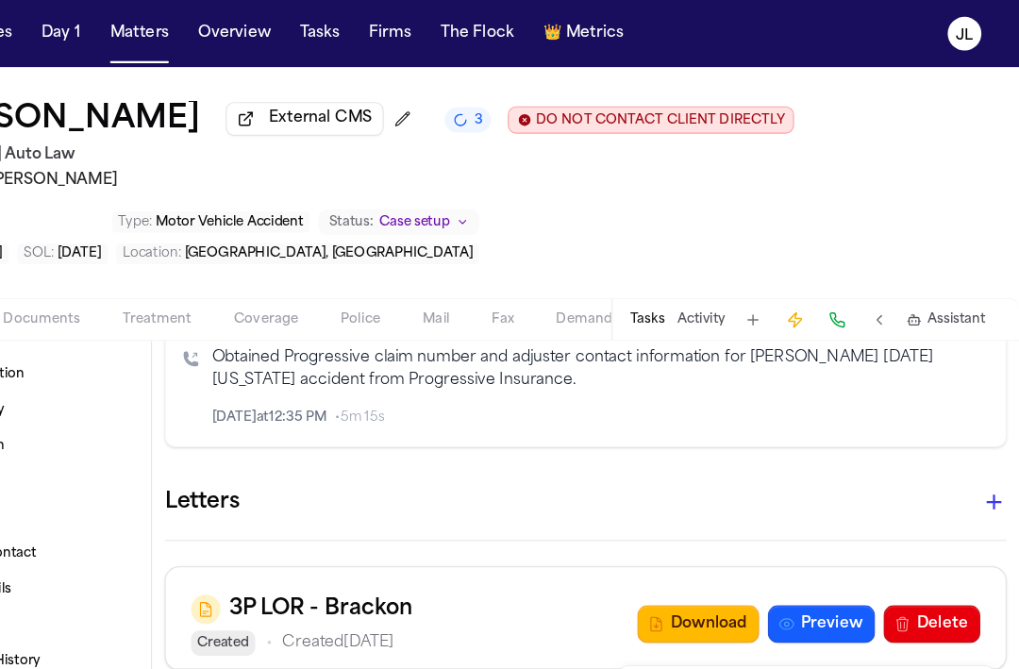
click at [992, 448] on icon "button" at bounding box center [996, 450] width 23 height 23
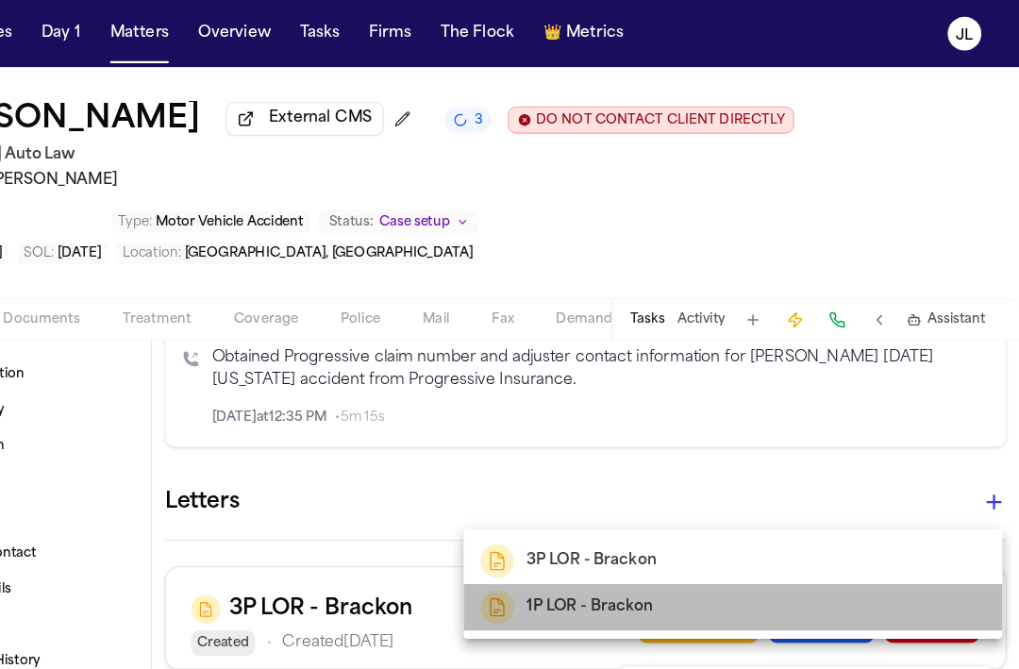
click at [670, 543] on h2 "1P LOR - Brackon" at bounding box center [633, 544] width 113 height 23
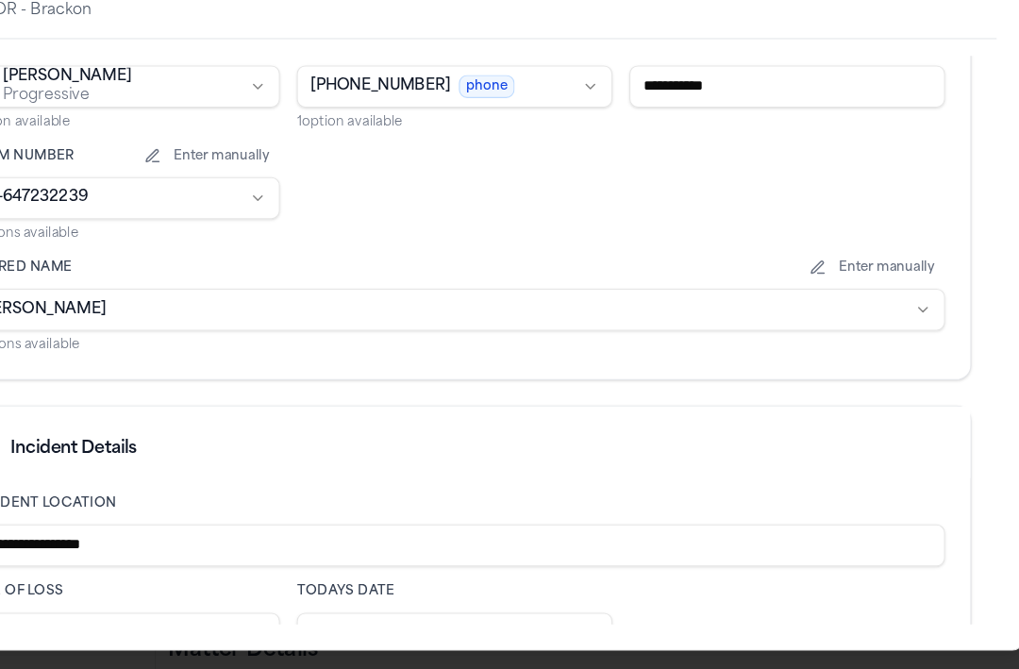
scroll to position [687, 0]
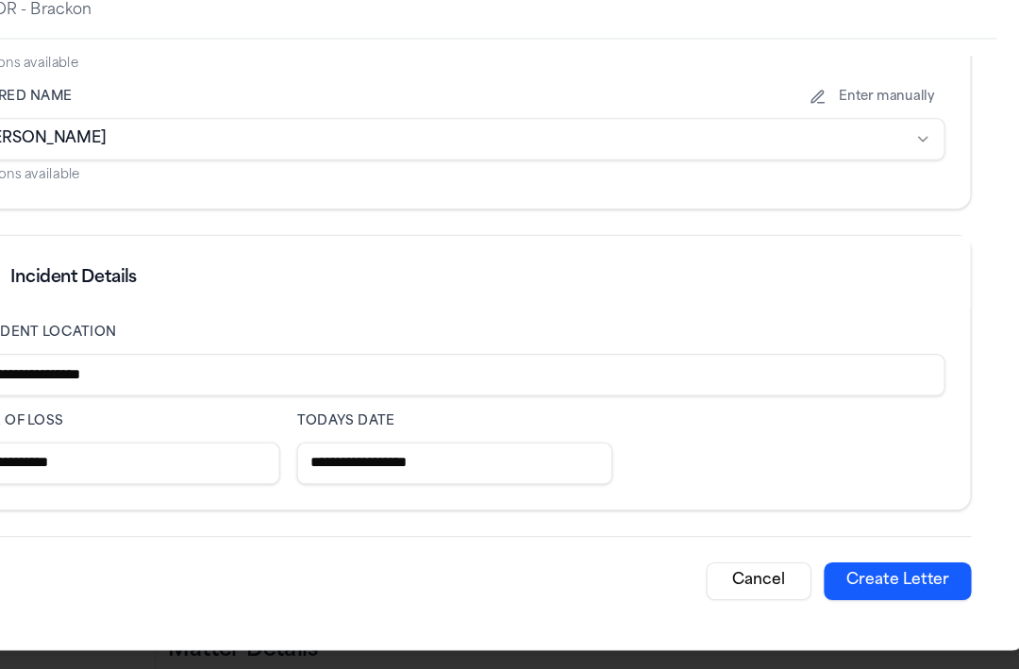
click at [910, 585] on button "Create Letter" at bounding box center [907, 590] width 132 height 34
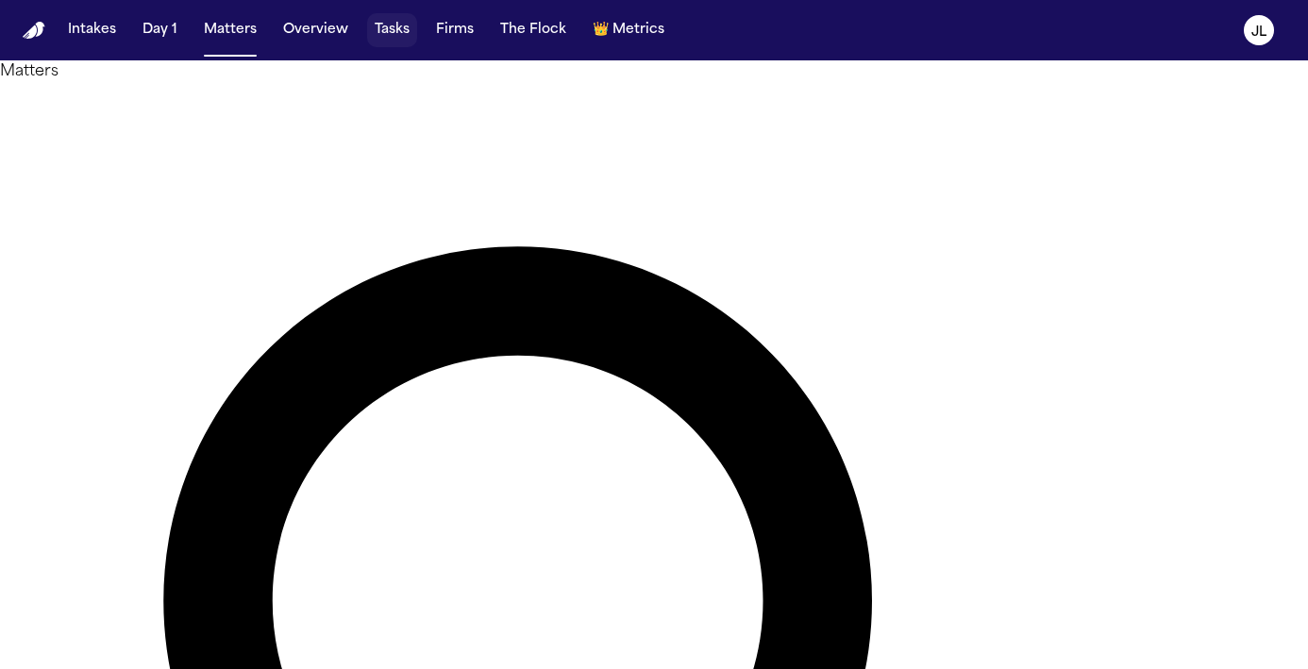
click at [375, 28] on button "Tasks" at bounding box center [392, 30] width 50 height 34
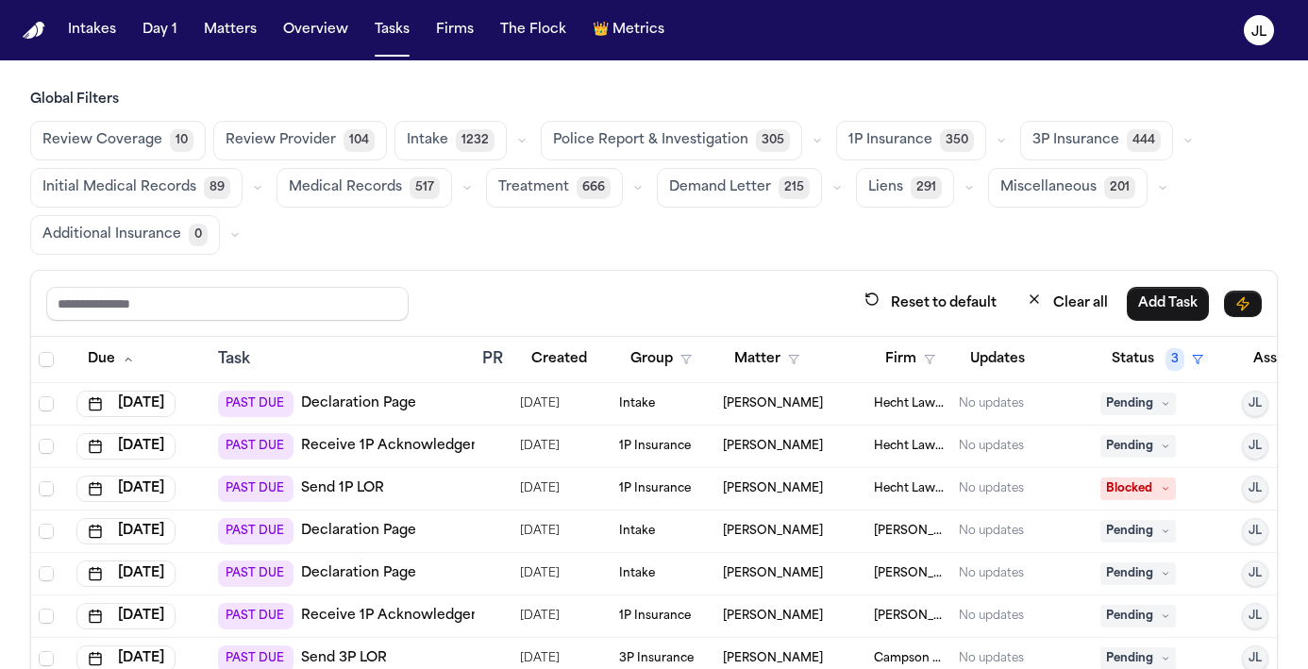
scroll to position [0, 97]
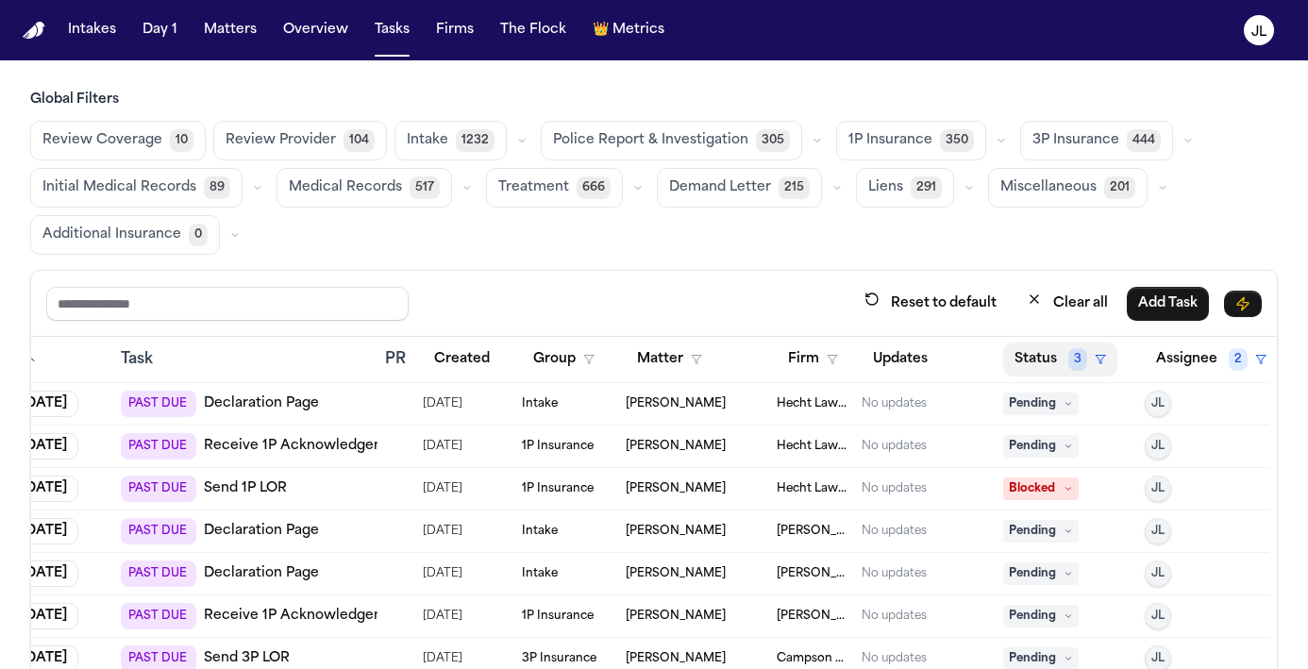
click at [1015, 368] on button "Status 3" at bounding box center [1060, 359] width 114 height 34
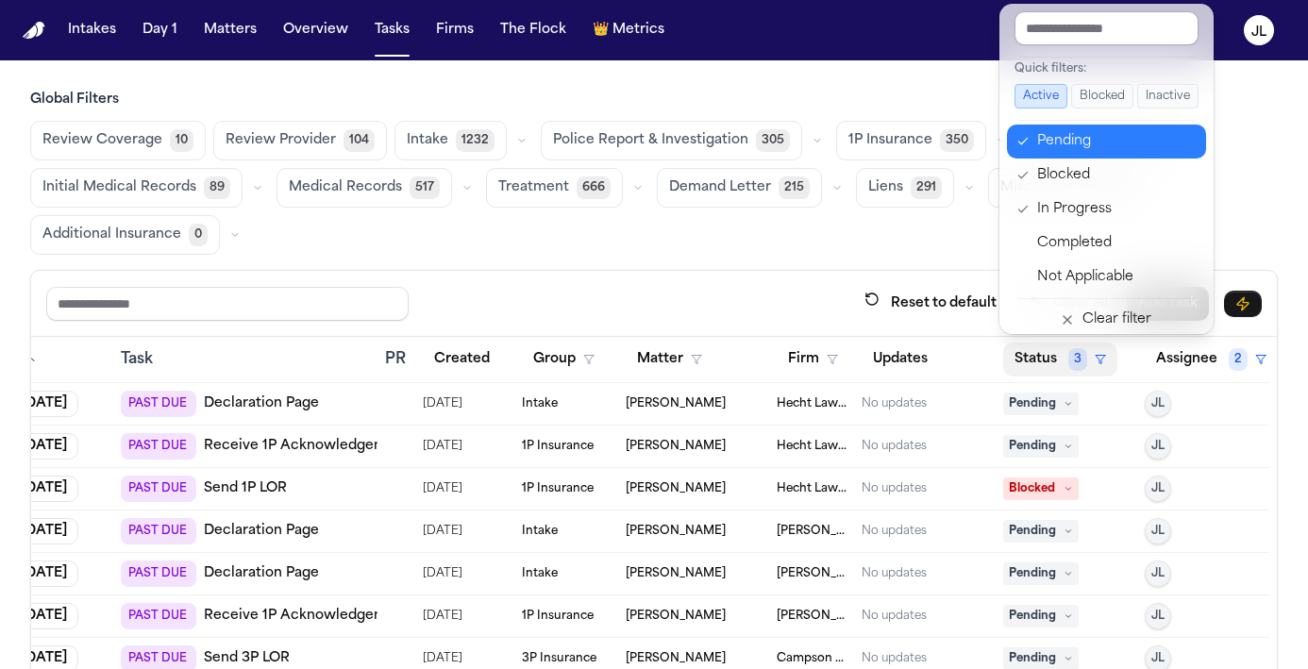
click at [1057, 140] on div "Pending" at bounding box center [1116, 141] width 158 height 23
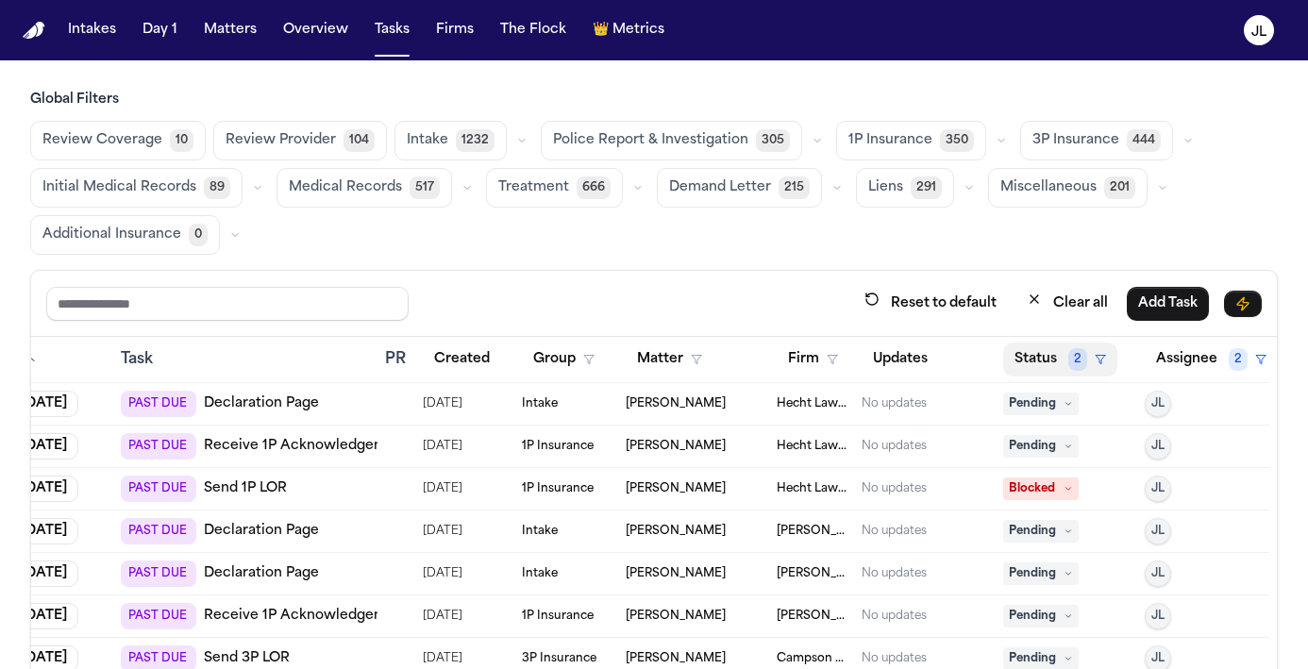
click at [1061, 355] on button "Status 2" at bounding box center [1060, 359] width 114 height 34
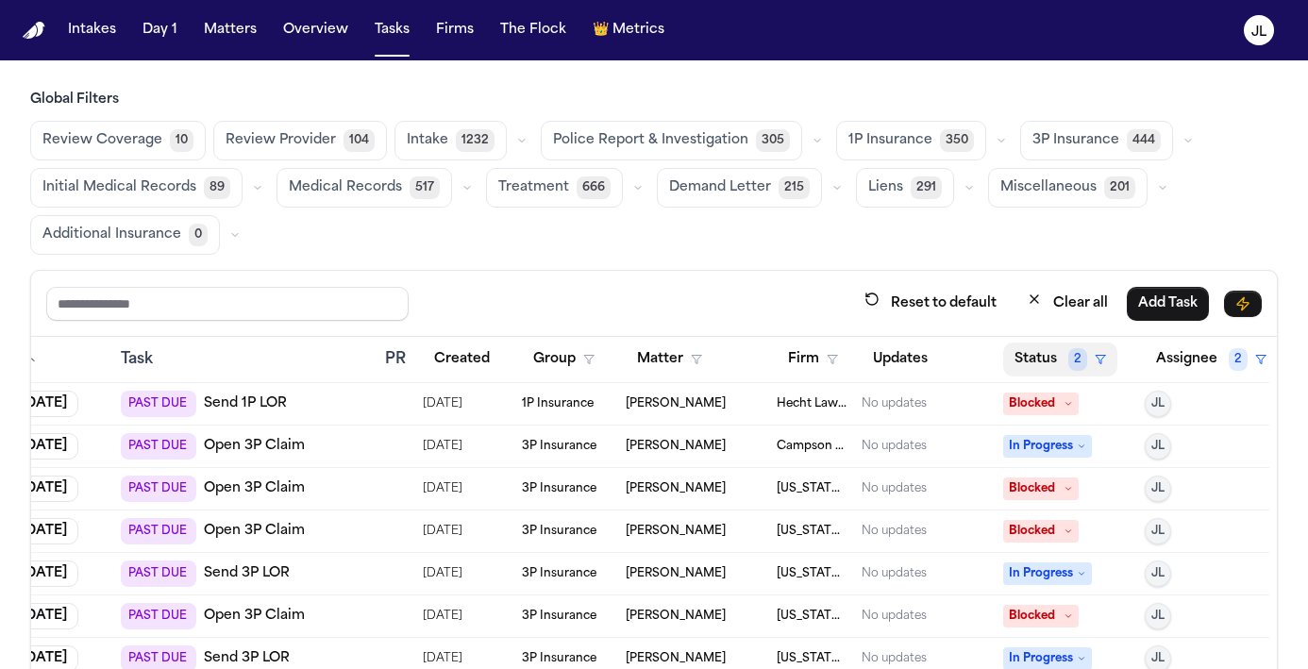
click at [1038, 371] on button "Status 2" at bounding box center [1060, 359] width 114 height 34
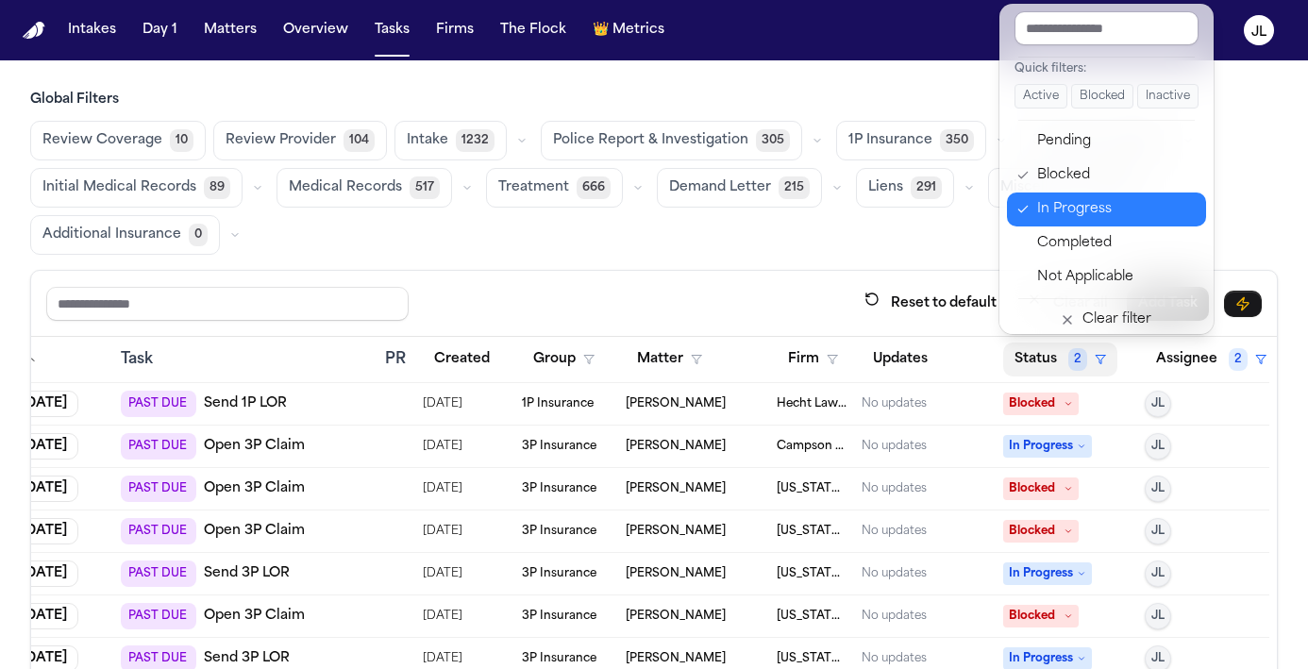
click at [1073, 197] on button "In Progress" at bounding box center [1106, 209] width 199 height 34
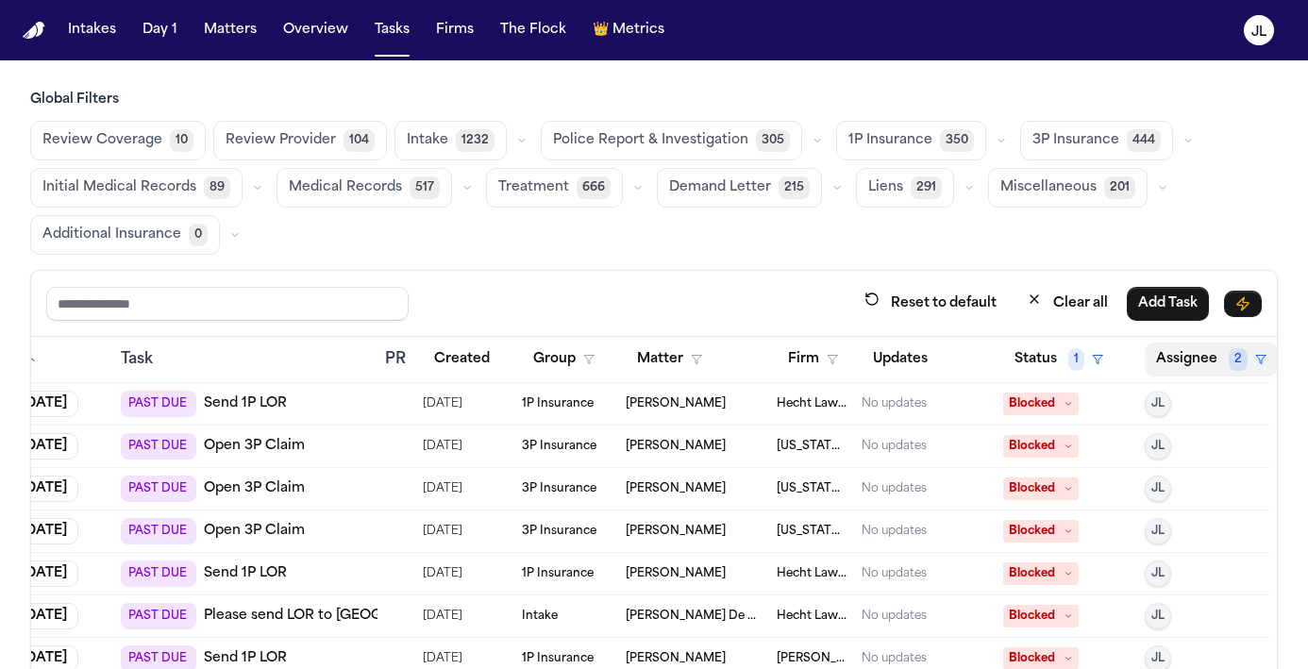
click at [1212, 354] on button "Assignee 2" at bounding box center [1210, 359] width 133 height 34
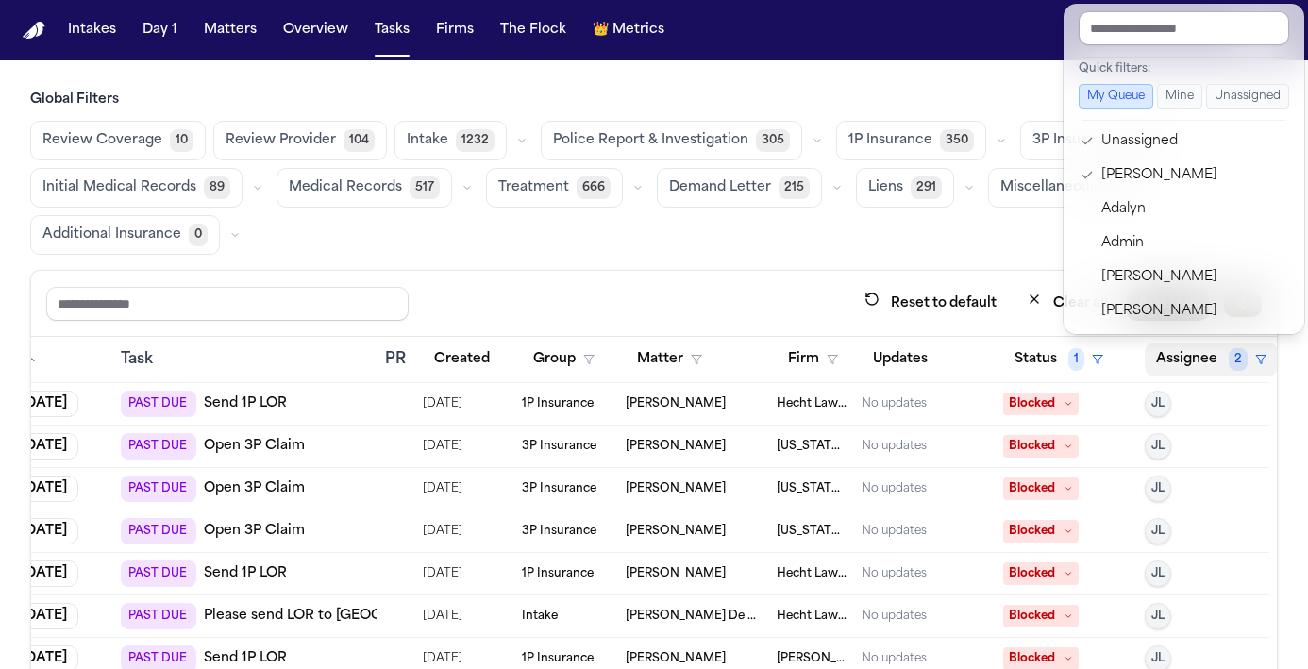
click at [1213, 347] on button "Assignee 2" at bounding box center [1210, 359] width 133 height 34
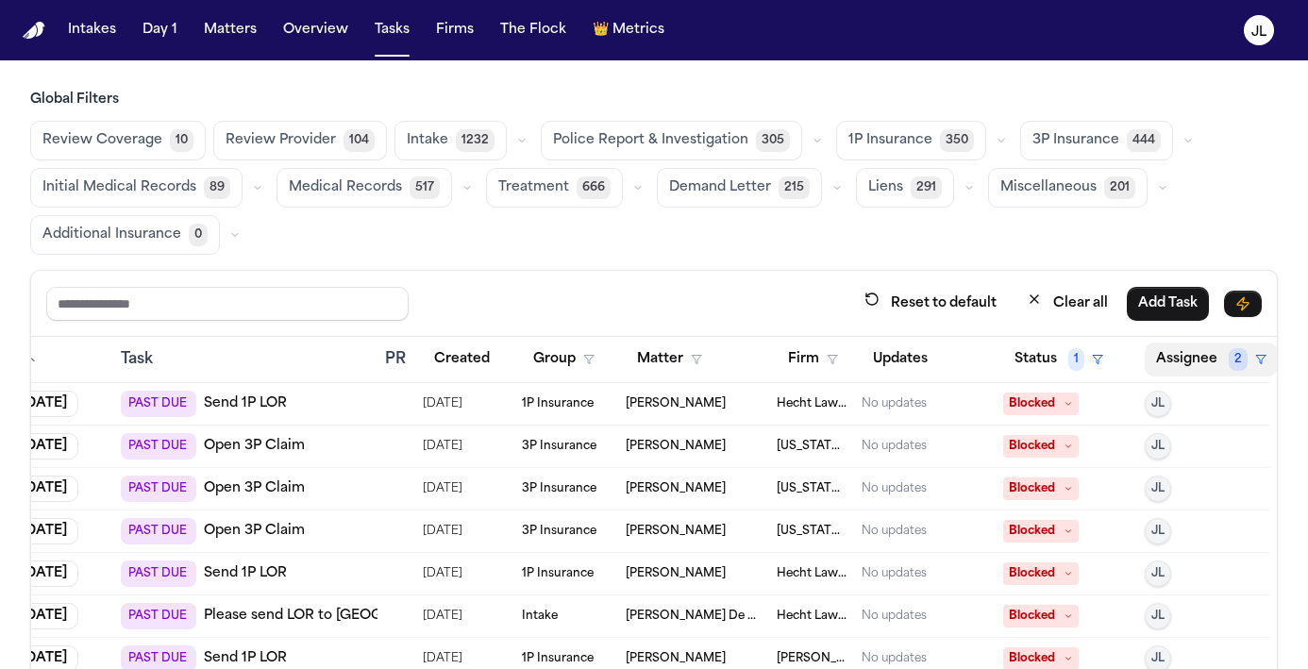
click at [1203, 367] on button "Assignee 2" at bounding box center [1210, 359] width 133 height 34
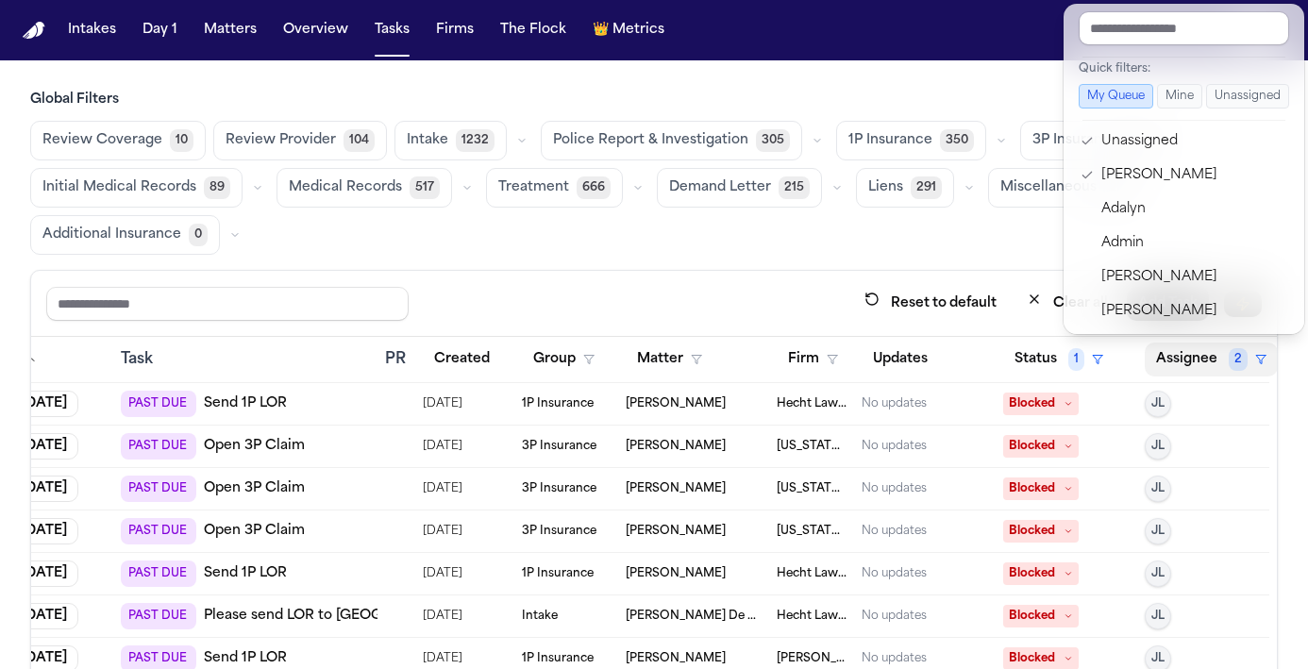
click at [985, 244] on div "Global Filters Review Coverage 10 Review Provider 104 Intake 1232 Police Report…" at bounding box center [653, 445] width 1247 height 709
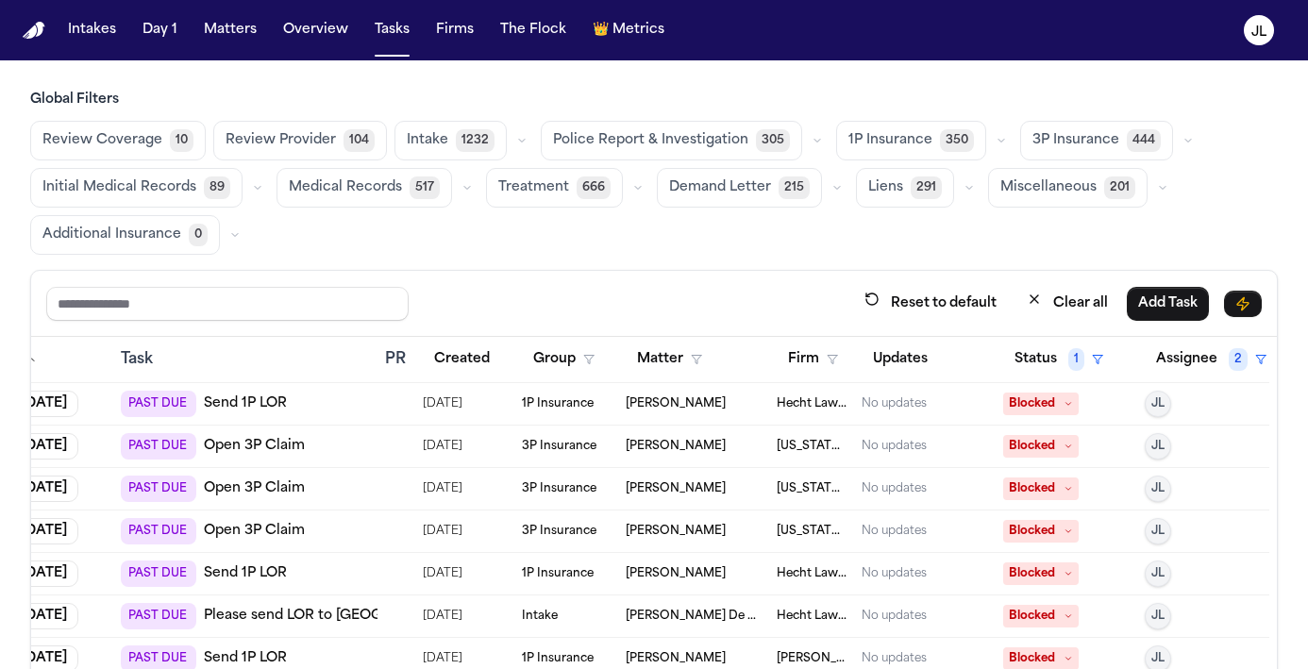
click at [1059, 146] on span "3P Insurance" at bounding box center [1075, 140] width 87 height 19
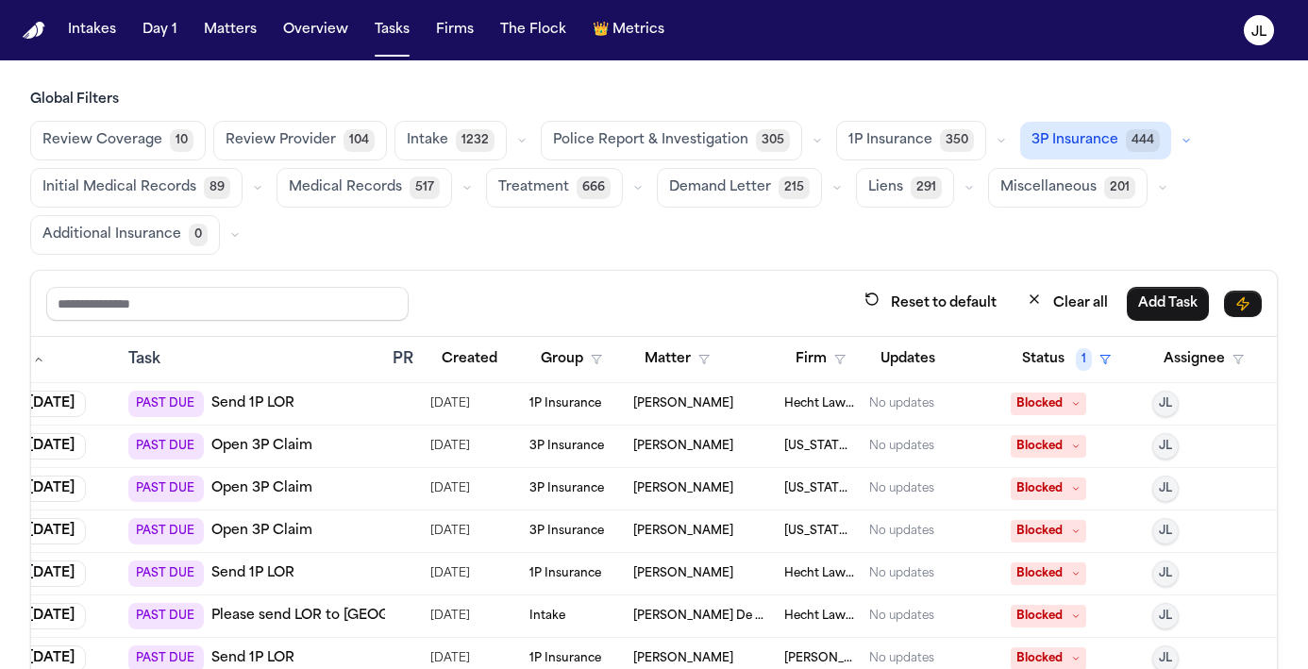
scroll to position [0, 90]
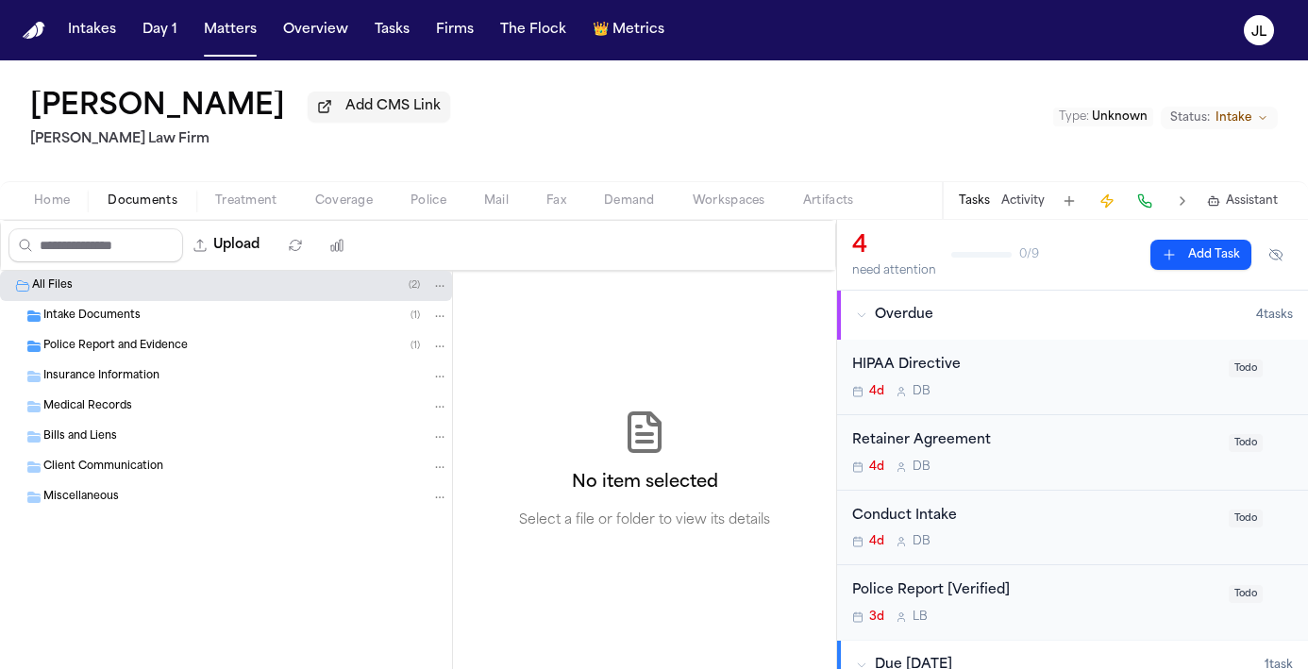
click at [331, 205] on span "Coverage" at bounding box center [344, 200] width 58 height 15
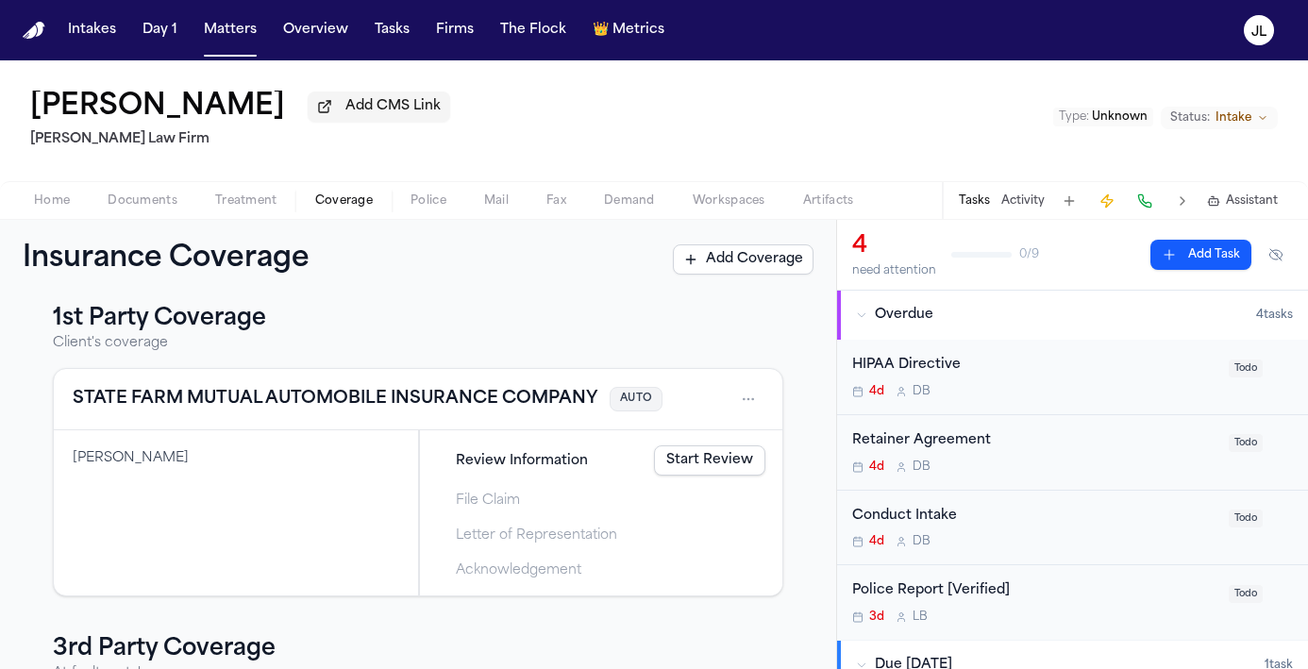
scroll to position [9, 0]
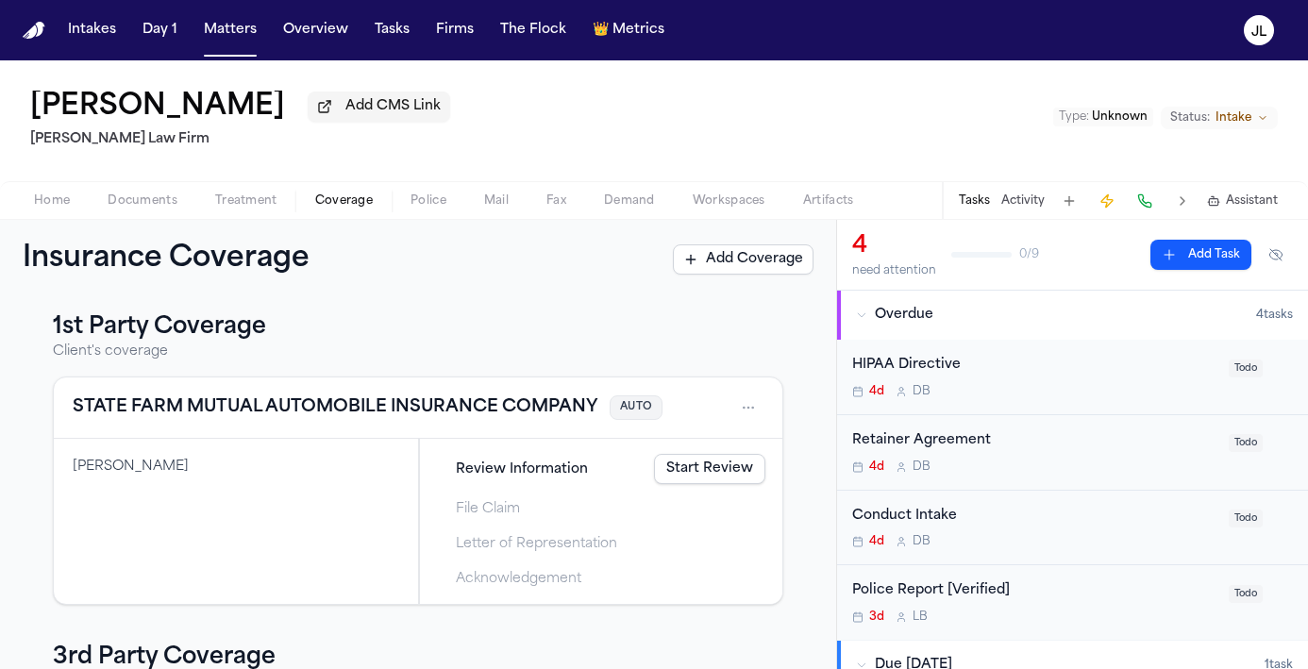
click at [293, 372] on div "1st Party Coverage Client's coverage STATE FARM MUTUAL AUTOMOBILE INSURANCE COM…" at bounding box center [418, 458] width 730 height 292
click at [284, 410] on button "STATE FARM MUTUAL AUTOMOBILE INSURANCE COMPANY" at bounding box center [335, 407] width 525 height 26
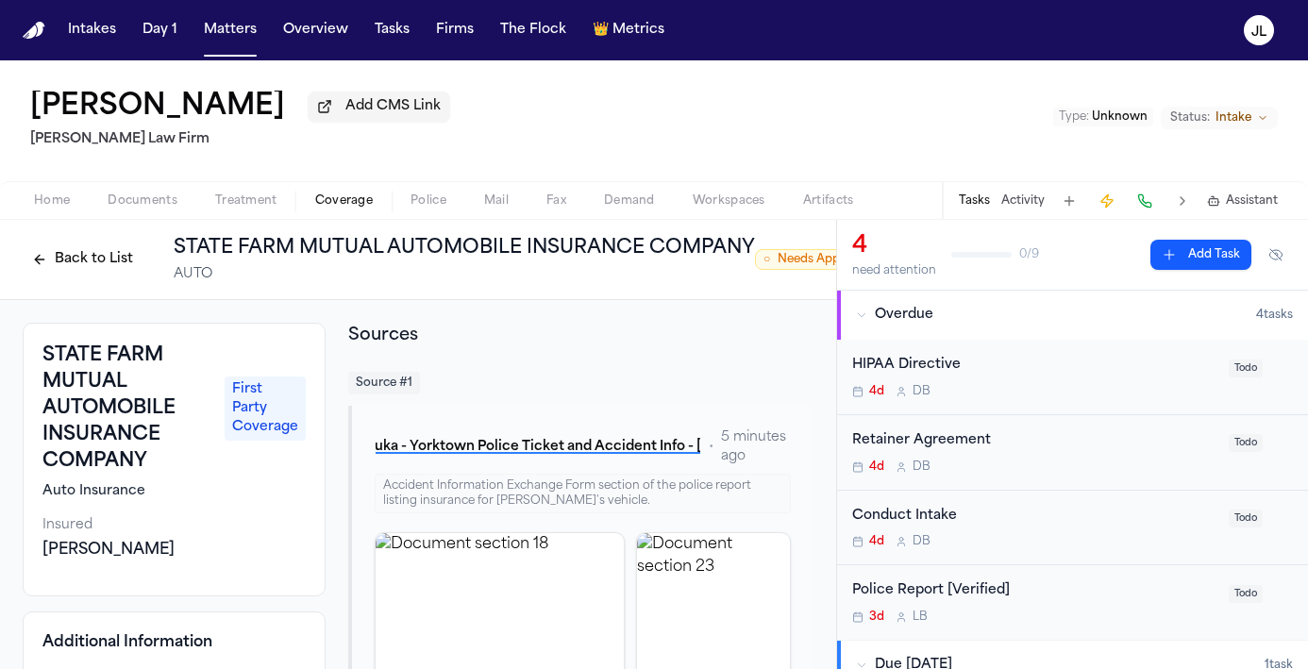
scroll to position [0, 290]
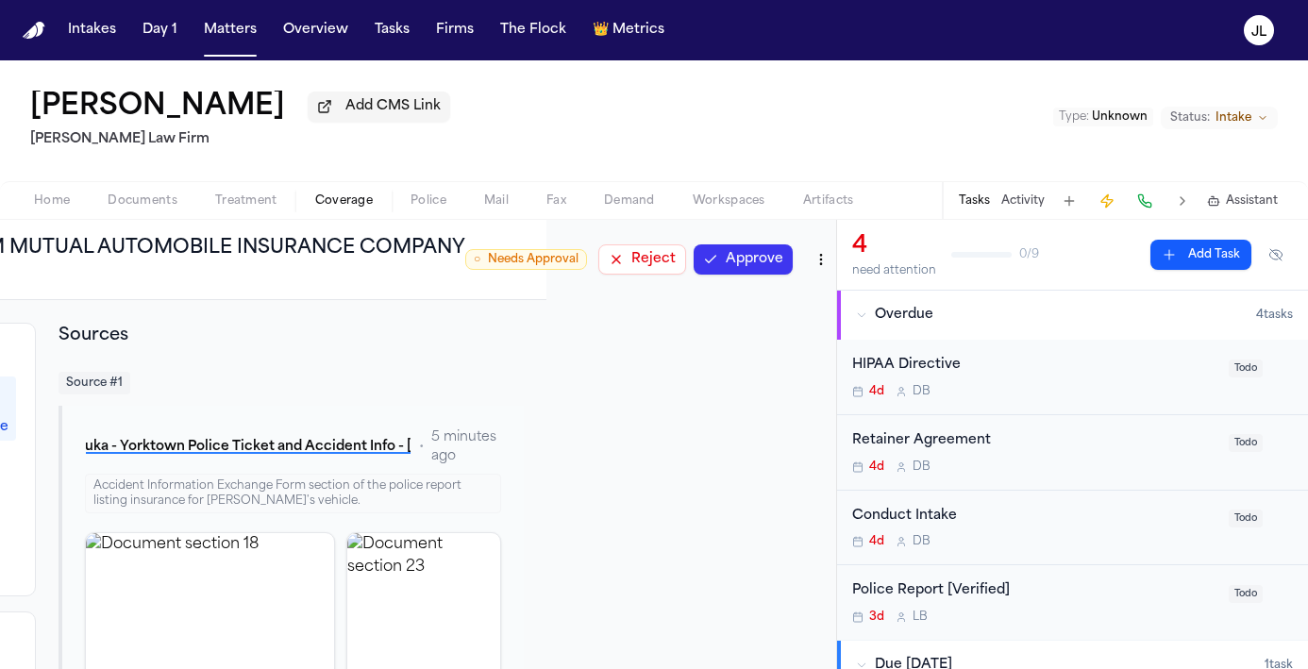
click at [738, 275] on button "Approve" at bounding box center [742, 259] width 99 height 30
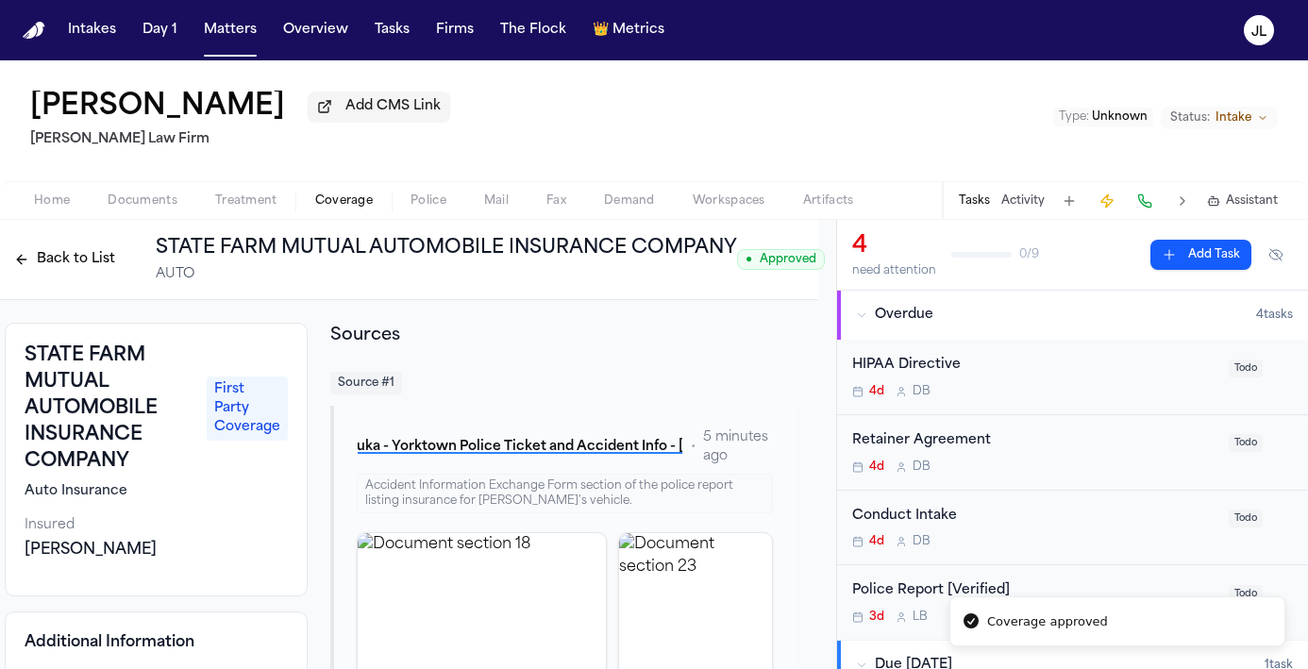
scroll to position [0, 0]
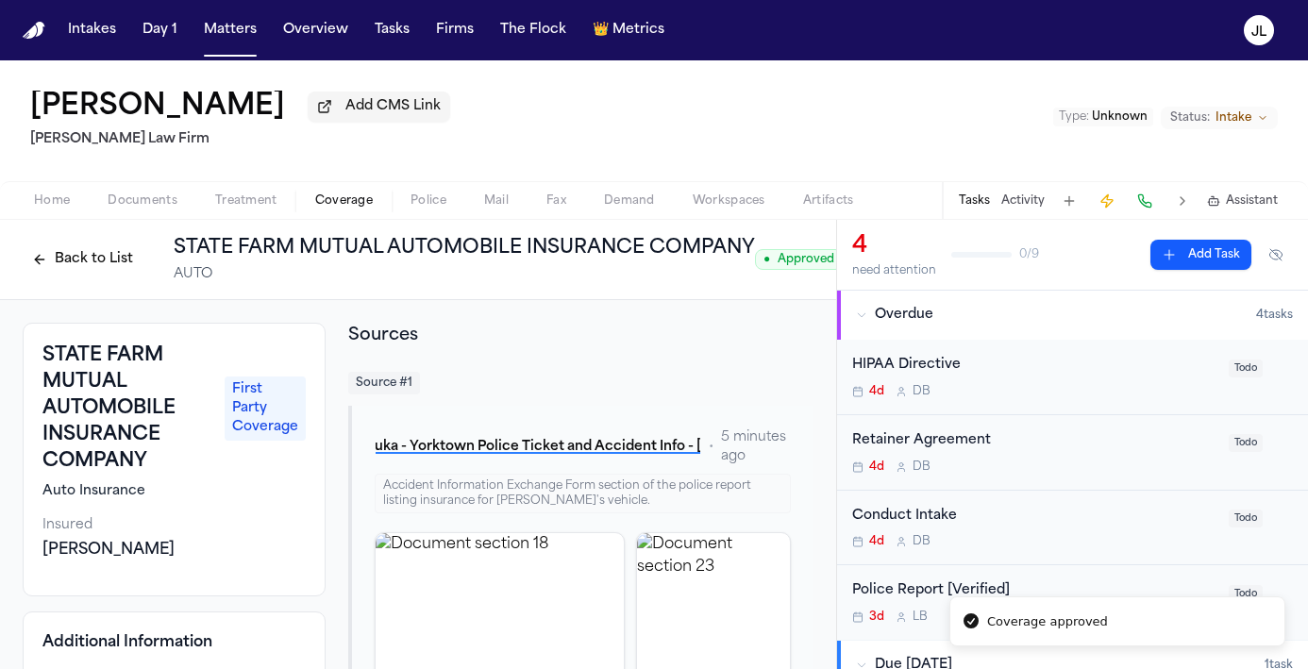
click at [39, 267] on button "Back to List" at bounding box center [83, 259] width 120 height 30
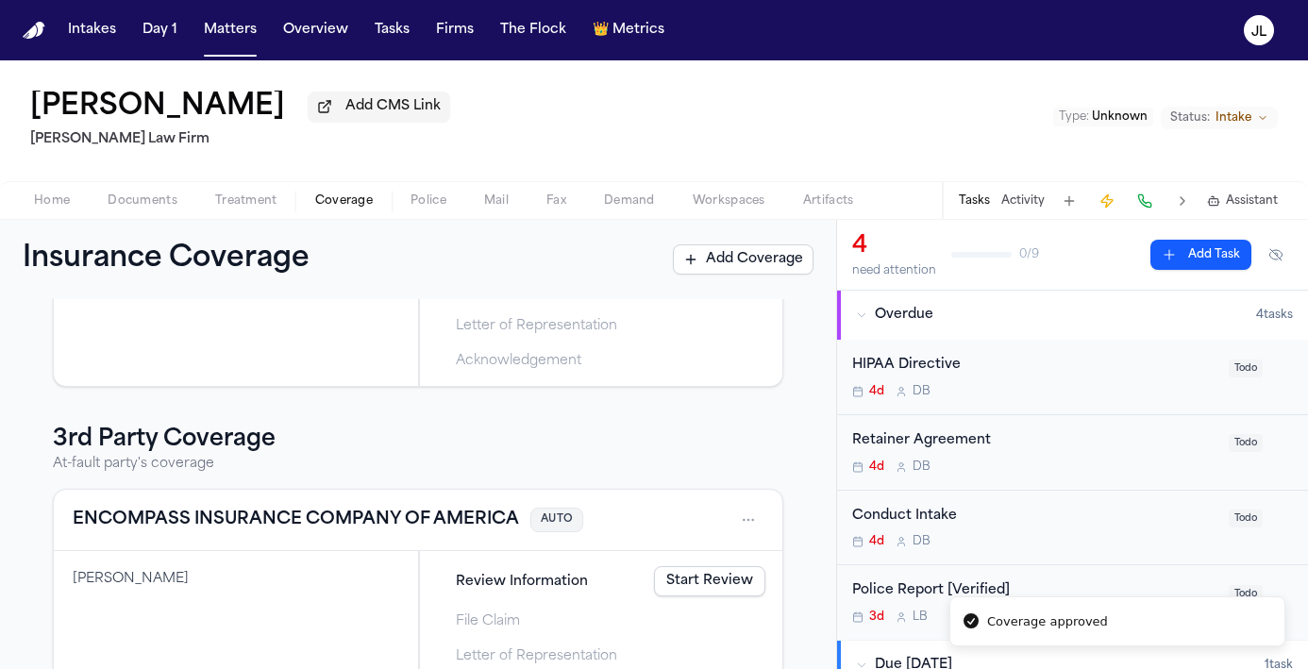
scroll to position [302, 0]
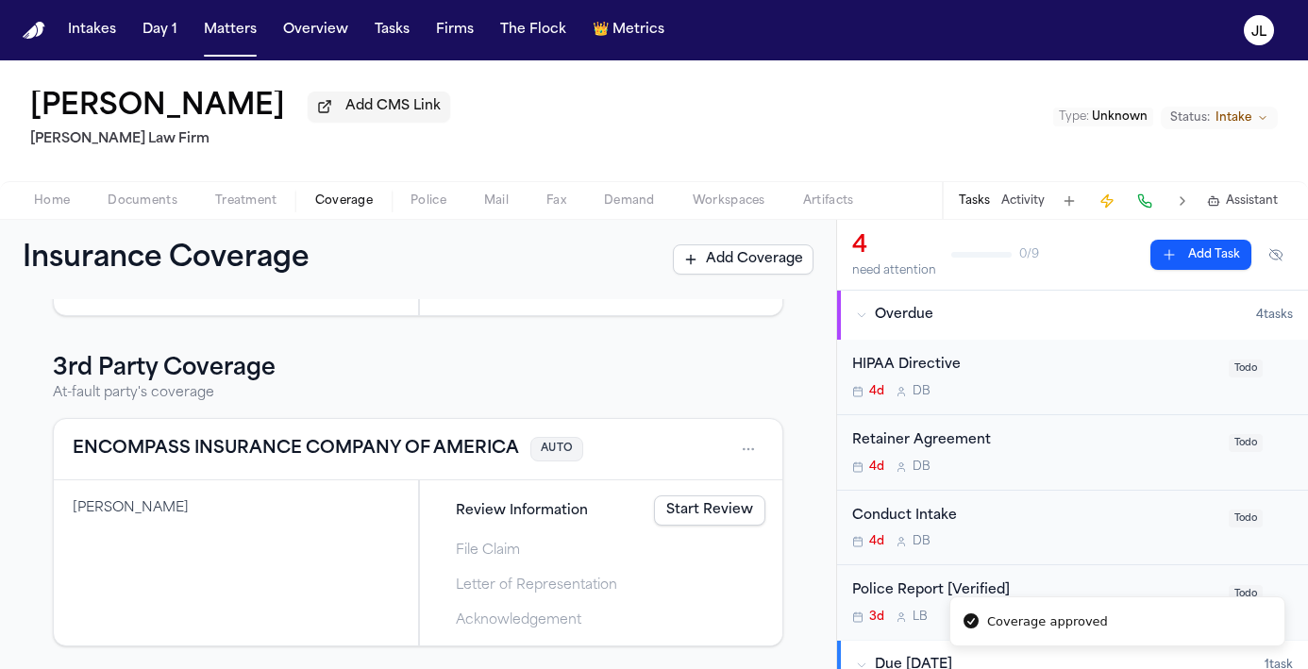
click at [268, 436] on button "ENCOMPASS INSURANCE COMPANY OF AMERICA" at bounding box center [296, 449] width 446 height 26
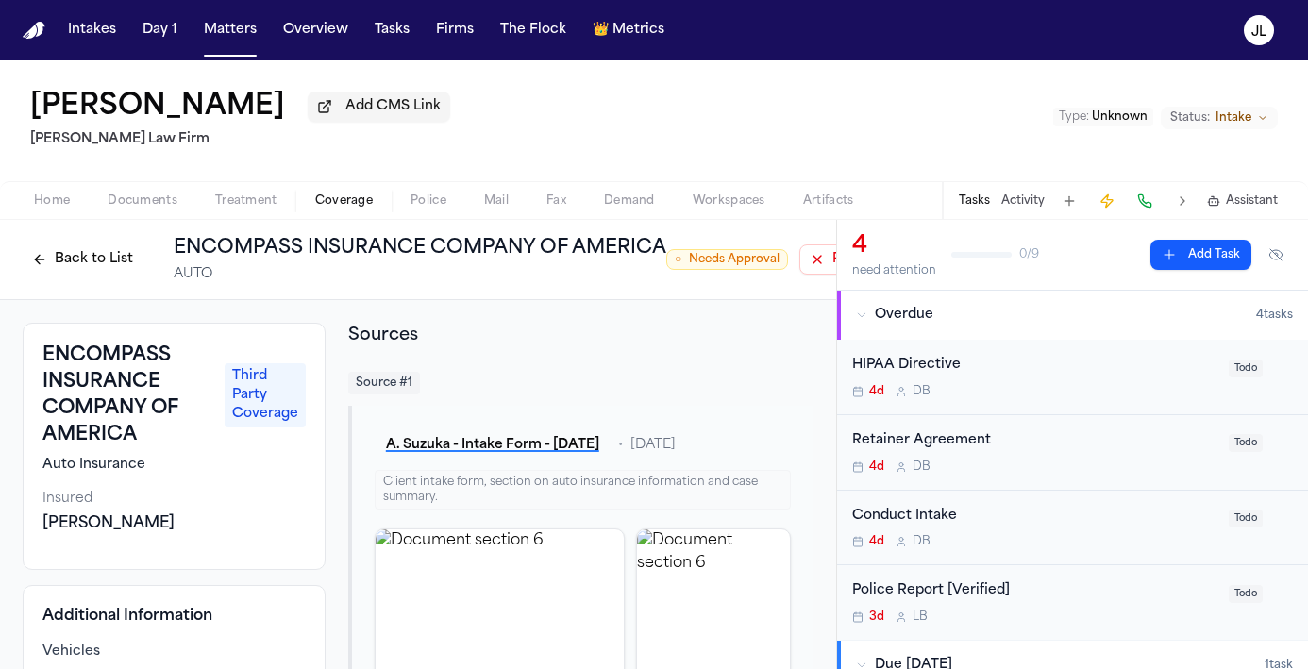
scroll to position [0, 201]
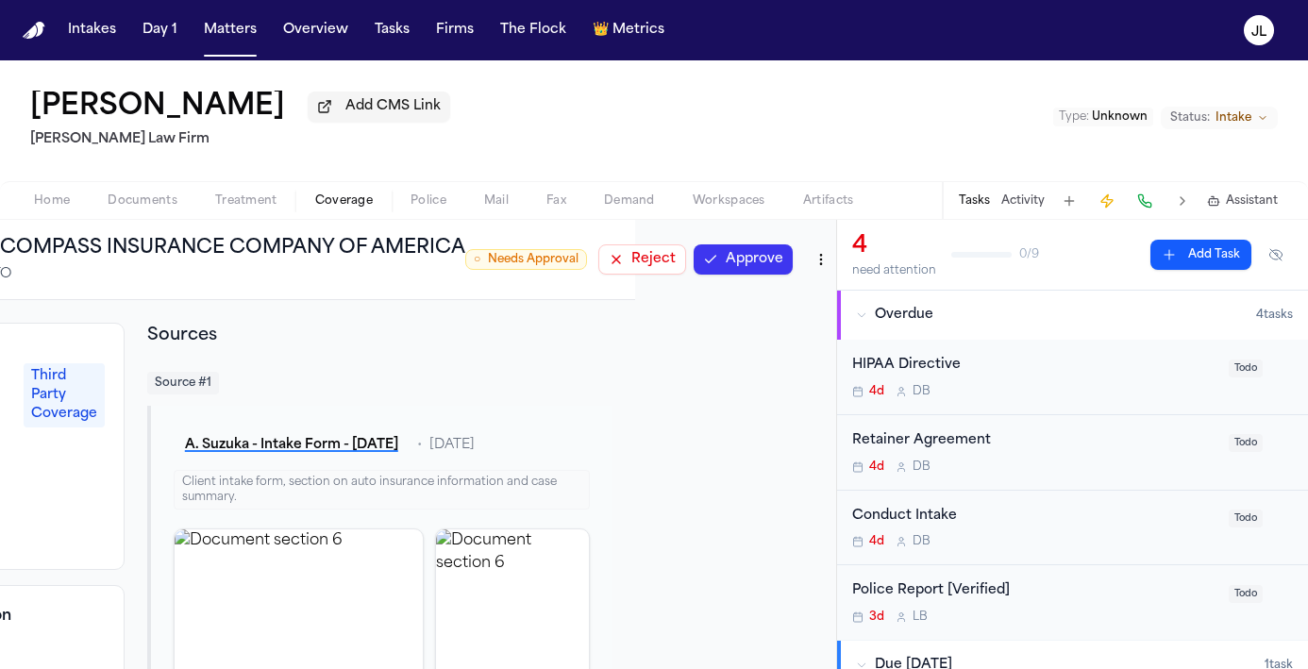
click at [769, 271] on button "Approve" at bounding box center [742, 259] width 99 height 30
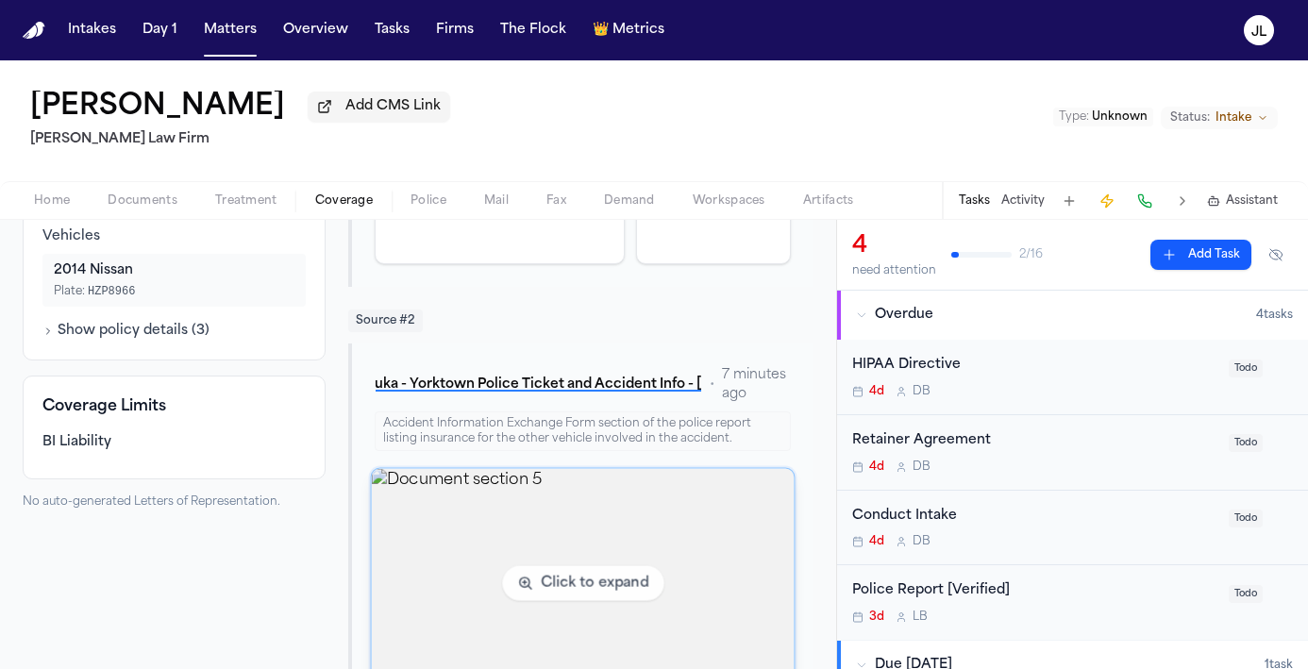
scroll to position [446, 0]
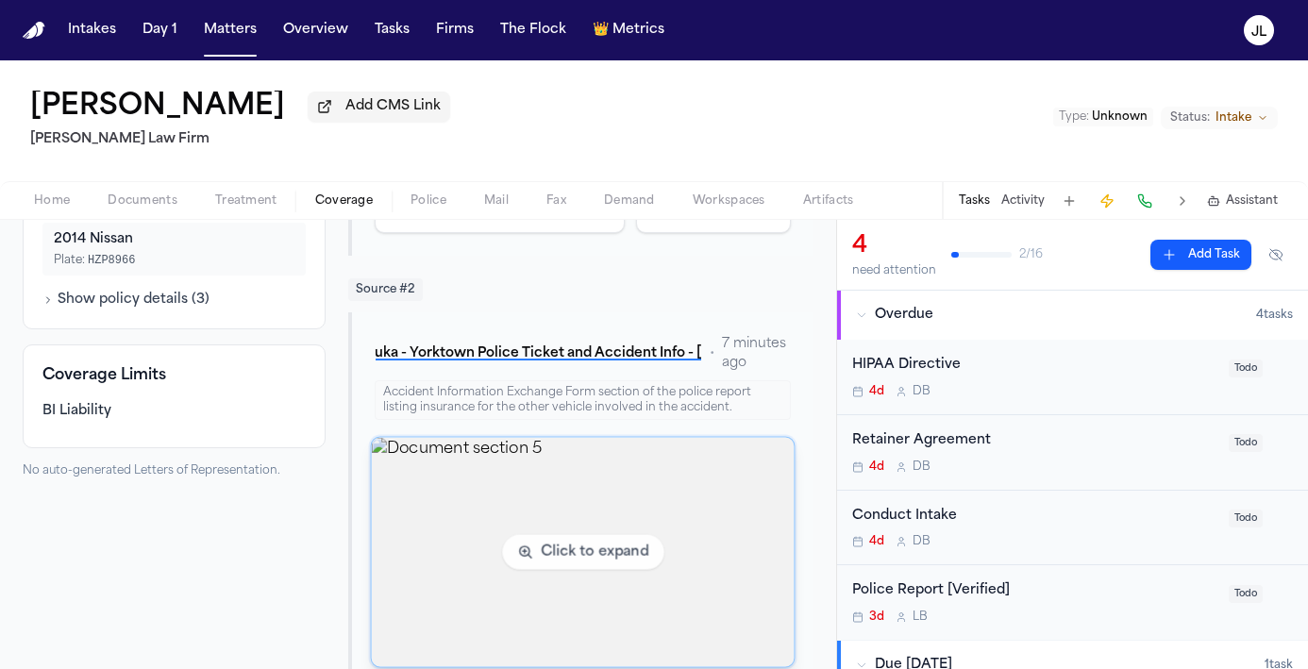
click at [662, 542] on img "View document section 5" at bounding box center [582, 552] width 423 height 229
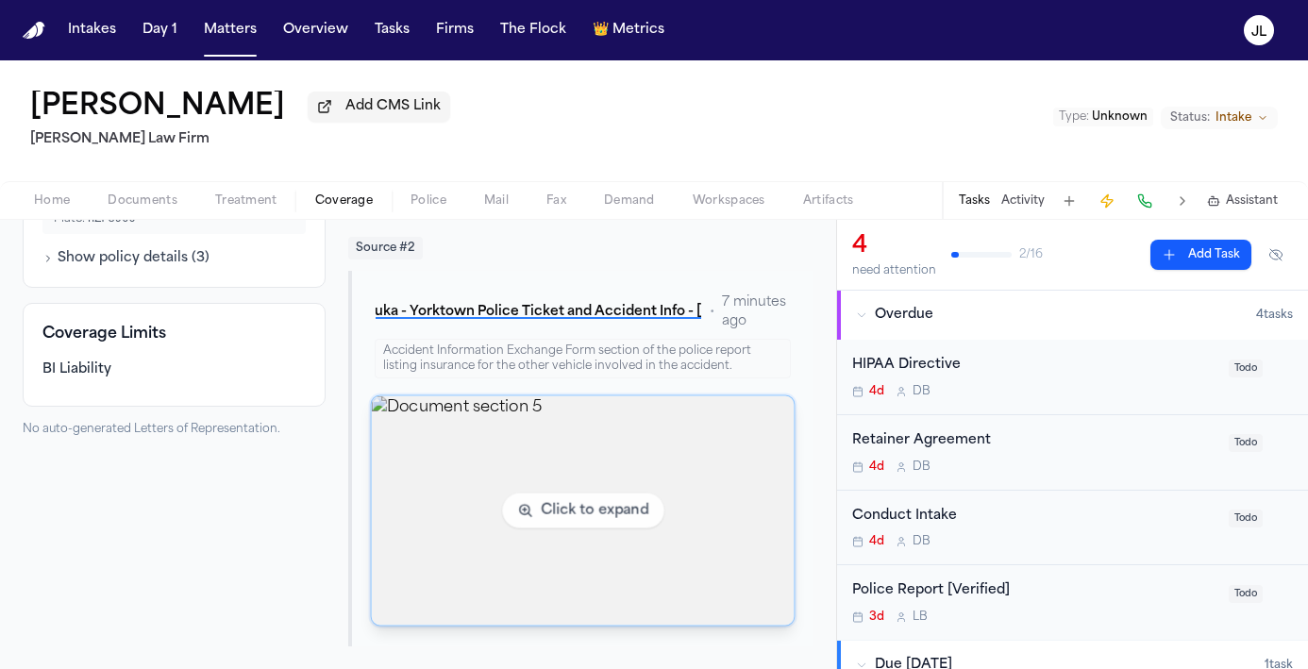
scroll to position [0, 0]
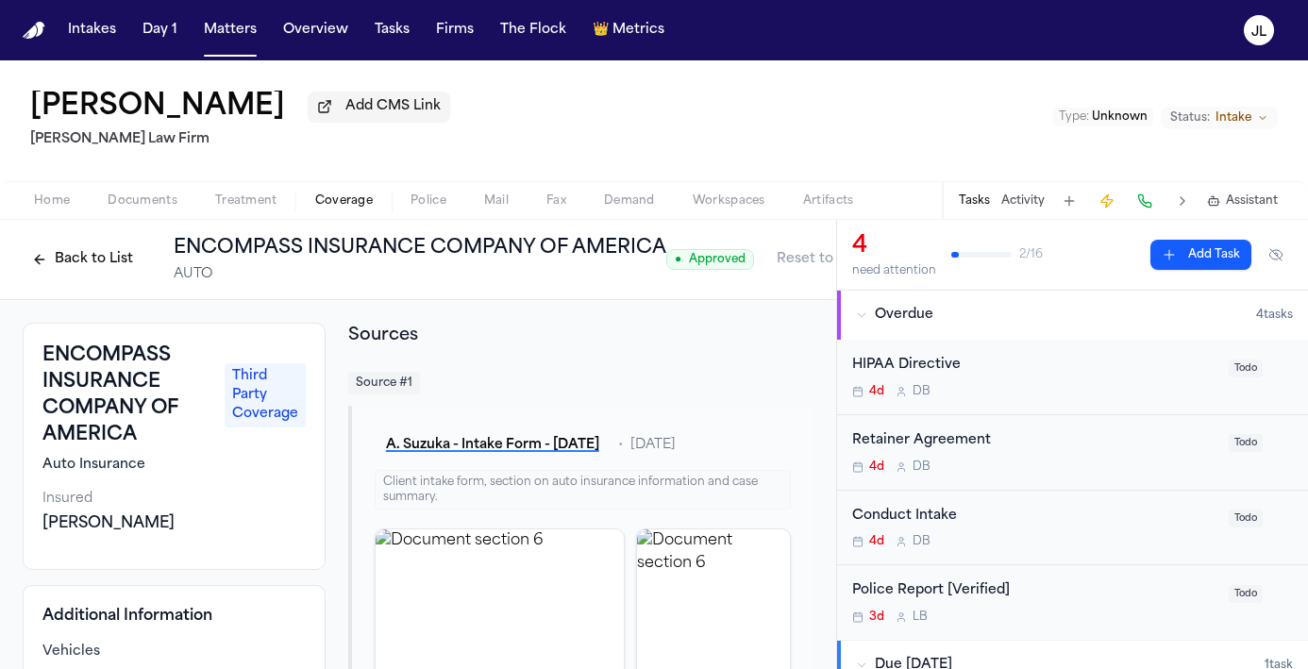
click at [112, 261] on button "Back to List" at bounding box center [83, 259] width 120 height 30
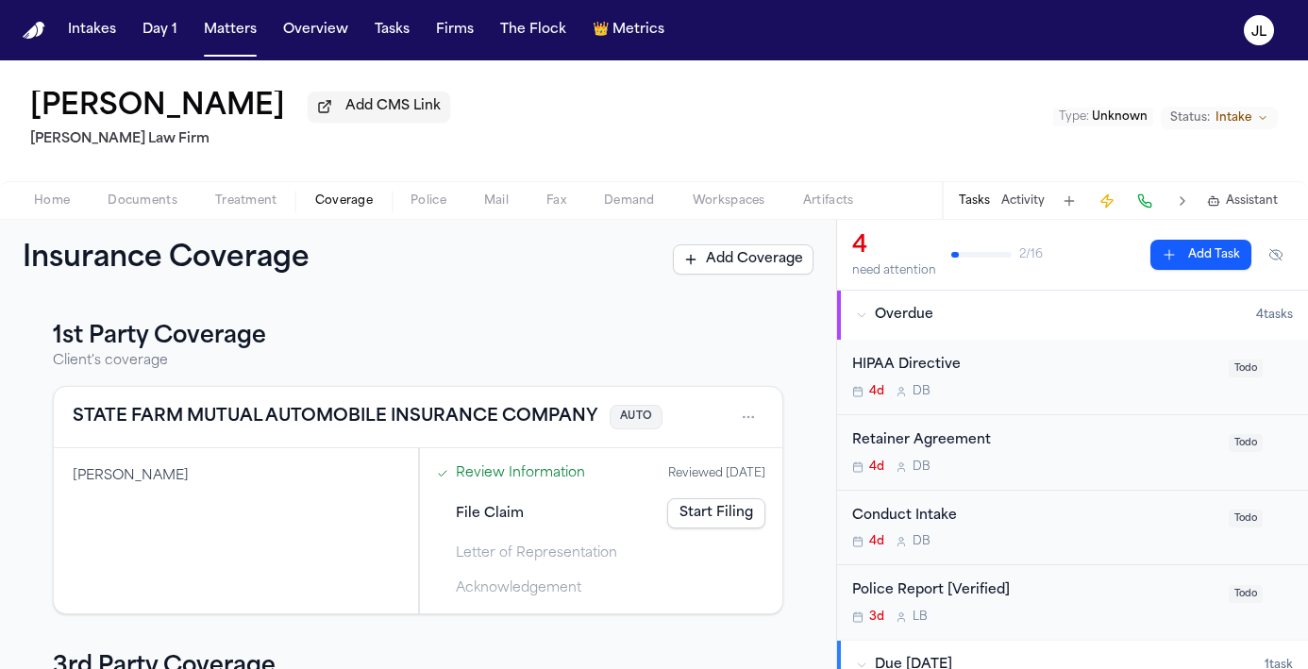
click at [272, 409] on button "STATE FARM MUTUAL AUTOMOBILE INSURANCE COMPANY" at bounding box center [335, 417] width 525 height 26
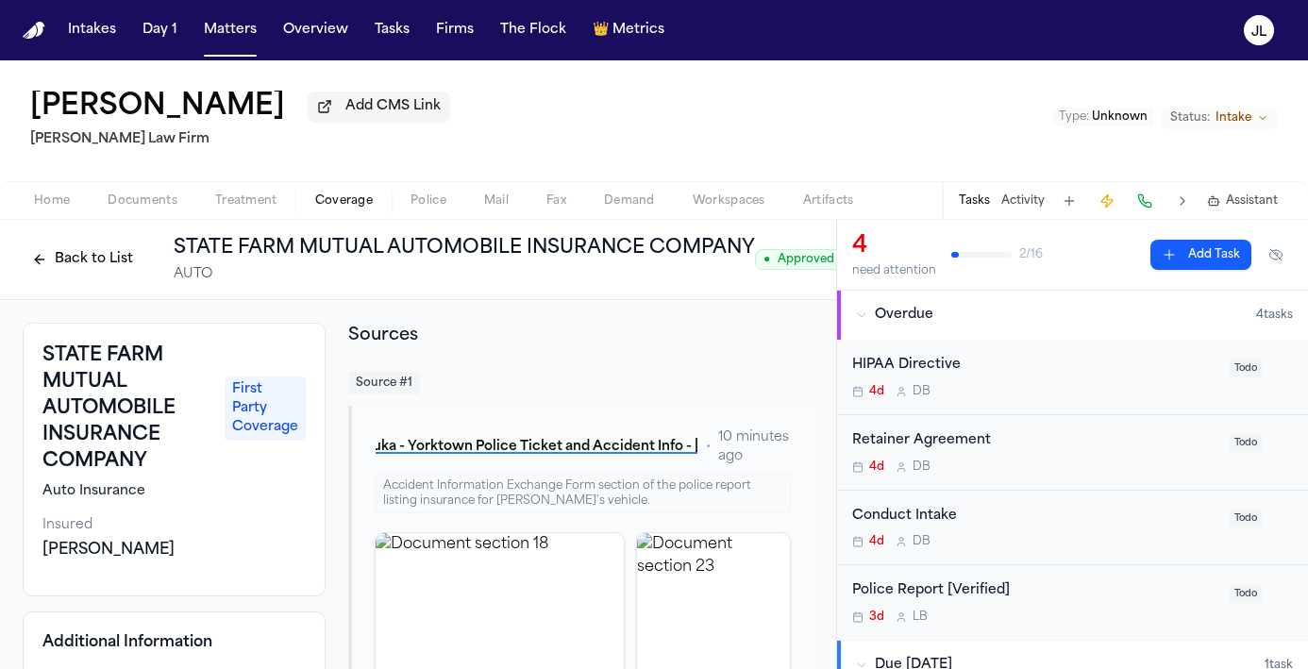
click at [93, 275] on button "Back to List" at bounding box center [83, 259] width 120 height 30
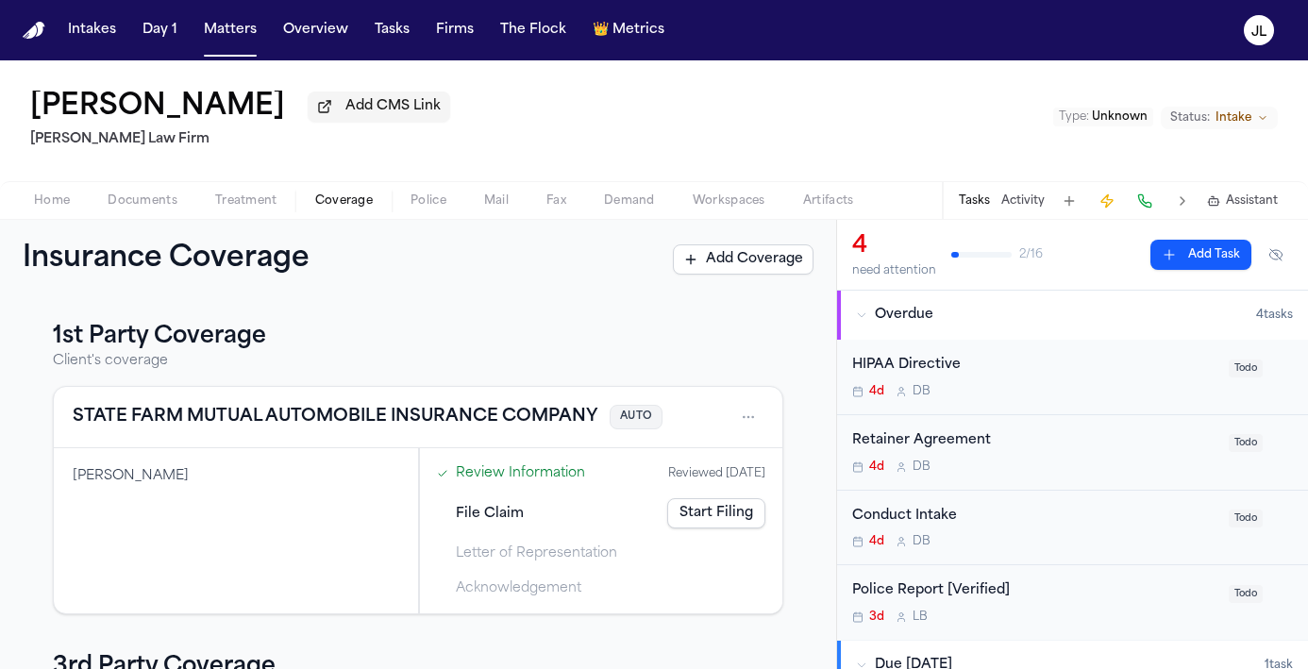
click at [125, 219] on div "Home Documents Treatment Coverage Police Mail Fax Demand Workspaces Artifacts T…" at bounding box center [654, 200] width 1308 height 38
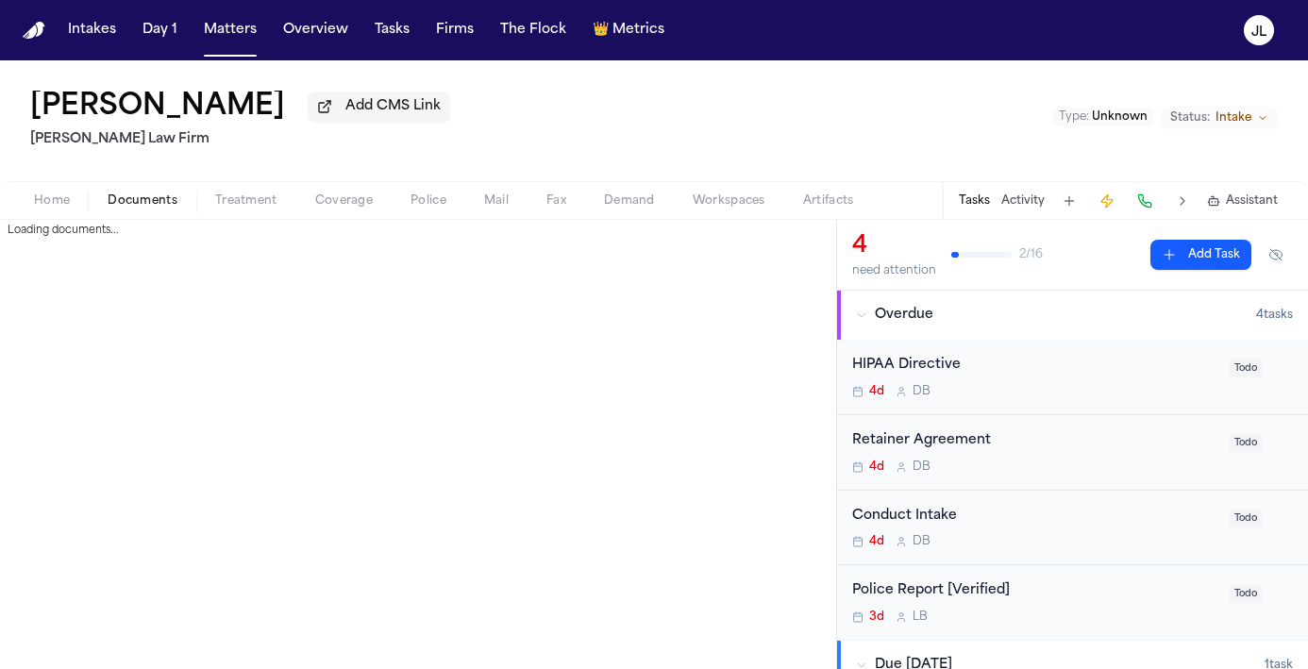
click at [125, 209] on span "Documents" at bounding box center [143, 200] width 70 height 15
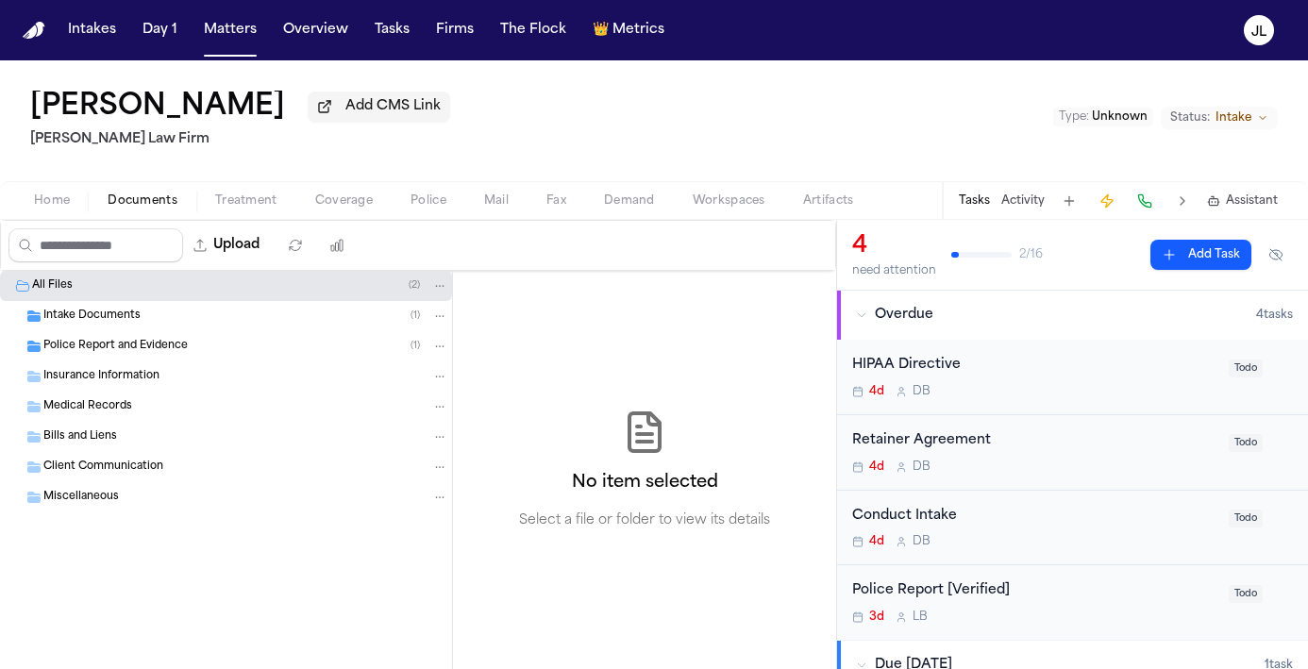
click at [119, 355] on div "Police Report and Evidence ( 1 )" at bounding box center [245, 346] width 405 height 17
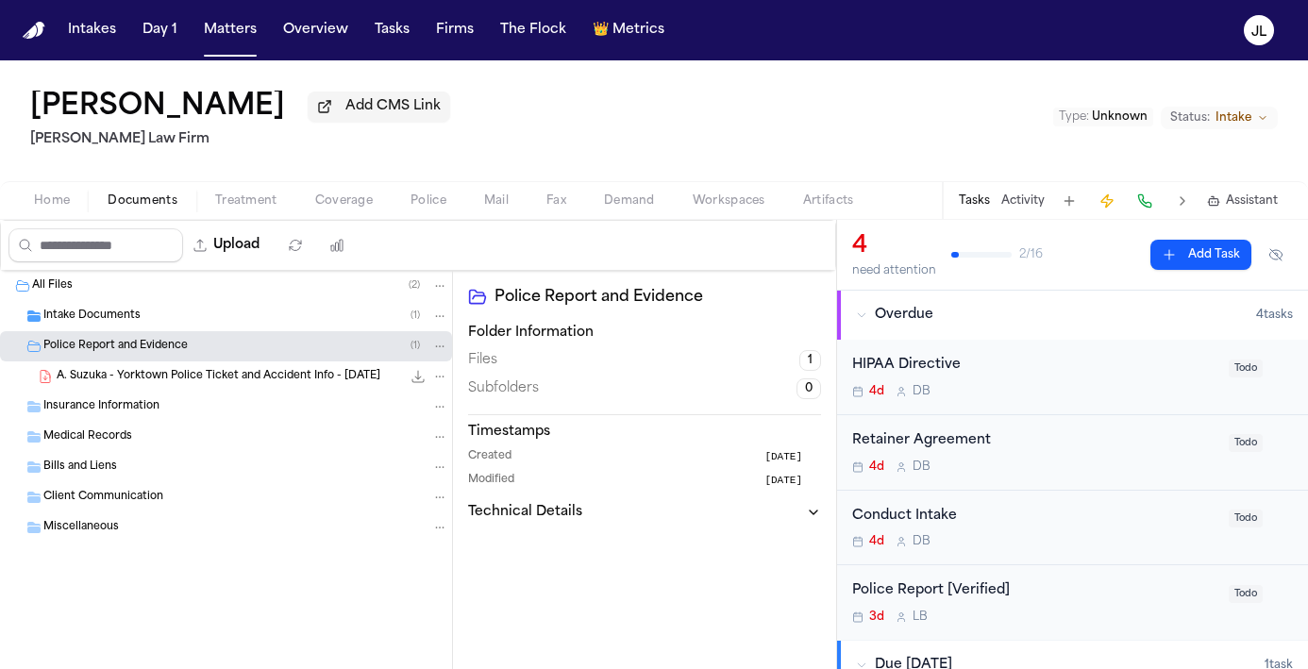
click at [137, 392] on div "A. Suzuka - Yorktown Police Ticket and Accident Info - 9.6.25 1.1 MB • PDF" at bounding box center [226, 376] width 452 height 30
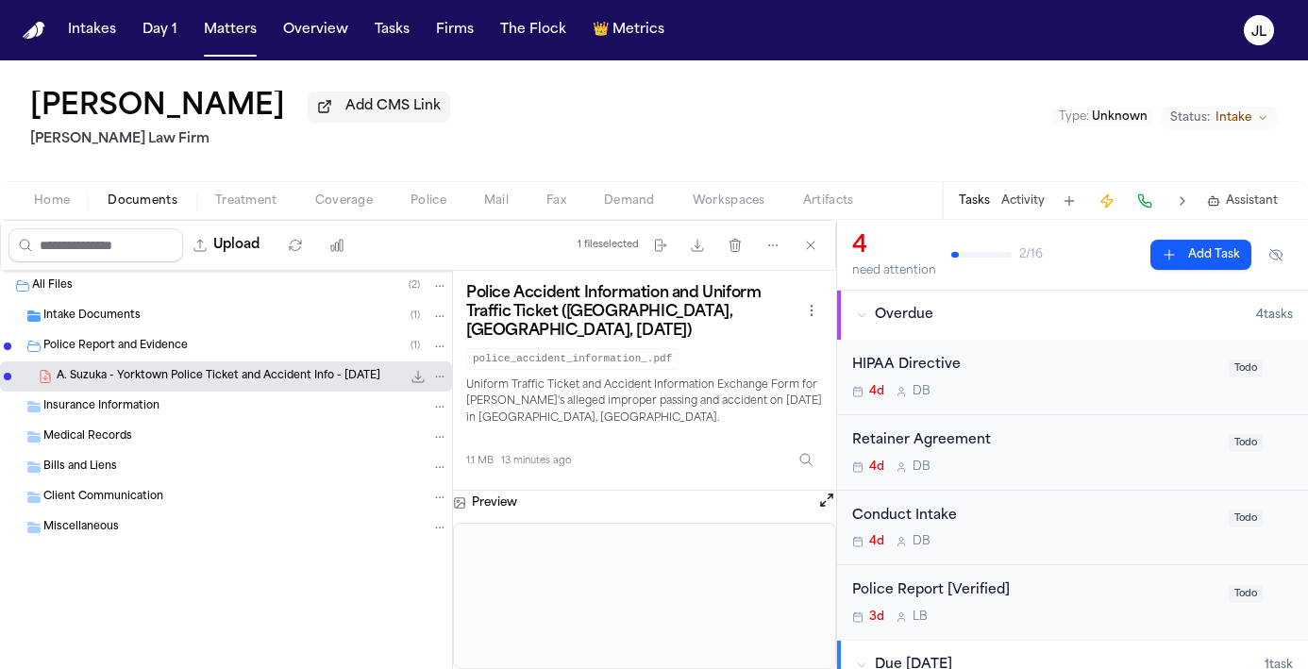
click at [826, 491] on button "Open preview" at bounding box center [826, 500] width 19 height 19
click at [350, 212] on span "button" at bounding box center [344, 211] width 80 height 2
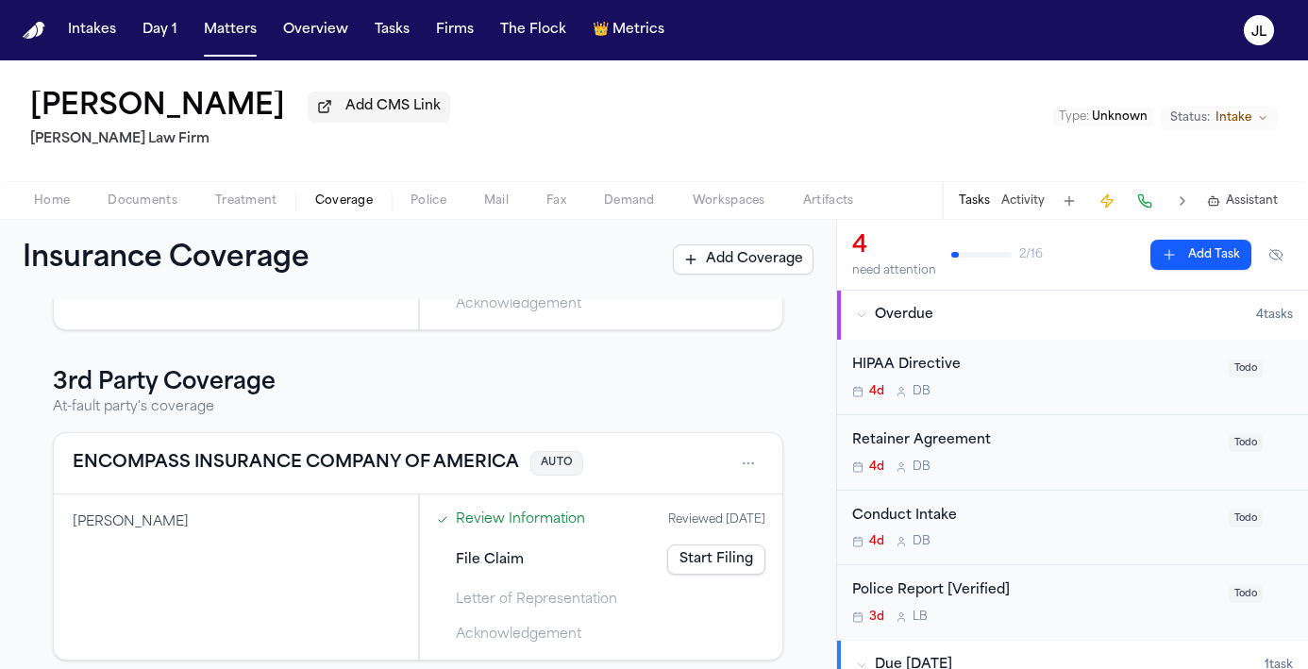
scroll to position [302, 0]
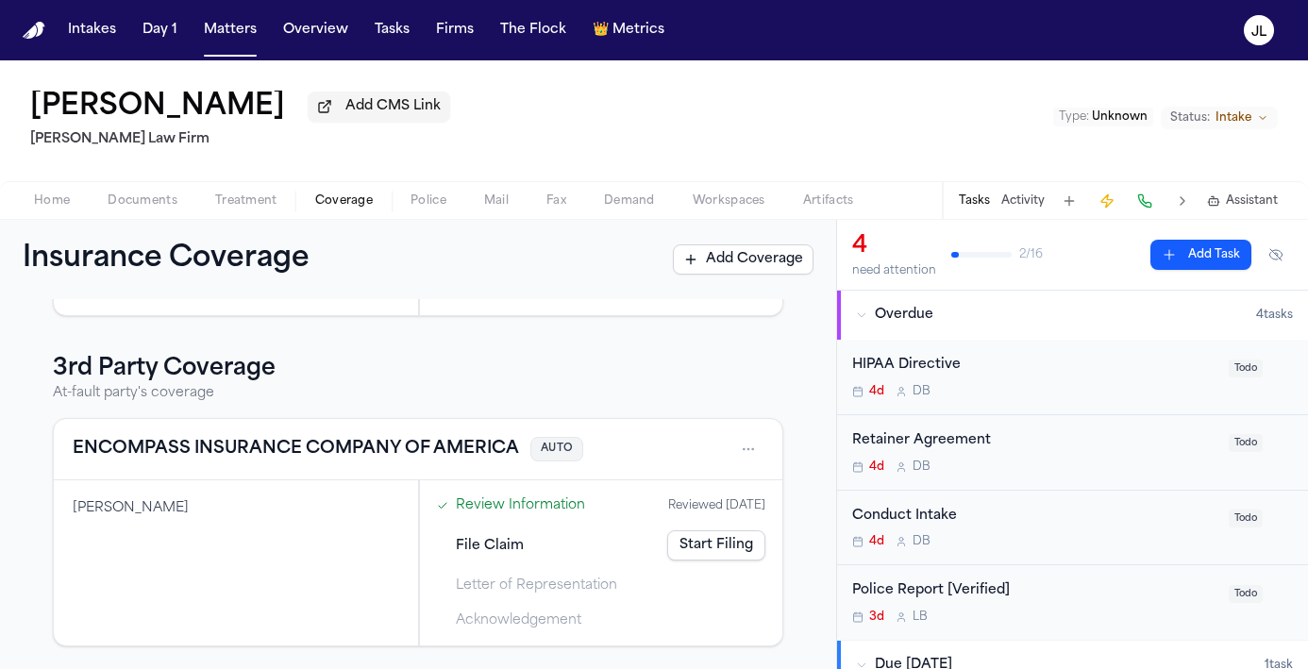
click at [247, 451] on button "ENCOMPASS INSURANCE COMPANY OF AMERICA" at bounding box center [296, 449] width 446 height 26
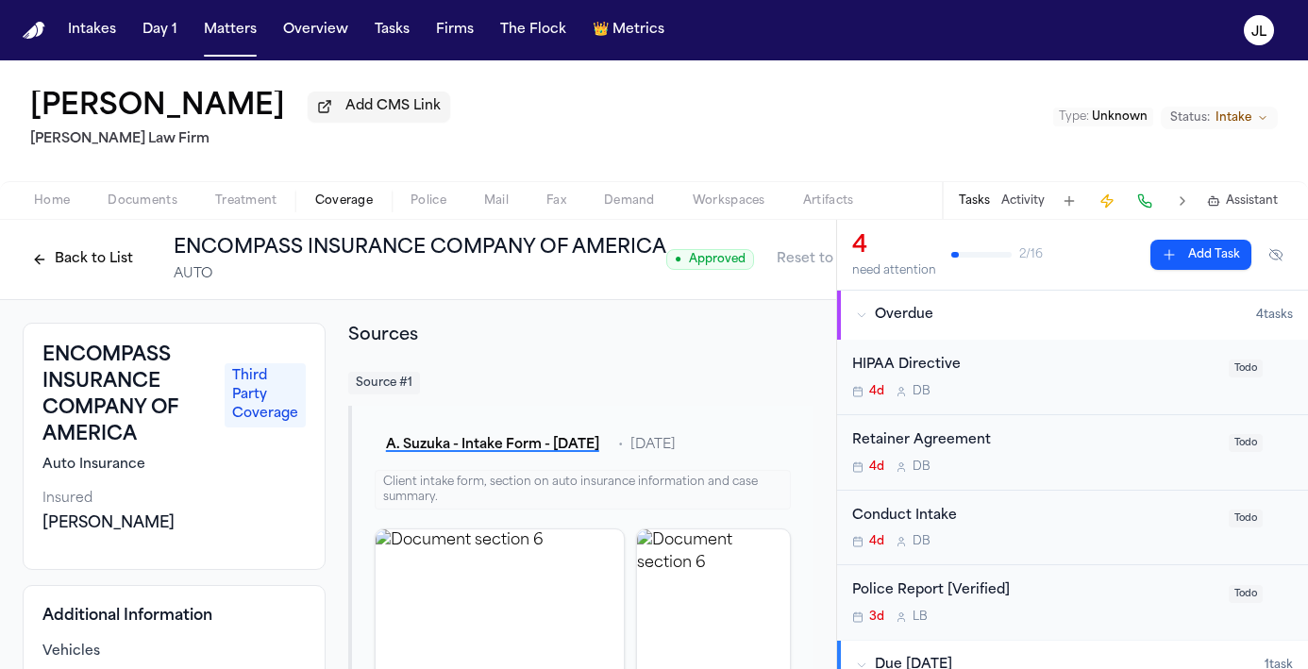
click at [42, 250] on button "Back to List" at bounding box center [83, 259] width 120 height 30
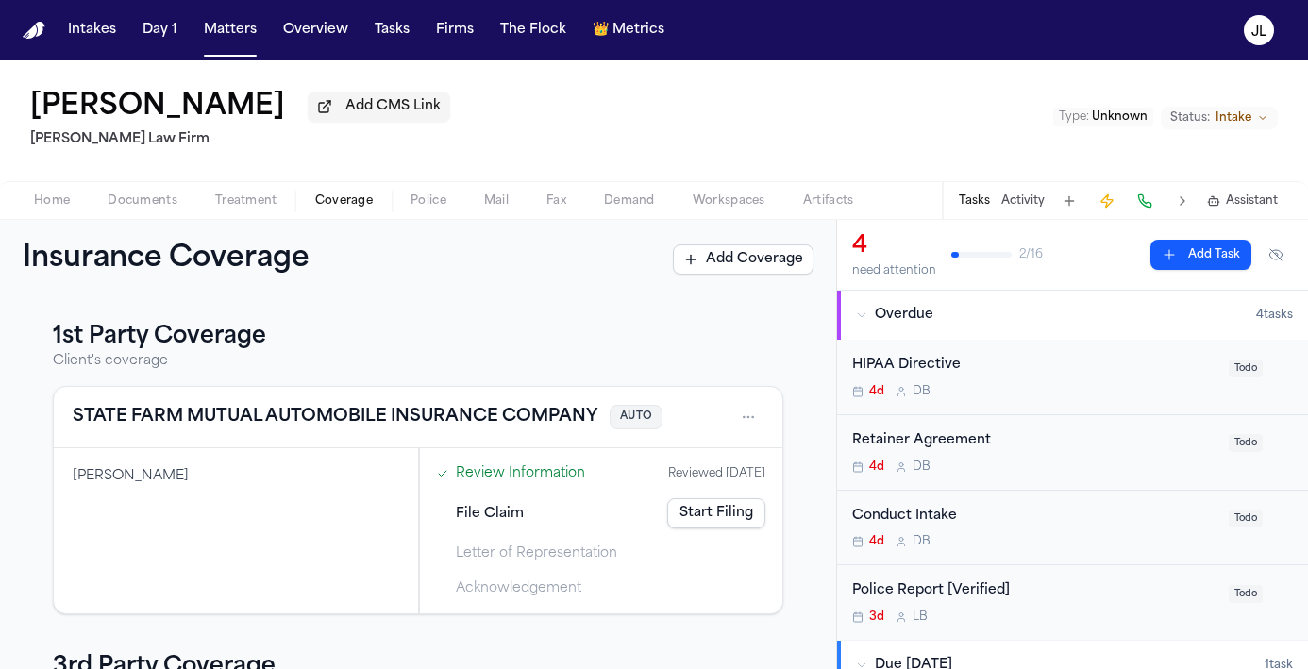
click at [233, 414] on button "STATE FARM MUTUAL AUTOMOBILE INSURANCE COMPANY" at bounding box center [335, 417] width 525 height 26
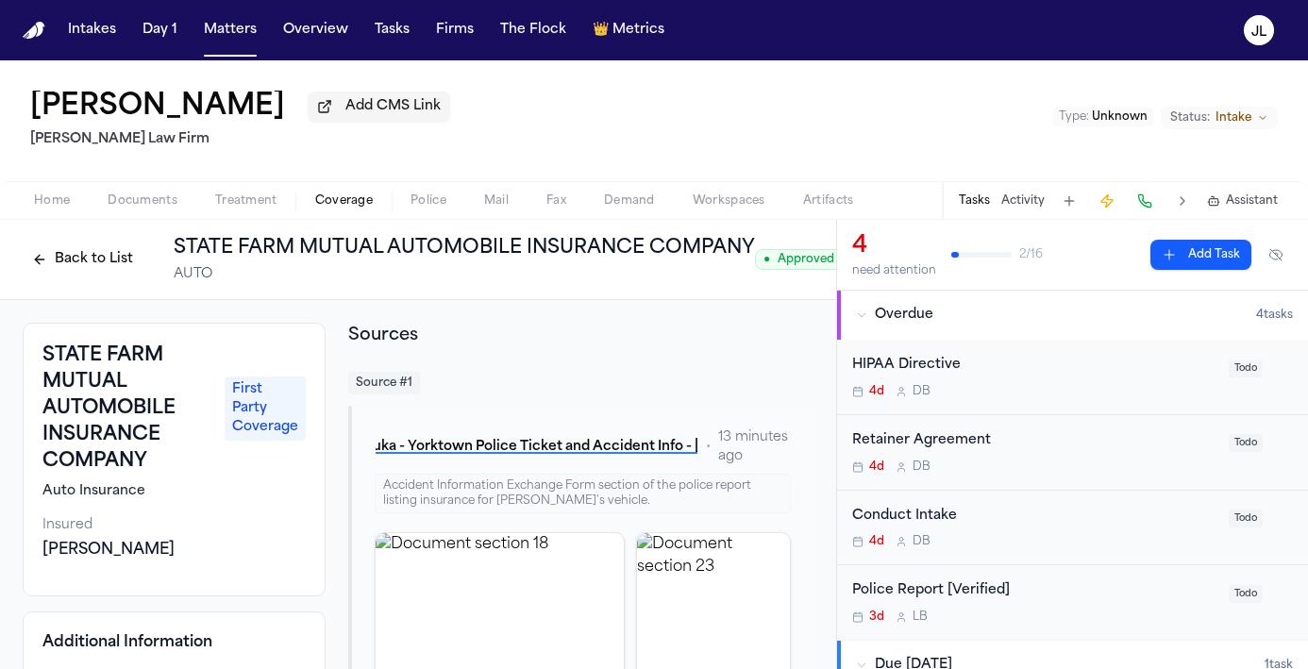
click at [50, 203] on span "Home" at bounding box center [52, 200] width 36 height 15
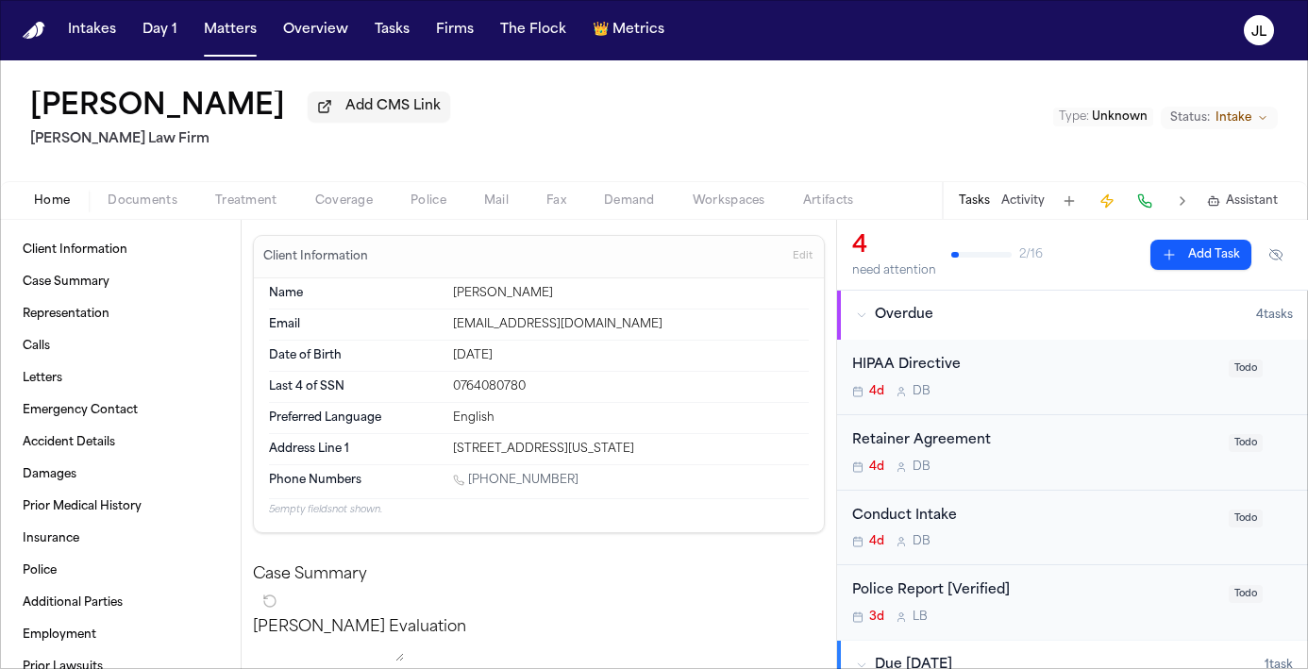
click at [373, 202] on button "Coverage" at bounding box center [343, 201] width 95 height 23
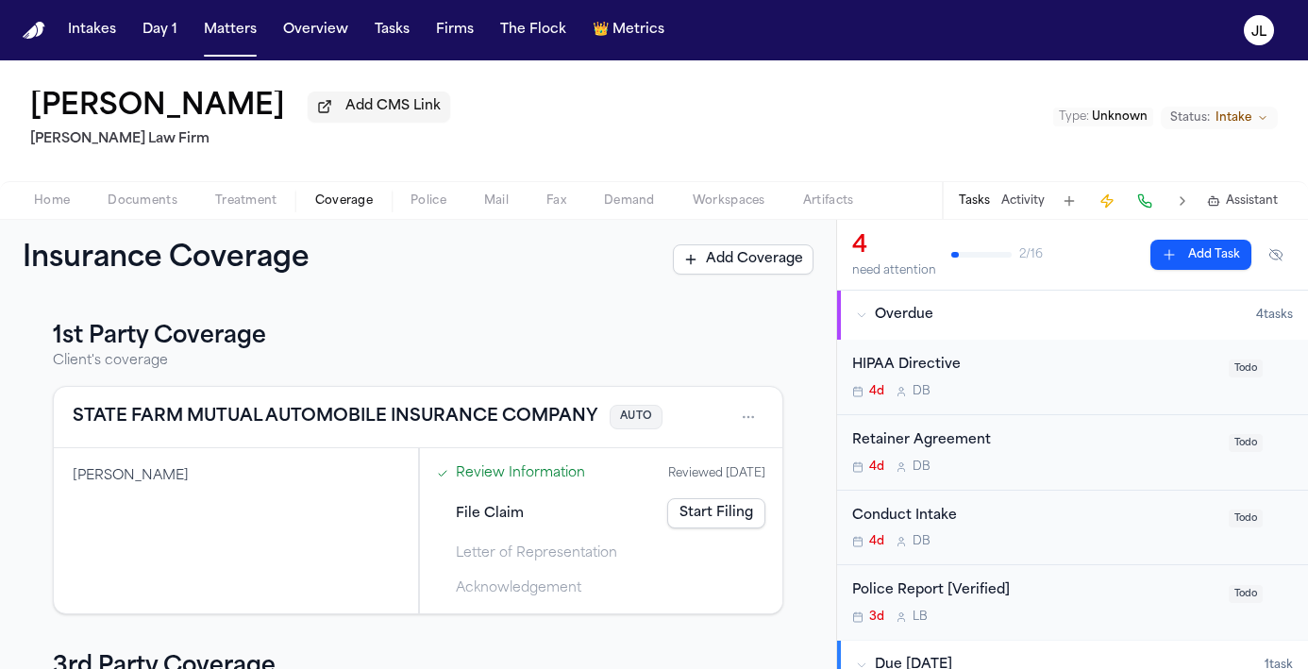
click at [219, 430] on button "STATE FARM MUTUAL AUTOMOBILE INSURANCE COMPANY" at bounding box center [335, 417] width 525 height 26
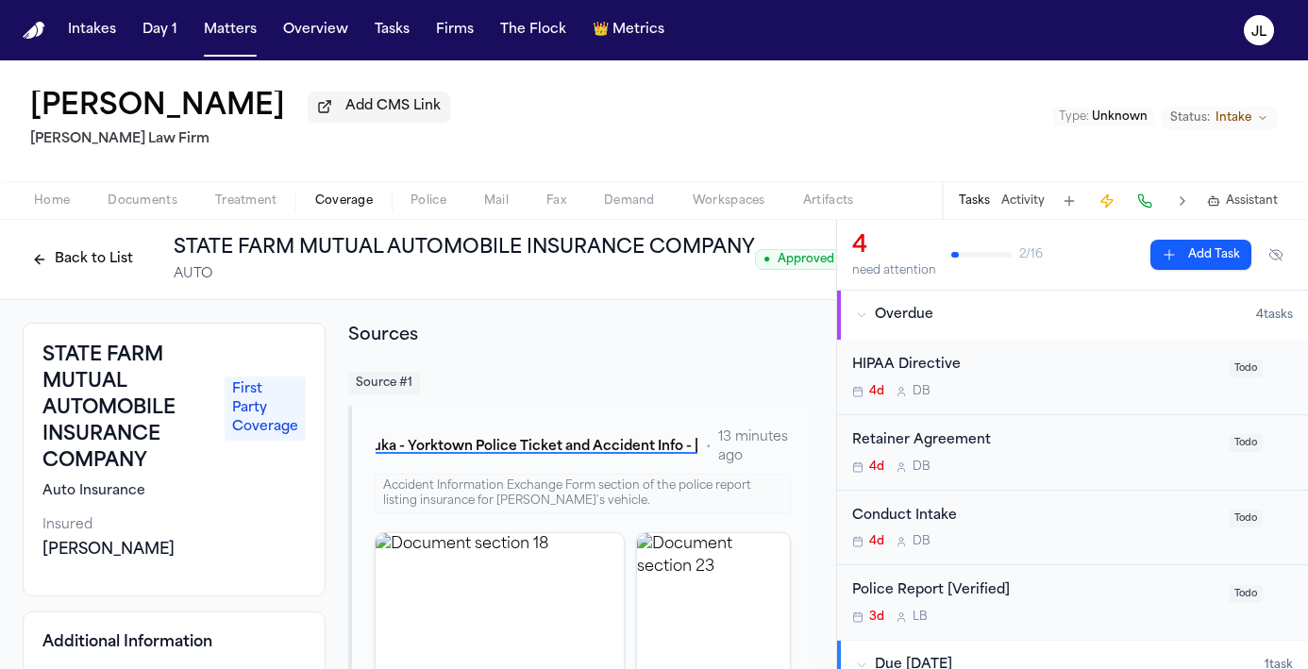
click at [1156, 199] on button at bounding box center [1144, 201] width 26 height 26
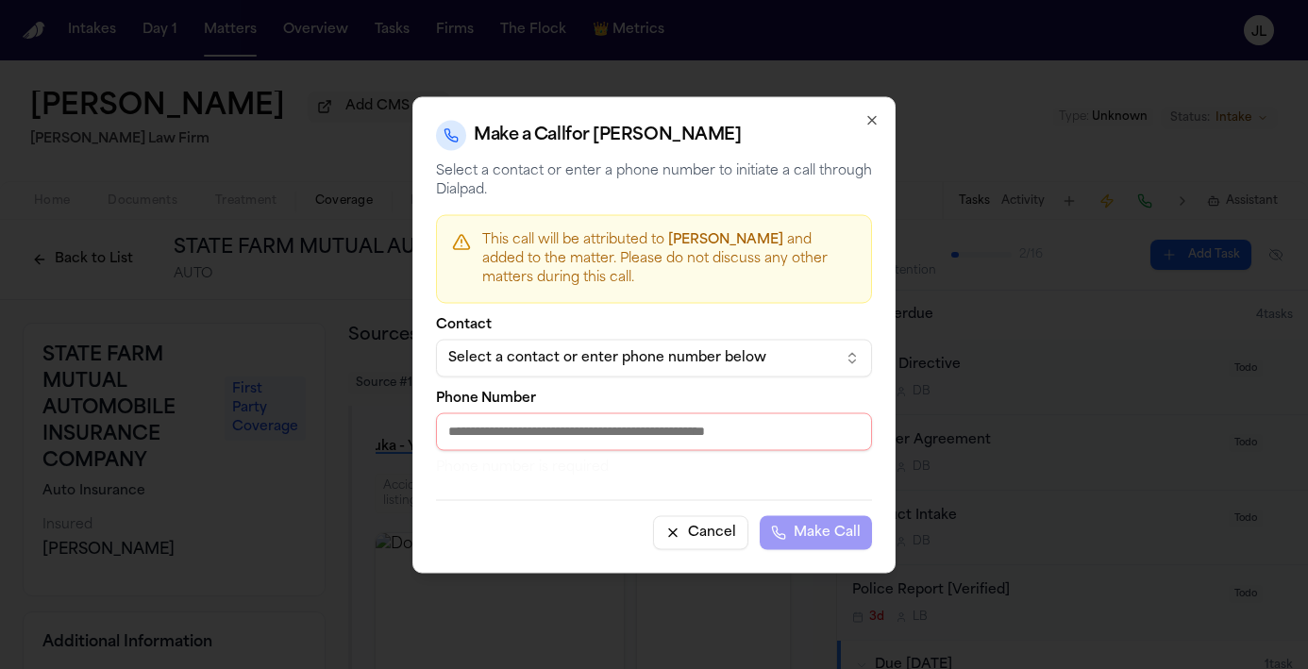
click at [604, 355] on div "Select a contact or enter phone number below" at bounding box center [638, 357] width 381 height 19
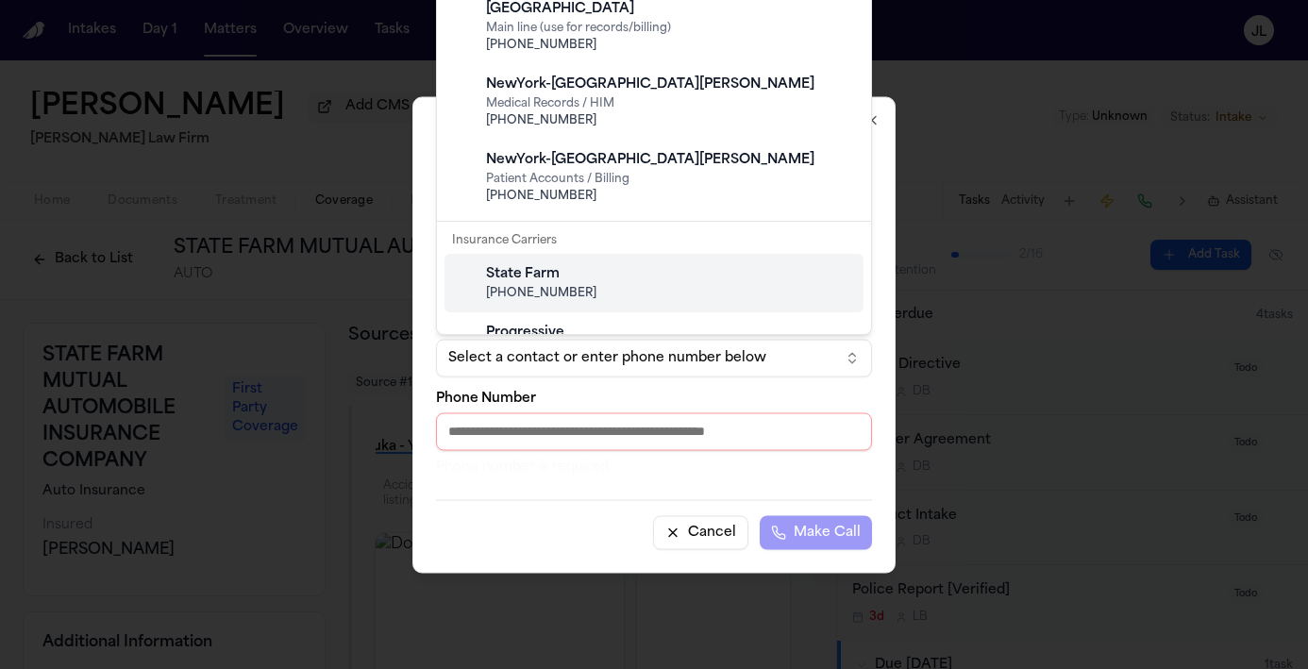
click at [569, 278] on div "State Farm" at bounding box center [669, 274] width 366 height 19
type input "**********"
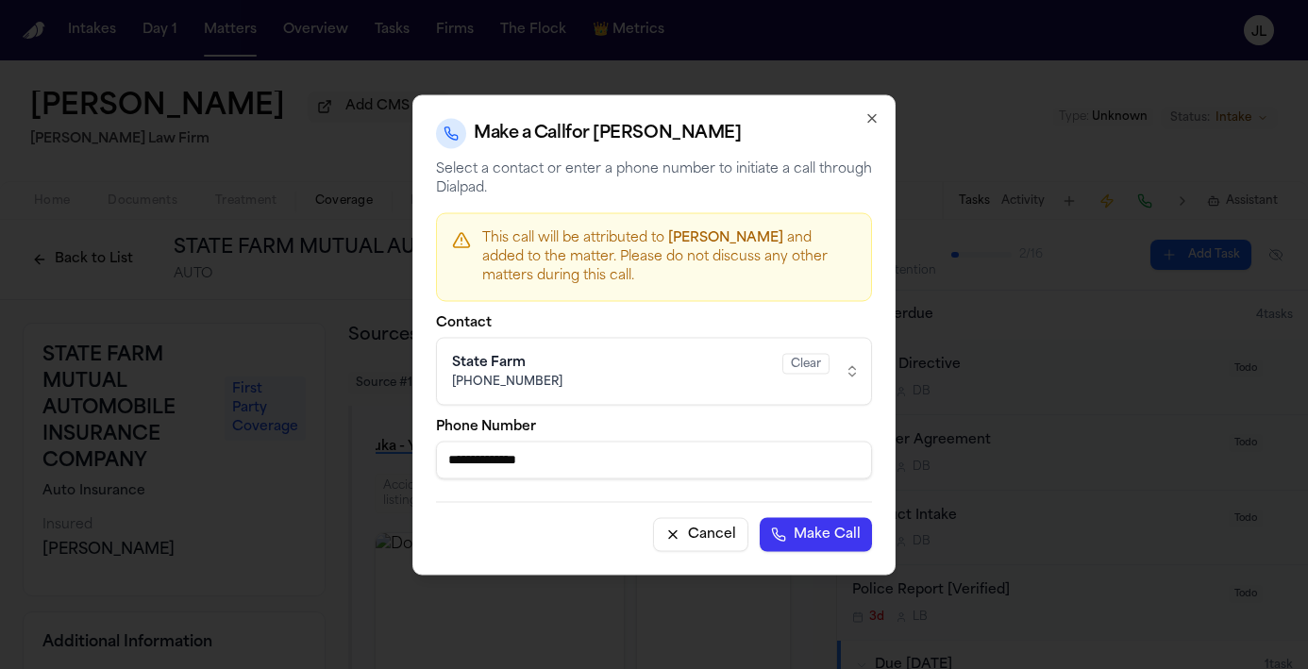
click at [845, 544] on button "Make Call" at bounding box center [815, 534] width 112 height 34
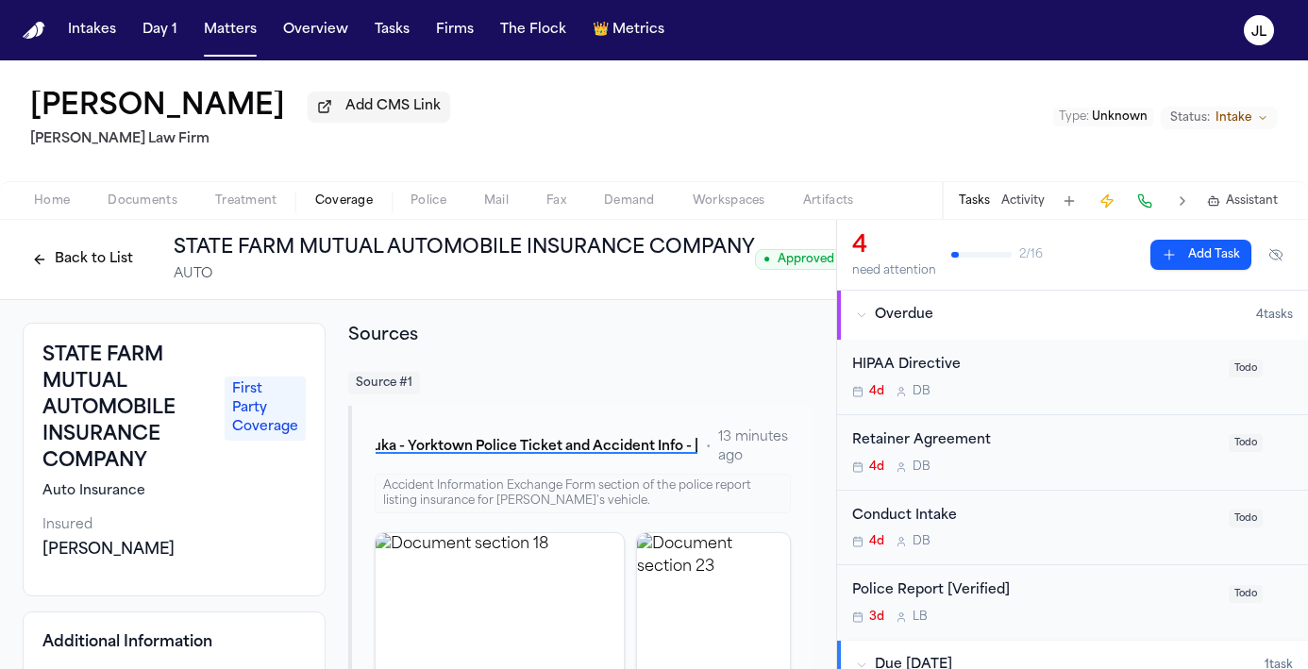
click at [946, 89] on div "Akira Suzuka Add CMS Link Martello Law Firm Type : Unknown Status: Intake" at bounding box center [654, 120] width 1308 height 121
click at [881, 134] on div "Akira Suzuka Add CMS Link Martello Law Firm Type : Unknown Status: Intake" at bounding box center [654, 120] width 1308 height 121
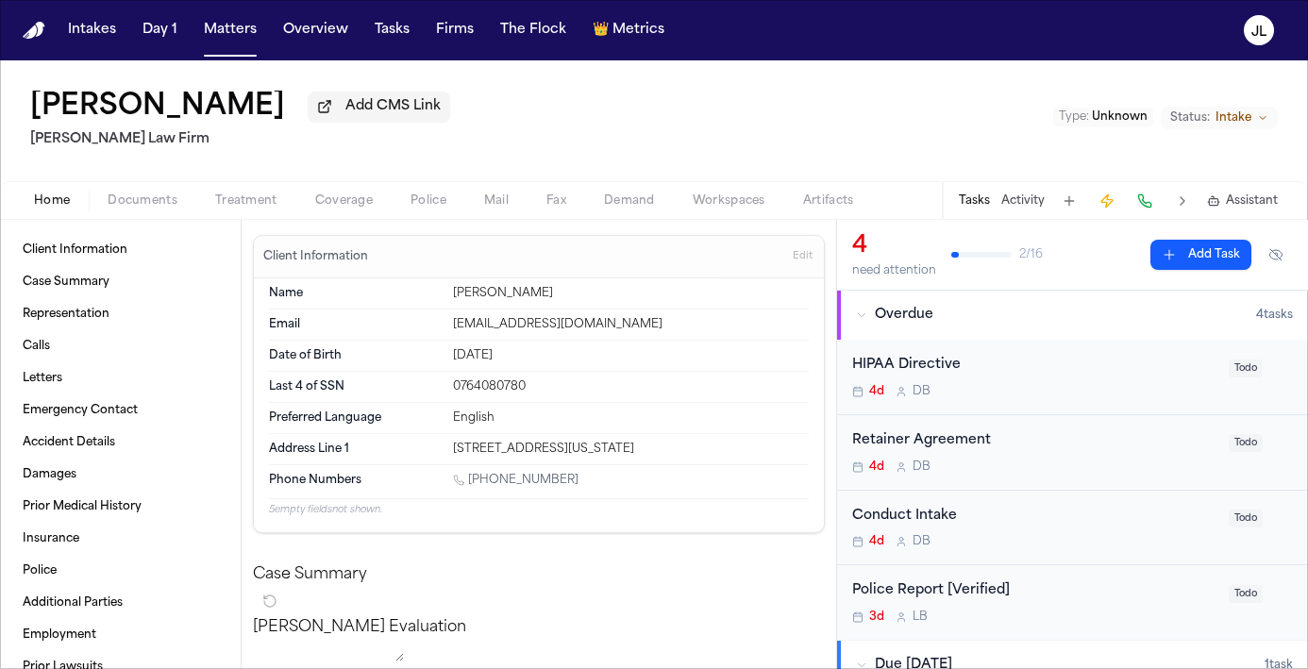
click at [45, 208] on span "Home" at bounding box center [52, 200] width 36 height 15
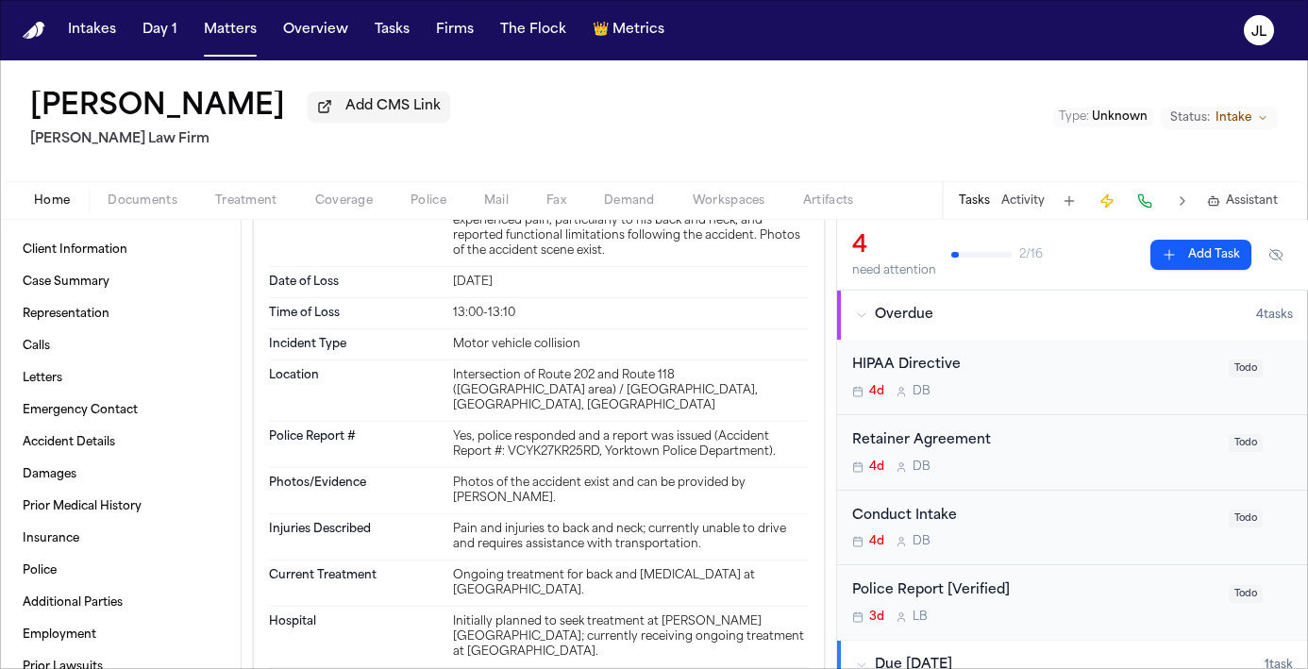
scroll to position [2231, 0]
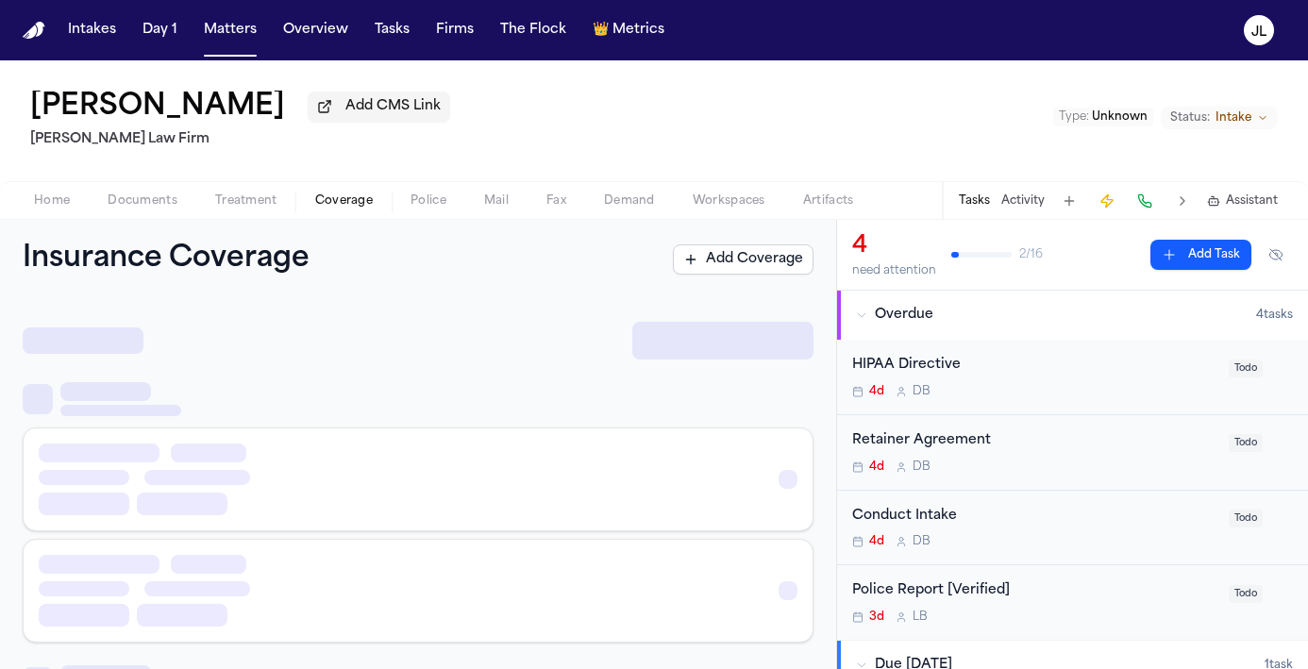
click at [342, 198] on span "Coverage" at bounding box center [344, 200] width 58 height 15
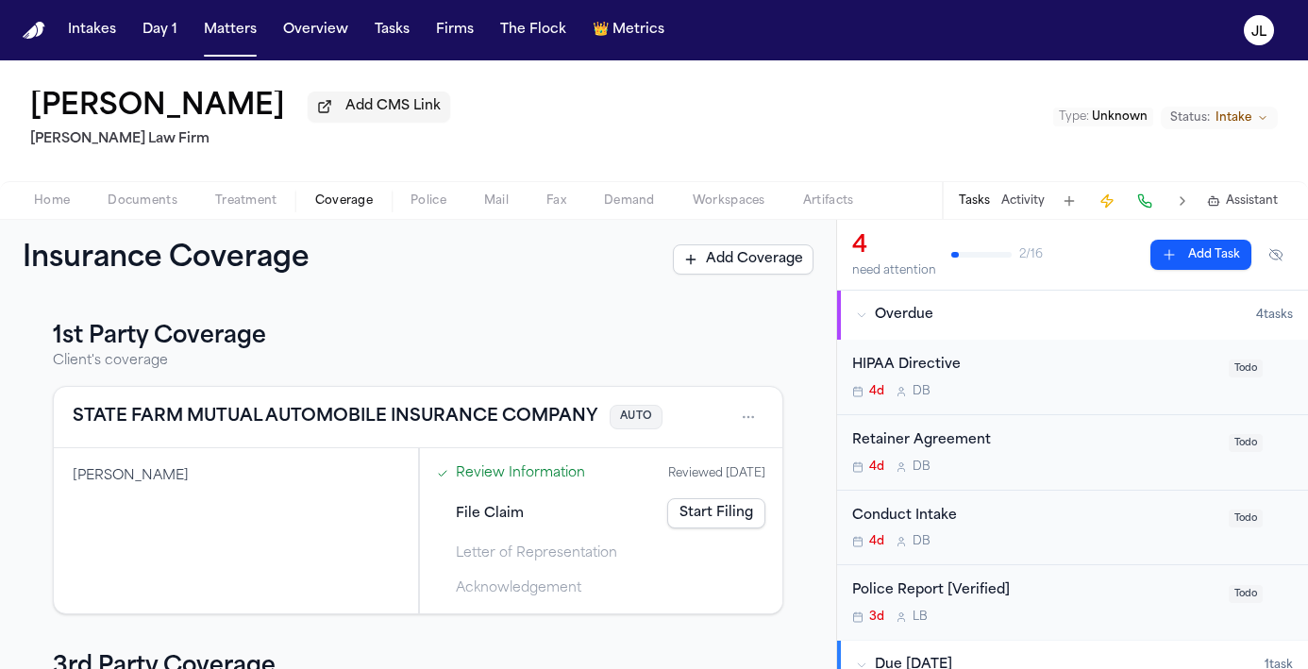
click at [318, 423] on button "STATE FARM MUTUAL AUTOMOBILE INSURANCE COMPANY" at bounding box center [335, 417] width 525 height 26
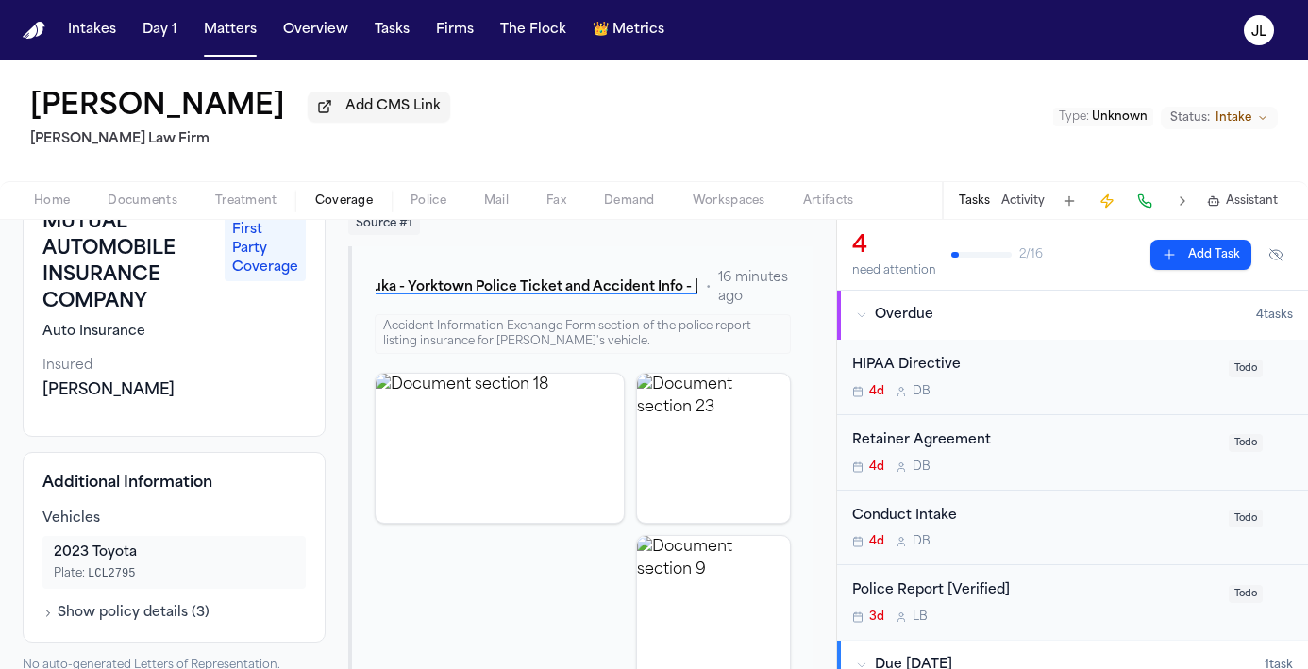
scroll to position [225, 0]
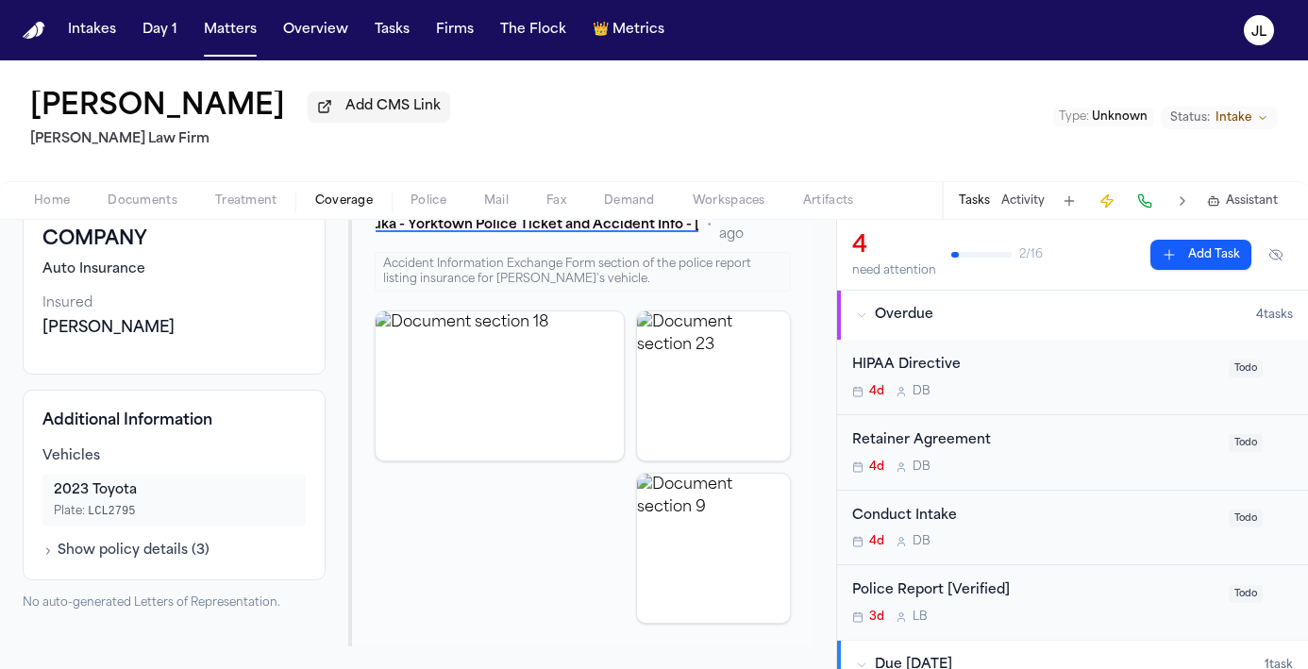
click at [685, 149] on div "Akira Suzuka Add CMS Link Martello Law Firm Type : Unknown Status: Intake" at bounding box center [654, 120] width 1308 height 121
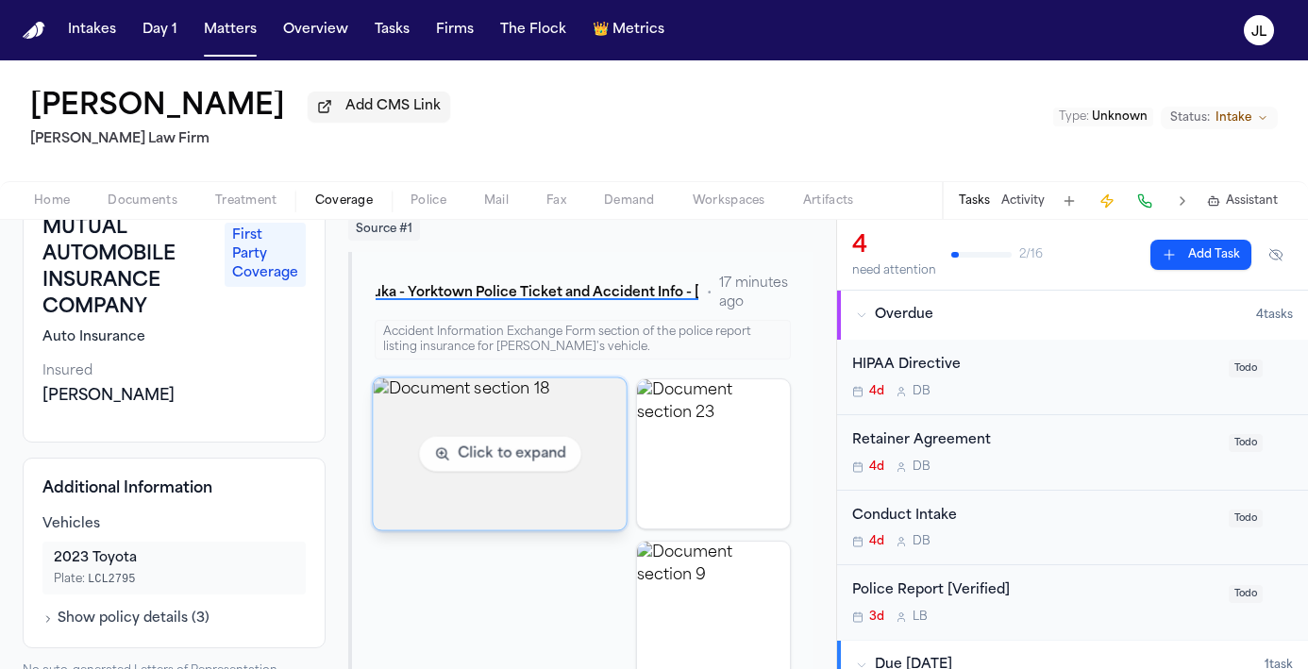
scroll to position [0, 0]
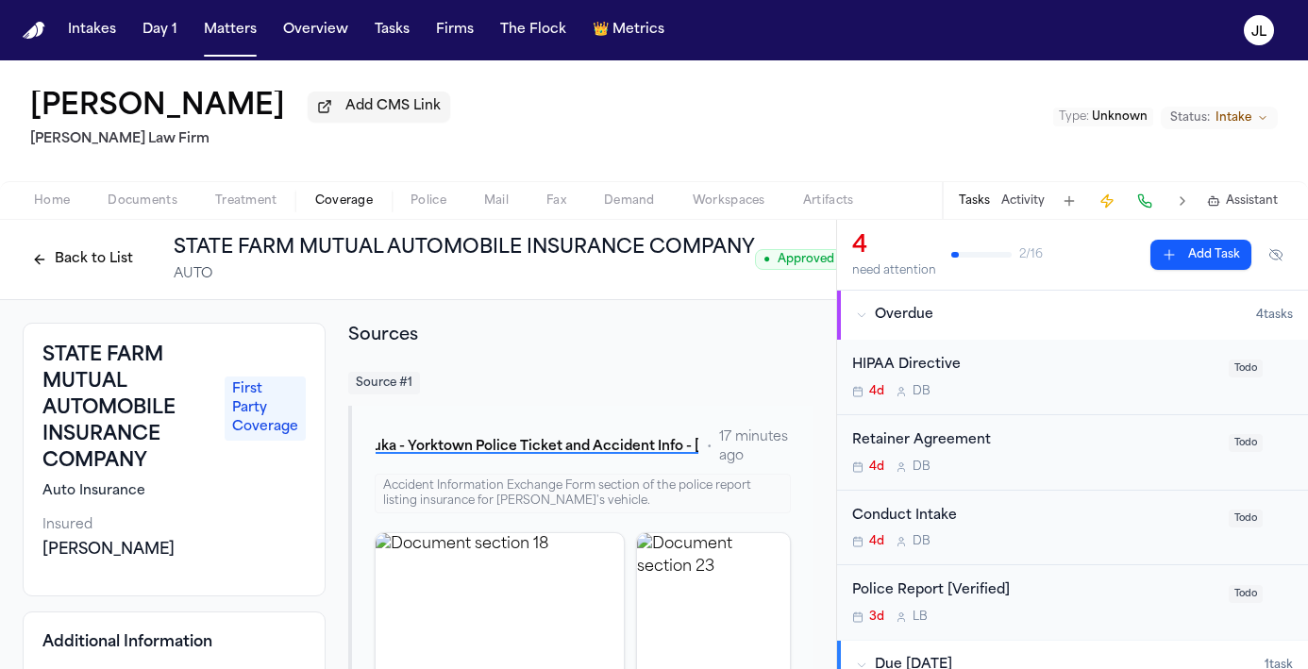
click at [61, 258] on button "Back to List" at bounding box center [83, 259] width 120 height 30
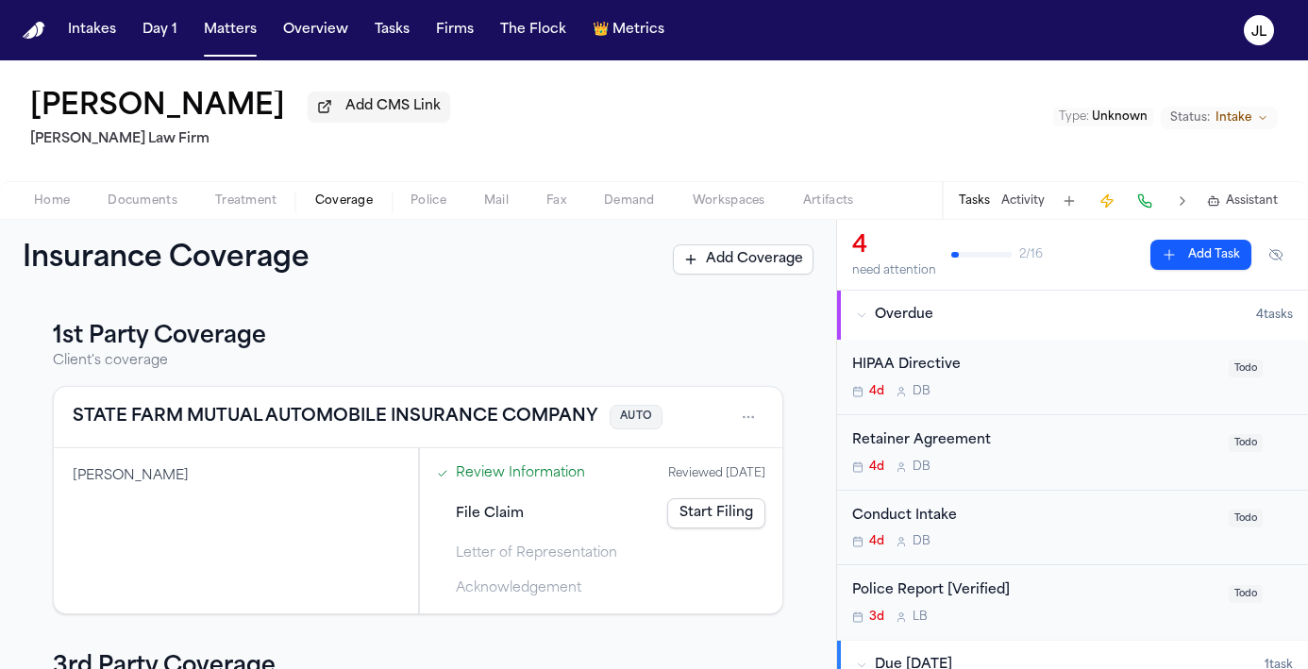
click at [47, 200] on span "Home" at bounding box center [52, 200] width 36 height 15
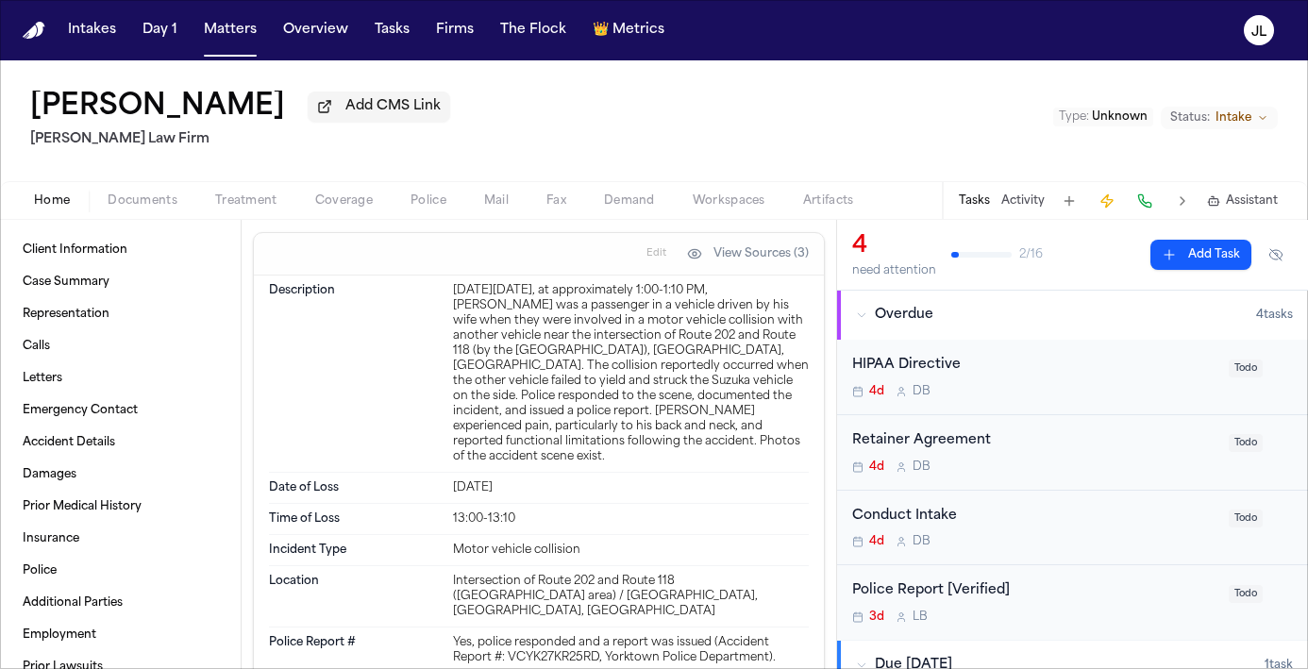
scroll to position [2025, 0]
click at [364, 197] on span "Coverage" at bounding box center [344, 200] width 58 height 15
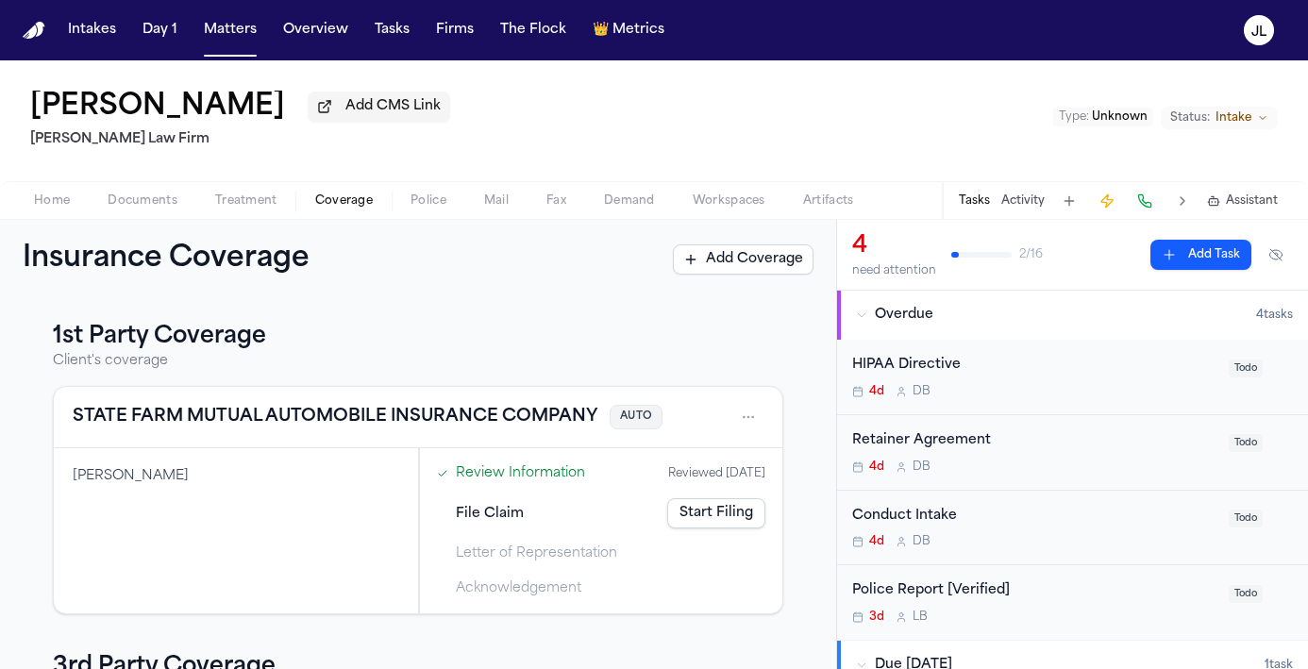
click at [295, 410] on button "STATE FARM MUTUAL AUTOMOBILE INSURANCE COMPANY" at bounding box center [335, 417] width 525 height 26
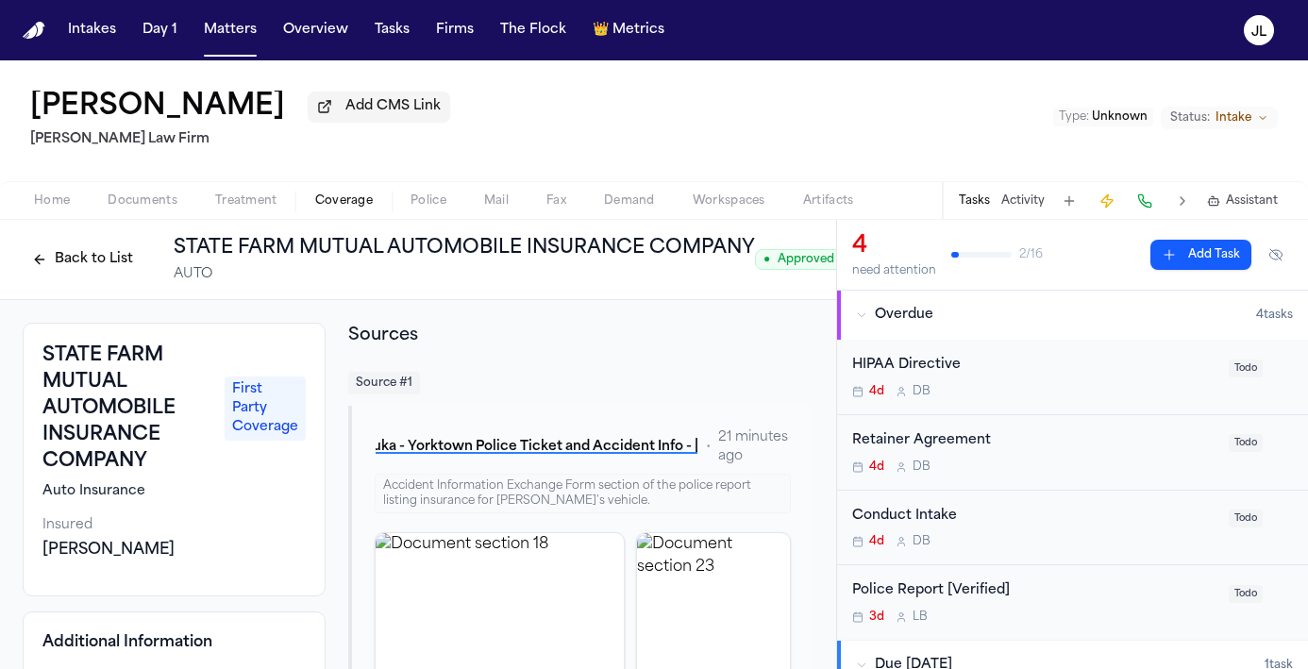
click at [74, 266] on button "Back to List" at bounding box center [83, 259] width 120 height 30
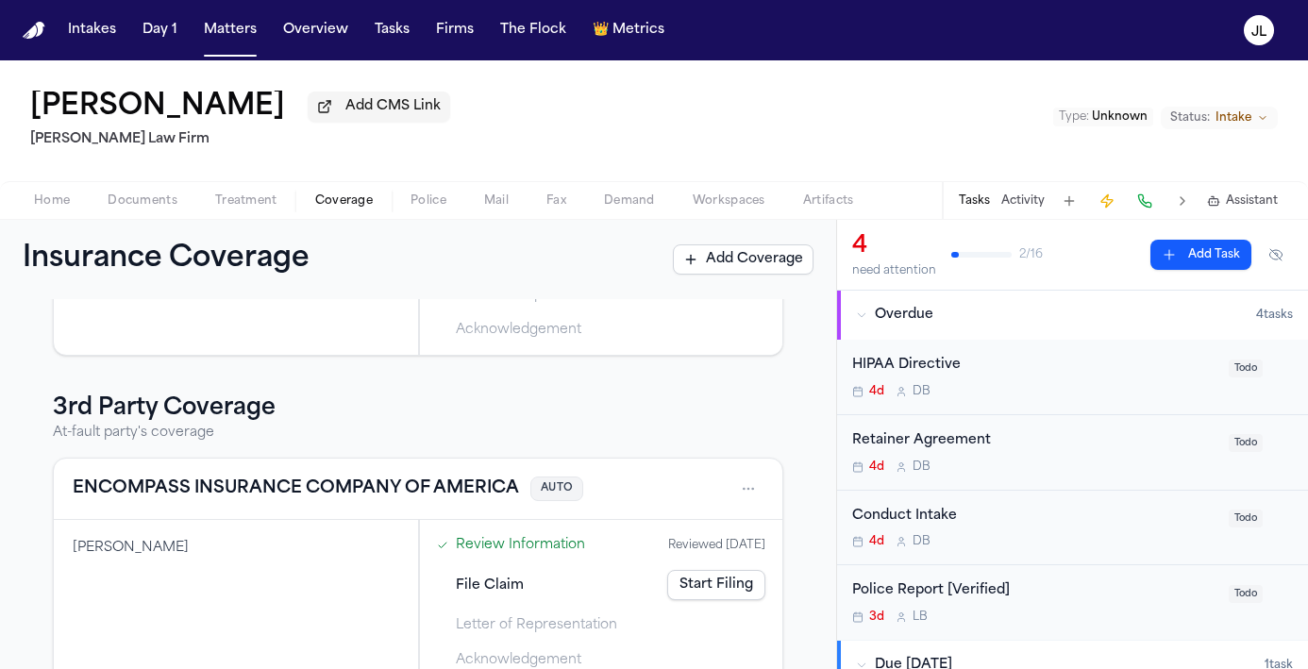
scroll to position [302, 0]
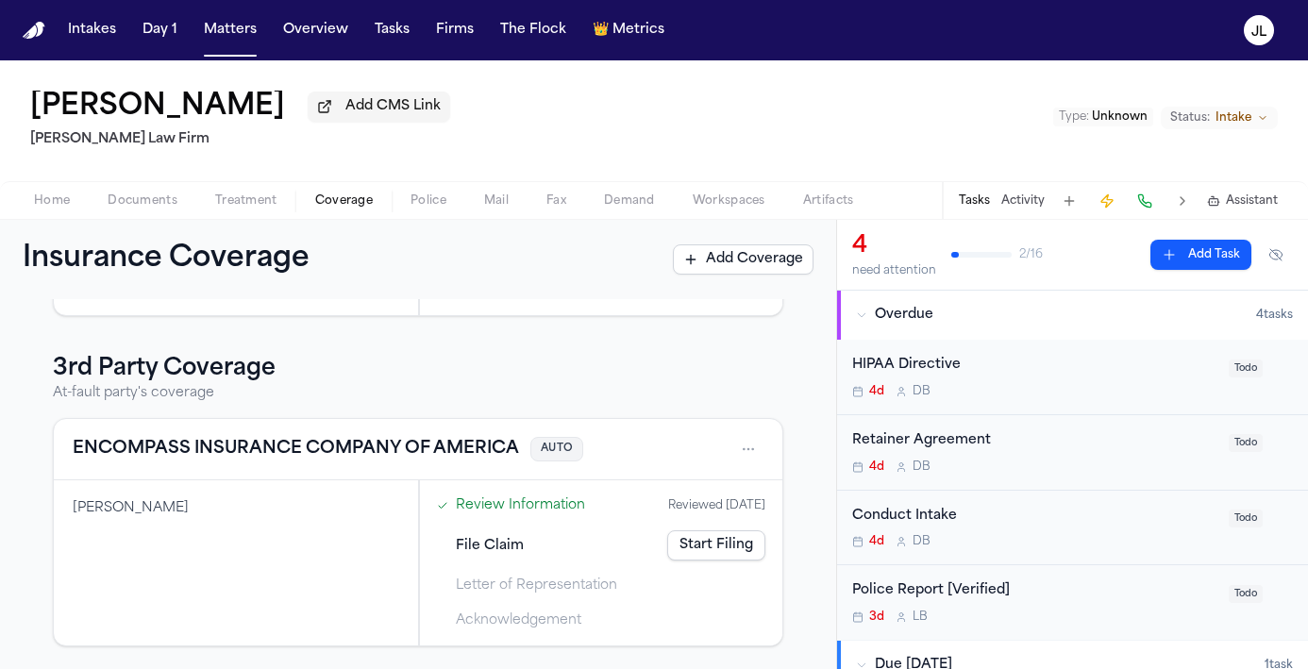
click at [221, 449] on button "ENCOMPASS INSURANCE COMPANY OF AMERICA" at bounding box center [296, 449] width 446 height 26
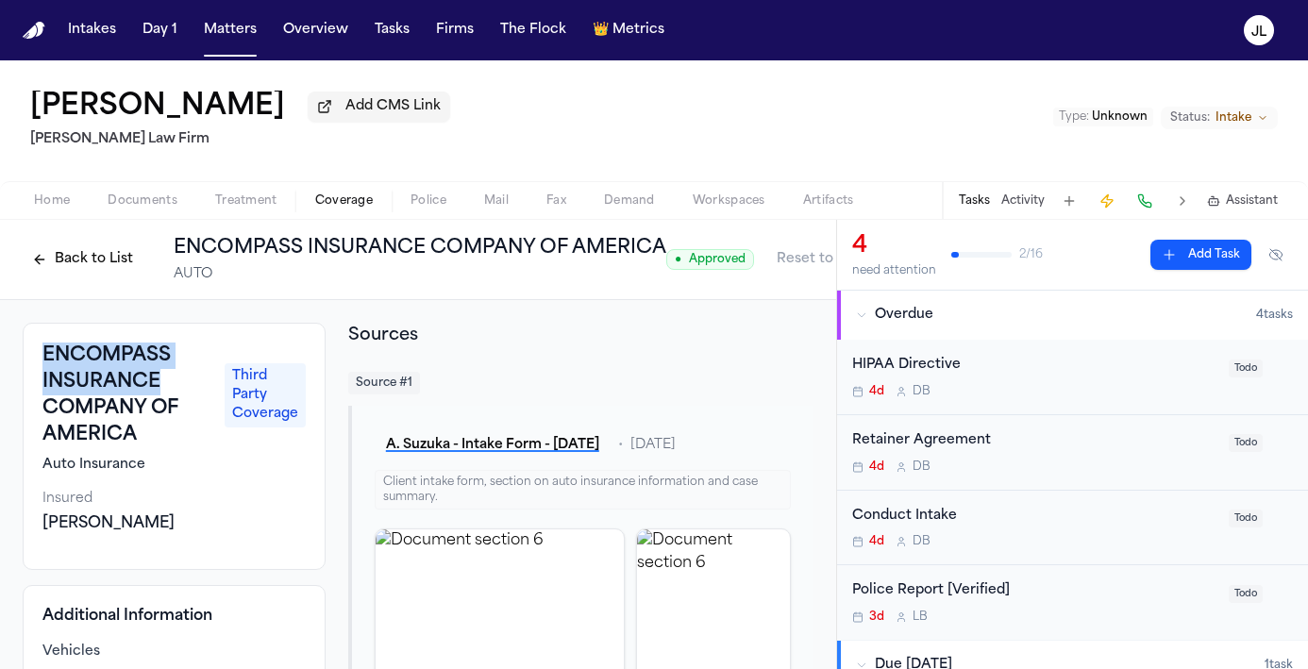
drag, startPoint x: 158, startPoint y: 391, endPoint x: 30, endPoint y: 346, distance: 135.8
click at [30, 346] on div "ENCOMPASS INSURANCE COMPANY OF AMERICA Third Party Coverage Auto Insurance Insu…" at bounding box center [174, 446] width 303 height 247
copy h3 "ENCOMPASS INSURANCE"
click at [78, 255] on button "Back to List" at bounding box center [83, 259] width 120 height 30
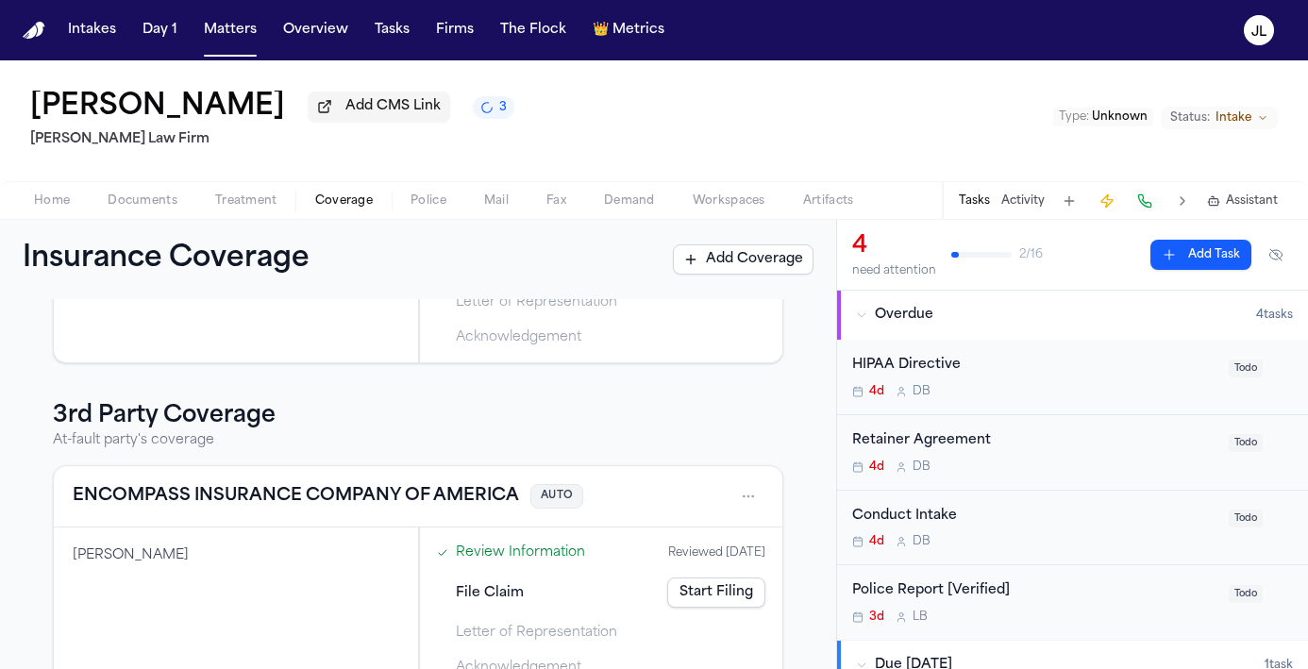
scroll to position [302, 0]
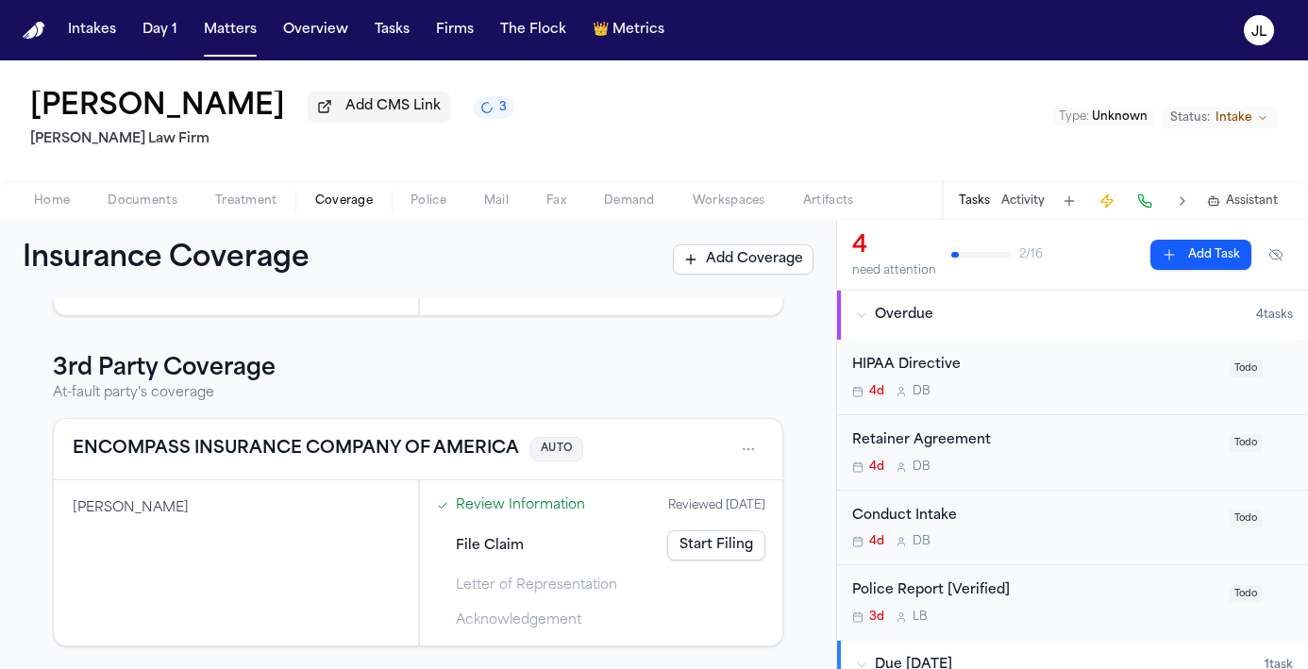
click at [298, 453] on button "ENCOMPASS INSURANCE COMPANY OF AMERICA" at bounding box center [296, 449] width 446 height 26
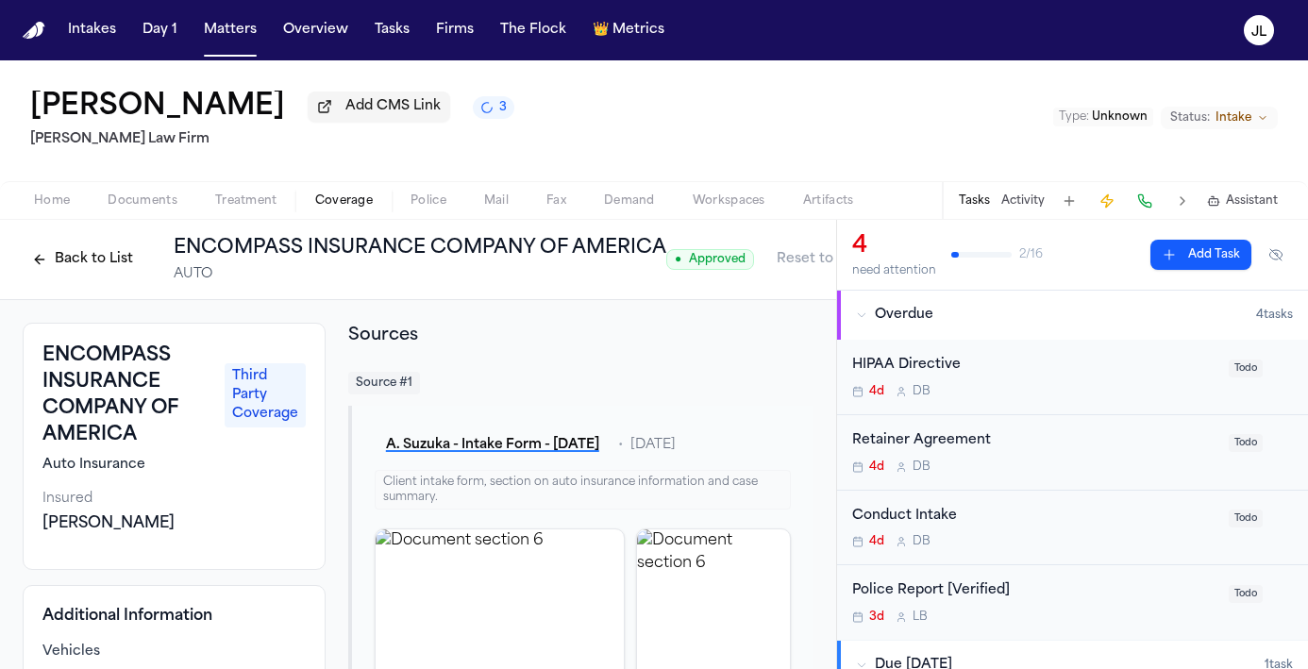
click at [122, 264] on button "Back to List" at bounding box center [83, 259] width 120 height 30
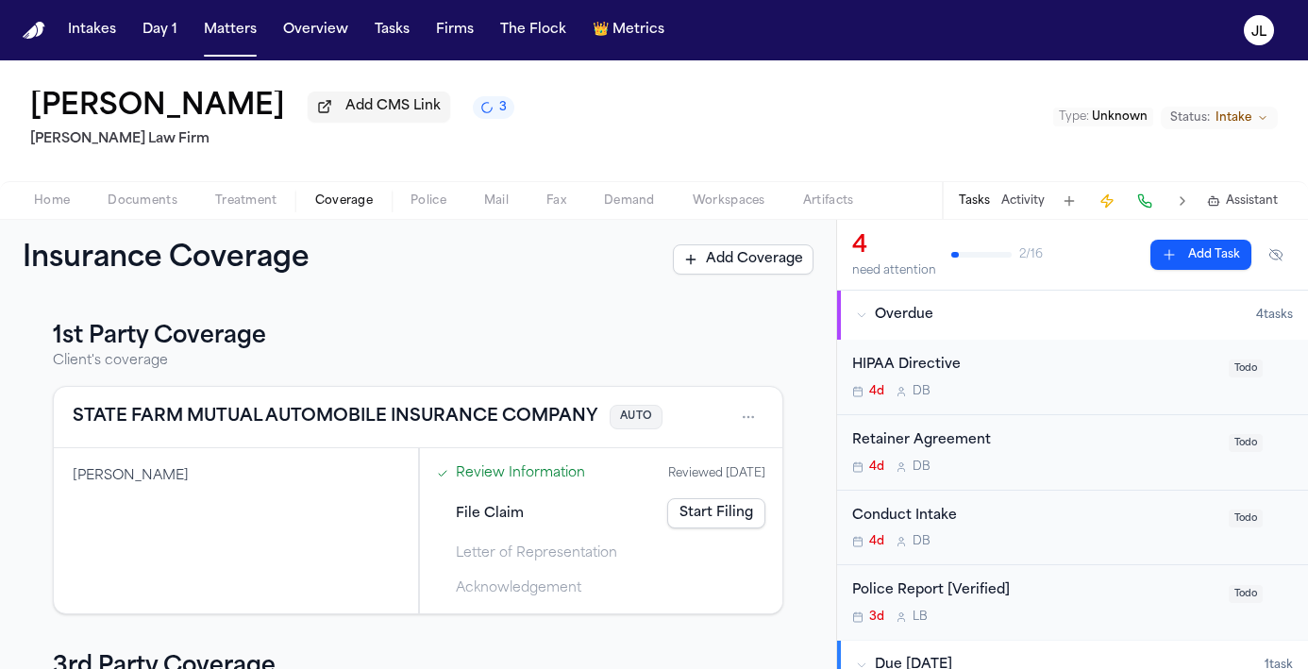
click at [265, 430] on button "STATE FARM MUTUAL AUTOMOBILE INSURANCE COMPANY" at bounding box center [335, 417] width 525 height 26
